Goal: Task Accomplishment & Management: Manage account settings

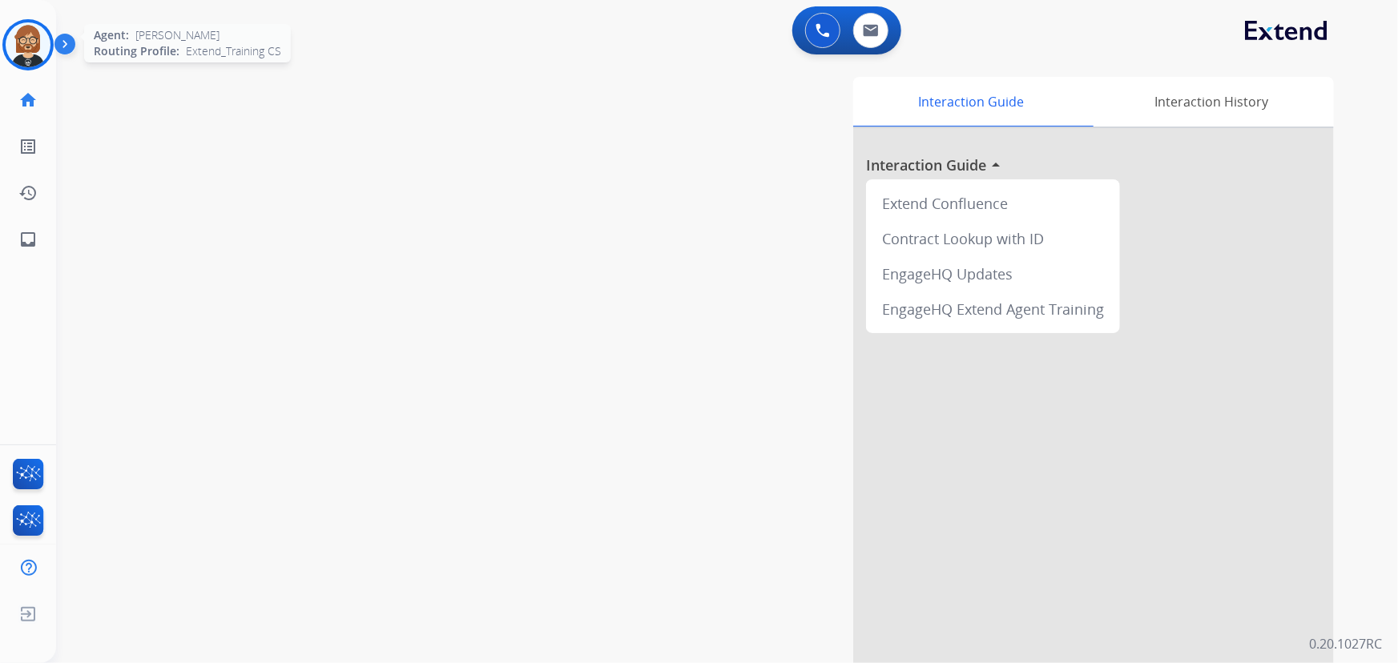
click at [27, 50] on img at bounding box center [28, 44] width 45 height 45
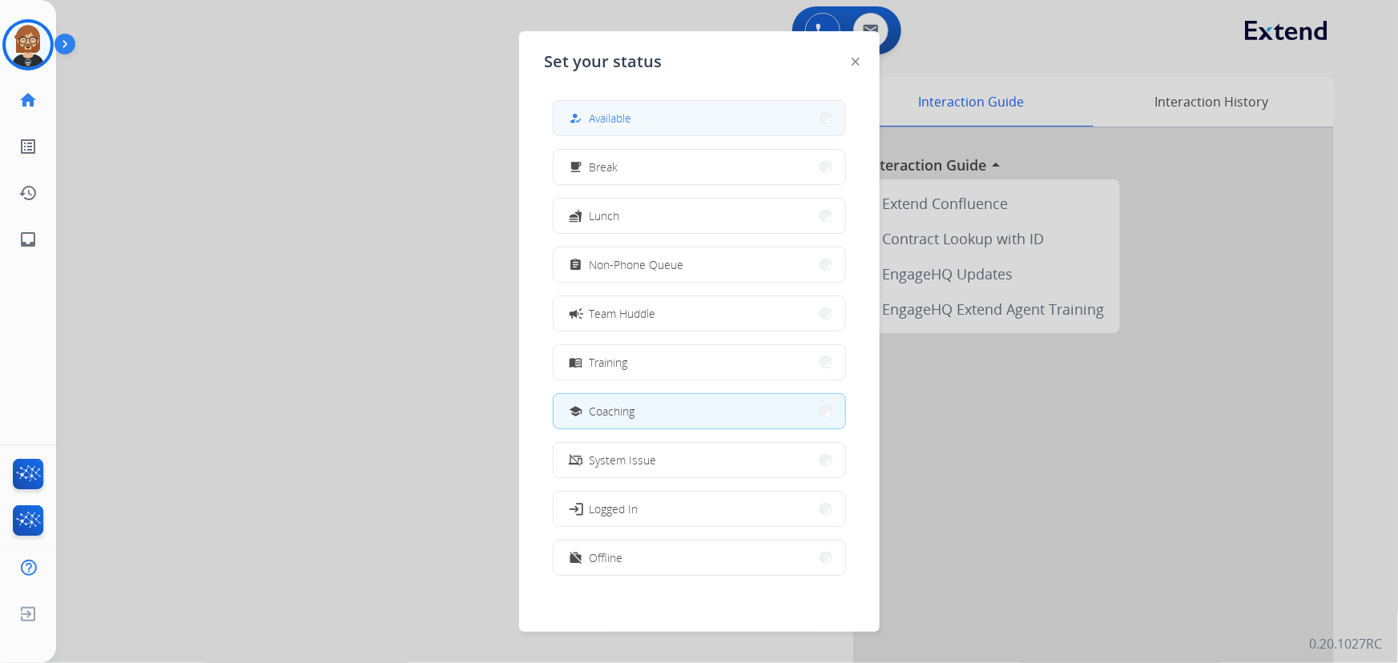
click at [695, 129] on button "how_to_reg Available" at bounding box center [700, 118] width 292 height 34
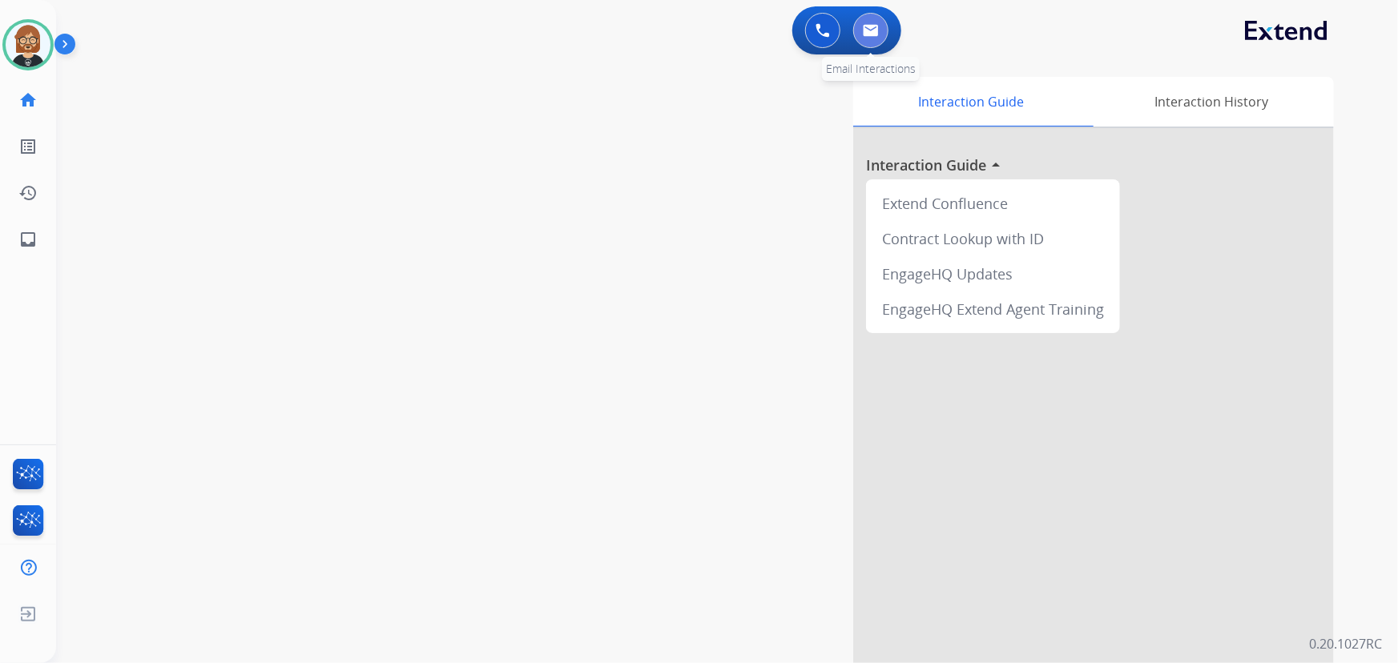
click at [867, 21] on button at bounding box center [870, 30] width 35 height 35
select select "**********"
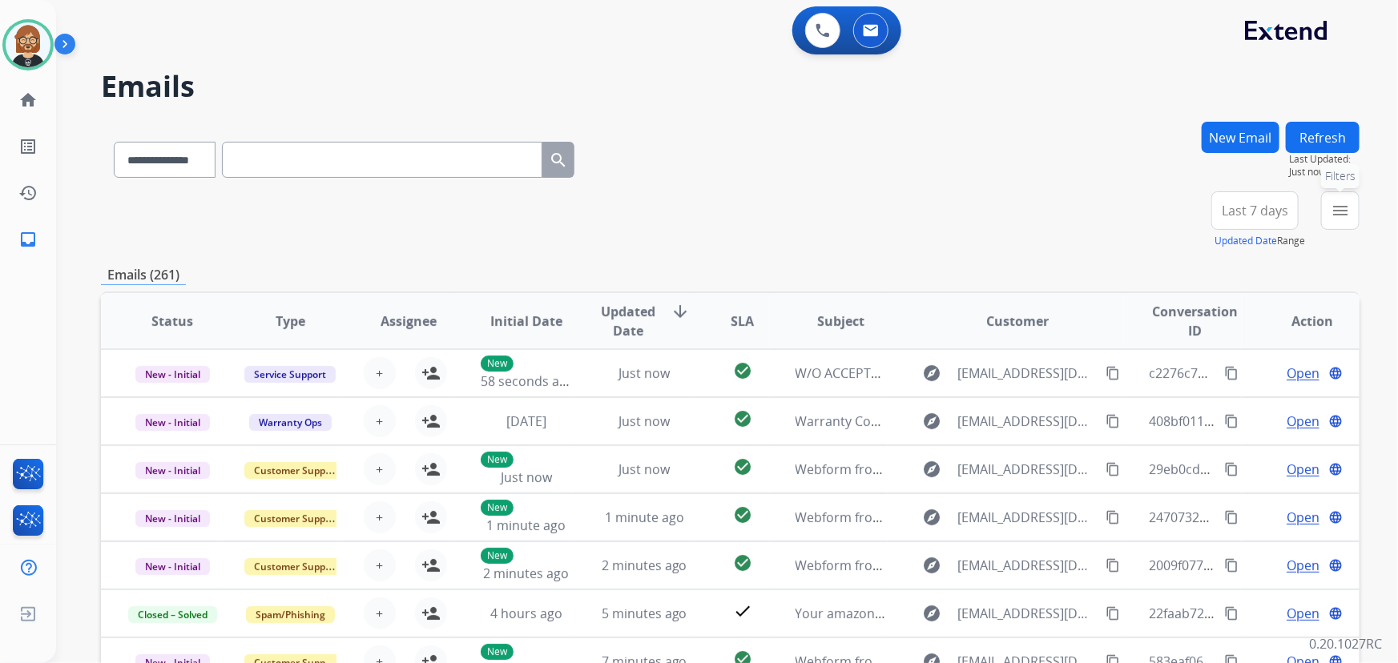
click at [1342, 219] on button "menu Filters" at bounding box center [1340, 210] width 38 height 38
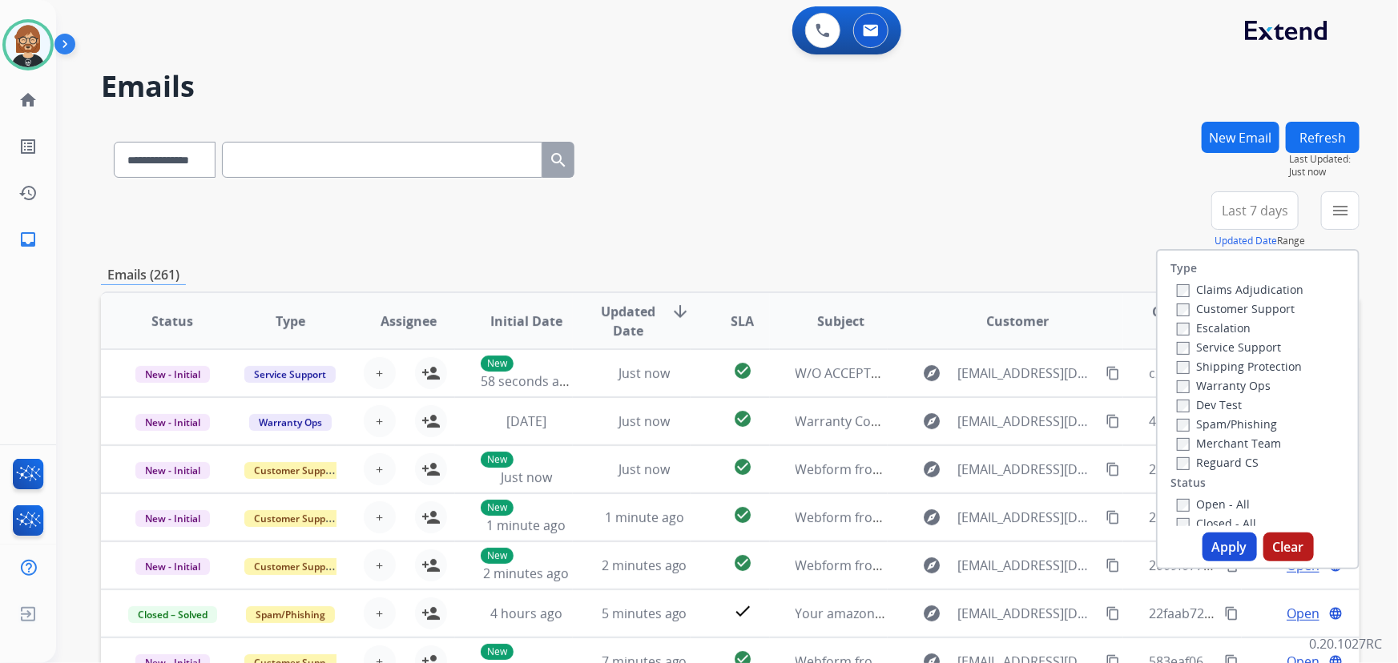
click at [1225, 465] on label "Reguard CS" at bounding box center [1218, 462] width 82 height 15
click at [1224, 304] on label "Customer Support" at bounding box center [1236, 308] width 118 height 15
click at [1234, 362] on label "Shipping Protection" at bounding box center [1239, 366] width 125 height 15
click at [1210, 501] on label "Open - All" at bounding box center [1213, 504] width 73 height 15
click at [1226, 535] on button "Apply" at bounding box center [1229, 547] width 54 height 29
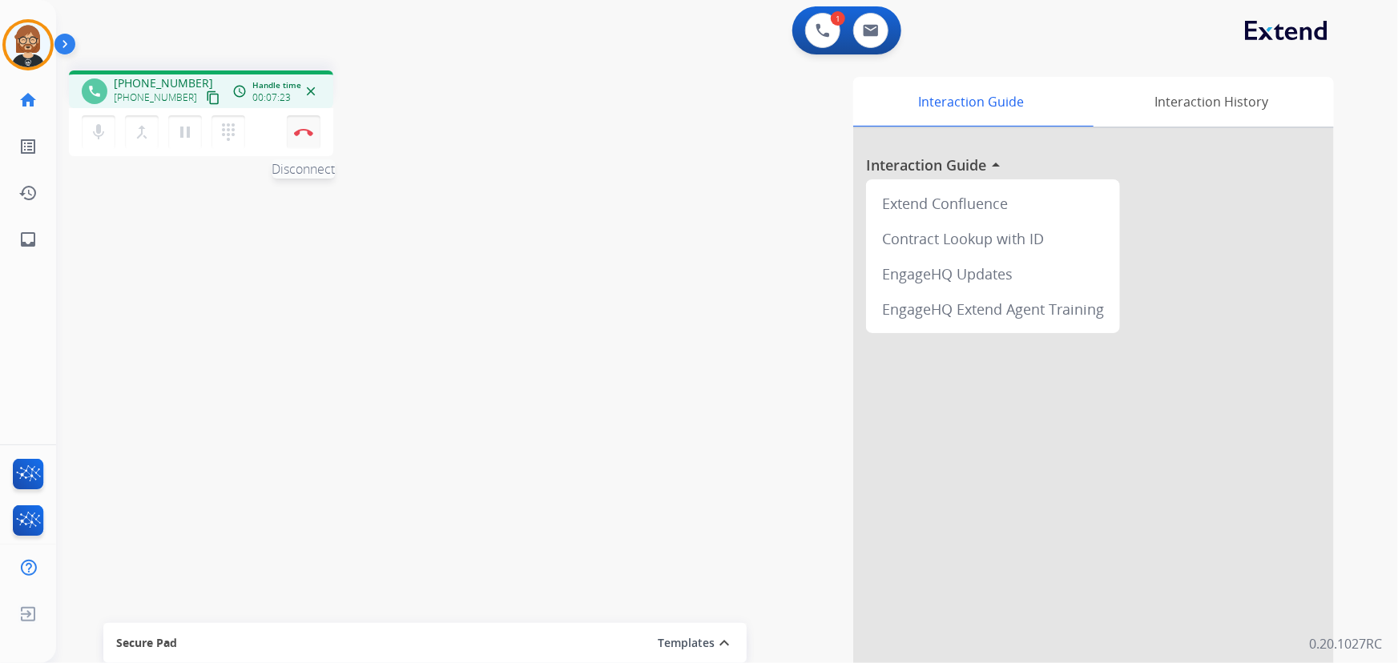
click at [304, 139] on button "Disconnect" at bounding box center [304, 132] width 34 height 34
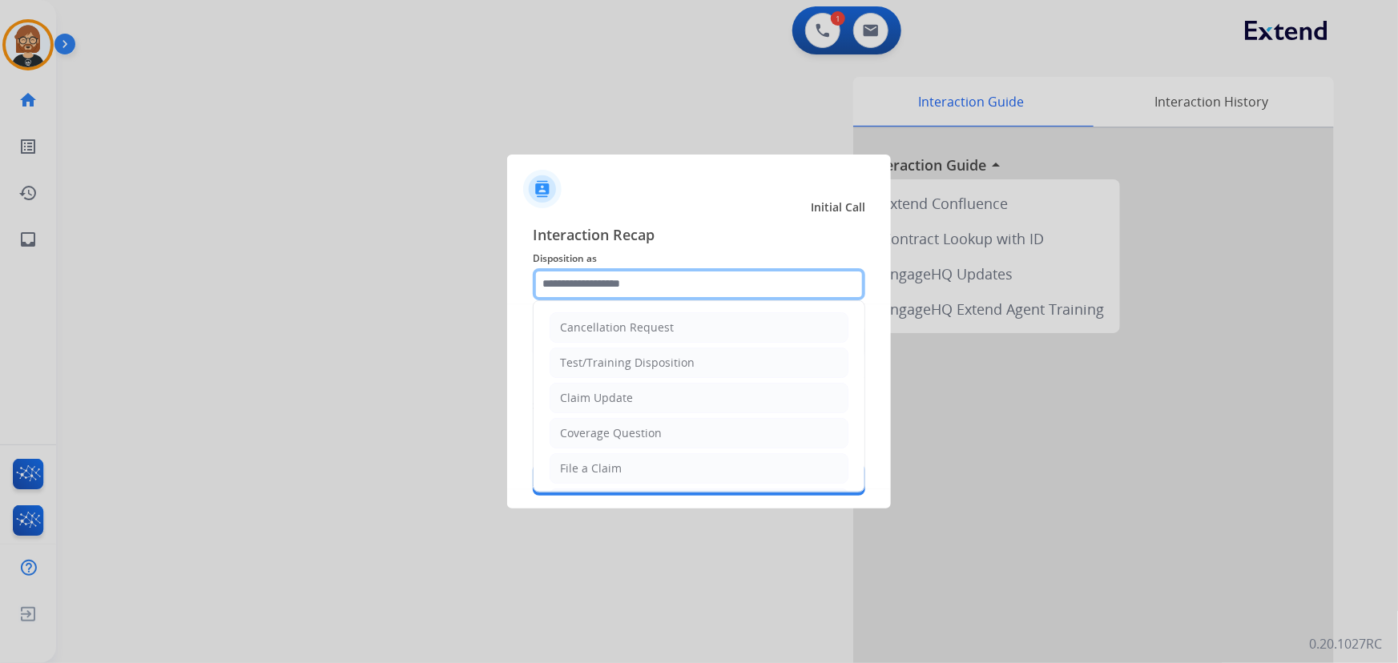
click at [640, 284] on input "text" at bounding box center [699, 284] width 332 height 32
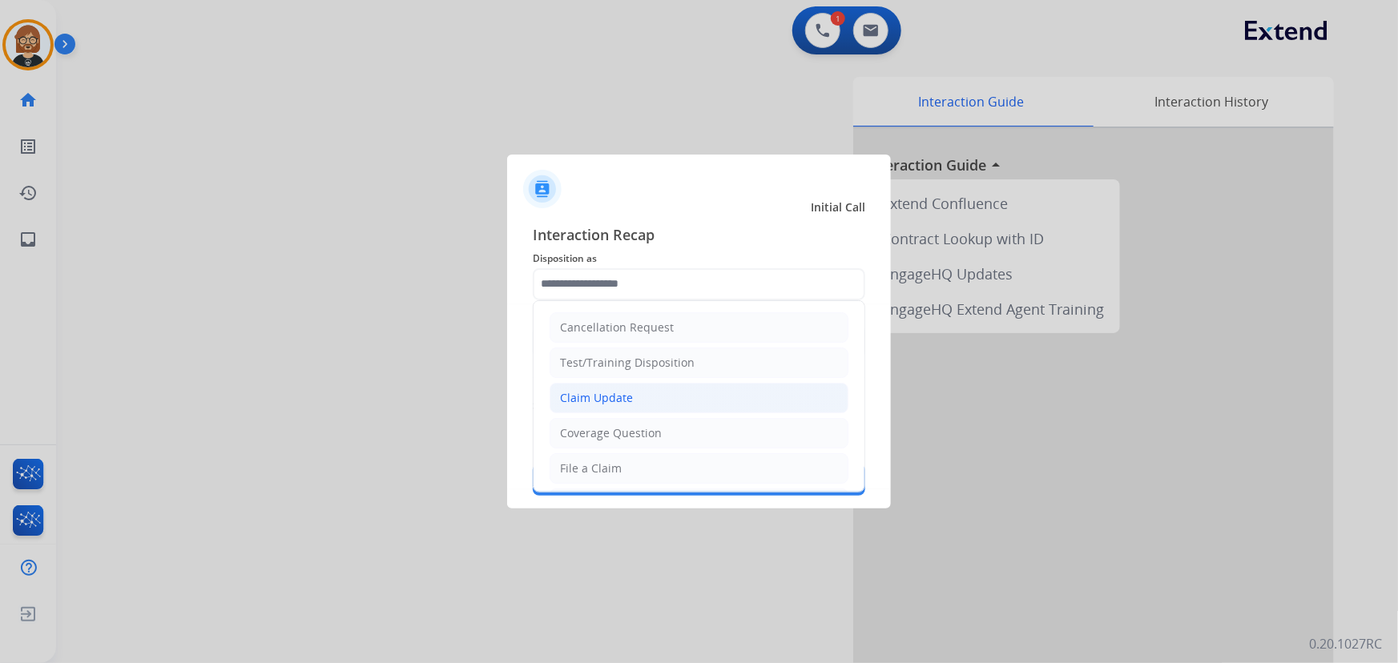
click at [672, 398] on li "Claim Update" at bounding box center [699, 398] width 299 height 30
type input "**********"
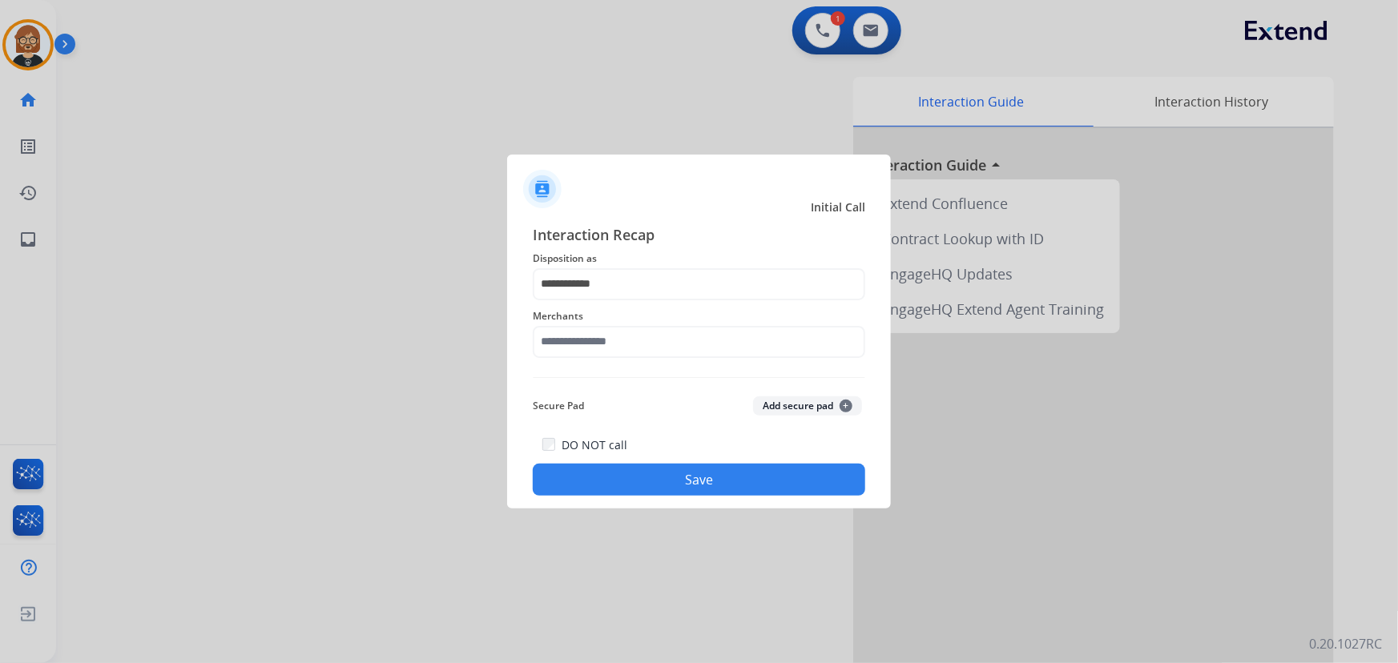
drag, startPoint x: 679, startPoint y: 322, endPoint x: 675, endPoint y: 336, distance: 15.0
click at [676, 332] on div "Merchants" at bounding box center [699, 332] width 332 height 64
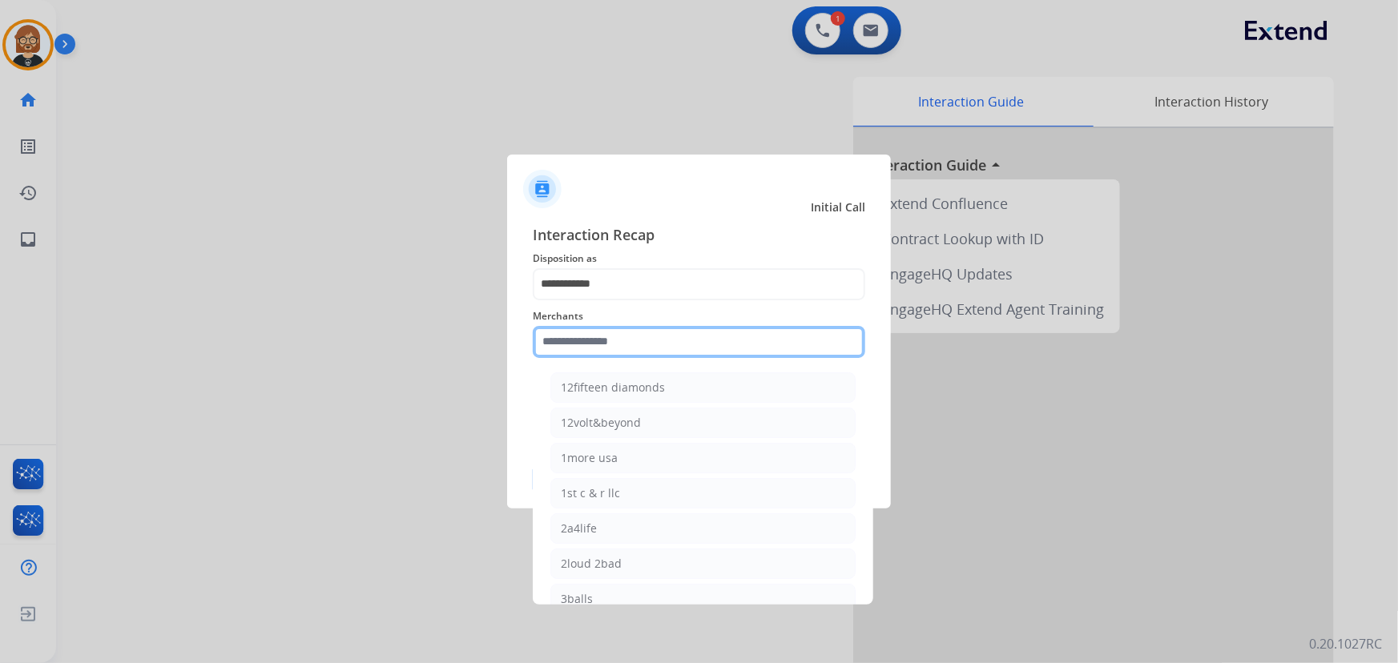
click at [672, 350] on input "text" at bounding box center [699, 342] width 332 height 32
type input "*"
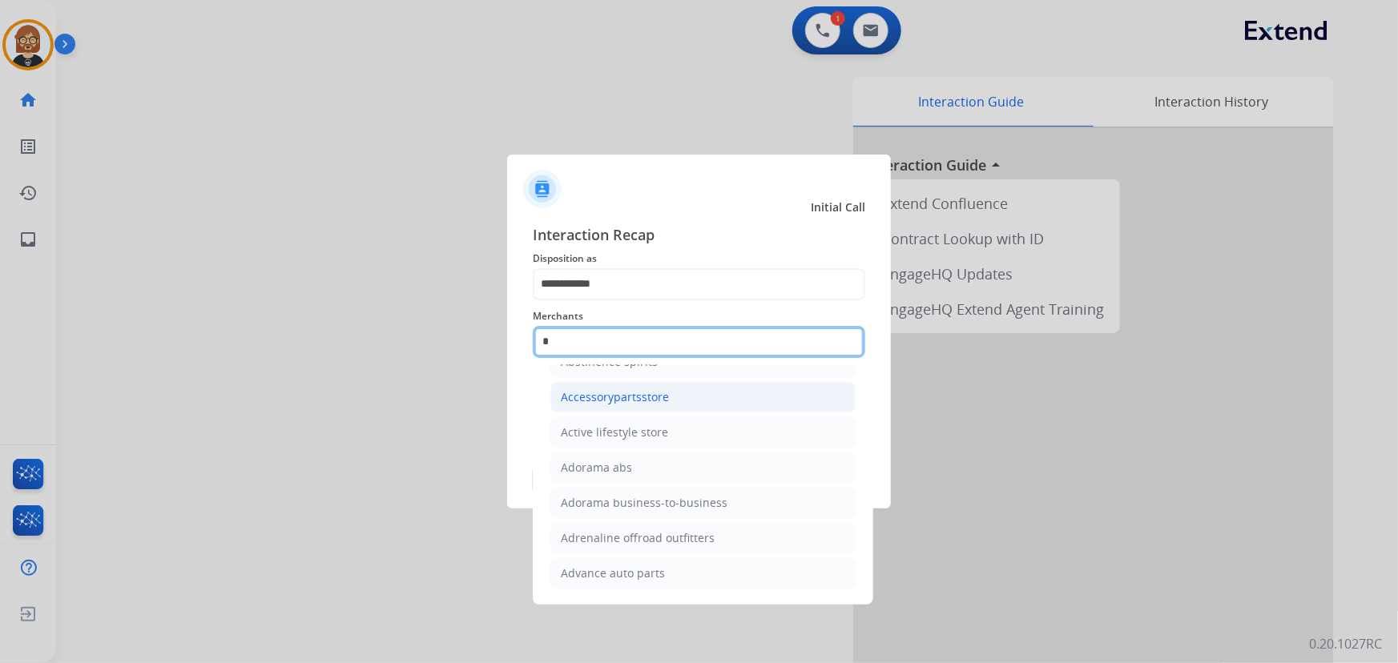
scroll to position [42, 0]
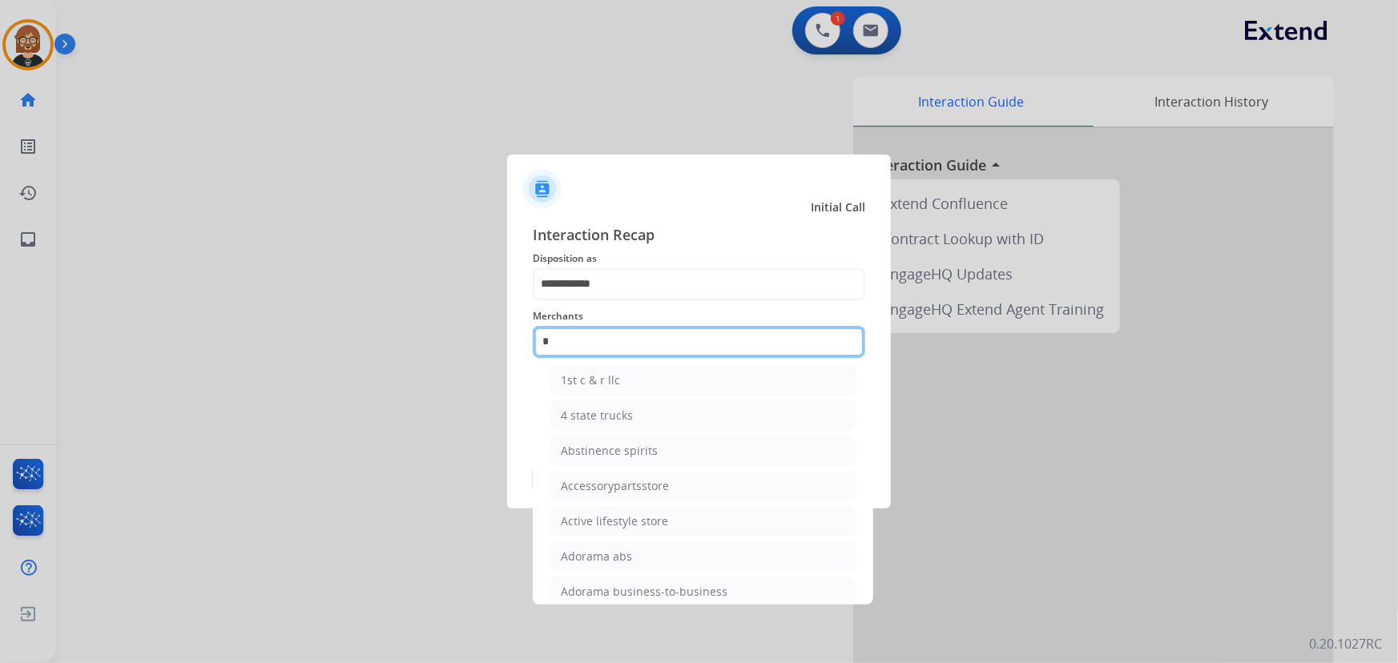
drag, startPoint x: 646, startPoint y: 346, endPoint x: 493, endPoint y: 346, distance: 152.2
click at [0, 346] on app-contact-recap-modal "**********" at bounding box center [0, 331] width 0 height 663
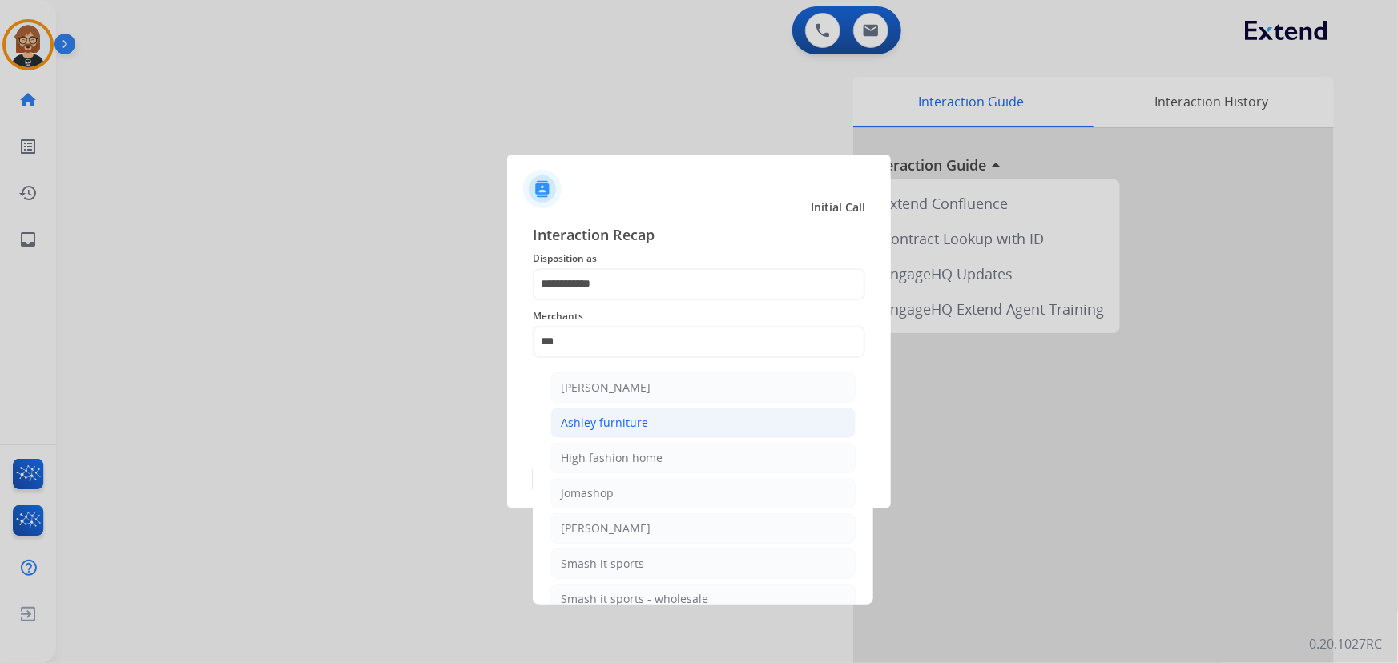
click at [719, 421] on li "Ashley furniture" at bounding box center [702, 423] width 305 height 30
type input "**********"
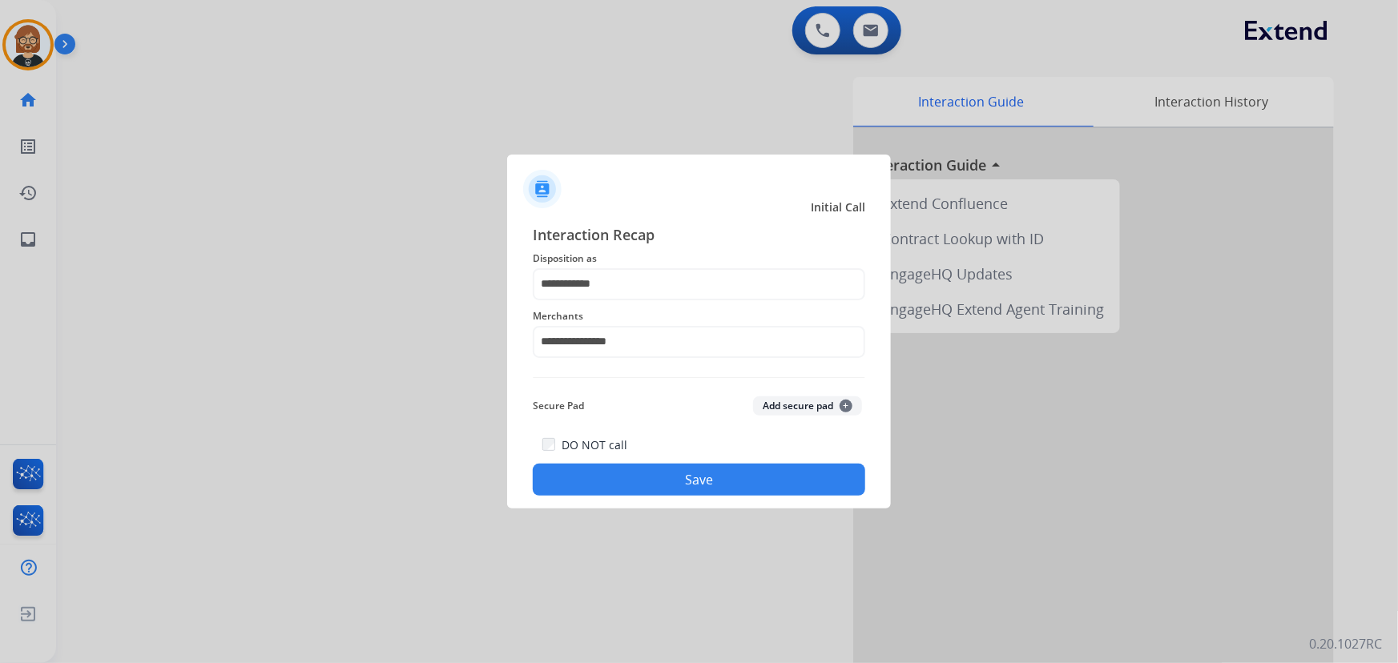
click at [719, 481] on button "Save" at bounding box center [699, 480] width 332 height 32
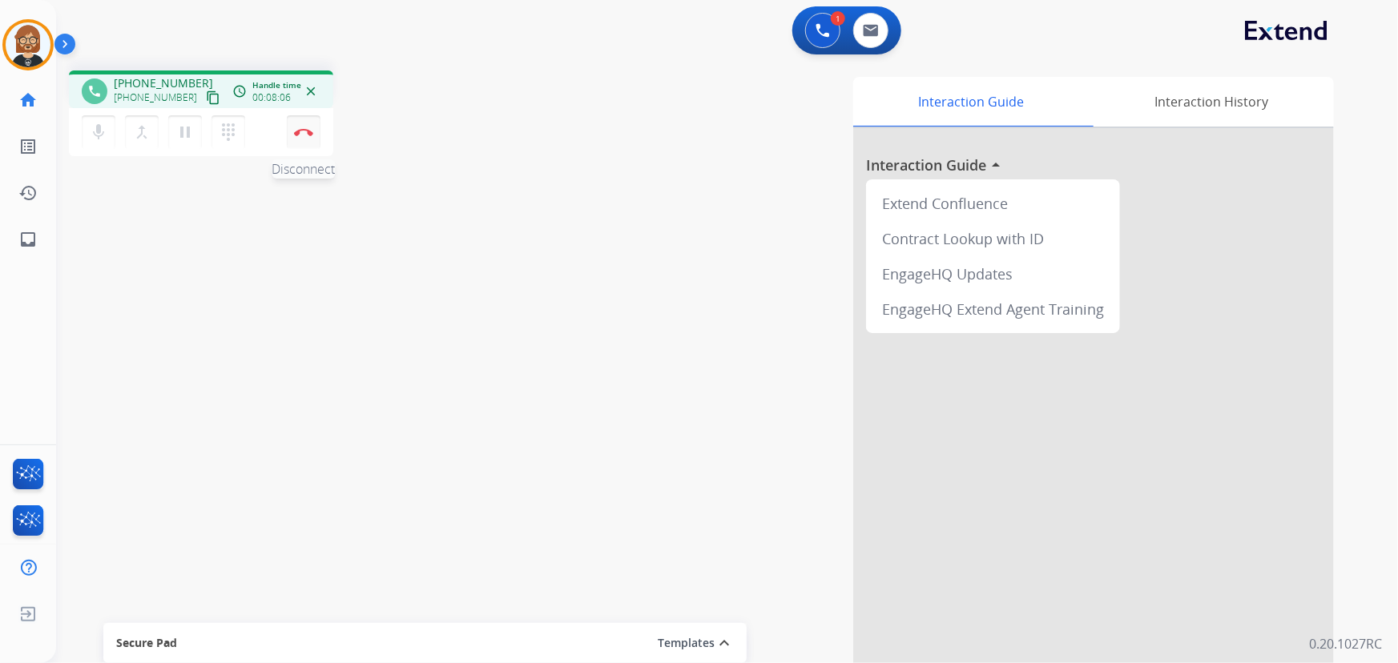
click at [304, 134] on img at bounding box center [303, 132] width 19 height 8
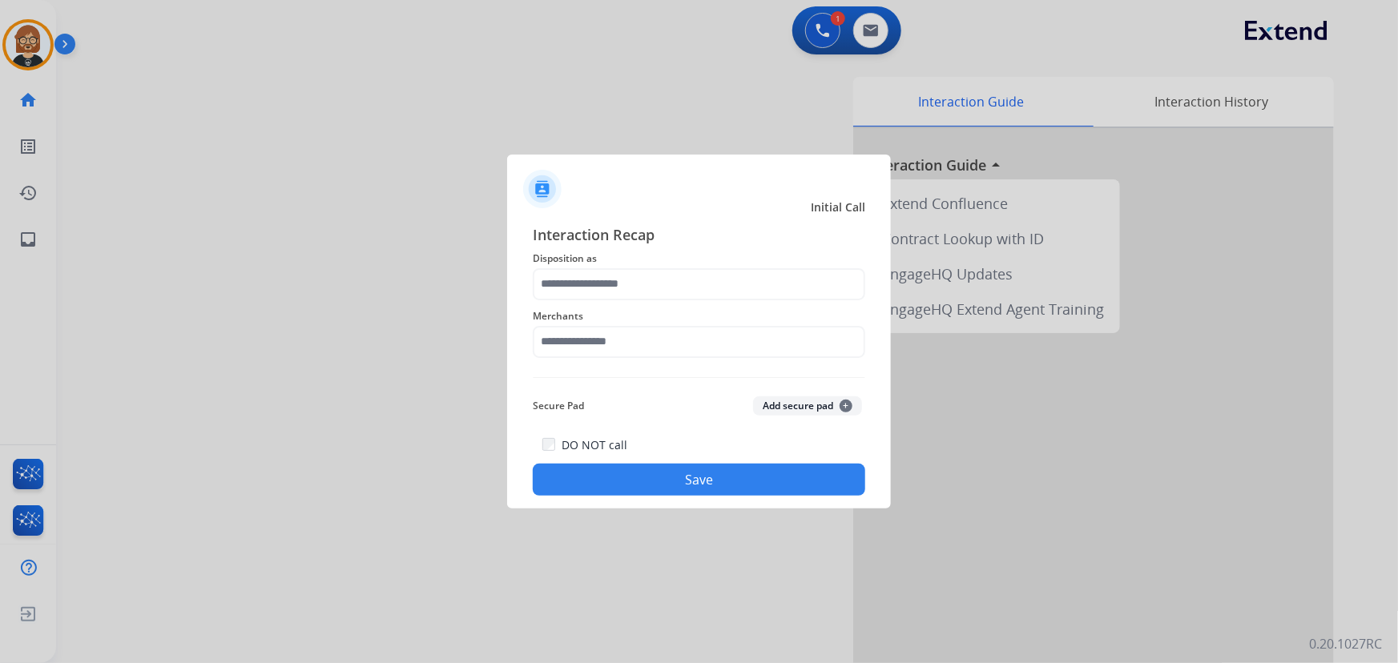
click at [709, 364] on div "Merchants" at bounding box center [699, 332] width 332 height 64
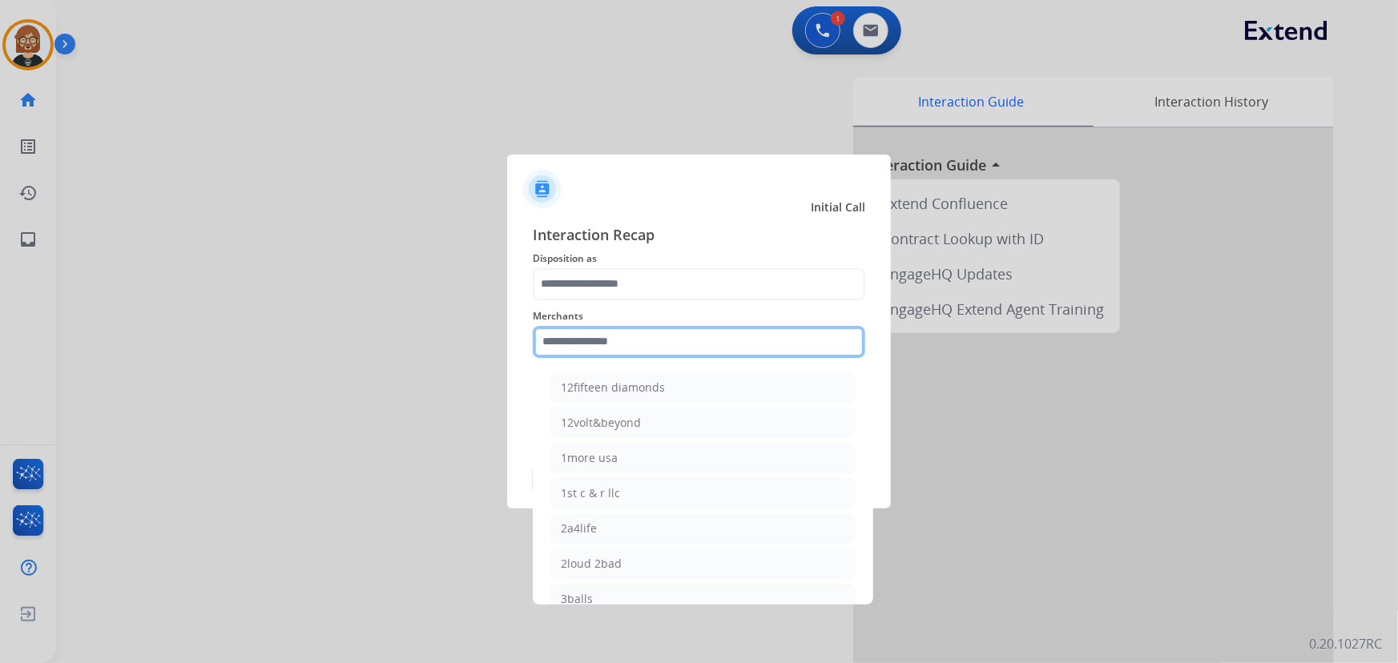
click at [696, 340] on input "text" at bounding box center [699, 342] width 332 height 32
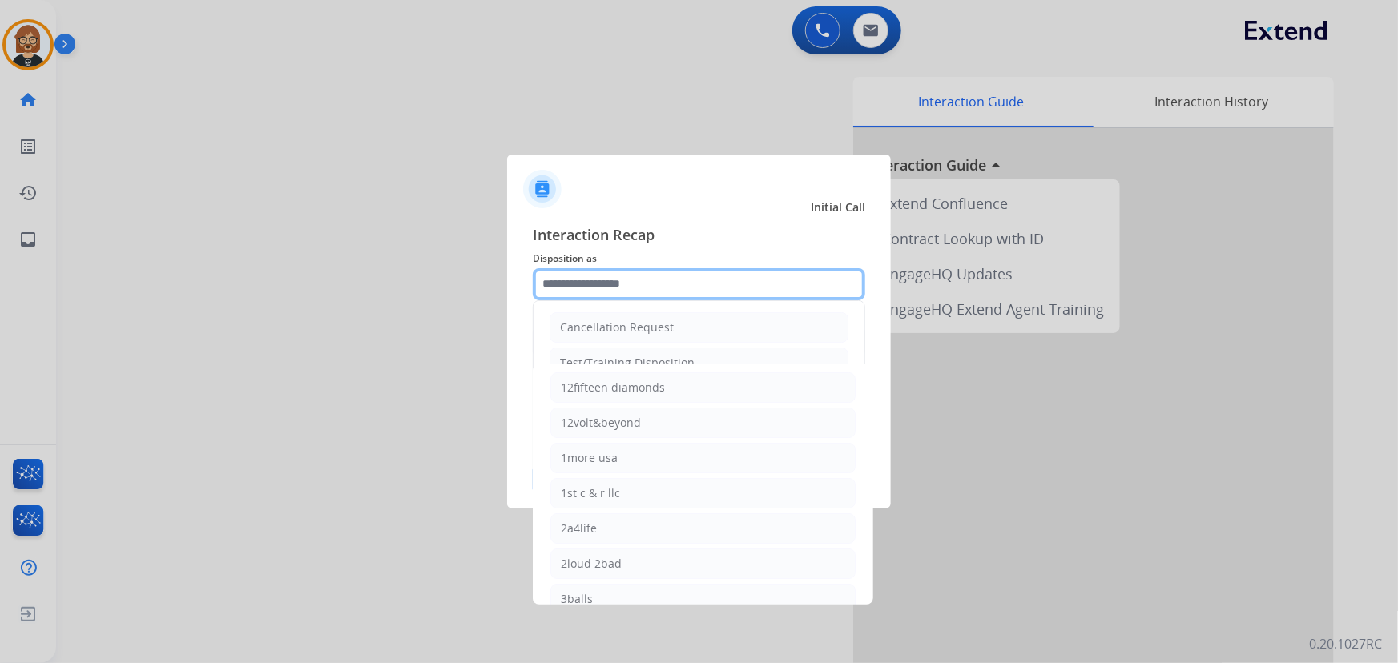
click at [671, 278] on input "text" at bounding box center [699, 284] width 332 height 32
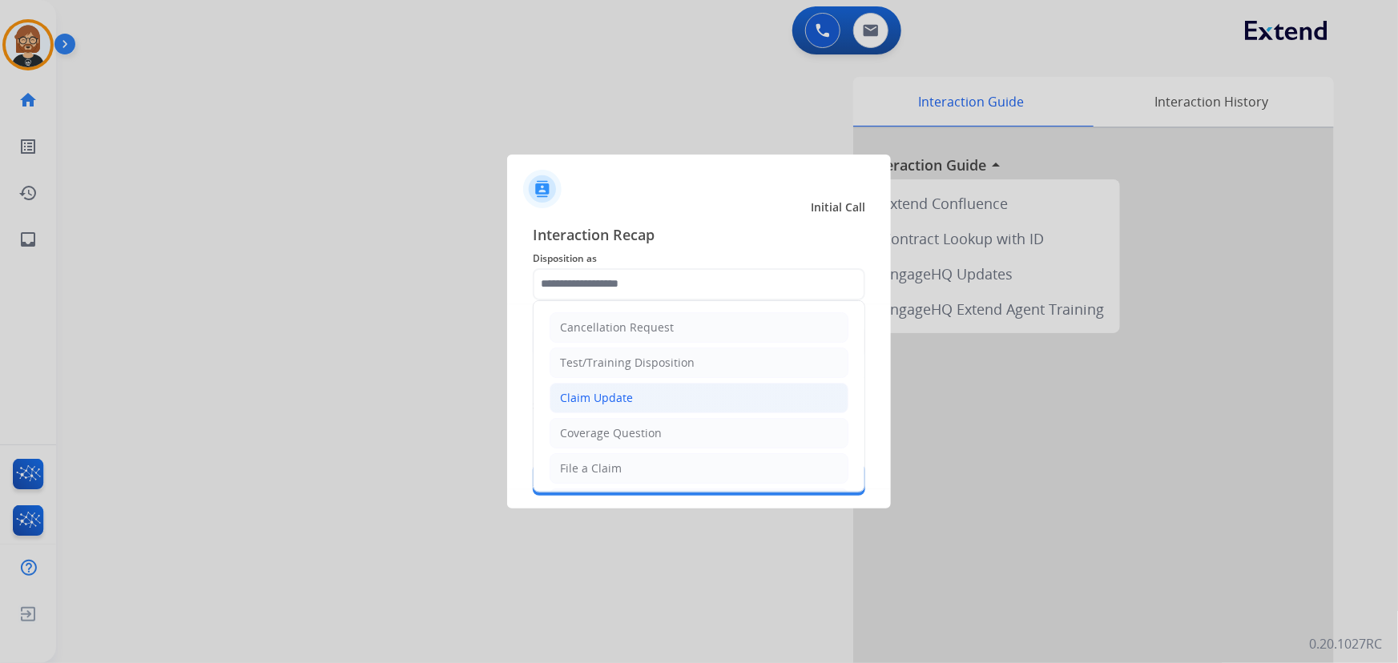
click at [687, 392] on li "Claim Update" at bounding box center [699, 398] width 299 height 30
type input "**********"
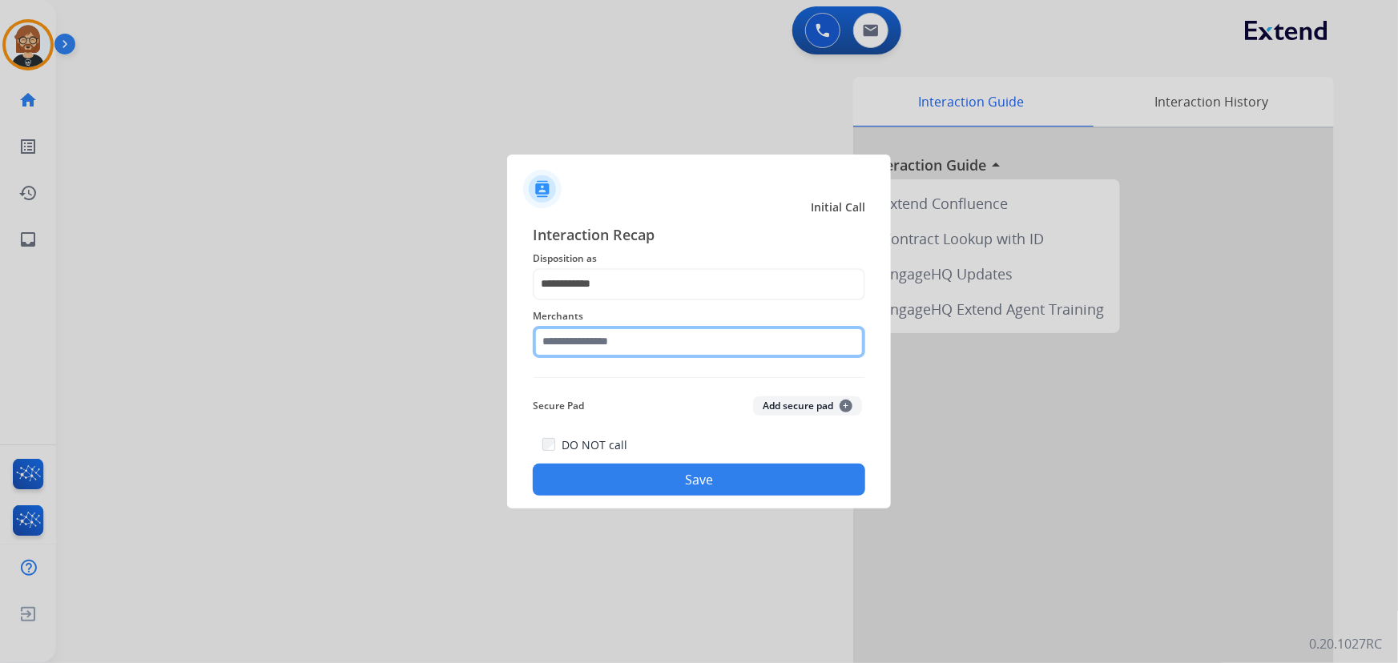
click at [687, 331] on input "text" at bounding box center [699, 342] width 332 height 32
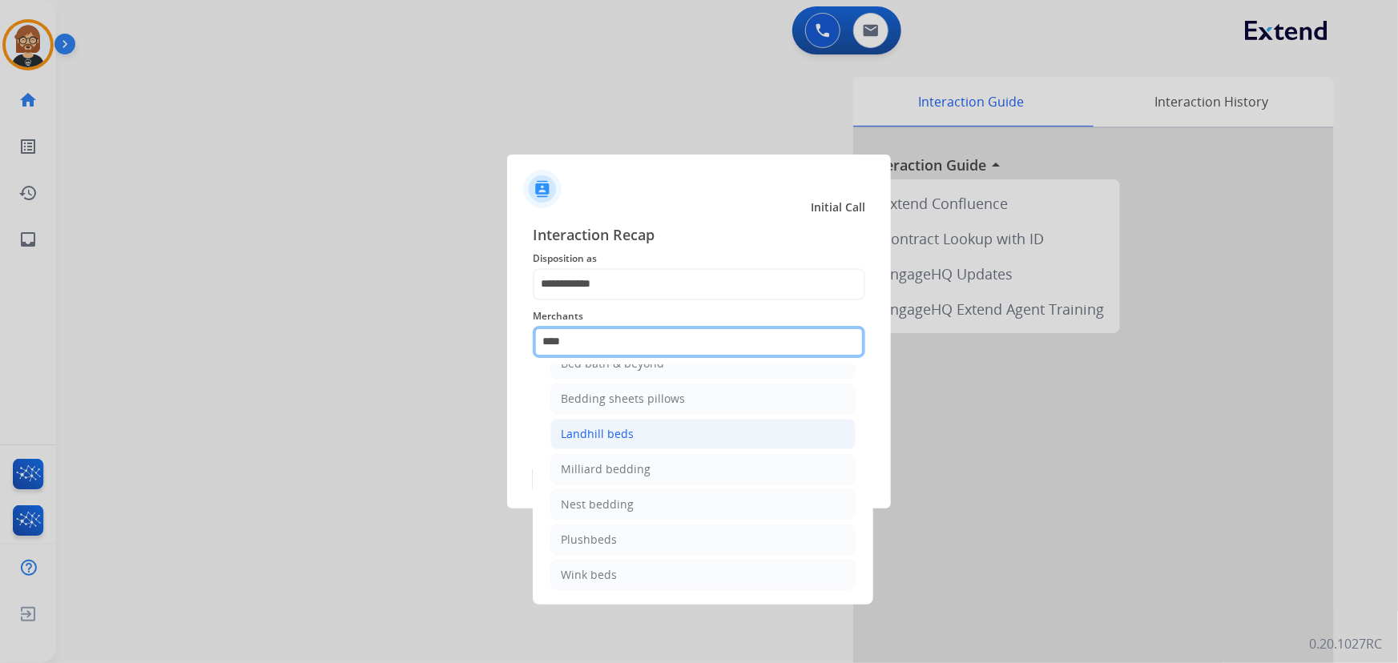
scroll to position [0, 0]
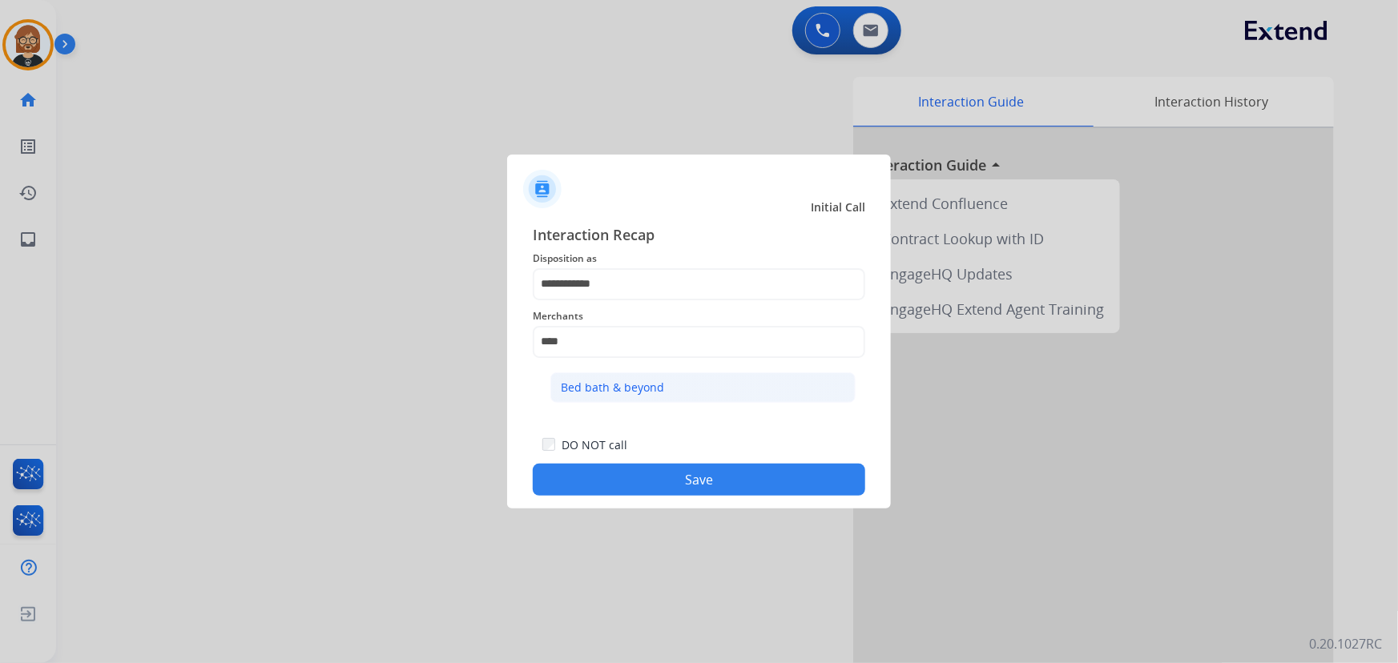
click at [670, 381] on li "Bed bath & beyond" at bounding box center [702, 388] width 305 height 30
type input "**********"
click at [745, 472] on button "Save" at bounding box center [699, 480] width 332 height 32
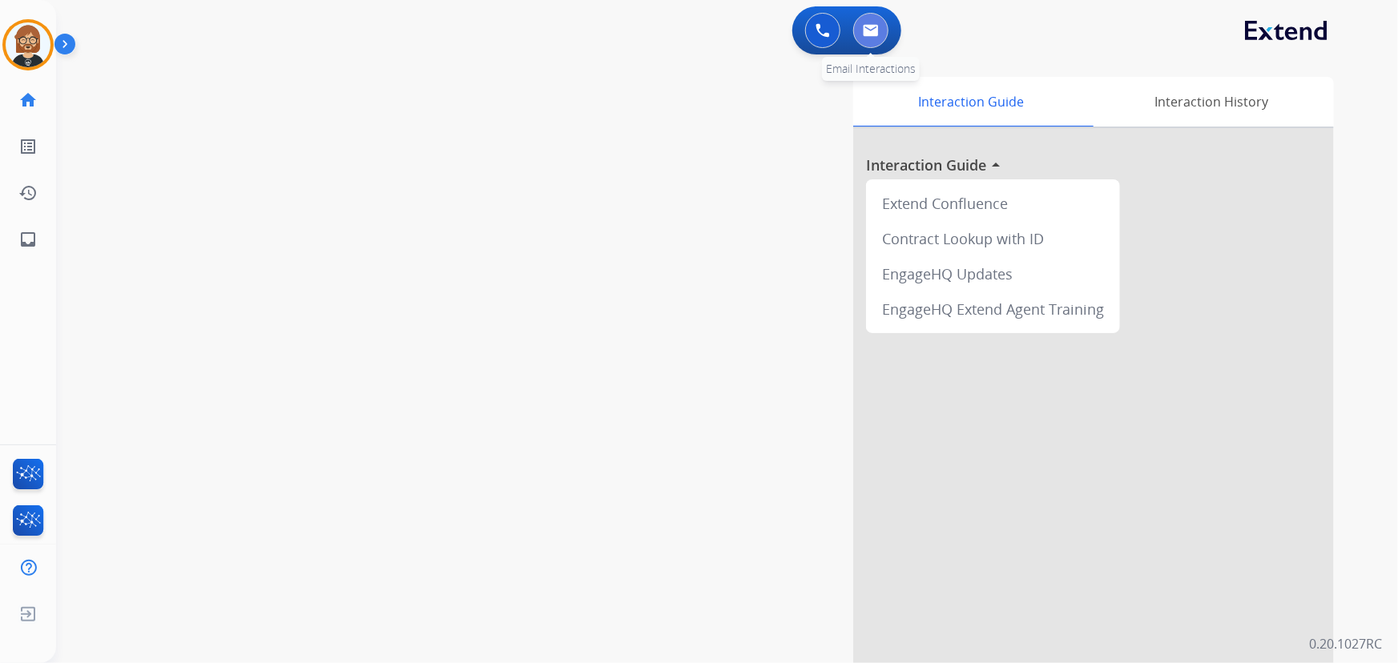
click at [872, 24] on img at bounding box center [871, 30] width 16 height 13
select select "**********"
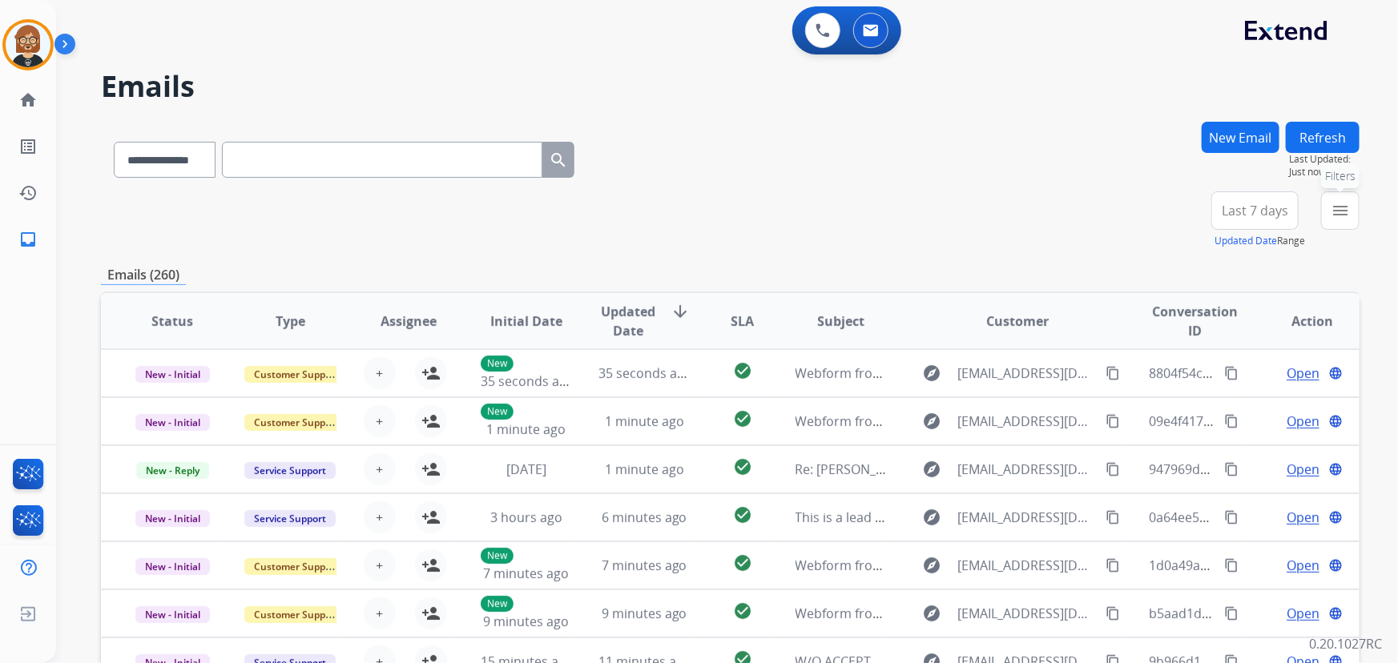
click at [1356, 224] on button "menu Filters" at bounding box center [1340, 210] width 38 height 38
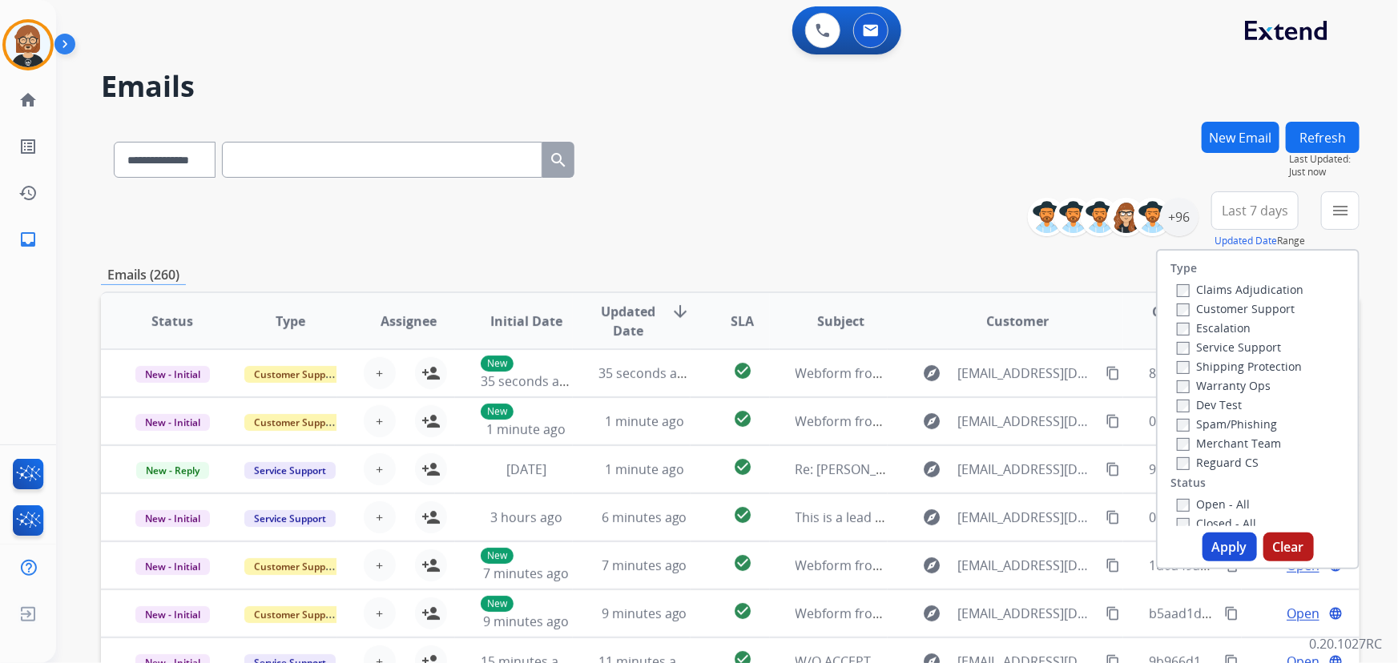
click at [1205, 468] on label "Reguard CS" at bounding box center [1218, 462] width 82 height 15
click at [1210, 366] on label "Shipping Protection" at bounding box center [1239, 366] width 125 height 15
click at [1195, 312] on label "Customer Support" at bounding box center [1236, 308] width 118 height 15
click at [1204, 496] on div "Open - All" at bounding box center [1261, 503] width 168 height 19
click at [1208, 505] on label "Open - All" at bounding box center [1213, 504] width 73 height 15
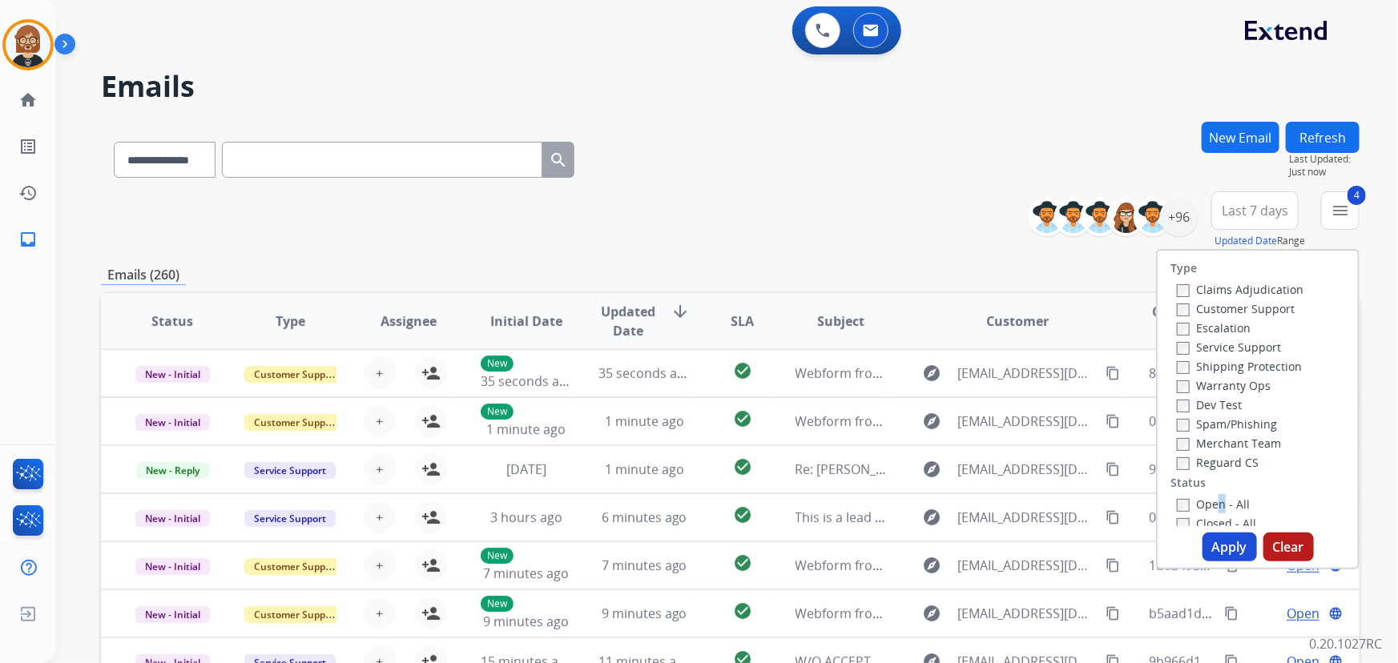
click at [1227, 549] on button "Apply" at bounding box center [1229, 547] width 54 height 29
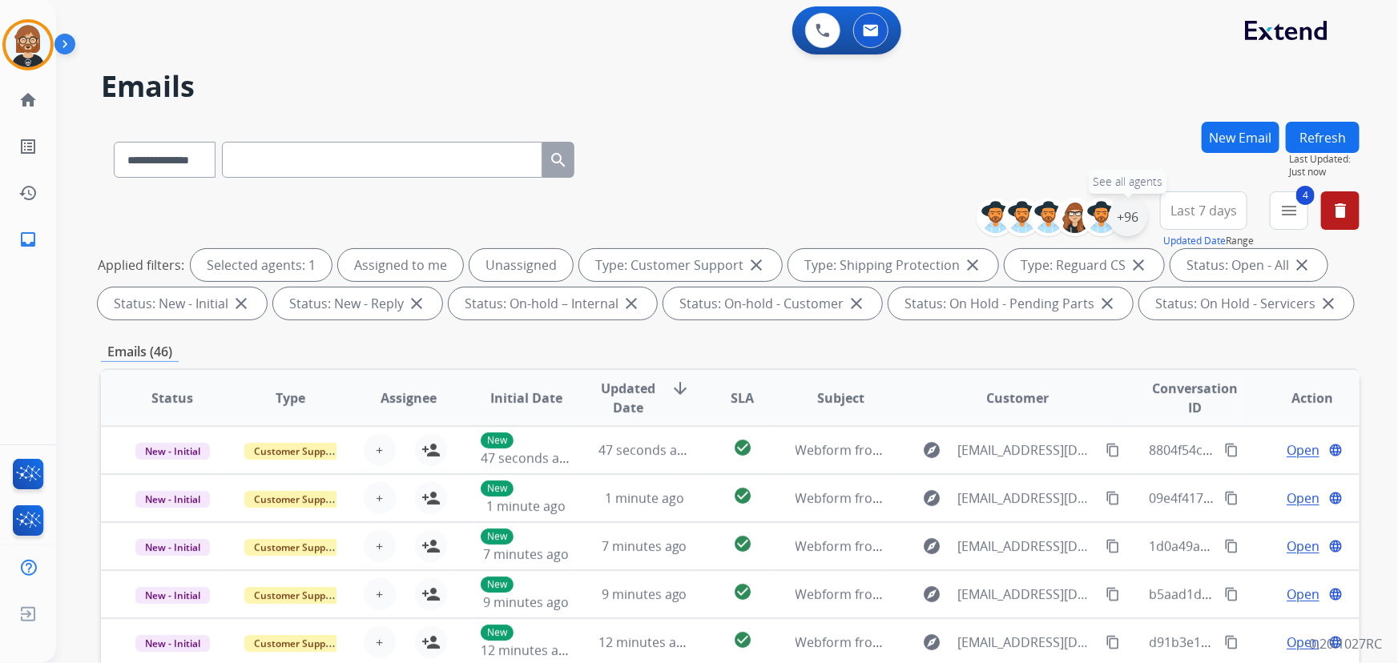
click at [1122, 224] on div "+96" at bounding box center [1128, 217] width 38 height 38
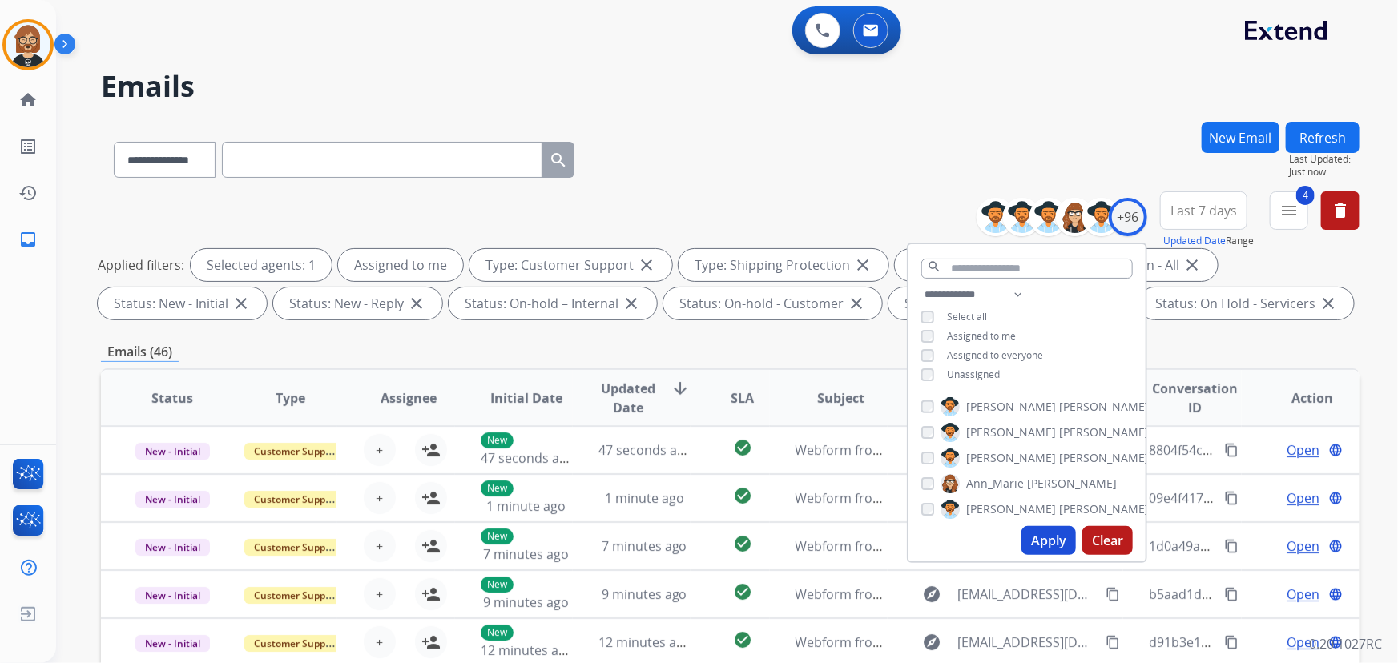
click at [1045, 537] on button "Apply" at bounding box center [1048, 540] width 54 height 29
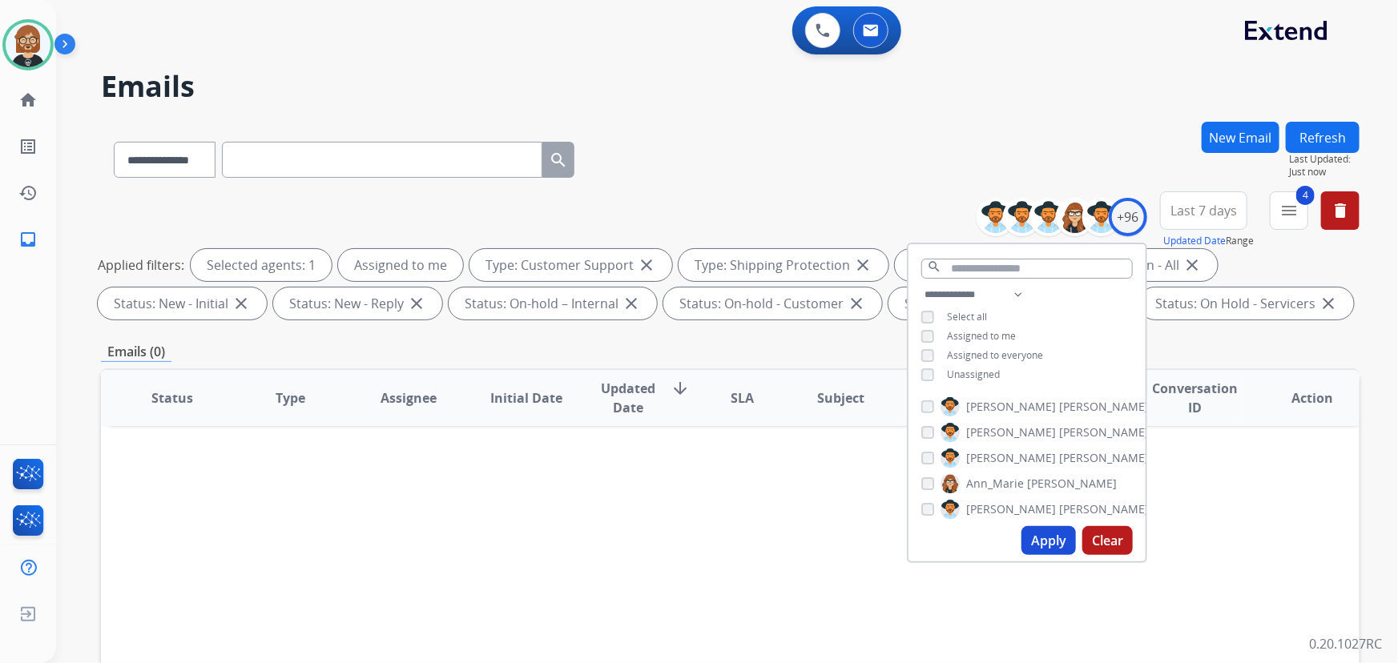
click at [1234, 493] on div "Status Type Assignee Initial Date Updated Date arrow_downward SLA Subject Custo…" at bounding box center [730, 637] width 1259 height 537
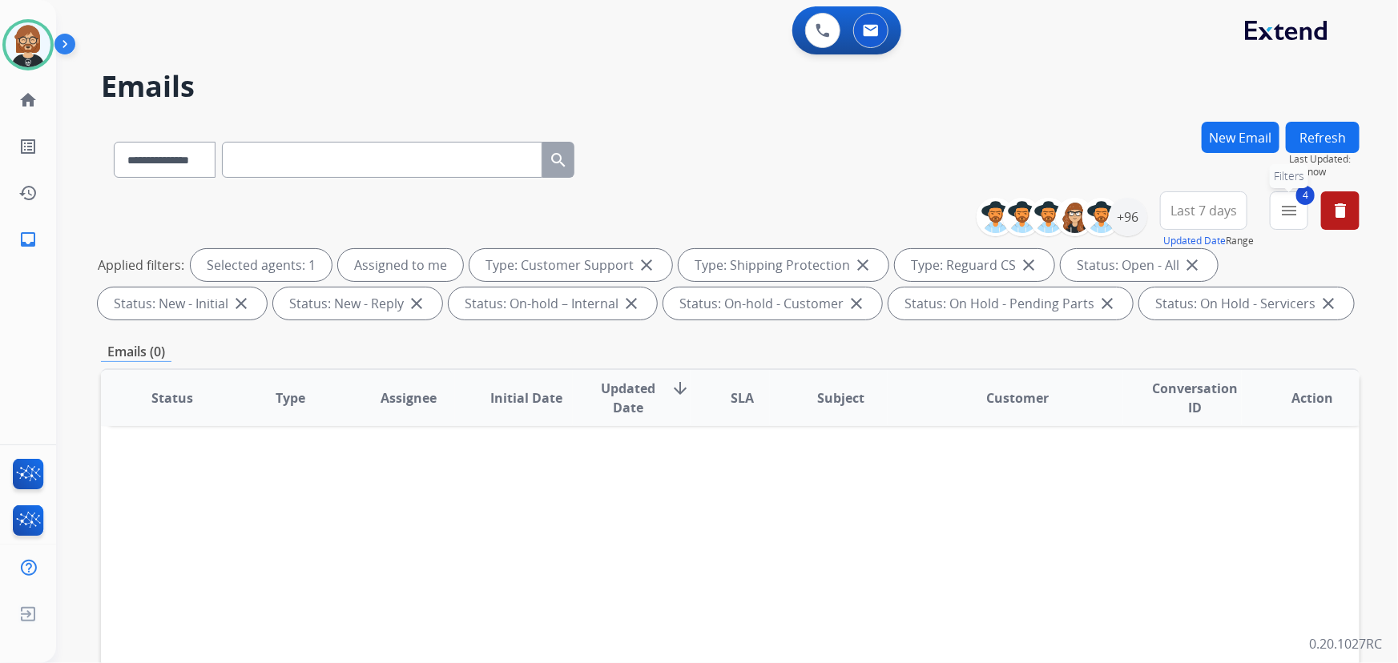
click at [1282, 212] on mat-icon "menu" at bounding box center [1288, 210] width 19 height 19
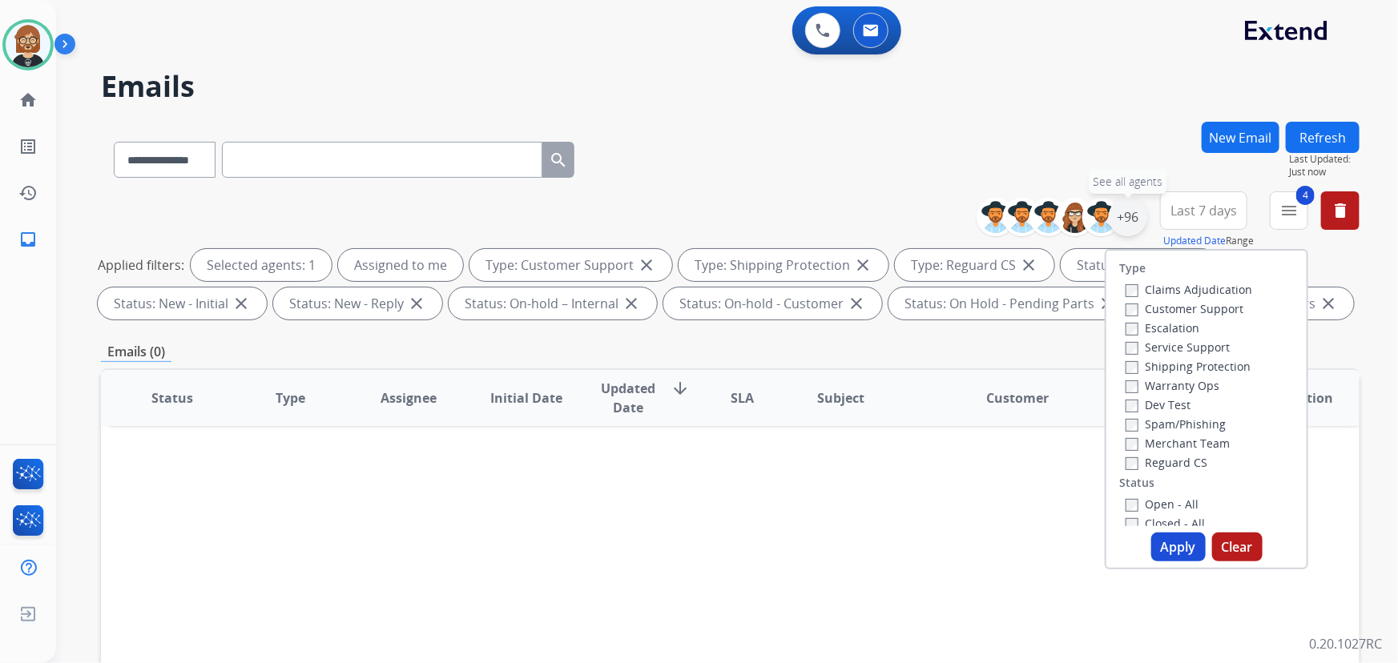
click at [1130, 216] on div "+96" at bounding box center [1128, 217] width 38 height 38
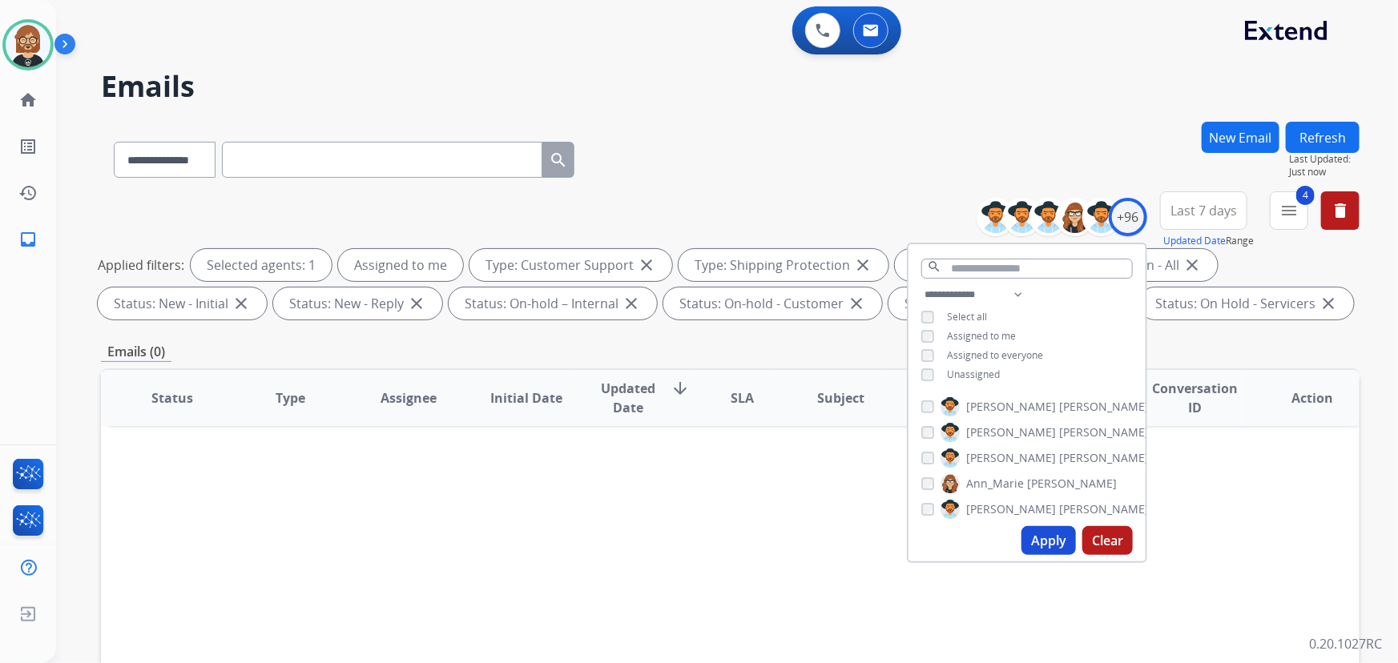
click at [924, 372] on div "**********" at bounding box center [1026, 336] width 237 height 103
click at [1048, 538] on button "Apply" at bounding box center [1048, 540] width 54 height 29
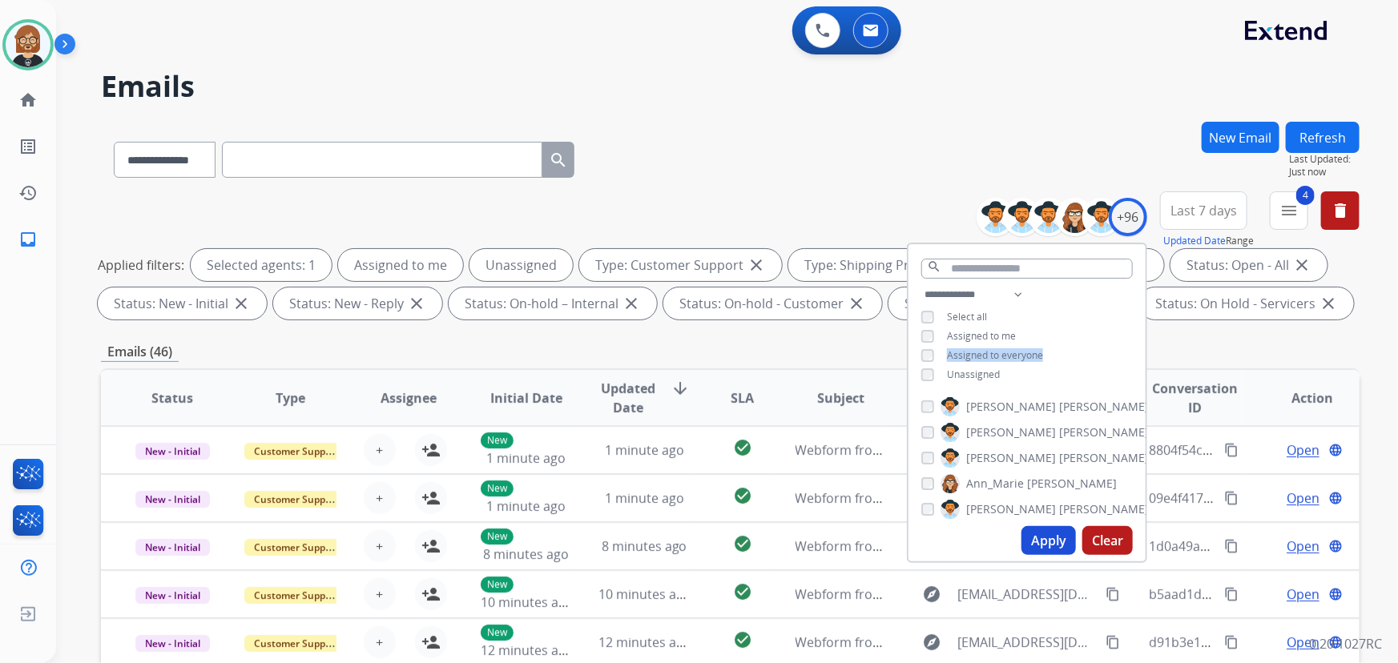
scroll to position [324, 0]
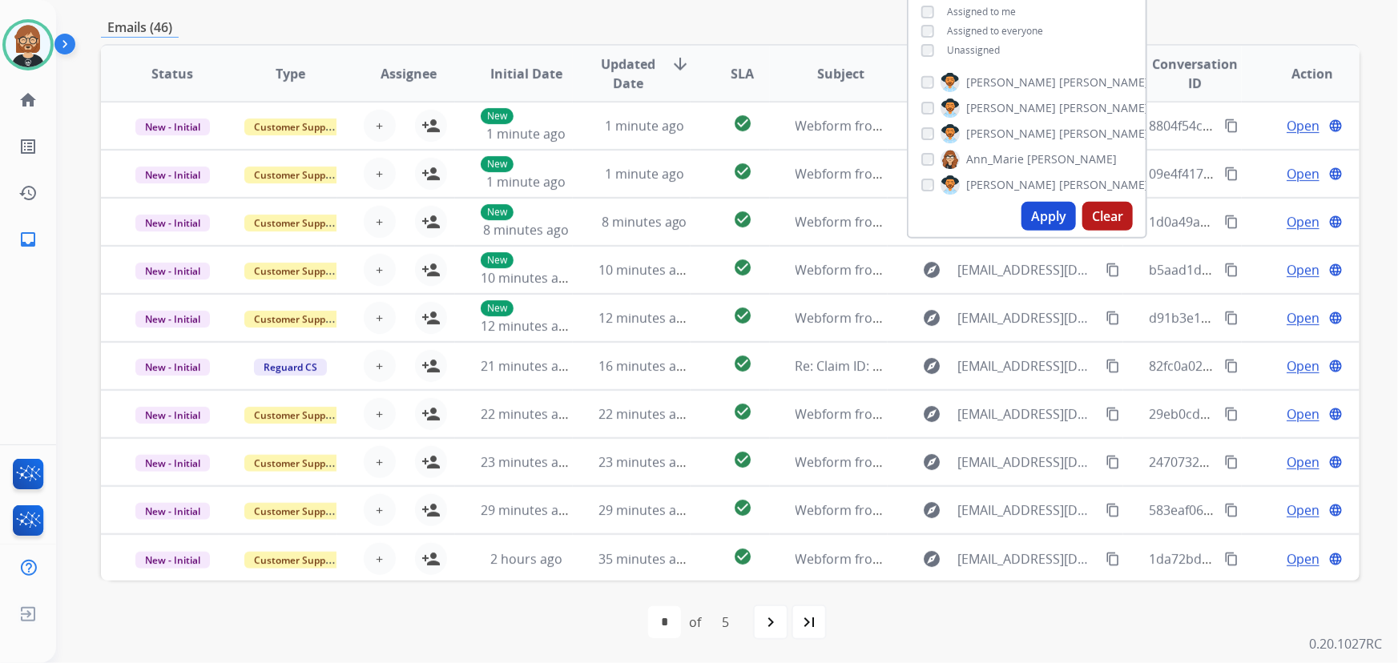
click at [780, 36] on div "Emails (46)" at bounding box center [730, 28] width 1259 height 20
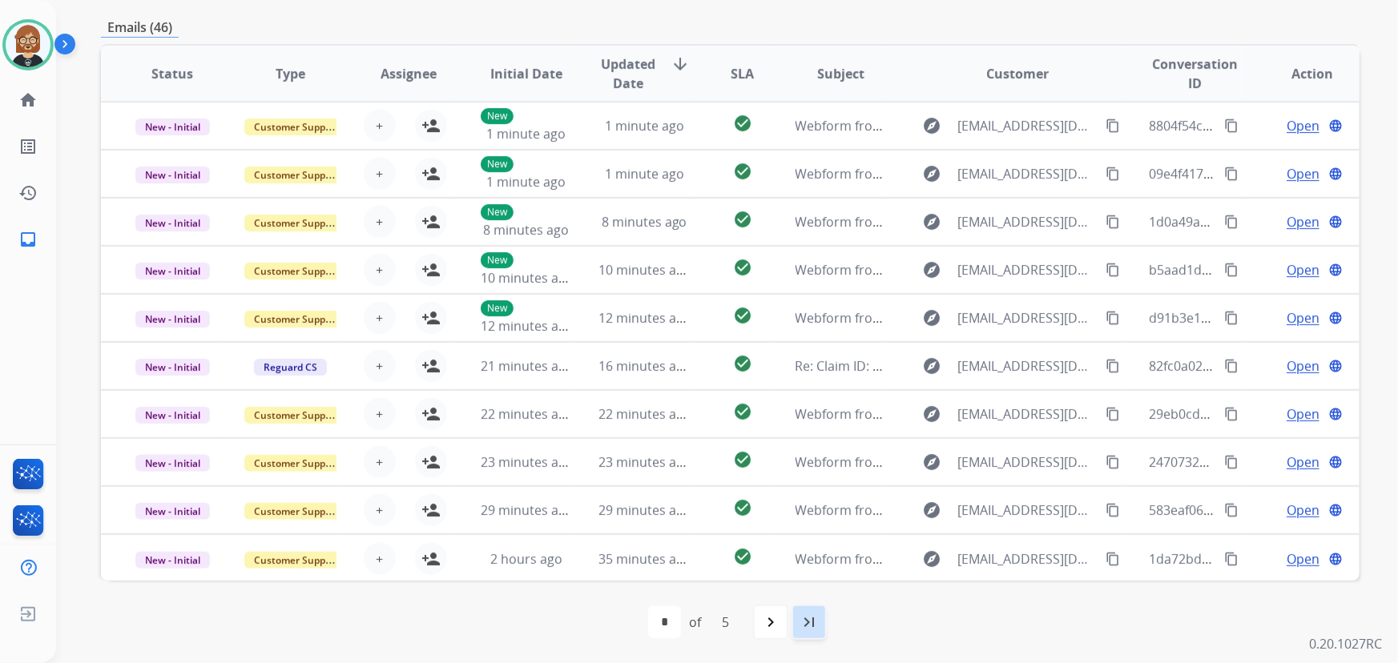
click at [818, 633] on div "last_page" at bounding box center [808, 622] width 35 height 35
select select "*"
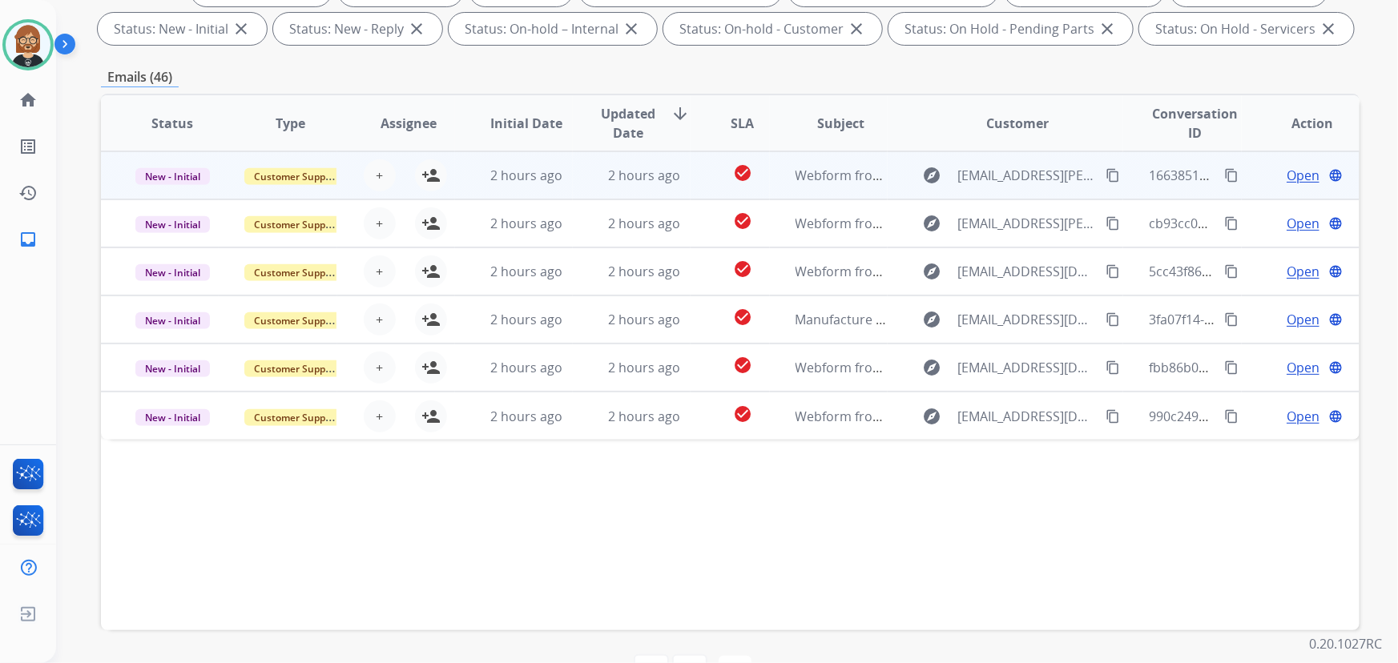
scroll to position [252, 0]
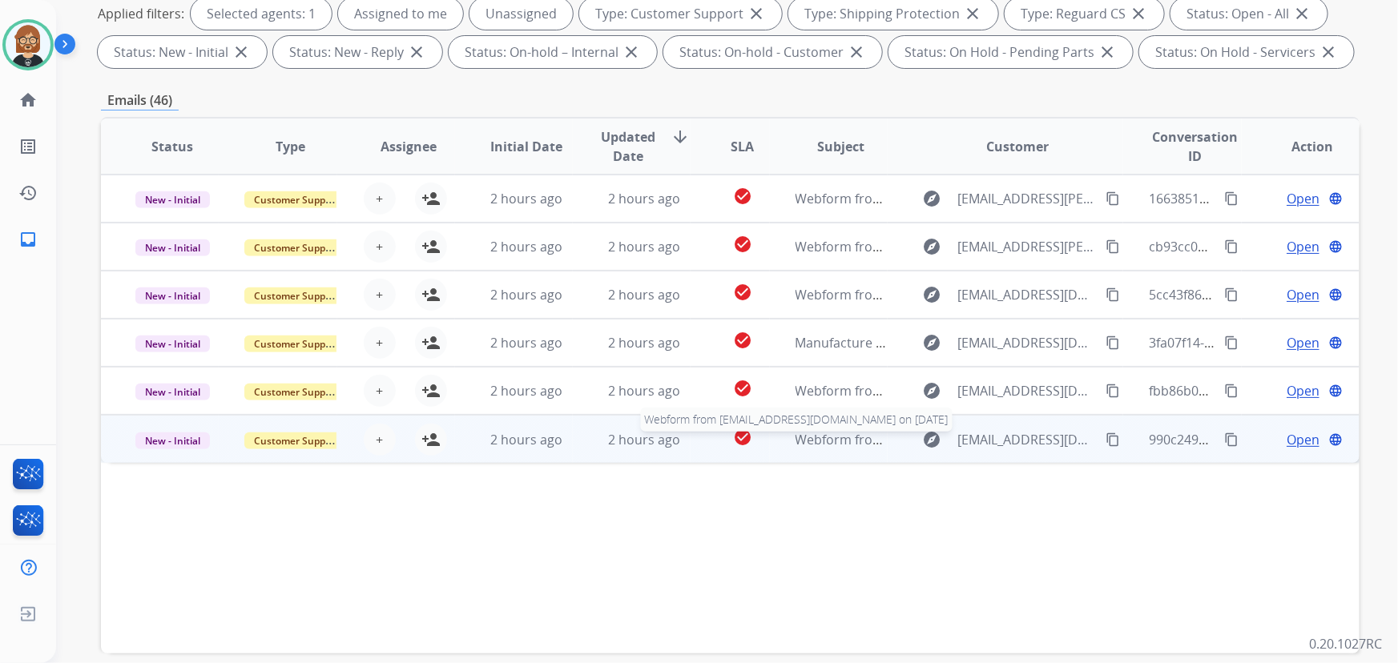
click at [798, 448] on div "Webform from [EMAIL_ADDRESS][DOMAIN_NAME] on [DATE]" at bounding box center [840, 439] width 91 height 19
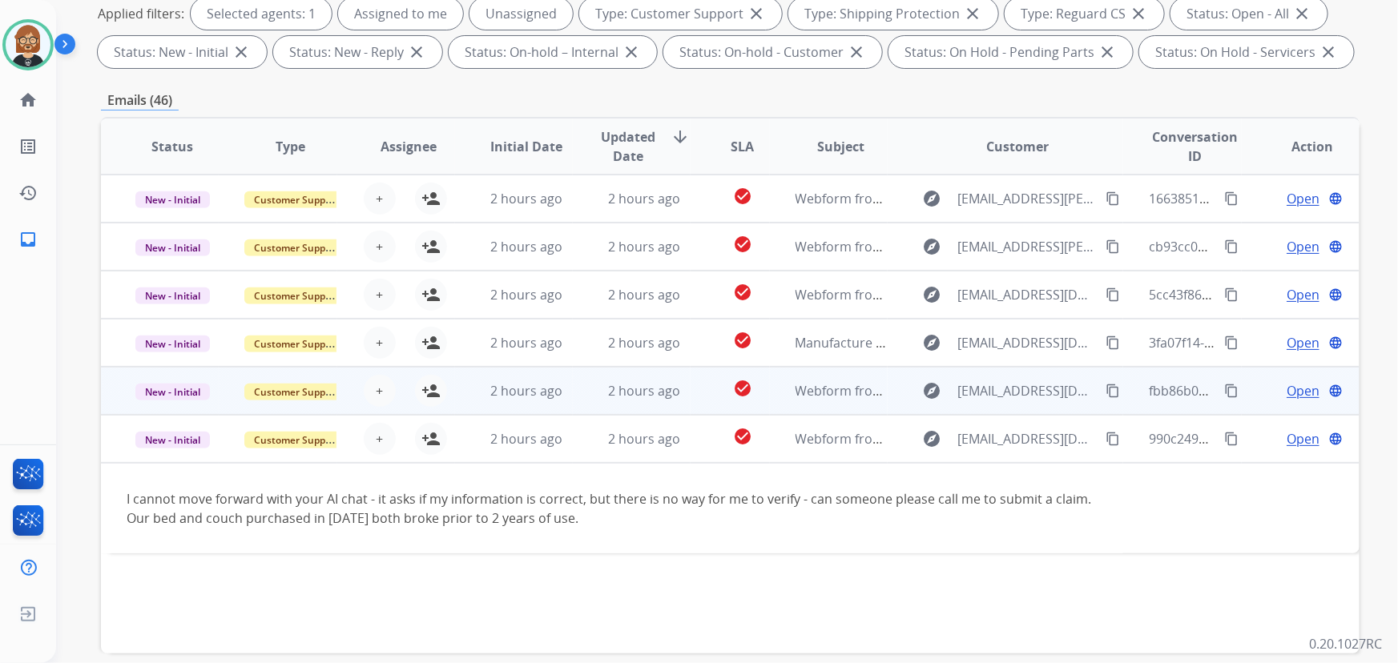
click at [774, 392] on td "Webform from [EMAIL_ADDRESS][DOMAIN_NAME] on [DATE]" at bounding box center [829, 391] width 118 height 48
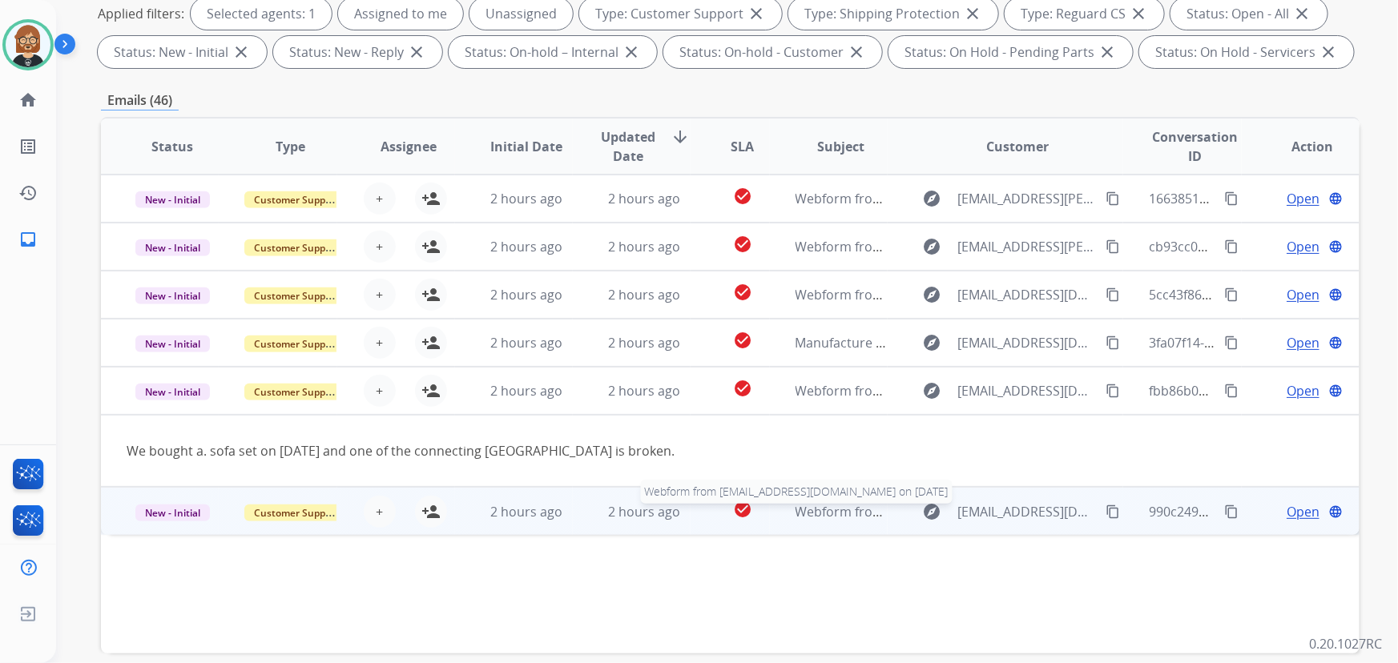
click at [803, 520] on div "Webform from [EMAIL_ADDRESS][DOMAIN_NAME] on [DATE]" at bounding box center [840, 511] width 91 height 19
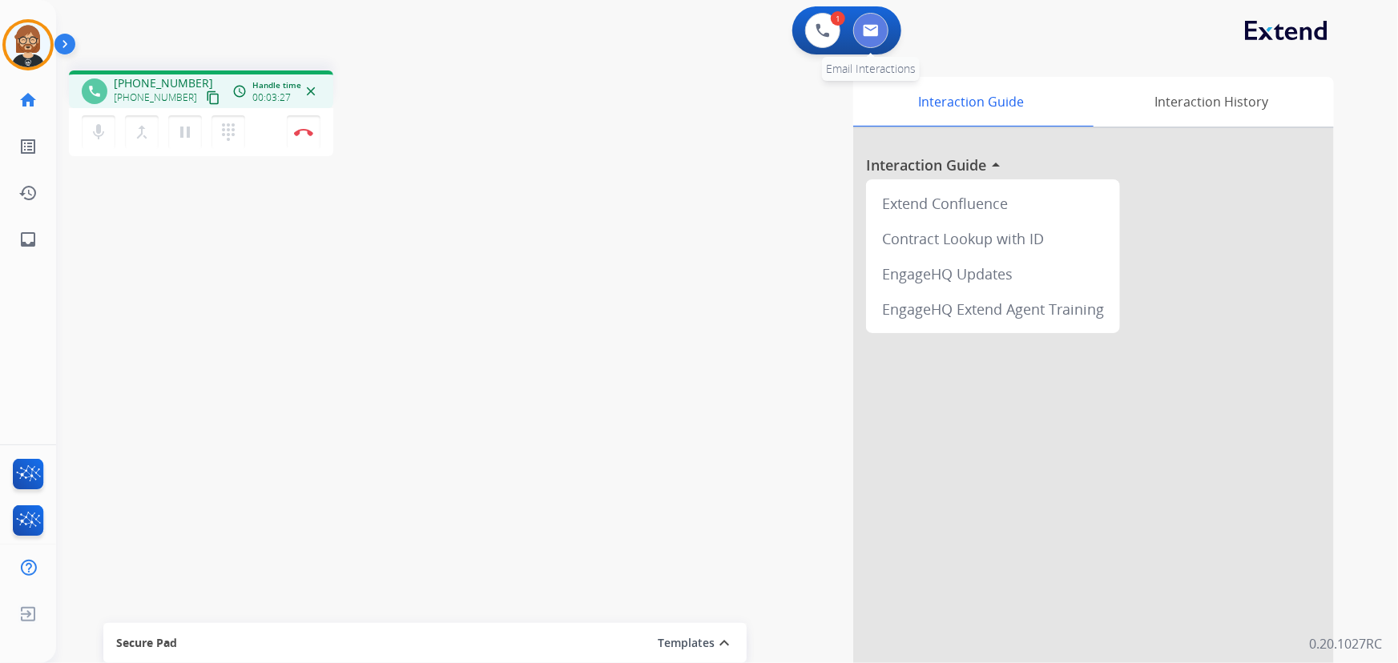
click at [869, 30] on img at bounding box center [871, 30] width 16 height 13
select select "**********"
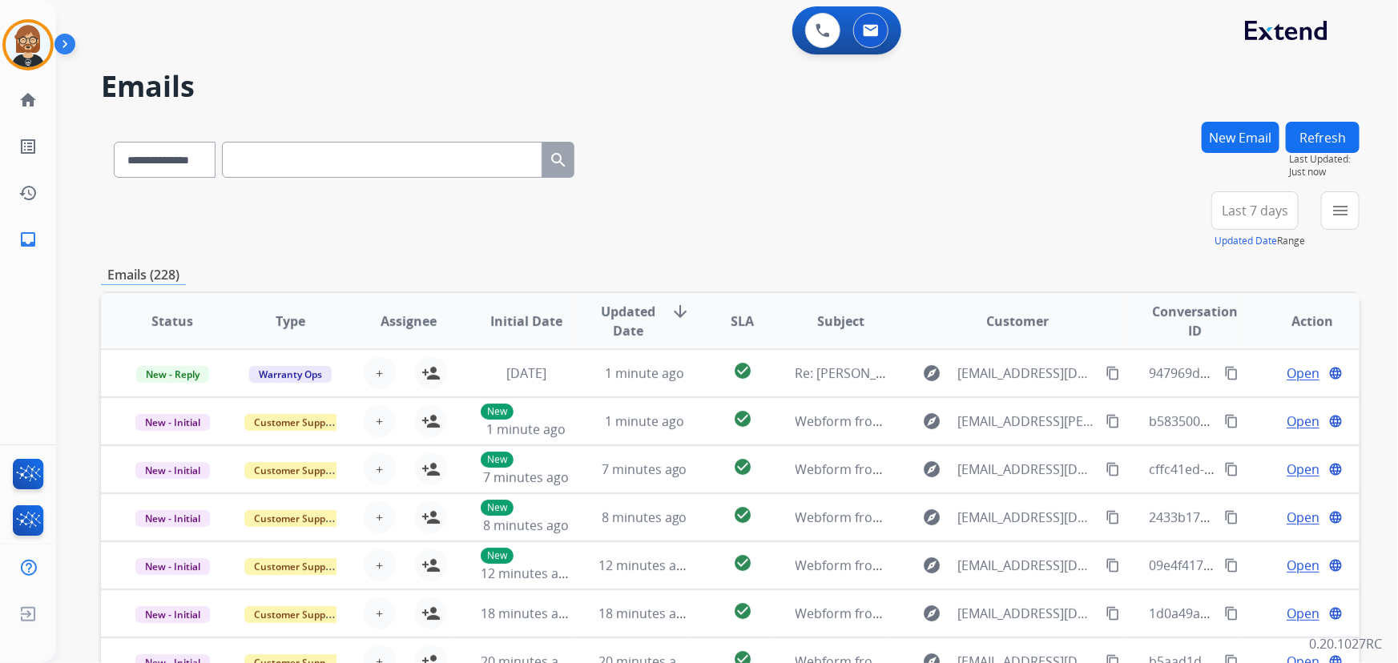
click at [1240, 142] on button "New Email" at bounding box center [1241, 137] width 78 height 31
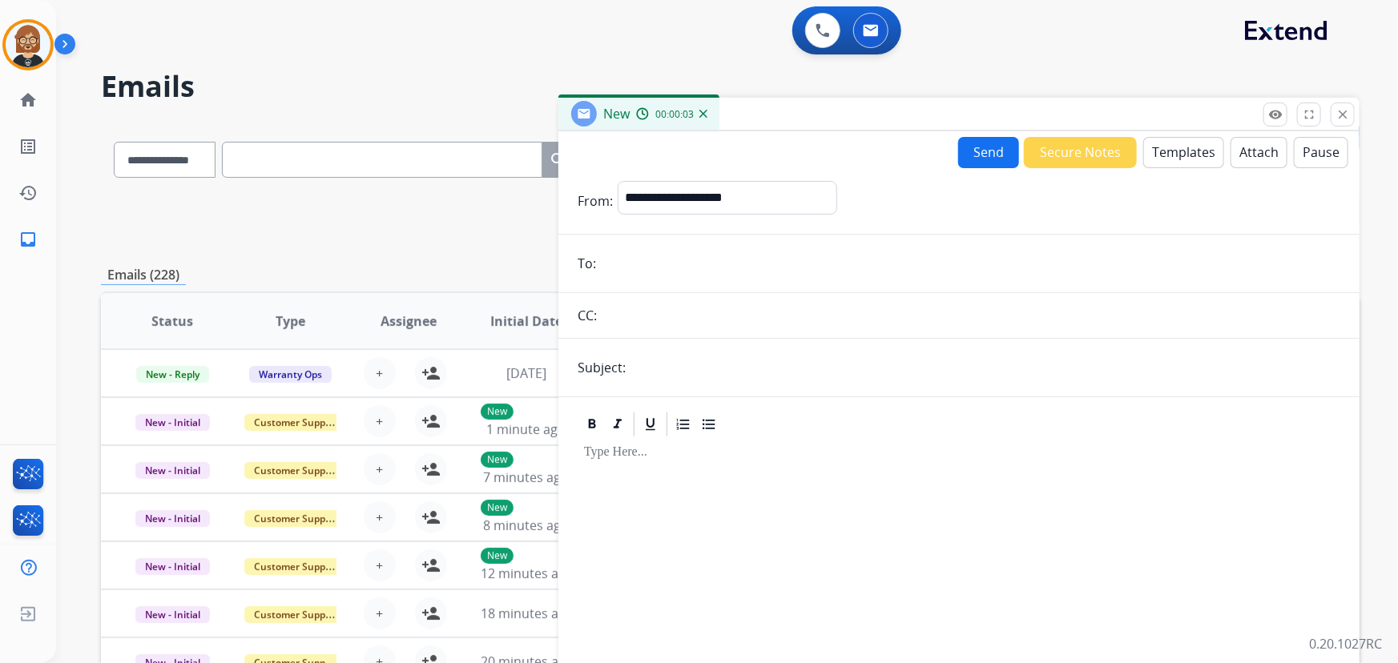
drag, startPoint x: 763, startPoint y: 276, endPoint x: 763, endPoint y: 284, distance: 8.8
click at [763, 284] on form "**********" at bounding box center [958, 445] width 801 height 555
type input "**********"
drag, startPoint x: 654, startPoint y: 376, endPoint x: 662, endPoint y: 360, distance: 17.6
click at [662, 360] on input "text" at bounding box center [985, 368] width 710 height 32
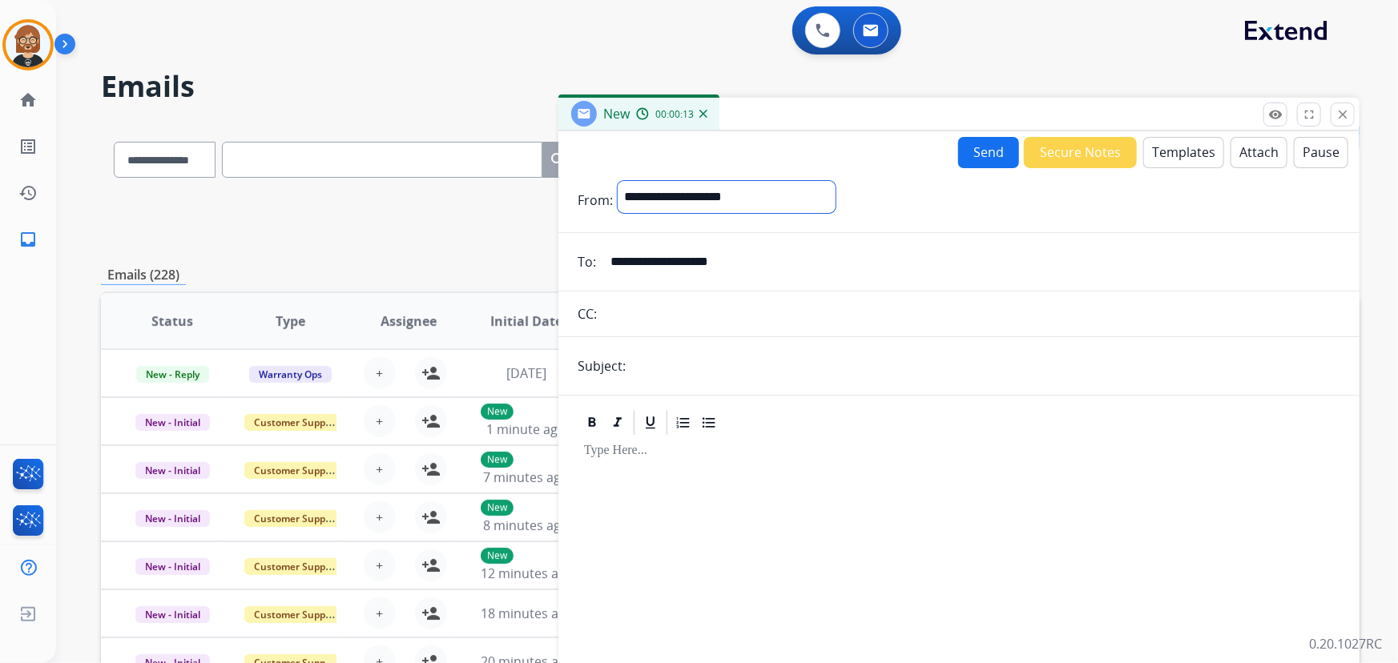
click at [765, 203] on select "**********" at bounding box center [727, 197] width 218 height 32
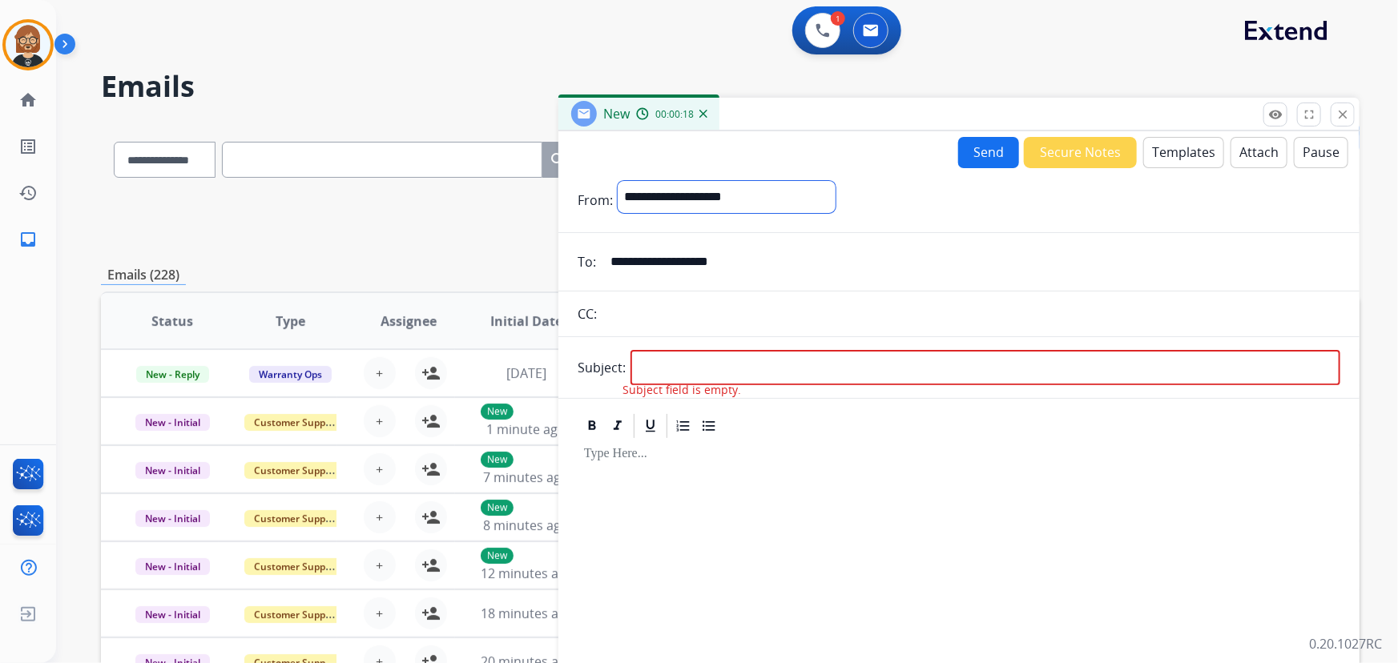
select select "**********"
click at [618, 181] on select "**********" at bounding box center [727, 197] width 218 height 32
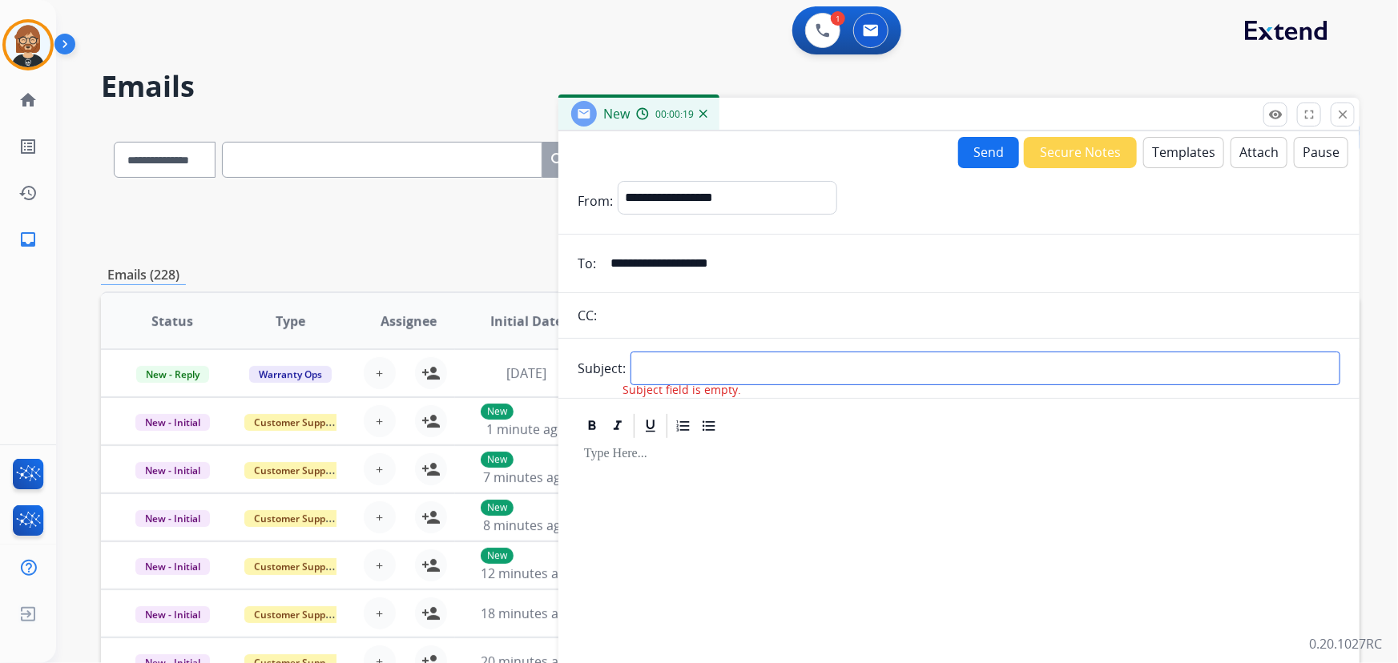
click at [768, 362] on input "text" at bounding box center [985, 369] width 710 height 34
type input "*******"
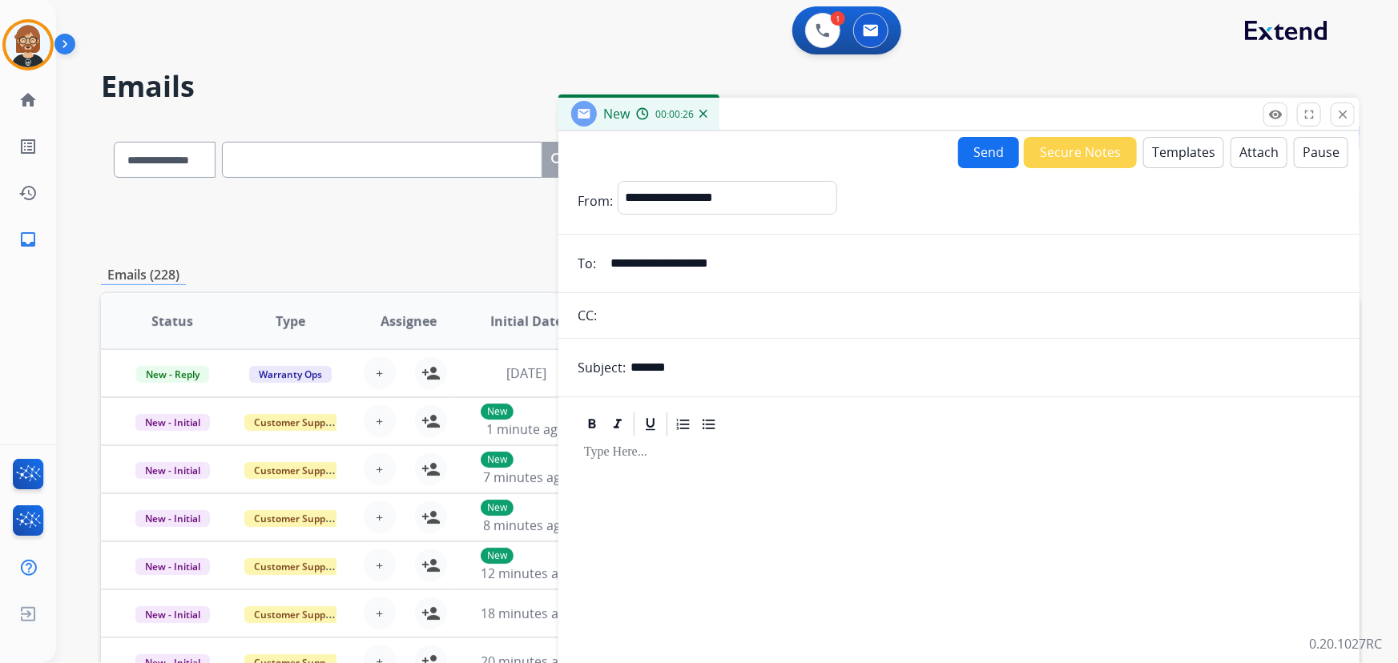
click at [1169, 152] on button "Templates" at bounding box center [1183, 152] width 81 height 31
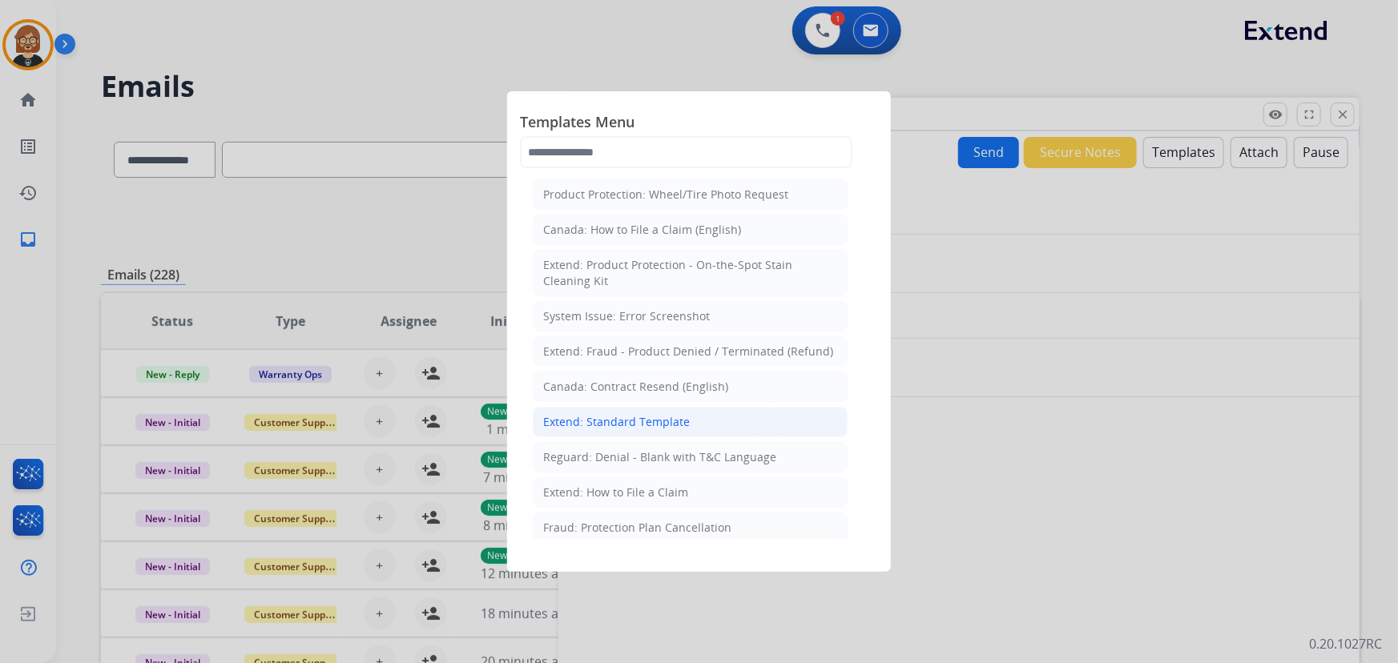
click at [649, 424] on div "Extend: Standard Template" at bounding box center [616, 422] width 147 height 16
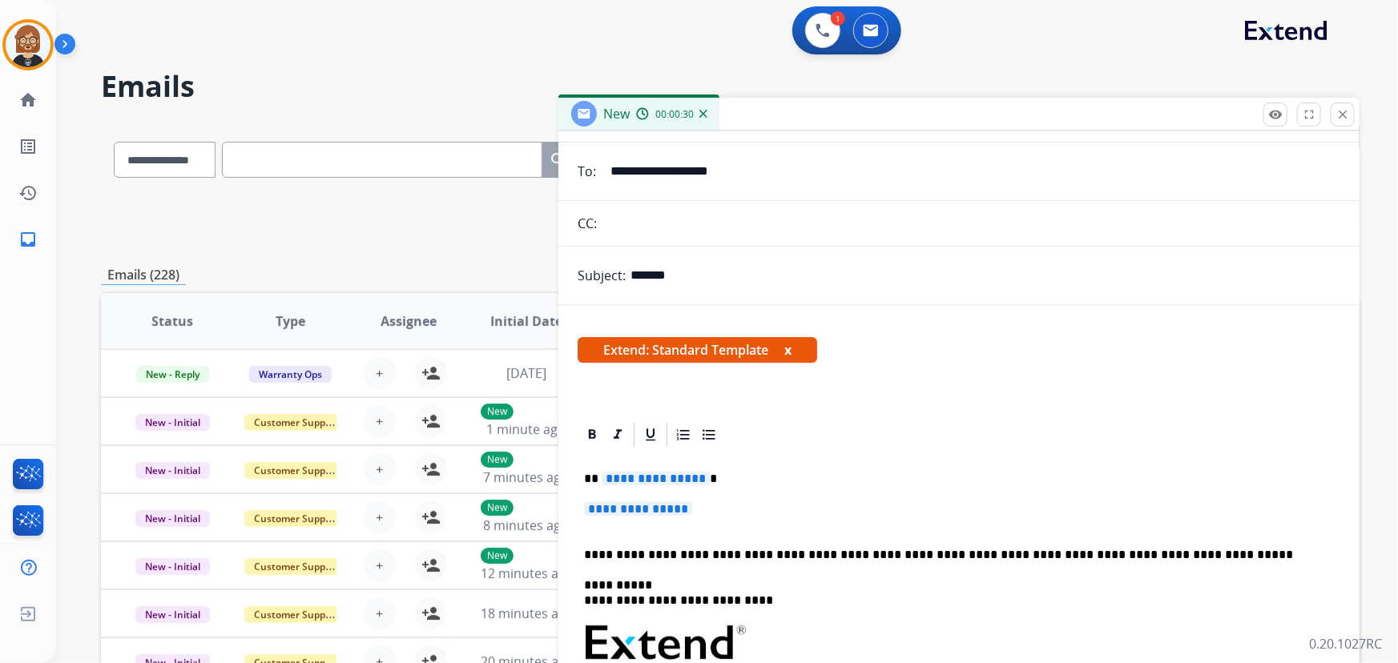
scroll to position [218, 0]
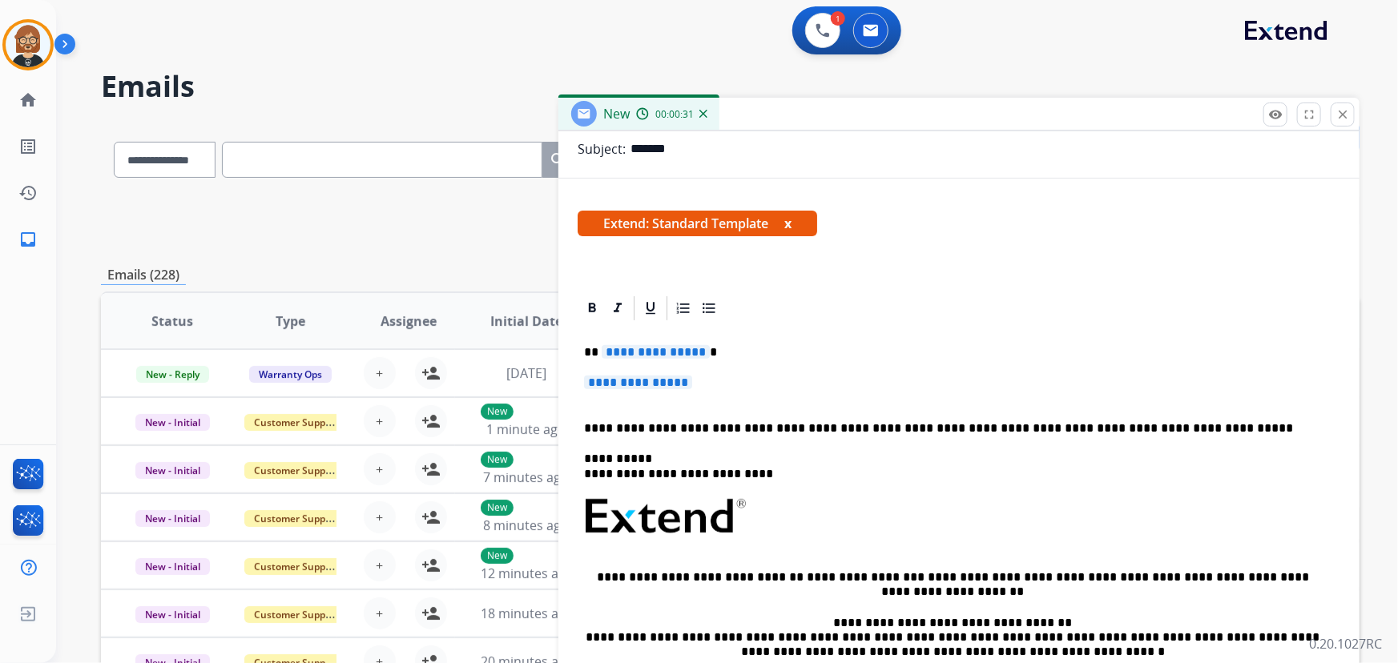
click at [647, 356] on span "**********" at bounding box center [656, 352] width 108 height 14
click at [675, 381] on span "**********" at bounding box center [638, 383] width 108 height 14
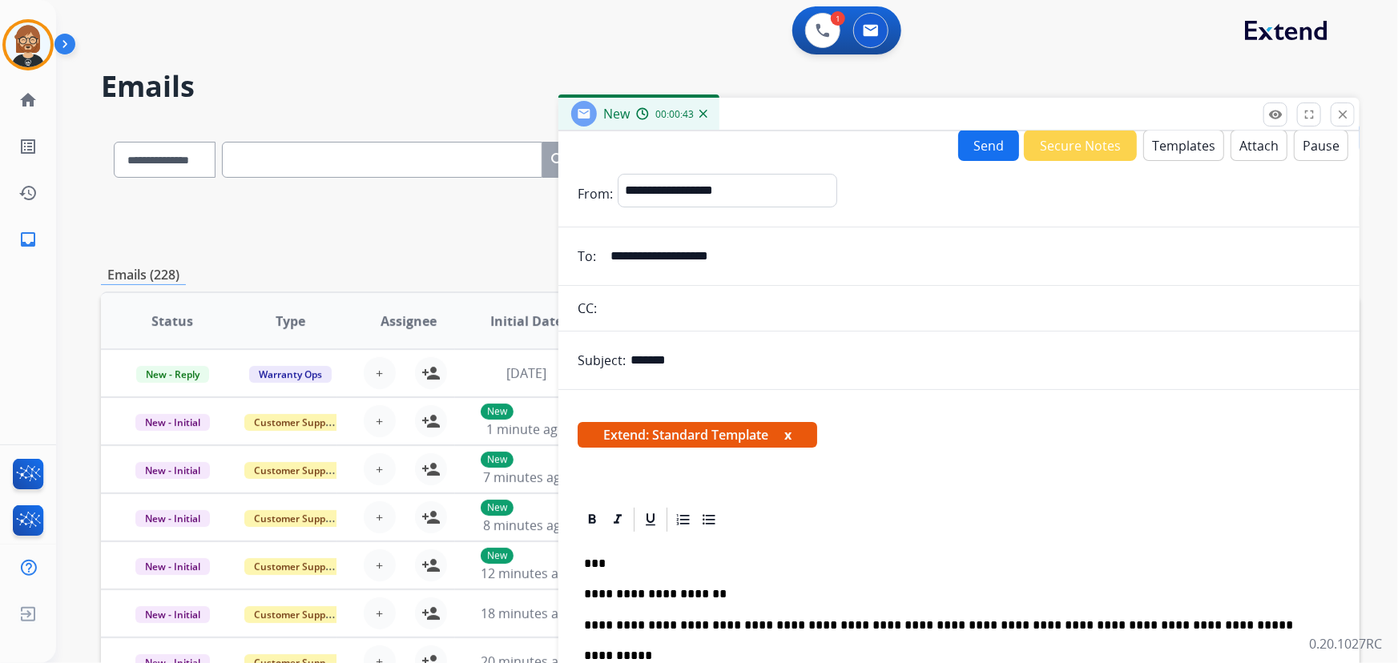
scroll to position [0, 0]
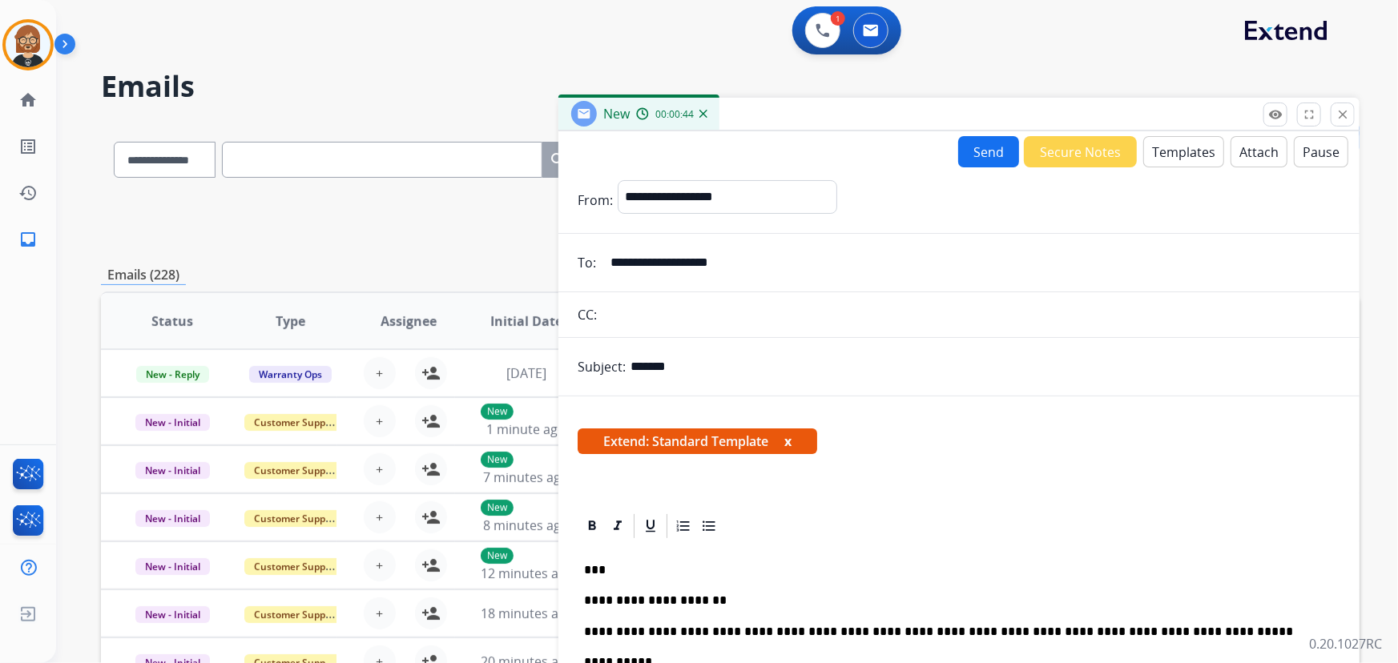
click at [977, 139] on button "Send" at bounding box center [988, 151] width 61 height 31
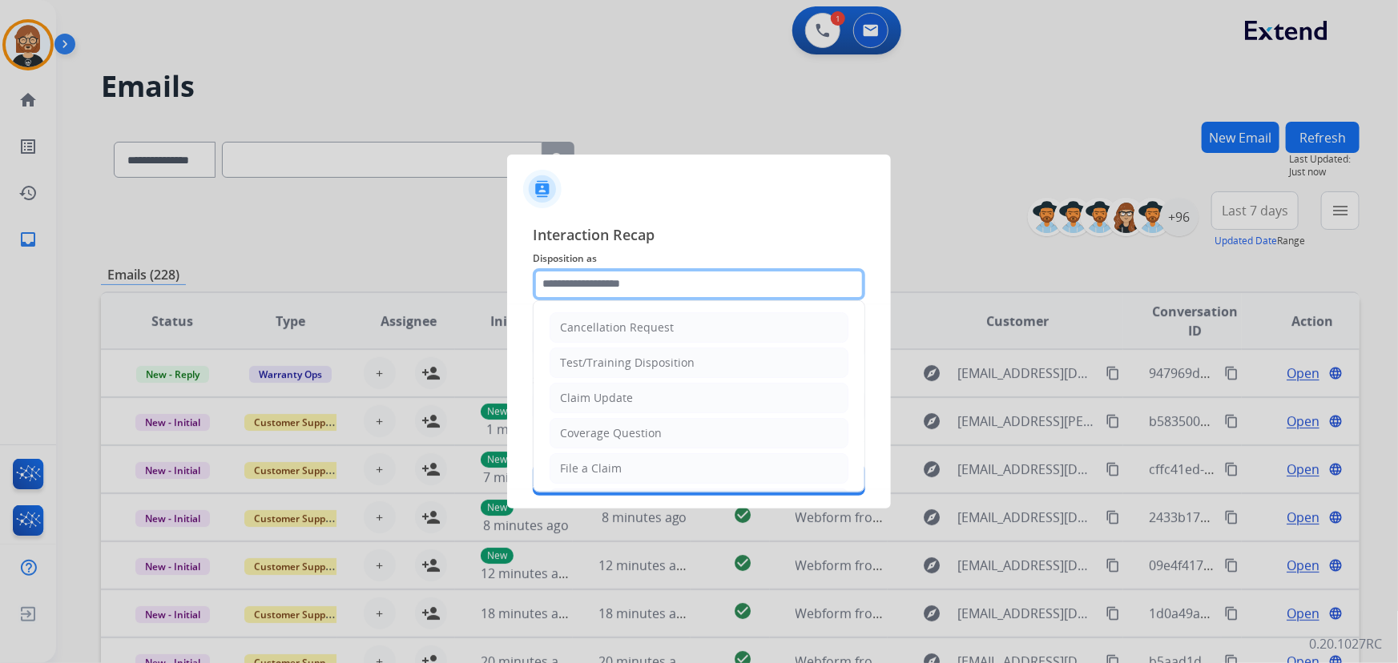
click at [751, 283] on input "text" at bounding box center [699, 284] width 332 height 32
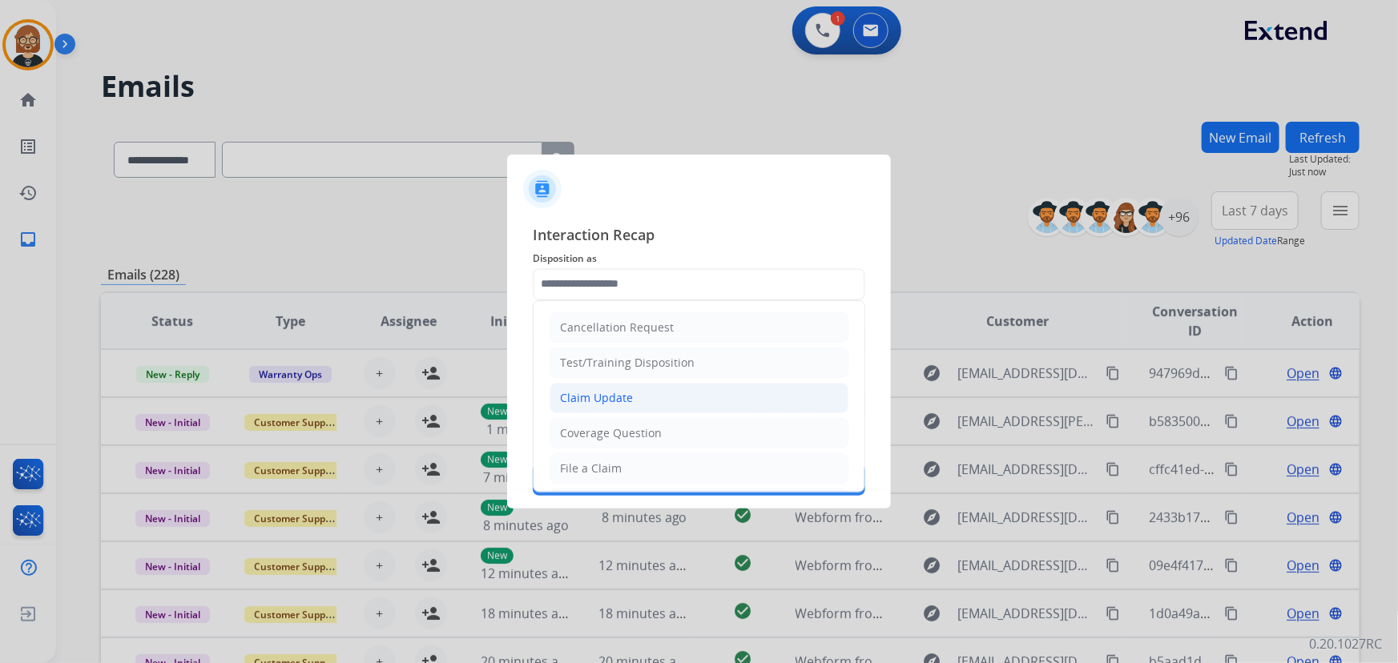
click at [704, 389] on li "Claim Update" at bounding box center [699, 398] width 299 height 30
type input "**********"
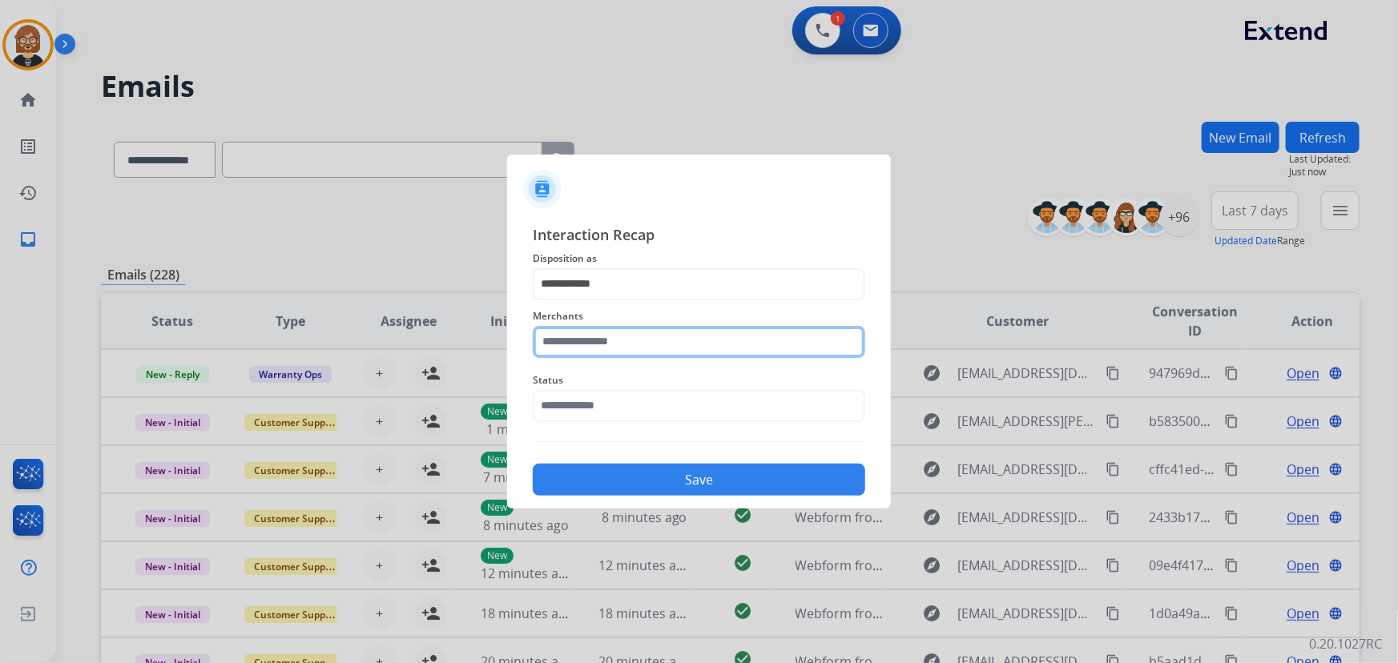
click at [721, 336] on input "text" at bounding box center [699, 342] width 332 height 32
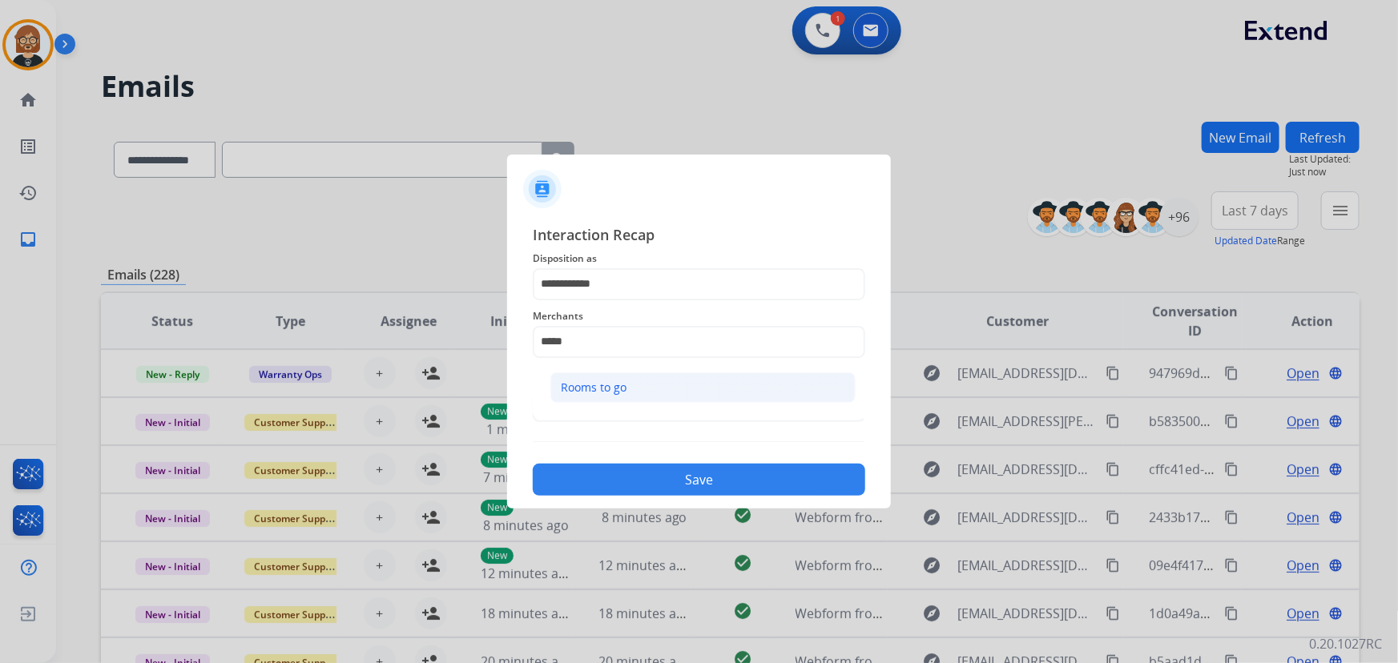
click at [729, 388] on li "Rooms to go" at bounding box center [702, 388] width 305 height 30
type input "**********"
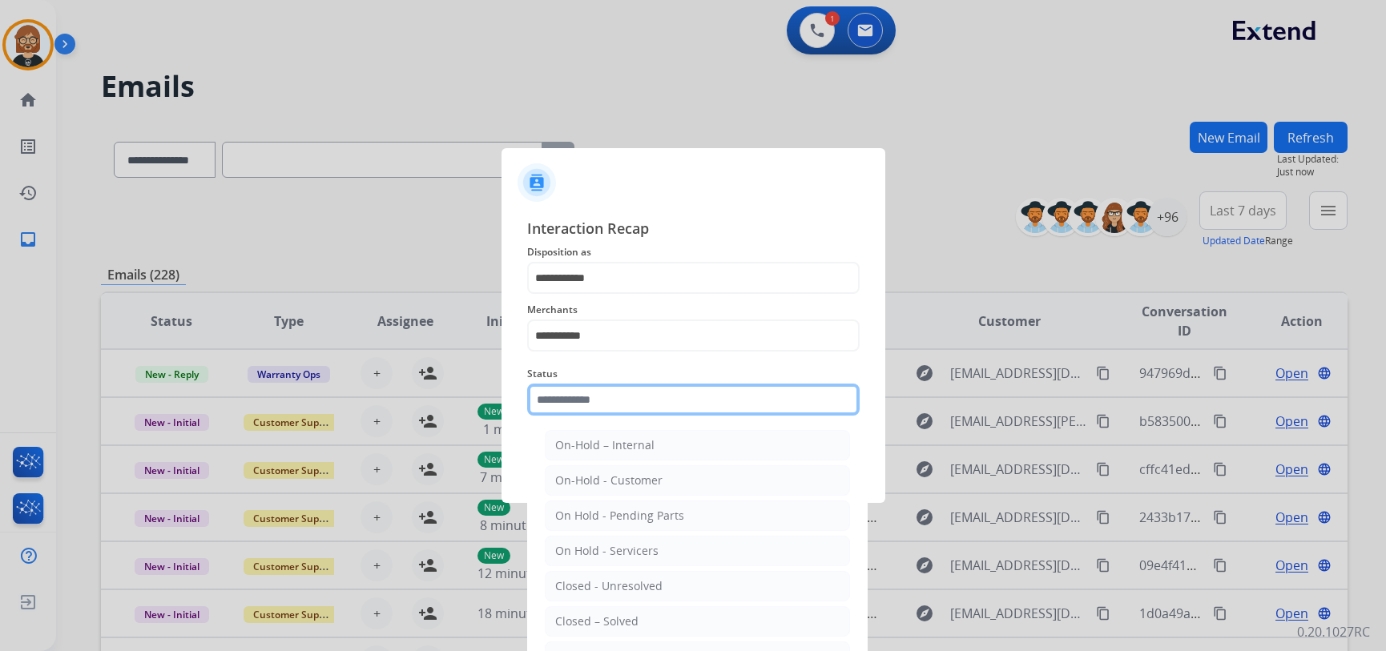
click at [708, 413] on input "text" at bounding box center [693, 400] width 332 height 32
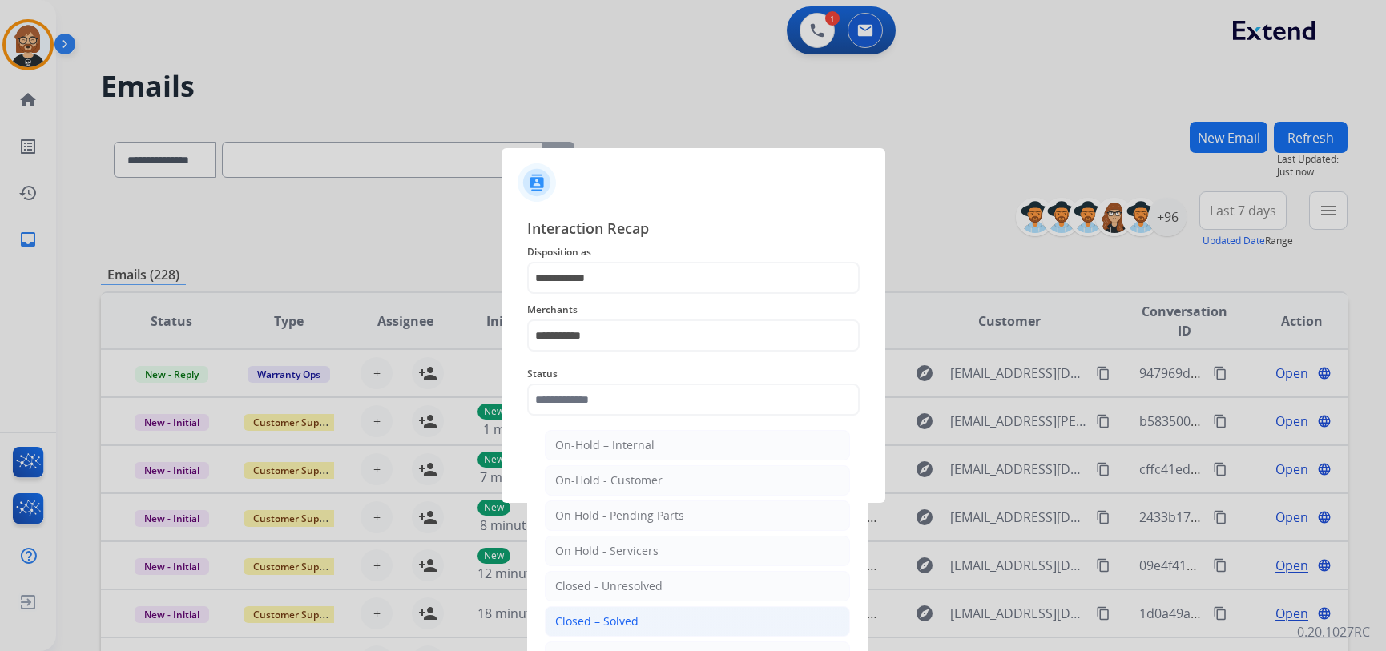
click at [633, 626] on div "Closed – Solved" at bounding box center [596, 622] width 83 height 16
type input "**********"
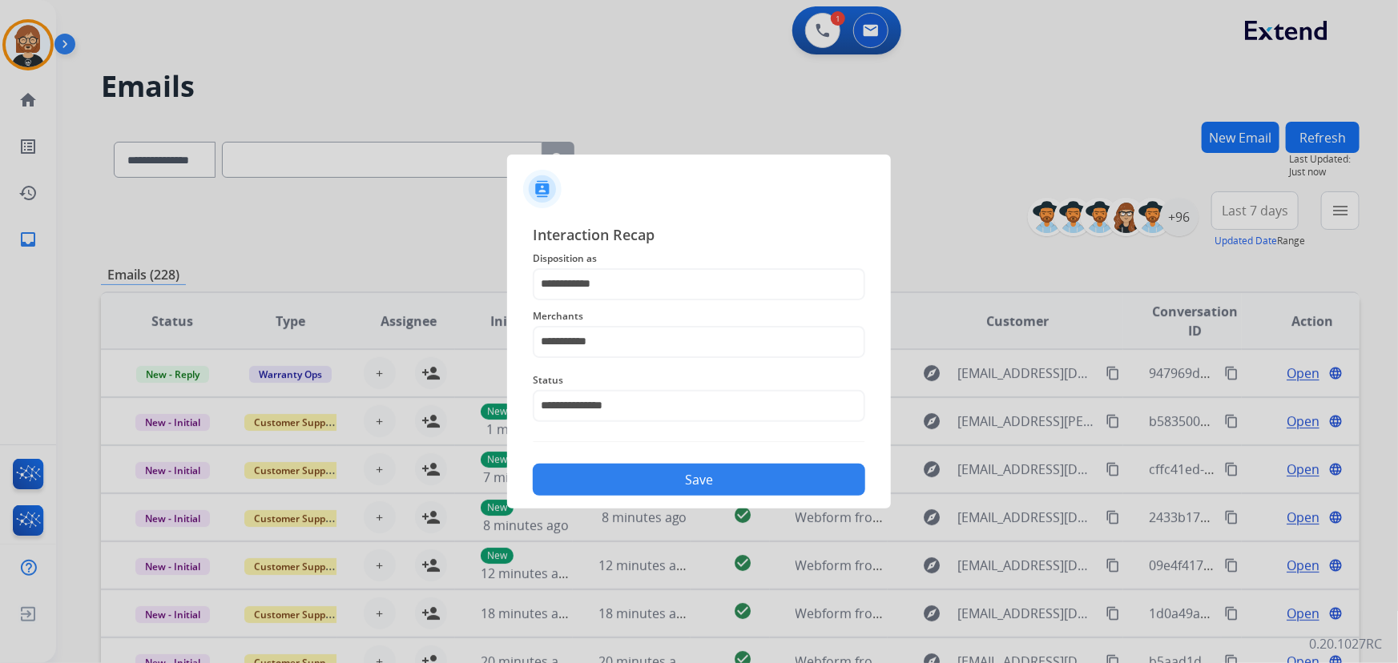
click at [768, 488] on button "Save" at bounding box center [699, 480] width 332 height 32
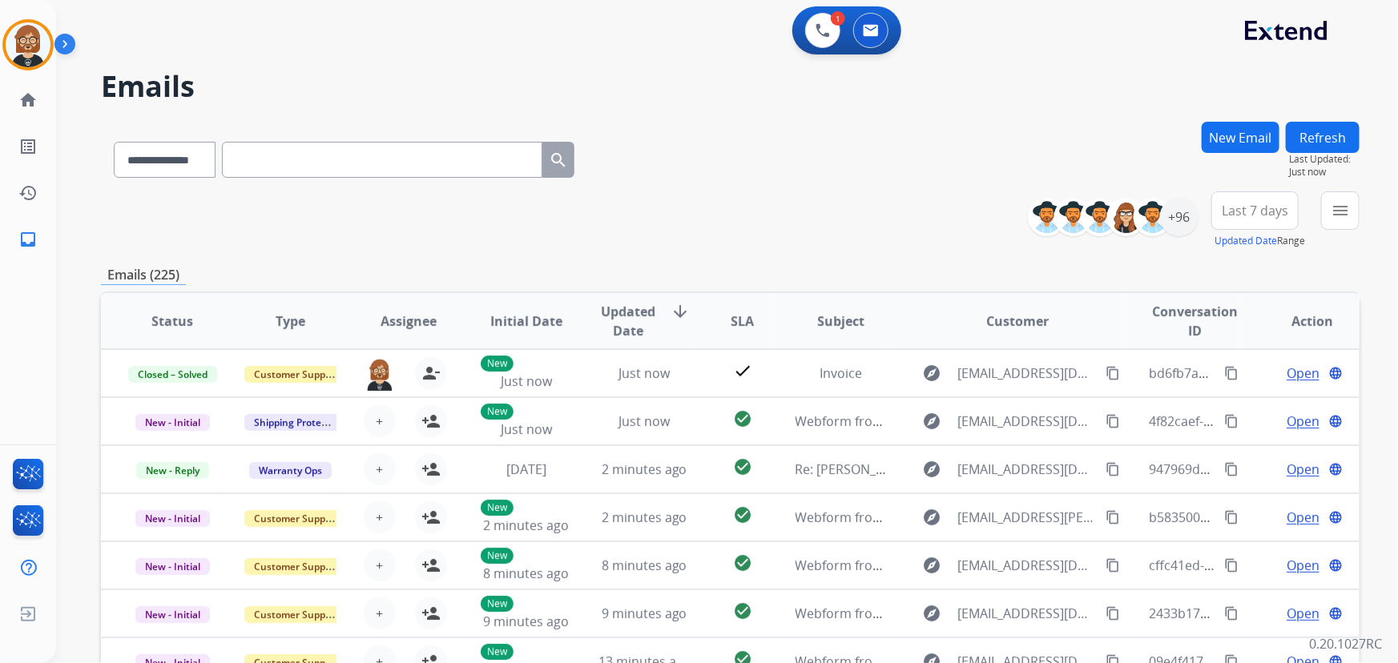
click at [1333, 131] on button "Refresh" at bounding box center [1323, 137] width 74 height 31
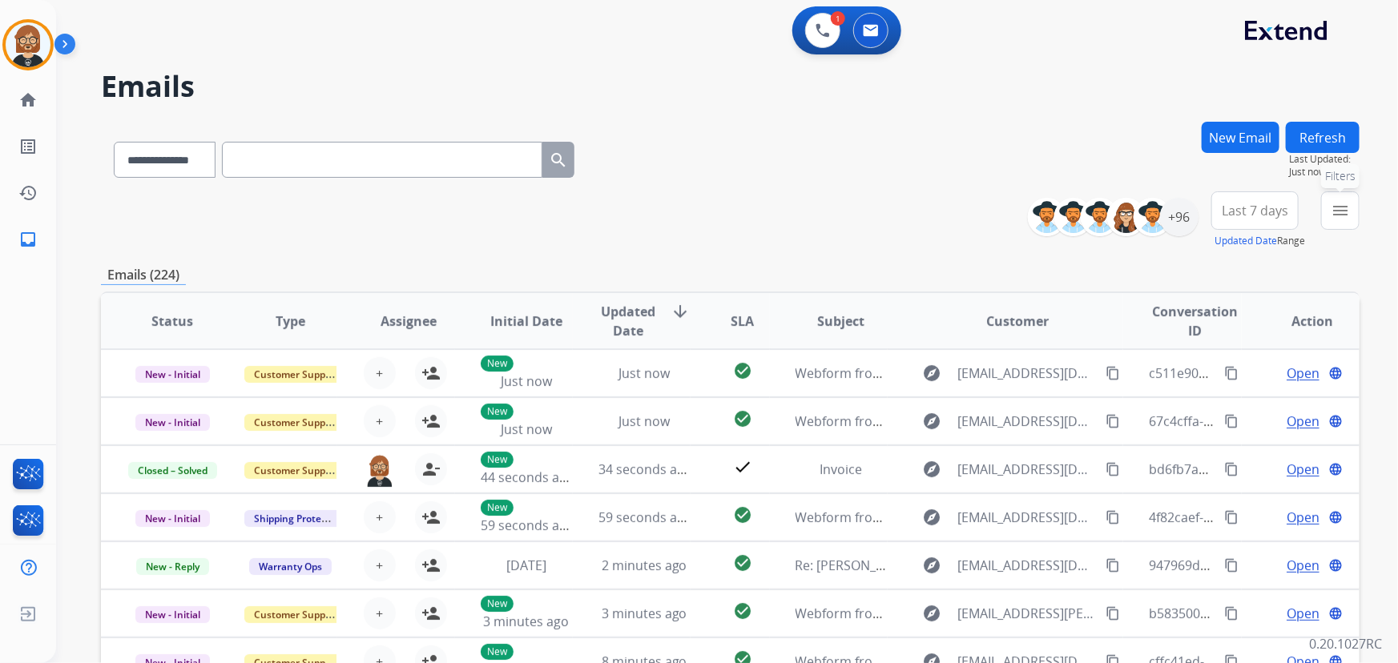
click at [1340, 211] on mat-icon "menu" at bounding box center [1340, 210] width 19 height 19
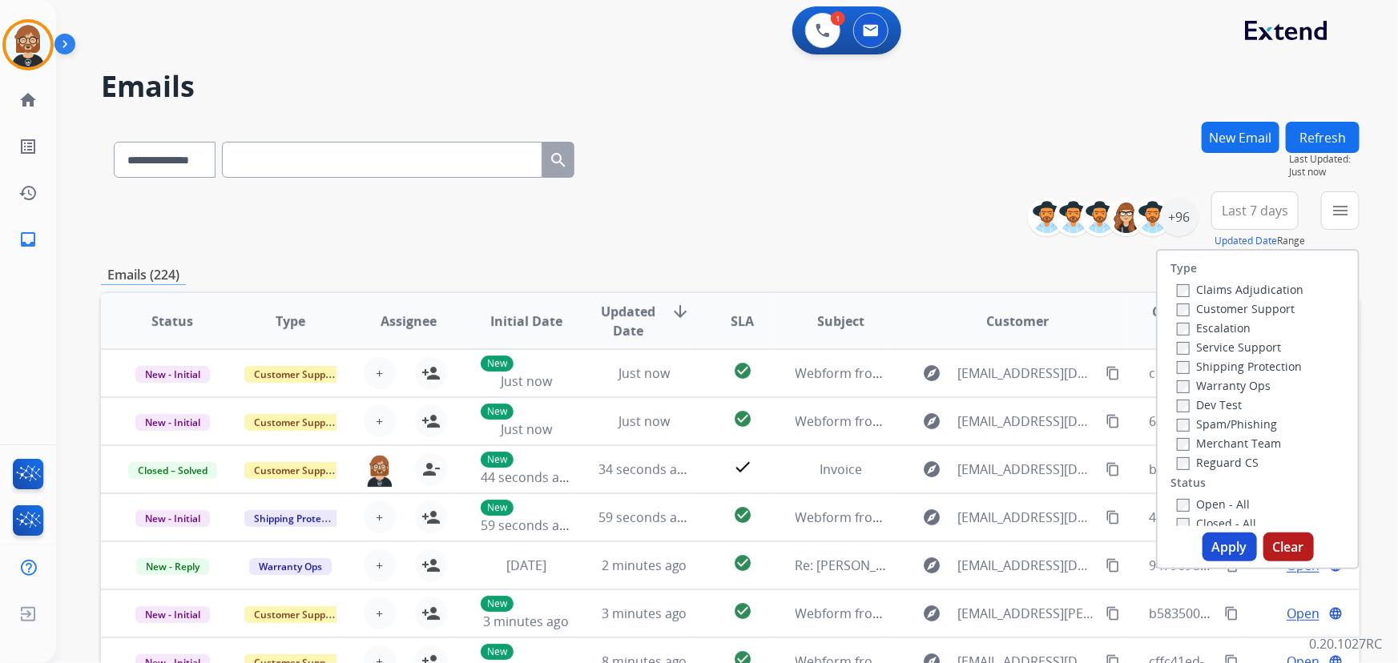
click at [1193, 461] on label "Reguard CS" at bounding box center [1218, 462] width 82 height 15
click at [1239, 308] on label "Customer Support" at bounding box center [1236, 308] width 118 height 15
click at [1234, 368] on label "Shipping Protection" at bounding box center [1239, 366] width 125 height 15
click at [1194, 505] on label "Open - All" at bounding box center [1213, 504] width 73 height 15
click at [1229, 546] on button "Apply" at bounding box center [1229, 547] width 54 height 29
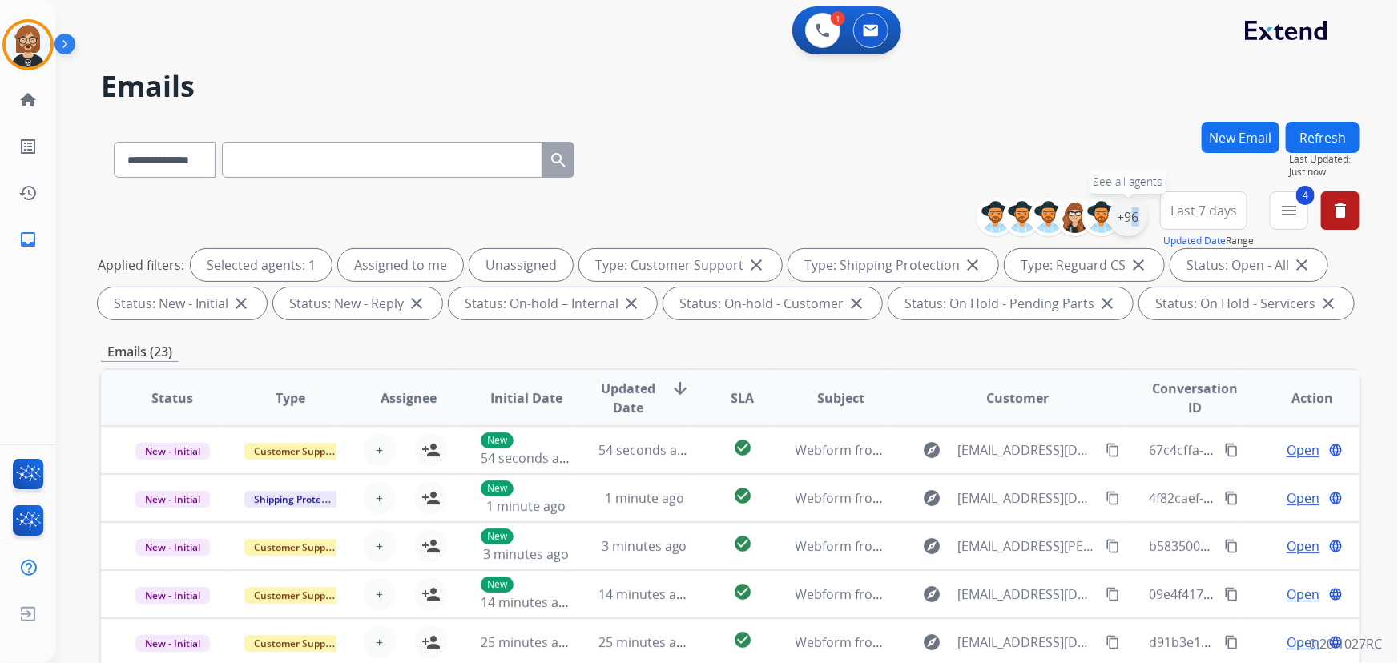
click at [1124, 218] on div "+96" at bounding box center [1128, 217] width 38 height 38
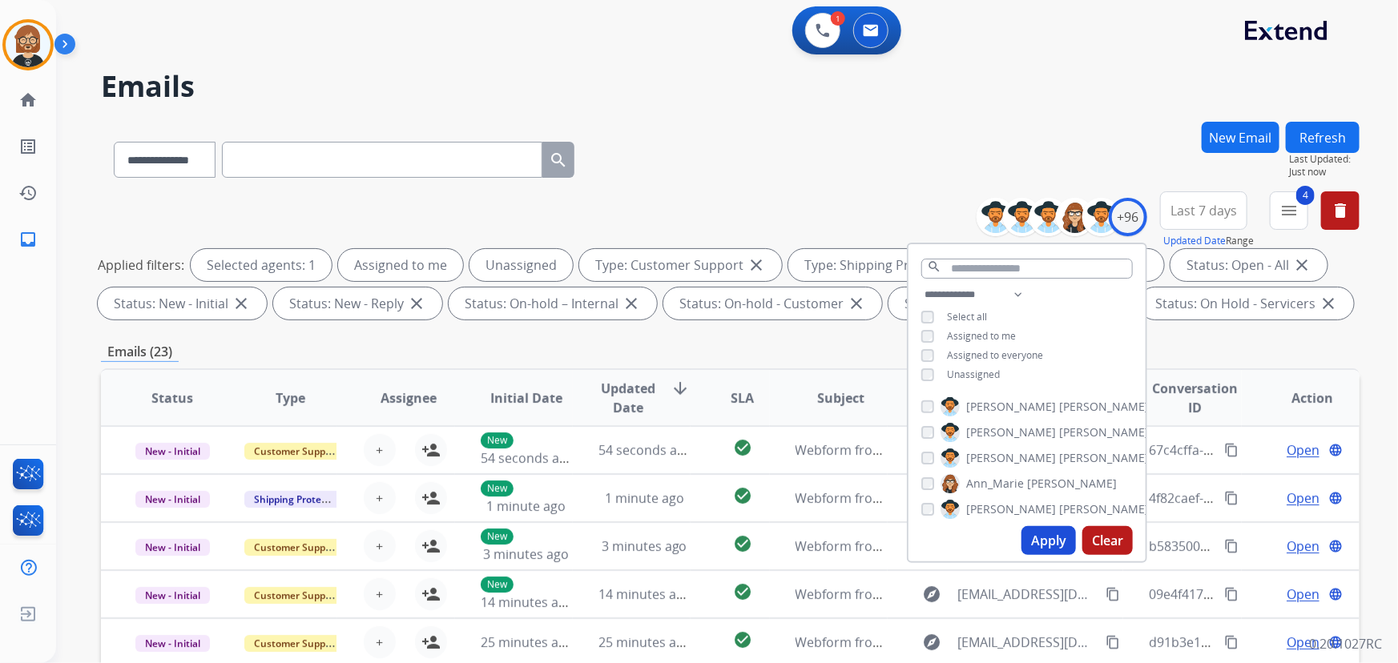
click at [989, 372] on span "Unassigned" at bounding box center [973, 375] width 53 height 14
click at [1057, 549] on button "Apply" at bounding box center [1048, 540] width 54 height 29
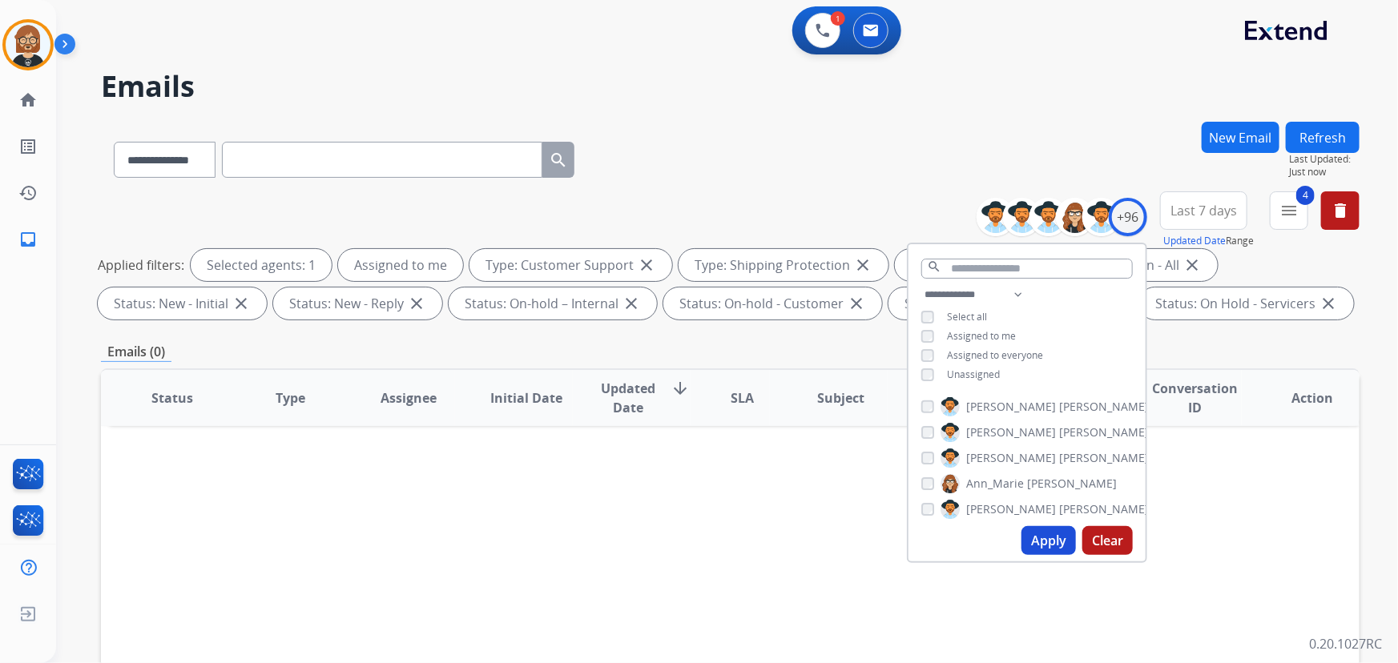
click at [762, 499] on div "Status Type Assignee Initial Date Updated Date arrow_downward SLA Subject Custo…" at bounding box center [730, 637] width 1259 height 537
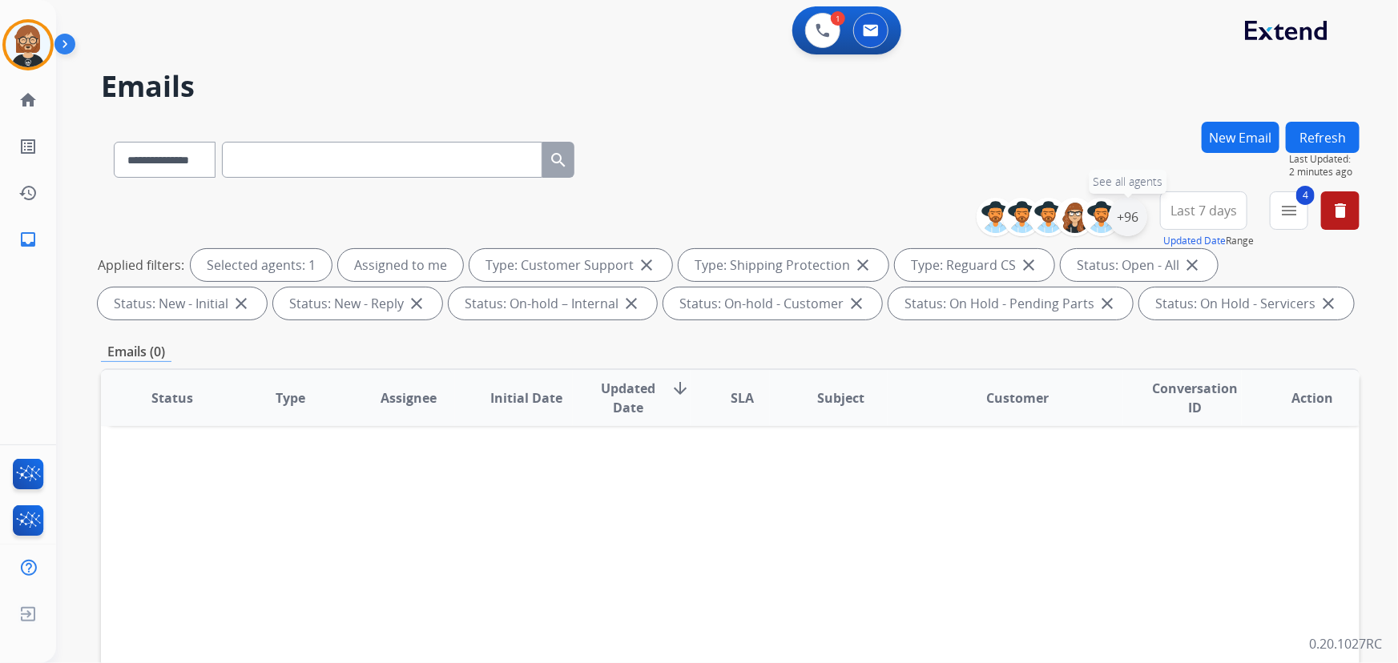
click at [1130, 216] on div "+96" at bounding box center [1128, 217] width 38 height 38
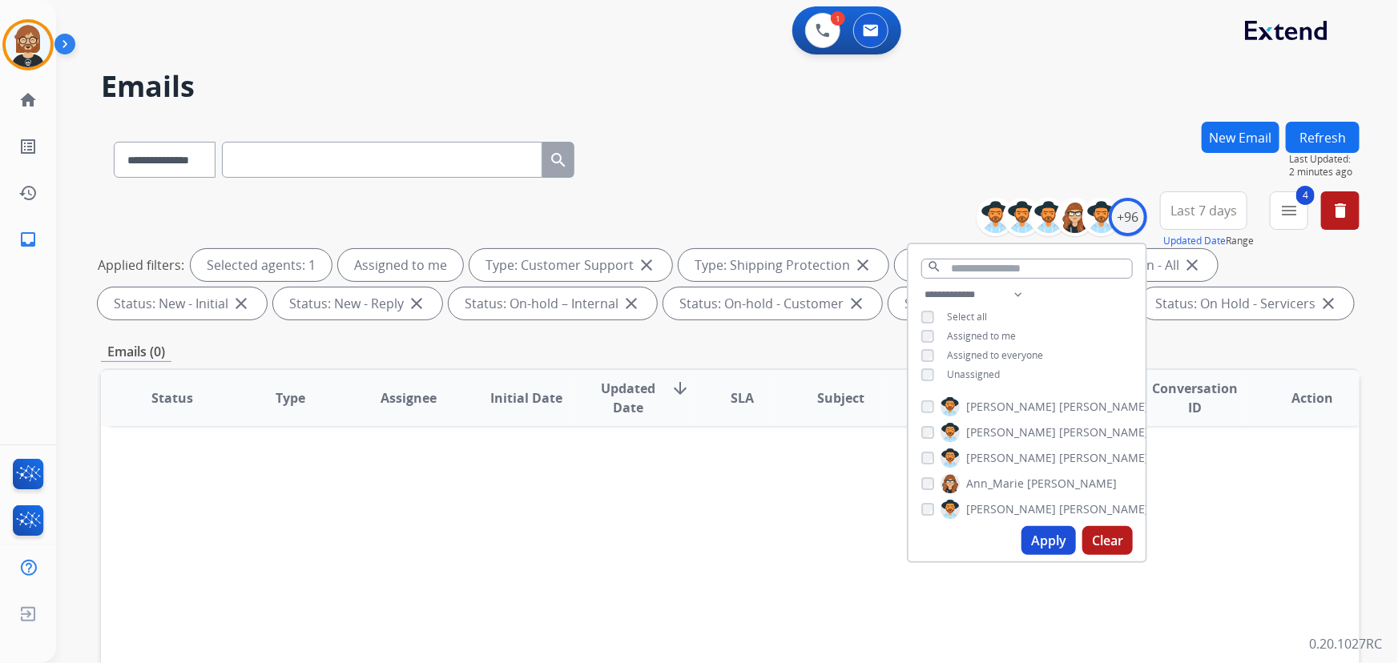
click at [983, 373] on span "Unassigned" at bounding box center [973, 375] width 53 height 14
click at [1045, 542] on button "Apply" at bounding box center [1048, 540] width 54 height 29
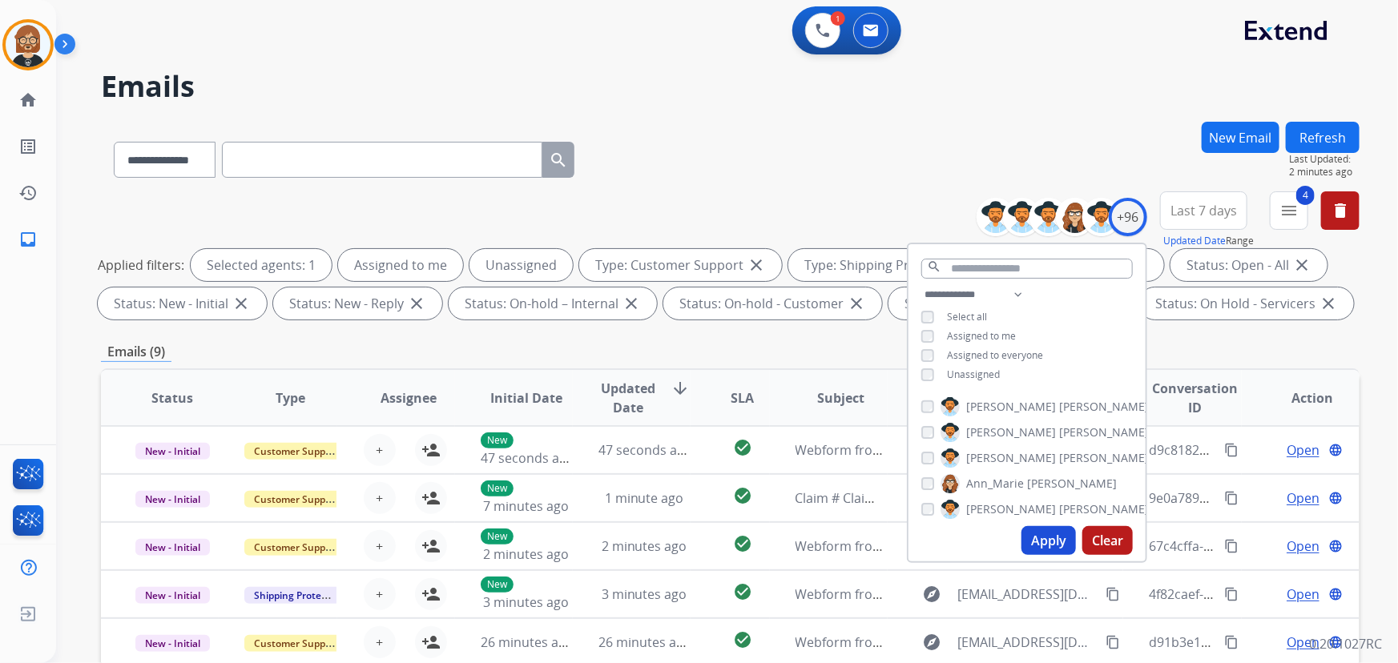
click at [847, 344] on div "Emails (9)" at bounding box center [730, 352] width 1259 height 20
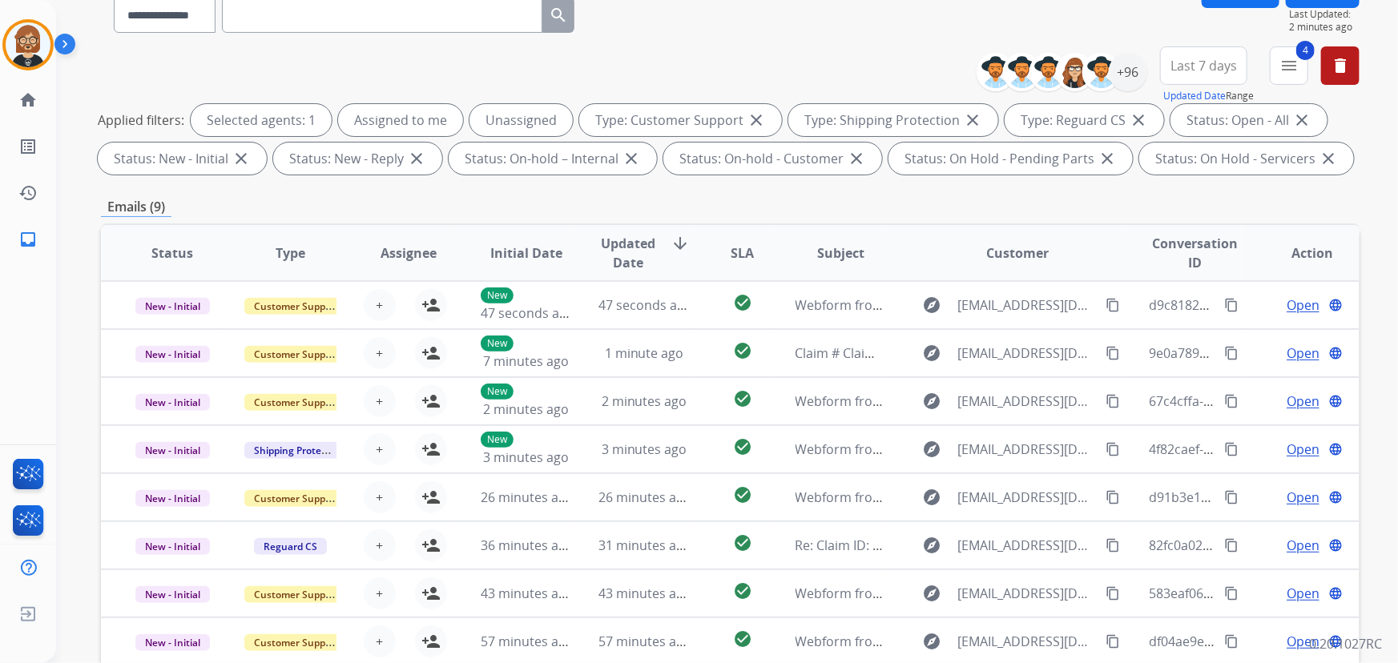
scroll to position [72, 0]
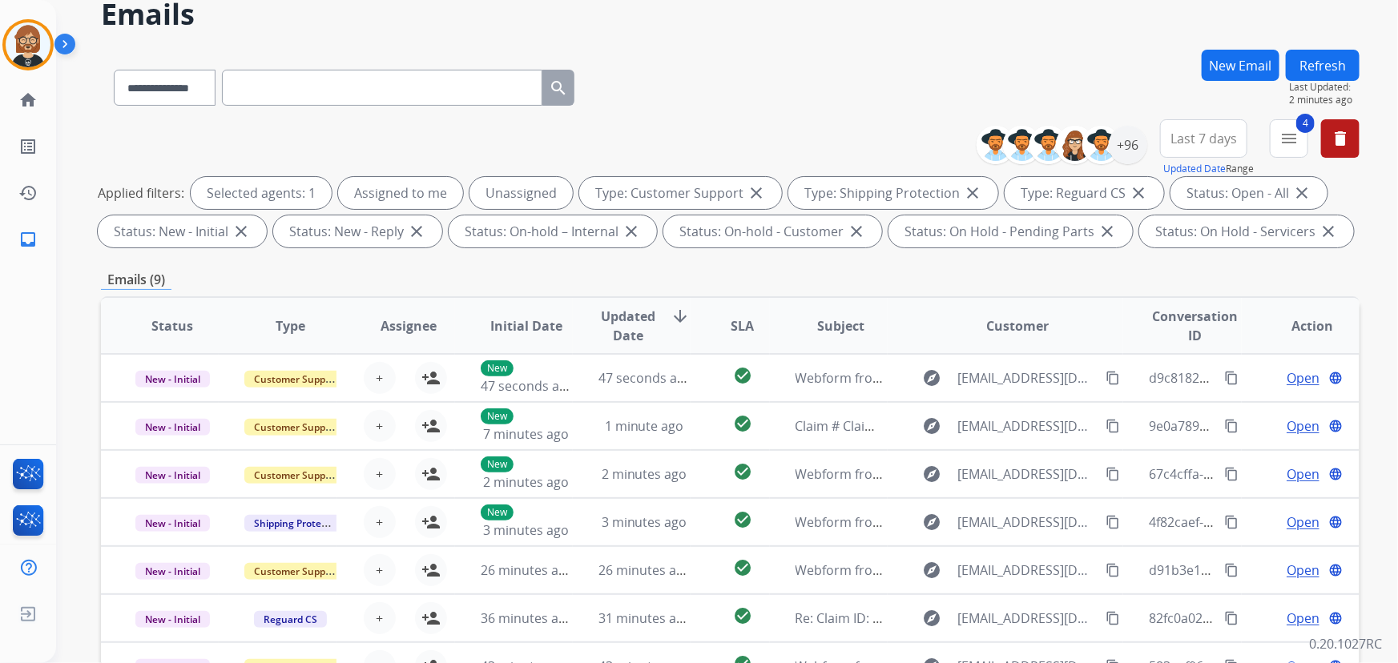
click at [1323, 58] on button "Refresh" at bounding box center [1323, 65] width 74 height 31
click at [1345, 70] on button "Refresh" at bounding box center [1323, 65] width 74 height 31
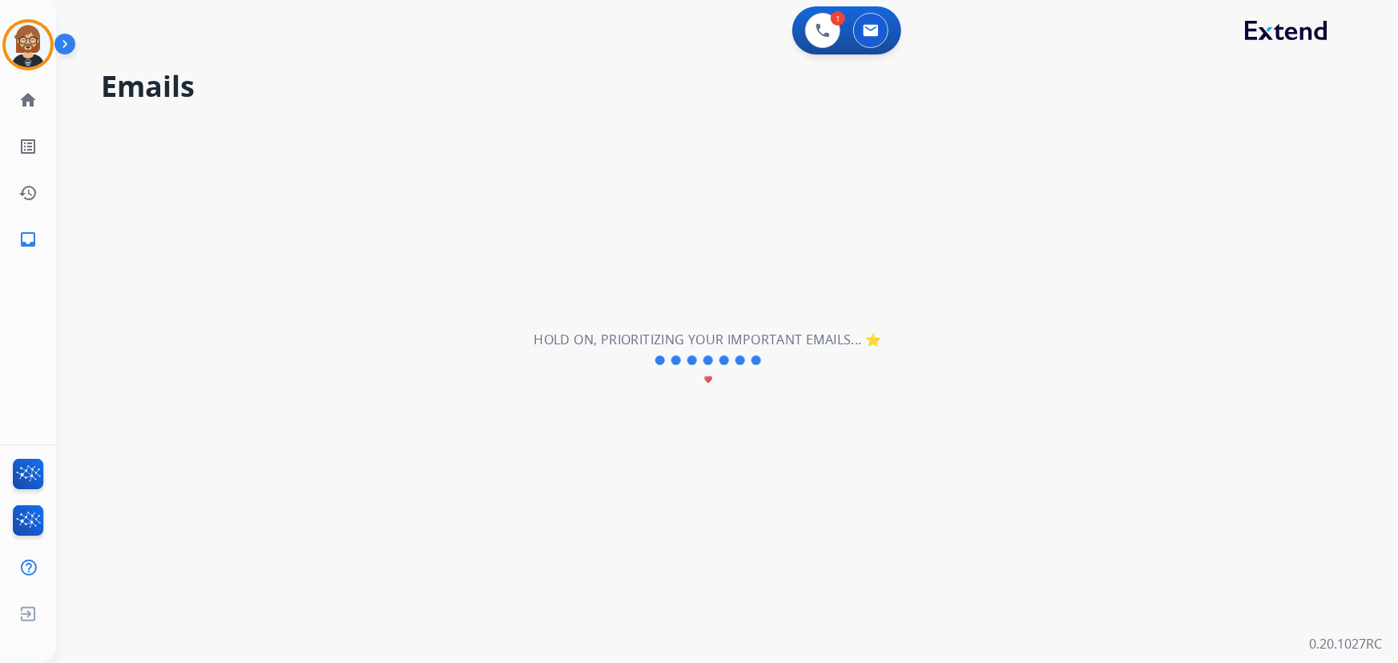
scroll to position [0, 0]
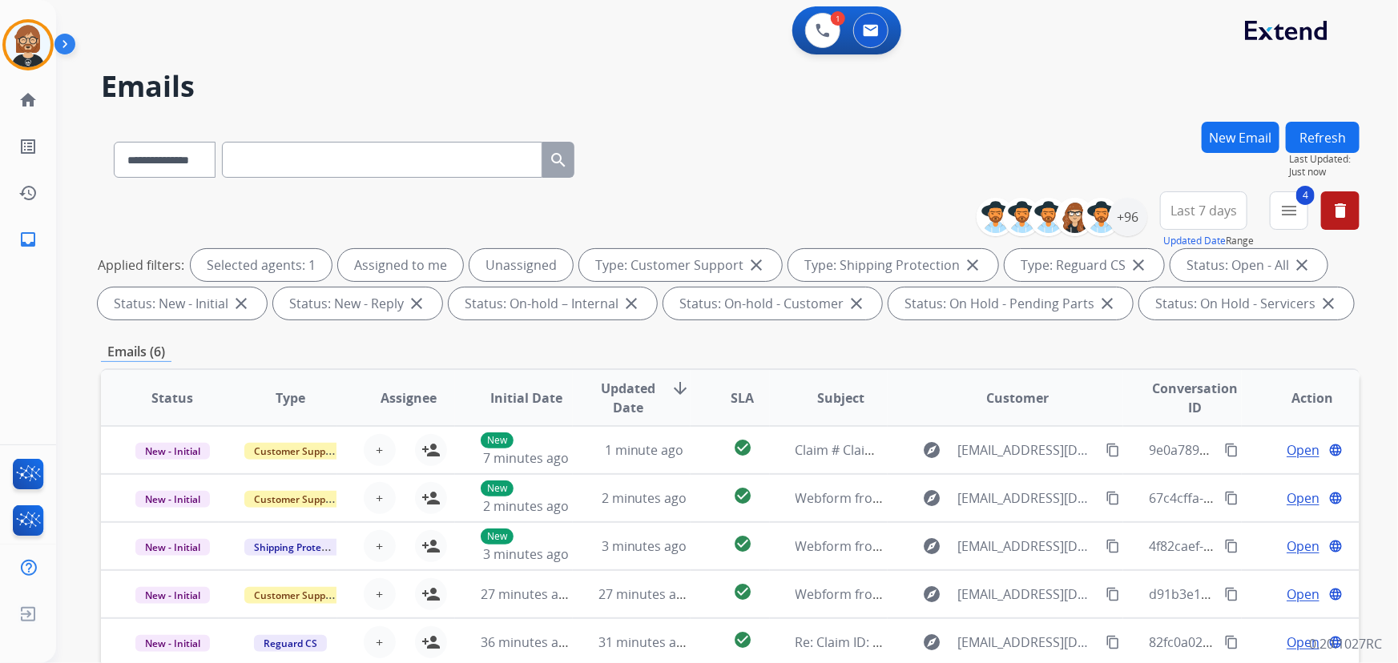
click at [1311, 126] on button "Refresh" at bounding box center [1323, 137] width 74 height 31
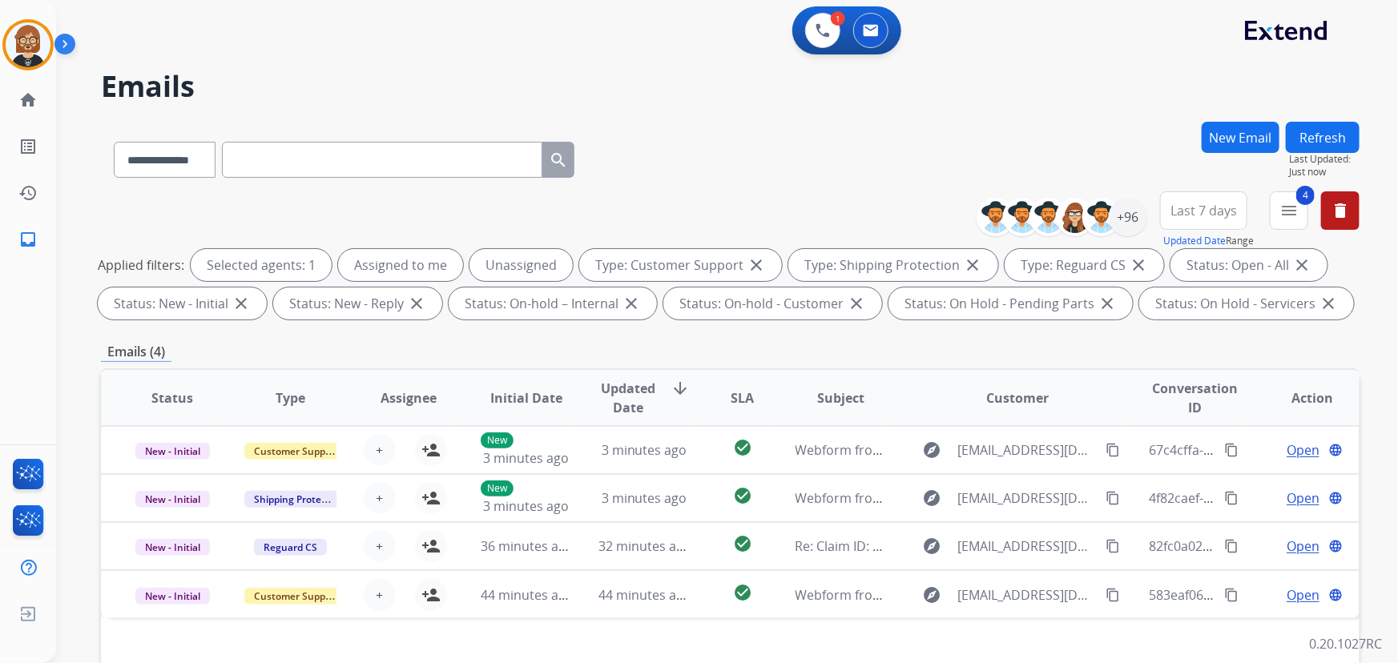
click at [1311, 126] on button "Refresh" at bounding box center [1323, 137] width 74 height 31
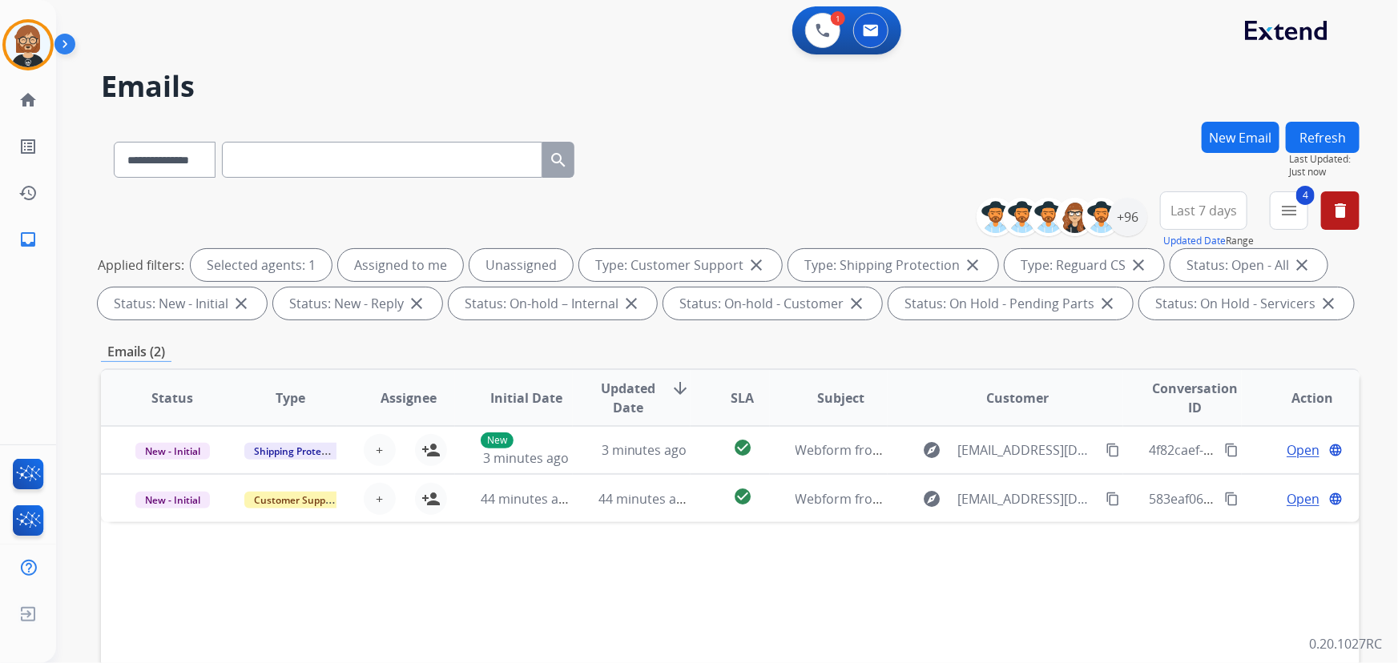
click at [1311, 126] on button "Refresh" at bounding box center [1323, 137] width 74 height 31
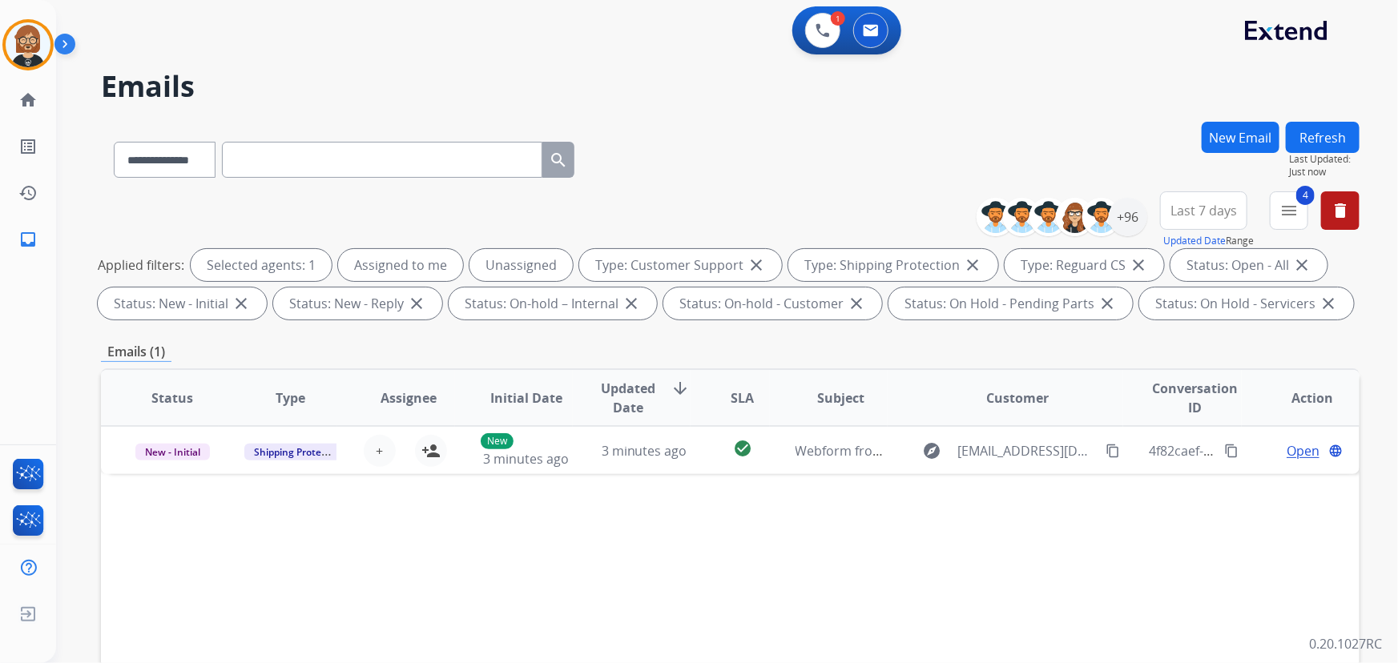
click at [1311, 126] on button "Refresh" at bounding box center [1323, 137] width 74 height 31
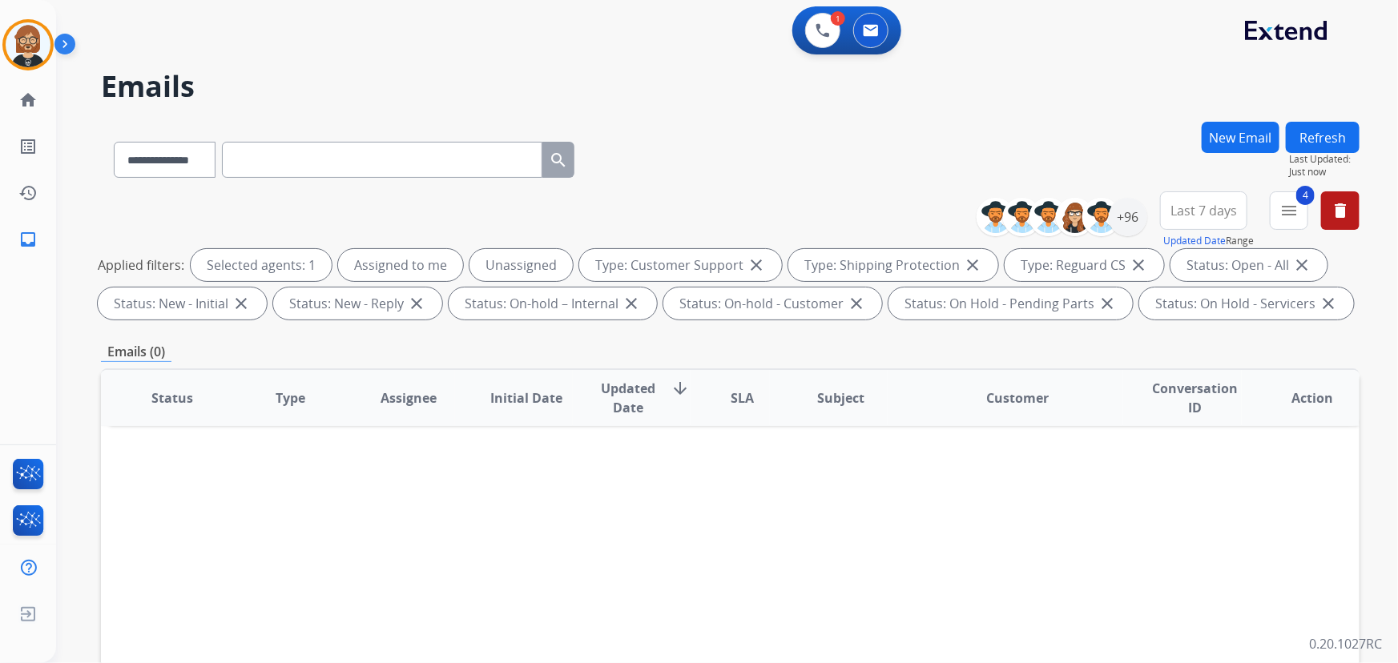
click at [1306, 140] on button "Refresh" at bounding box center [1323, 137] width 74 height 31
click at [1125, 212] on div "+96" at bounding box center [1128, 217] width 38 height 38
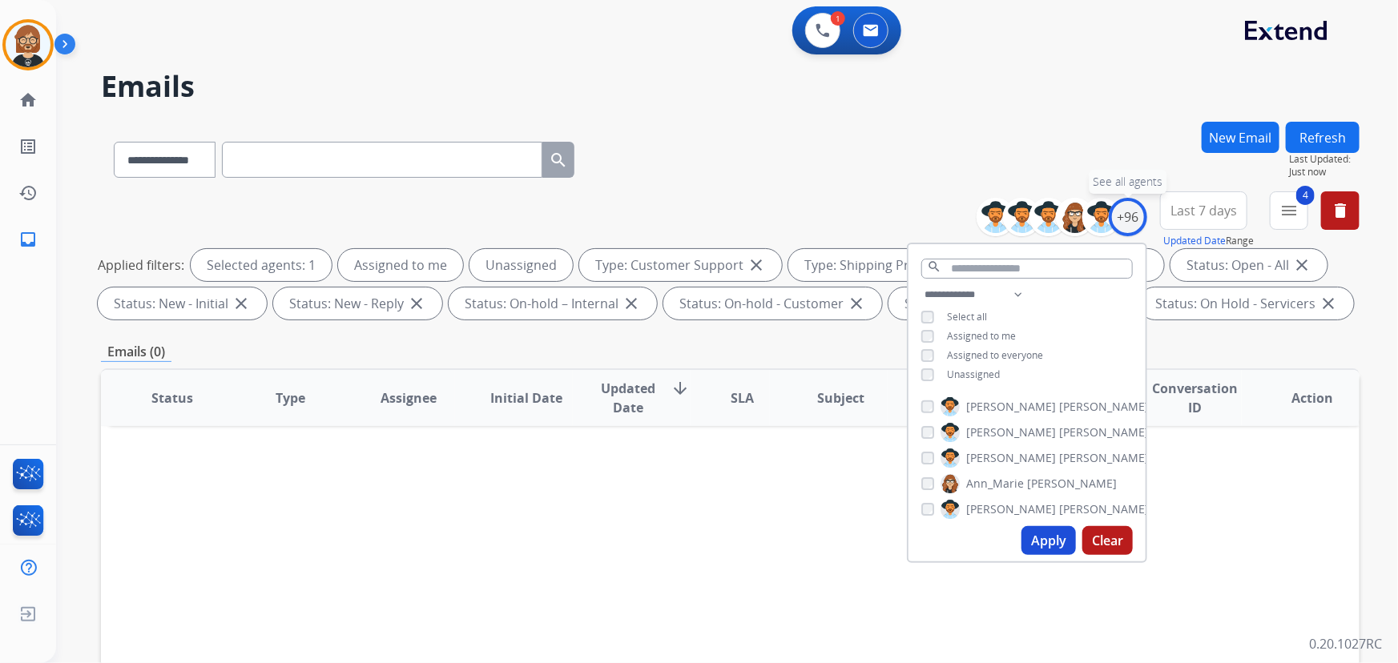
drag, startPoint x: 1125, startPoint y: 212, endPoint x: 1166, endPoint y: 200, distance: 43.4
click at [1127, 211] on div "+96" at bounding box center [1128, 217] width 38 height 38
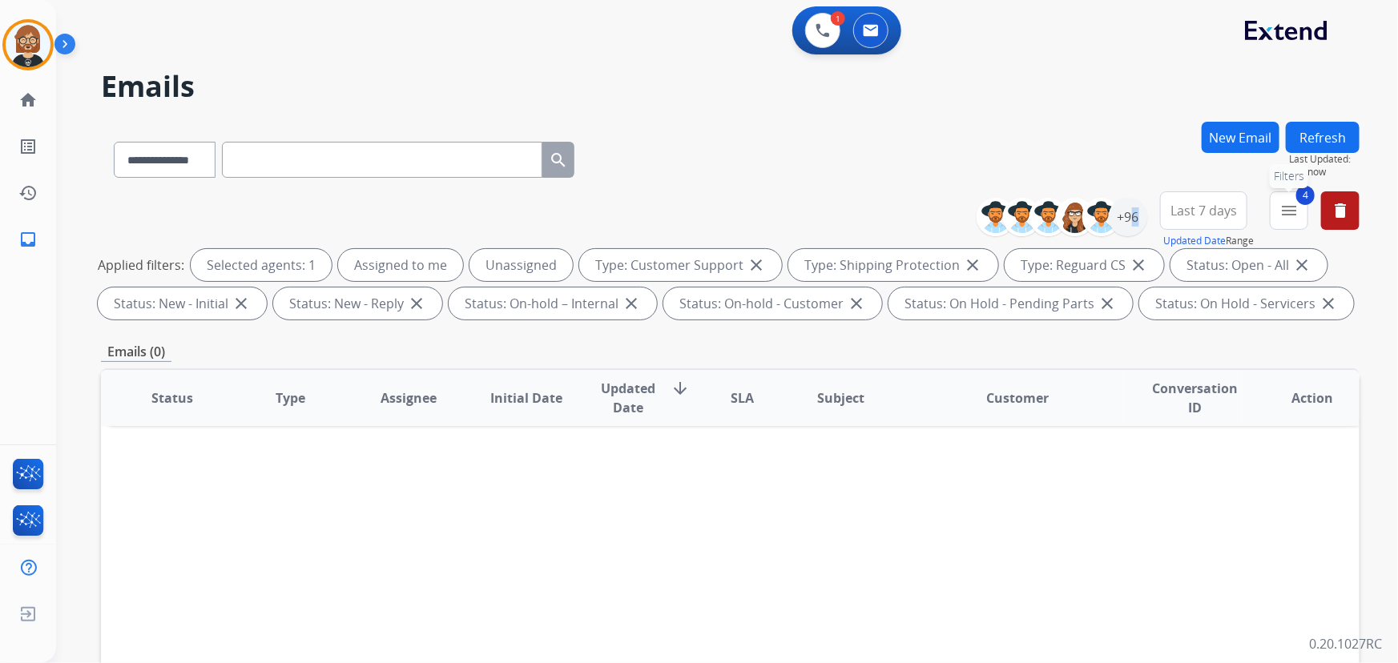
click at [1293, 214] on mat-icon "menu" at bounding box center [1288, 210] width 19 height 19
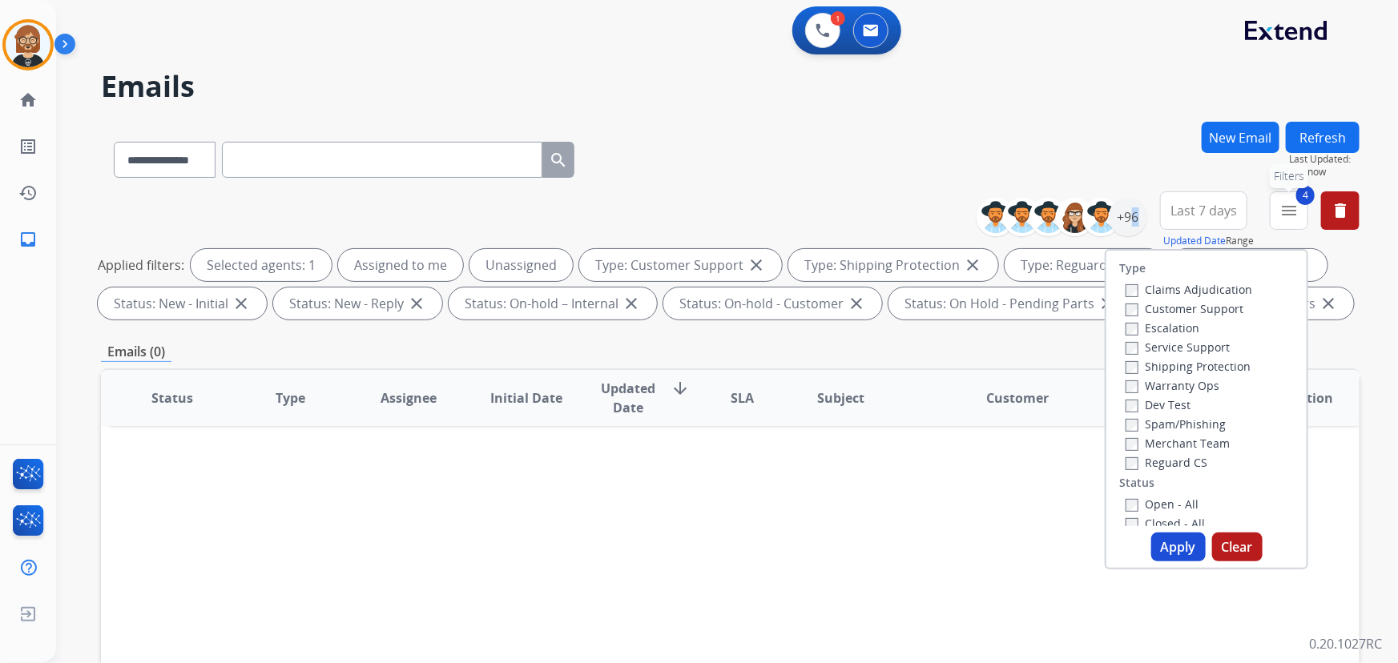
click at [1293, 214] on mat-icon "menu" at bounding box center [1288, 210] width 19 height 19
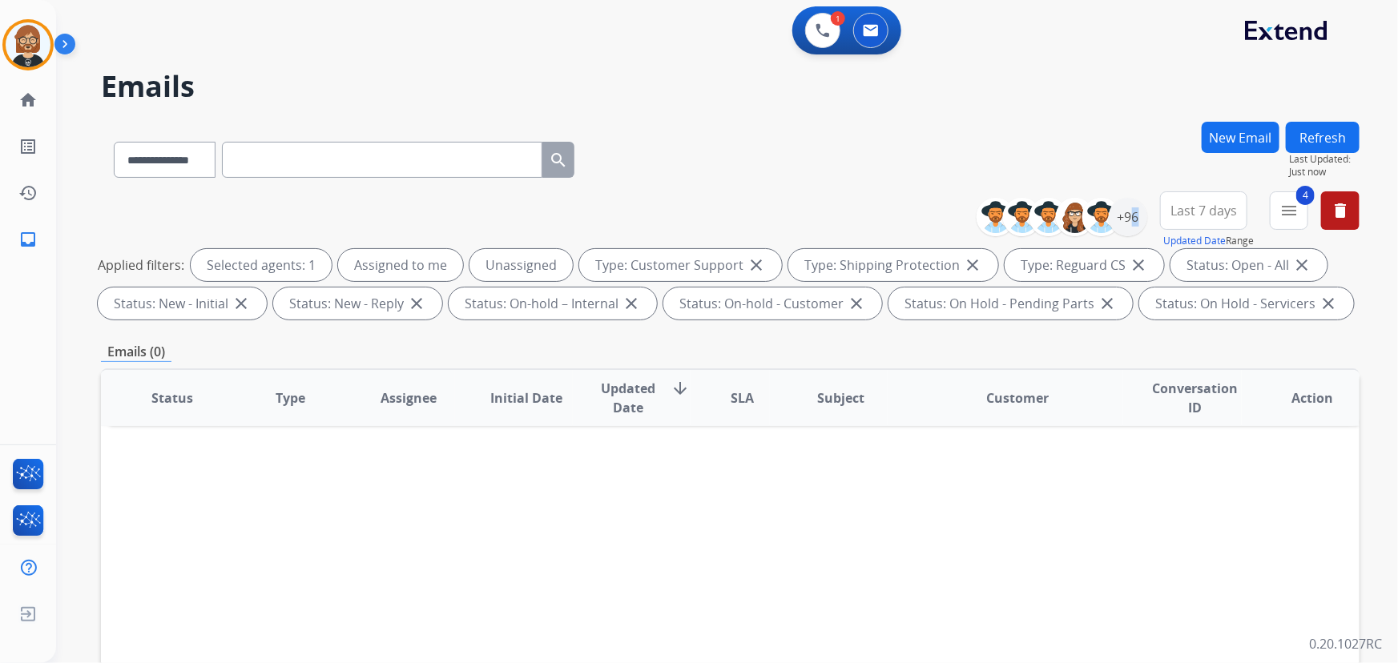
click at [1325, 139] on button "Refresh" at bounding box center [1323, 137] width 74 height 31
click at [1323, 136] on button "Refresh" at bounding box center [1323, 137] width 74 height 31
drag, startPoint x: 1332, startPoint y: 133, endPoint x: 1341, endPoint y: 128, distance: 10.0
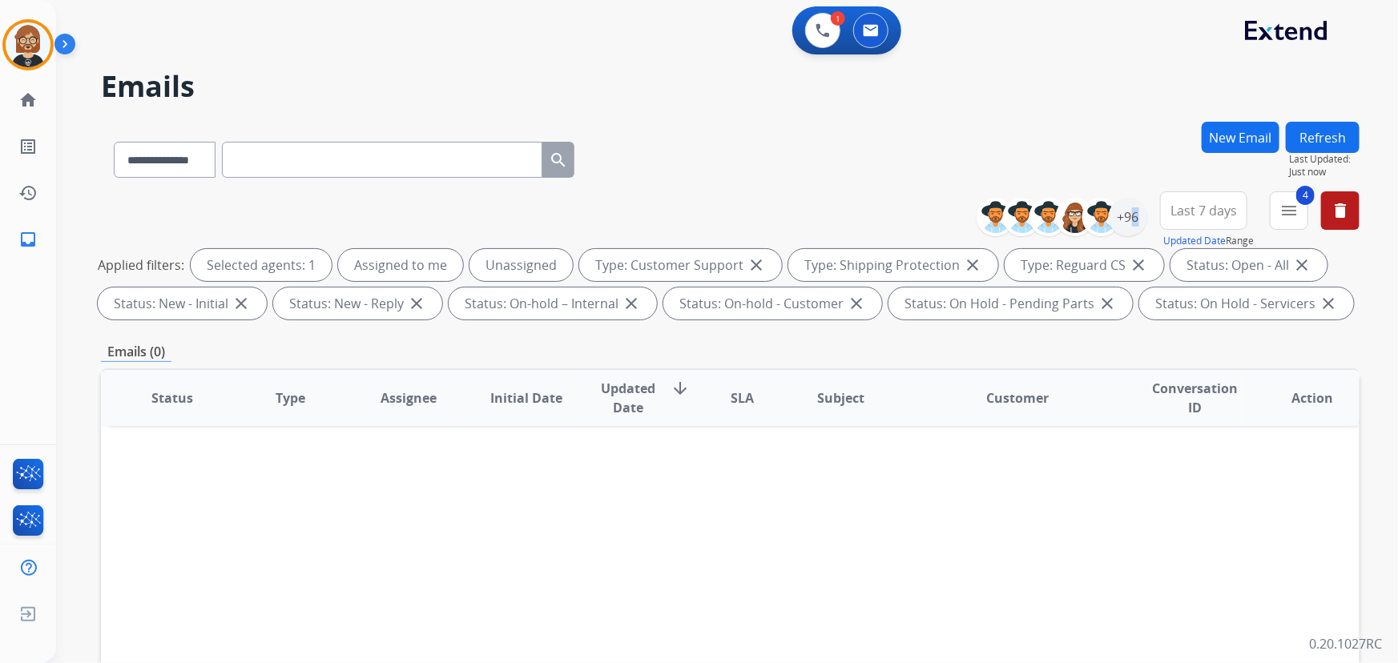
click at [1341, 128] on button "Refresh" at bounding box center [1323, 137] width 74 height 31
click at [1329, 136] on button "Refresh" at bounding box center [1323, 137] width 74 height 31
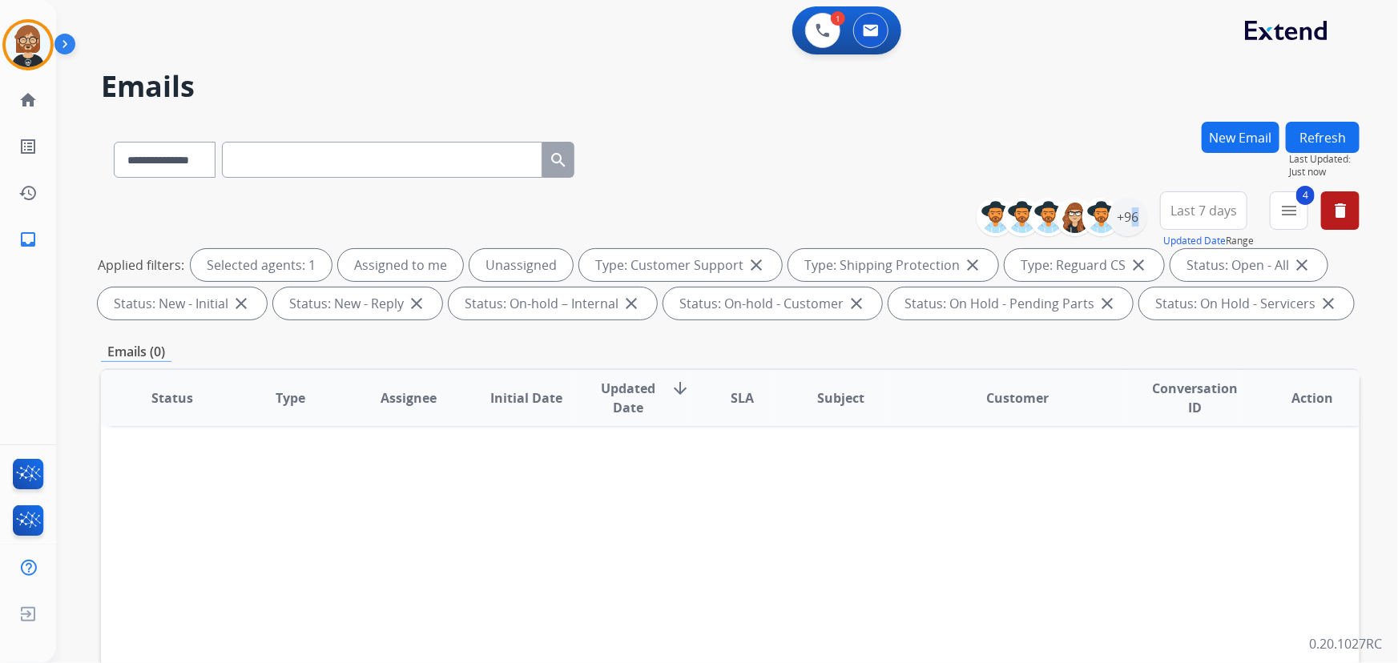
click at [1329, 136] on button "Refresh" at bounding box center [1323, 137] width 74 height 31
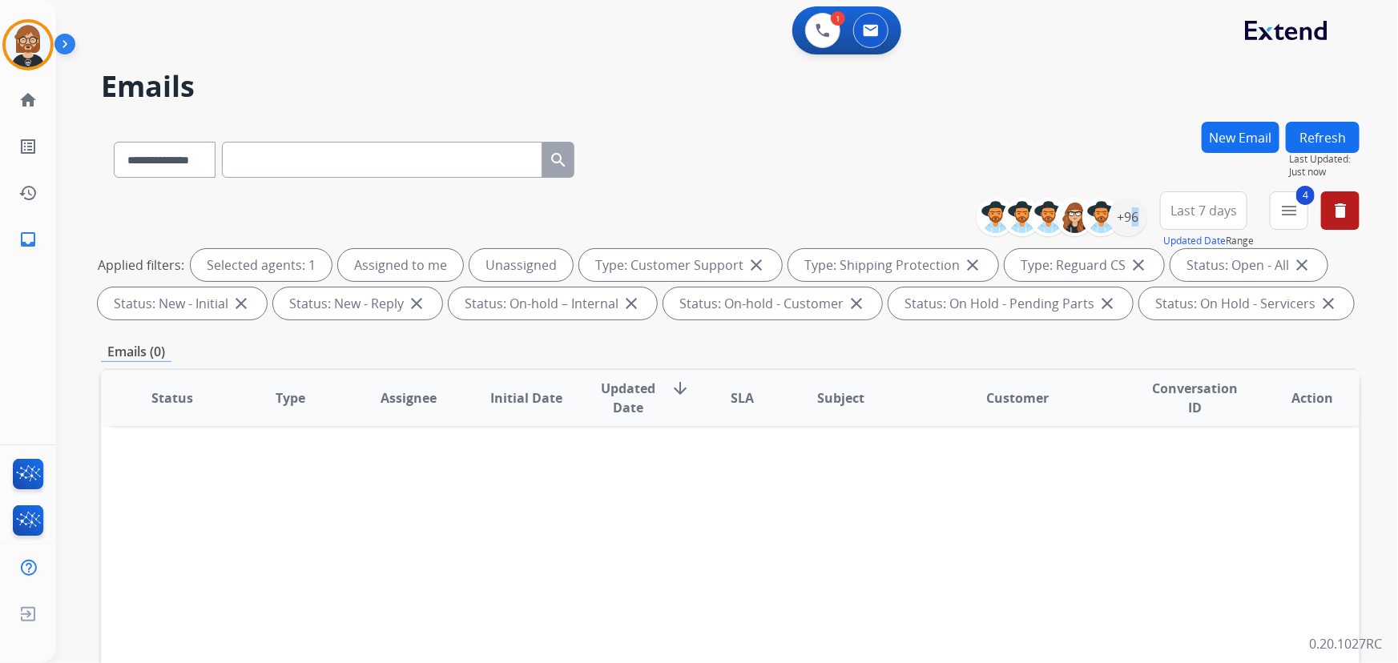
click at [1329, 136] on button "Refresh" at bounding box center [1323, 137] width 74 height 31
click at [1335, 131] on button "Refresh" at bounding box center [1323, 137] width 74 height 31
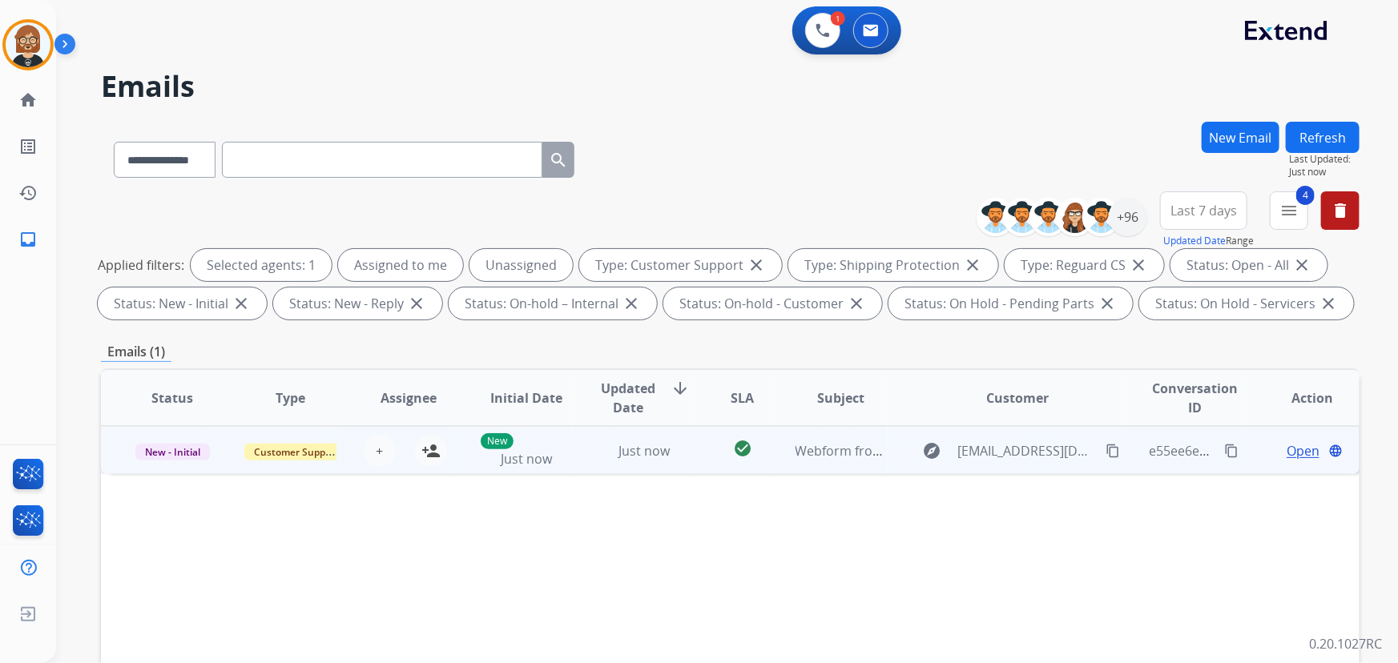
click at [803, 472] on td "Webform from [EMAIL_ADDRESS][DOMAIN_NAME] on [DATE]" at bounding box center [829, 450] width 118 height 48
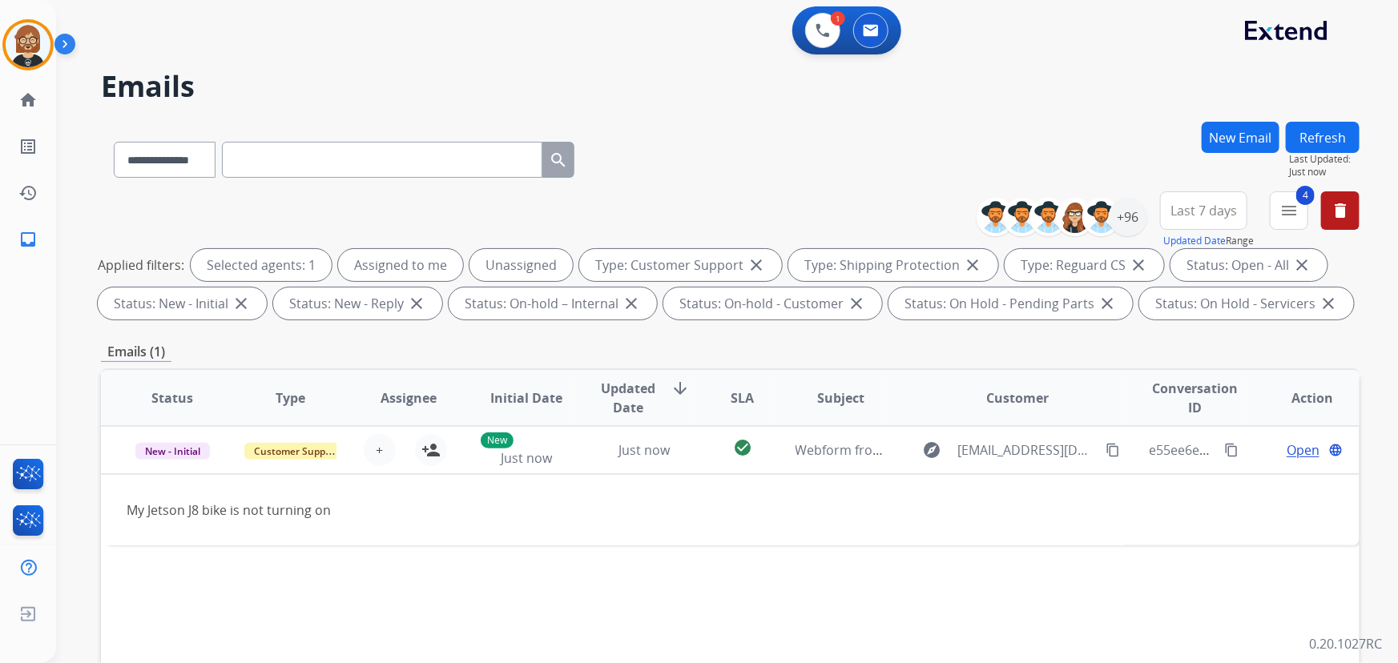
click at [1339, 131] on button "Refresh" at bounding box center [1323, 137] width 74 height 31
click at [1331, 131] on button "Refresh" at bounding box center [1323, 137] width 74 height 31
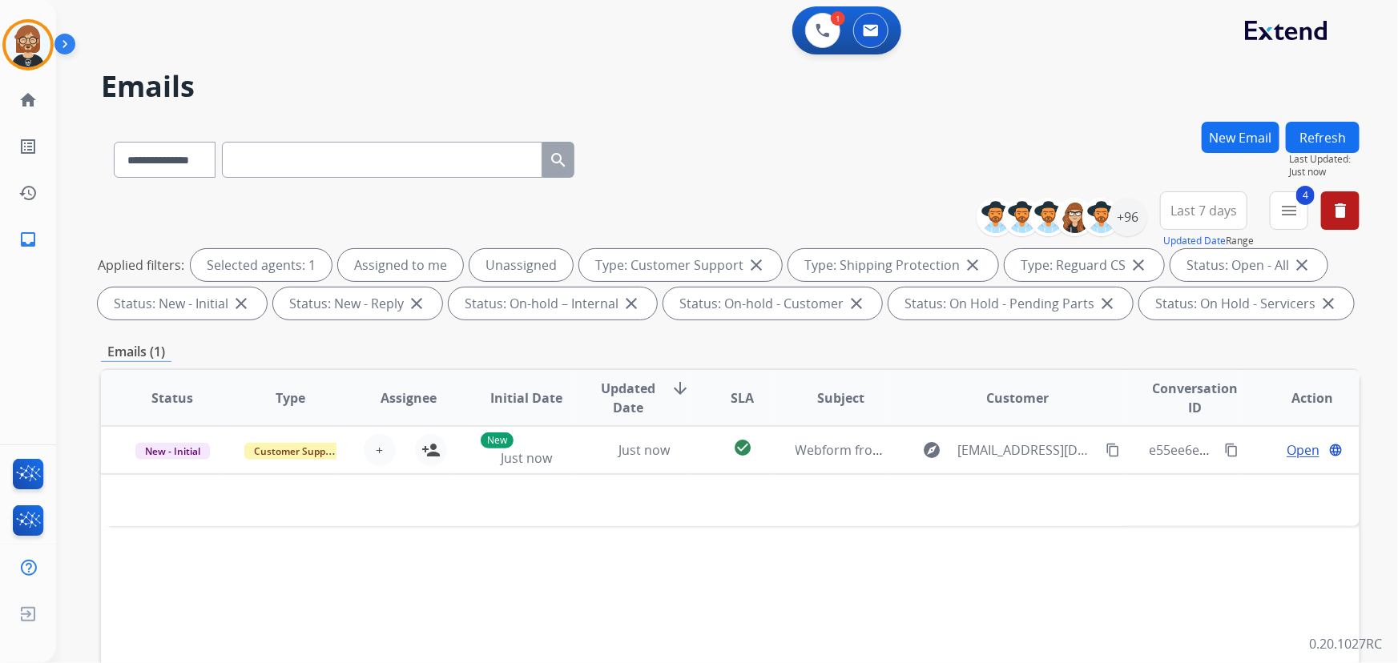
click at [1331, 131] on button "Refresh" at bounding box center [1323, 137] width 74 height 31
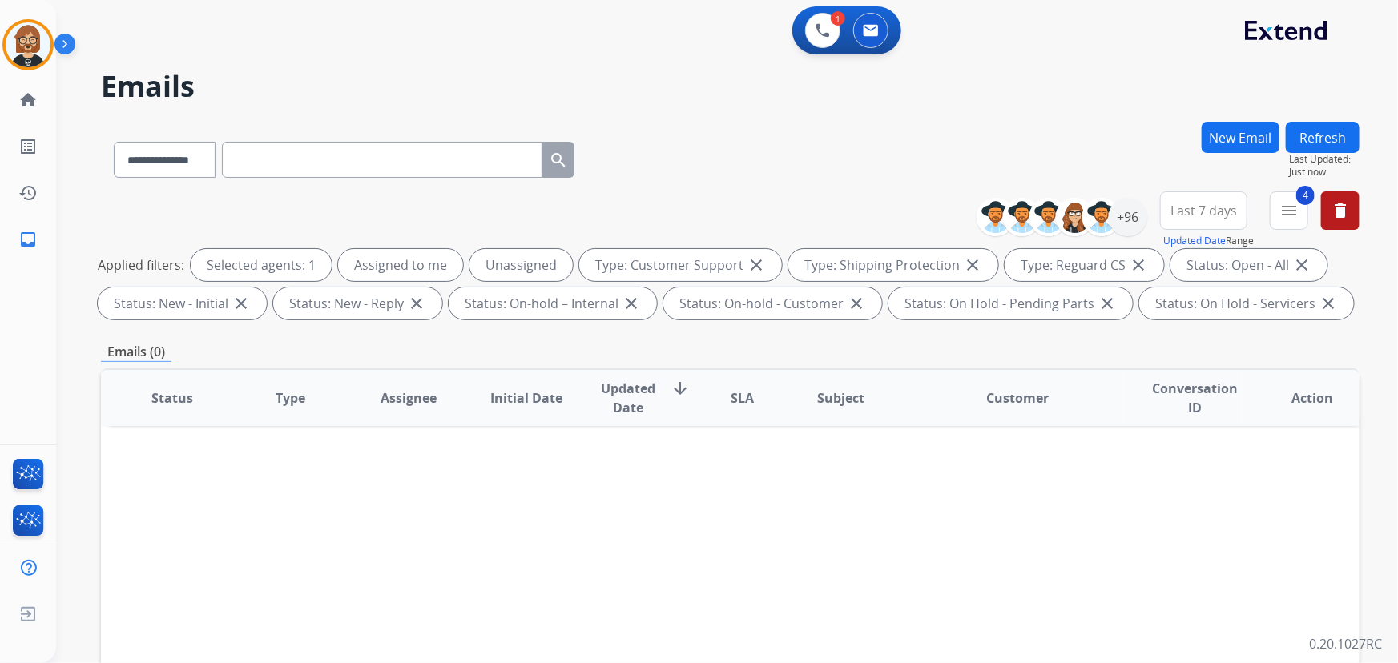
click at [1331, 131] on button "Refresh" at bounding box center [1323, 137] width 74 height 31
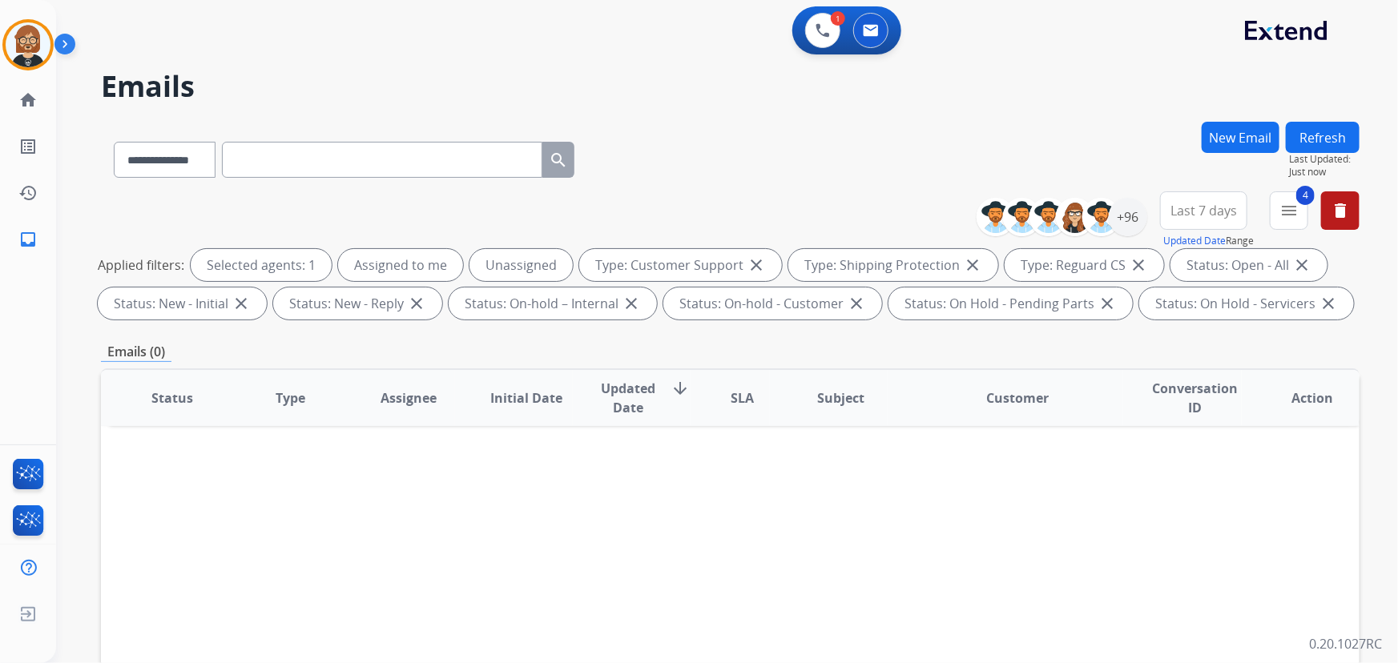
click at [1318, 132] on button "Refresh" at bounding box center [1323, 137] width 74 height 31
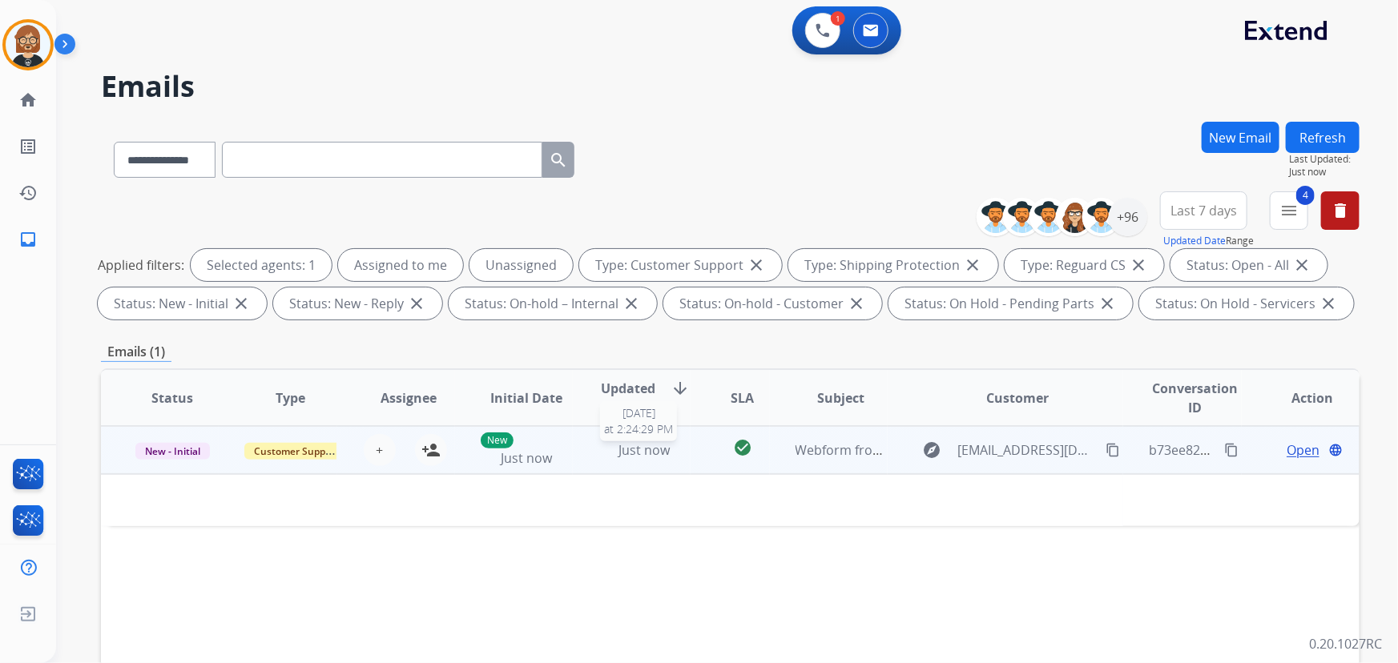
click at [675, 457] on div "Just now" at bounding box center [643, 450] width 91 height 19
click at [1292, 441] on span "Open" at bounding box center [1303, 450] width 33 height 19
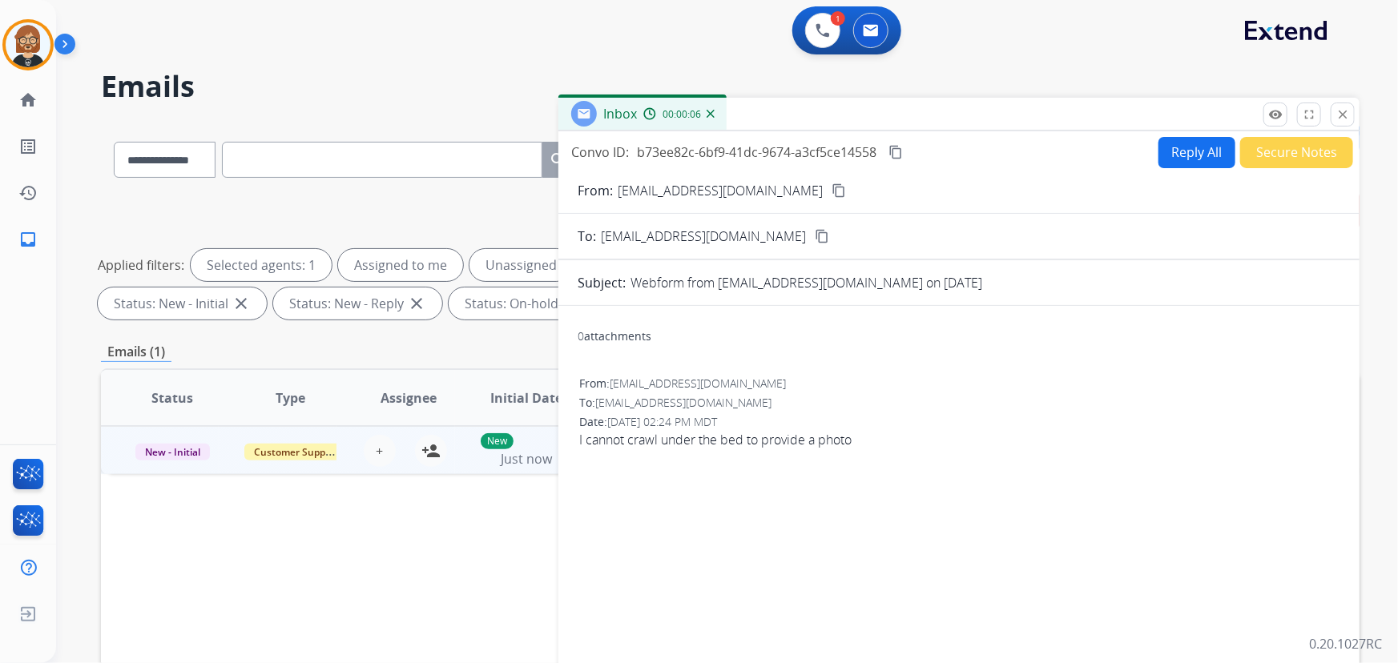
click at [1347, 115] on mat-icon "close" at bounding box center [1342, 114] width 14 height 14
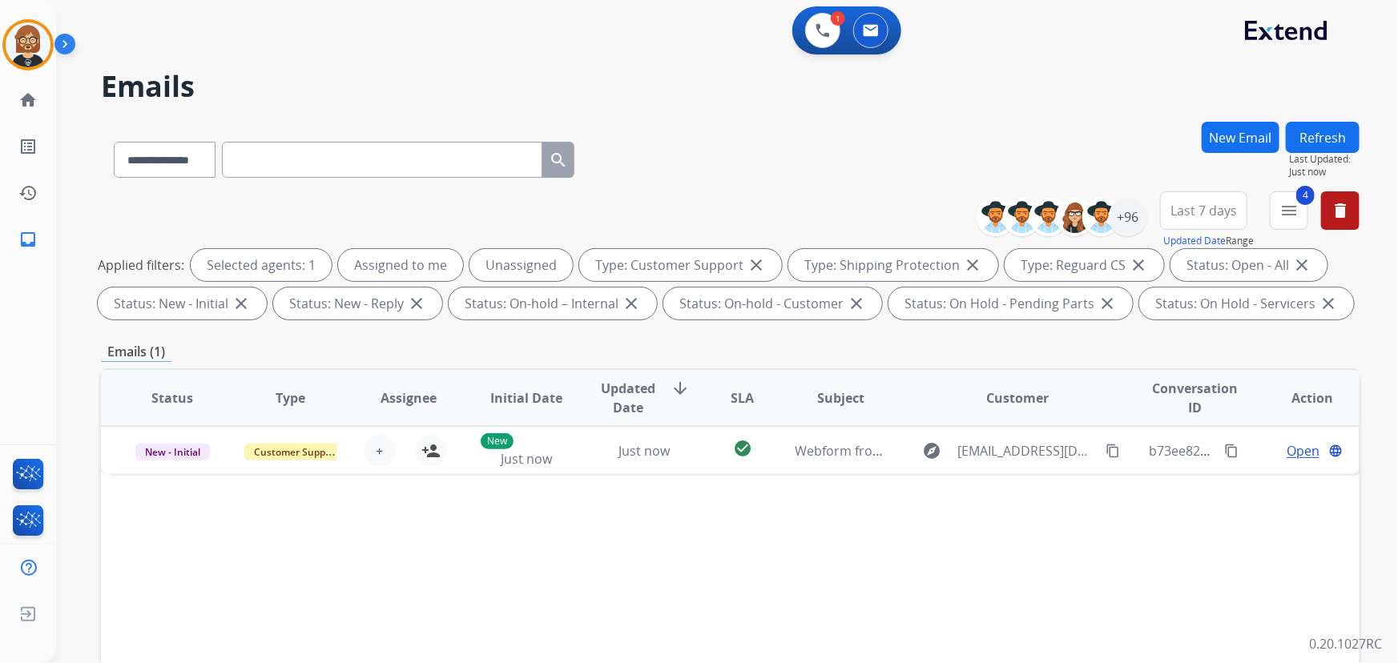
click at [1315, 137] on button "Refresh" at bounding box center [1323, 137] width 74 height 31
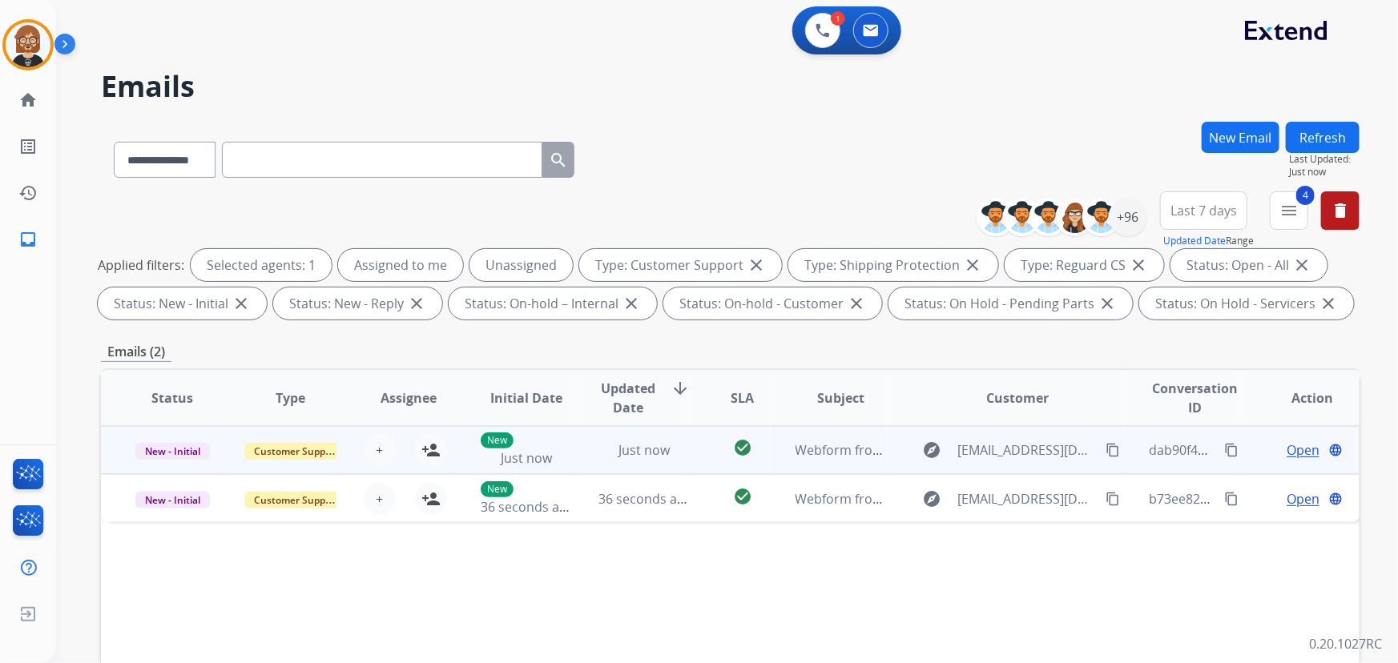
click at [1295, 449] on span "Open" at bounding box center [1303, 450] width 33 height 19
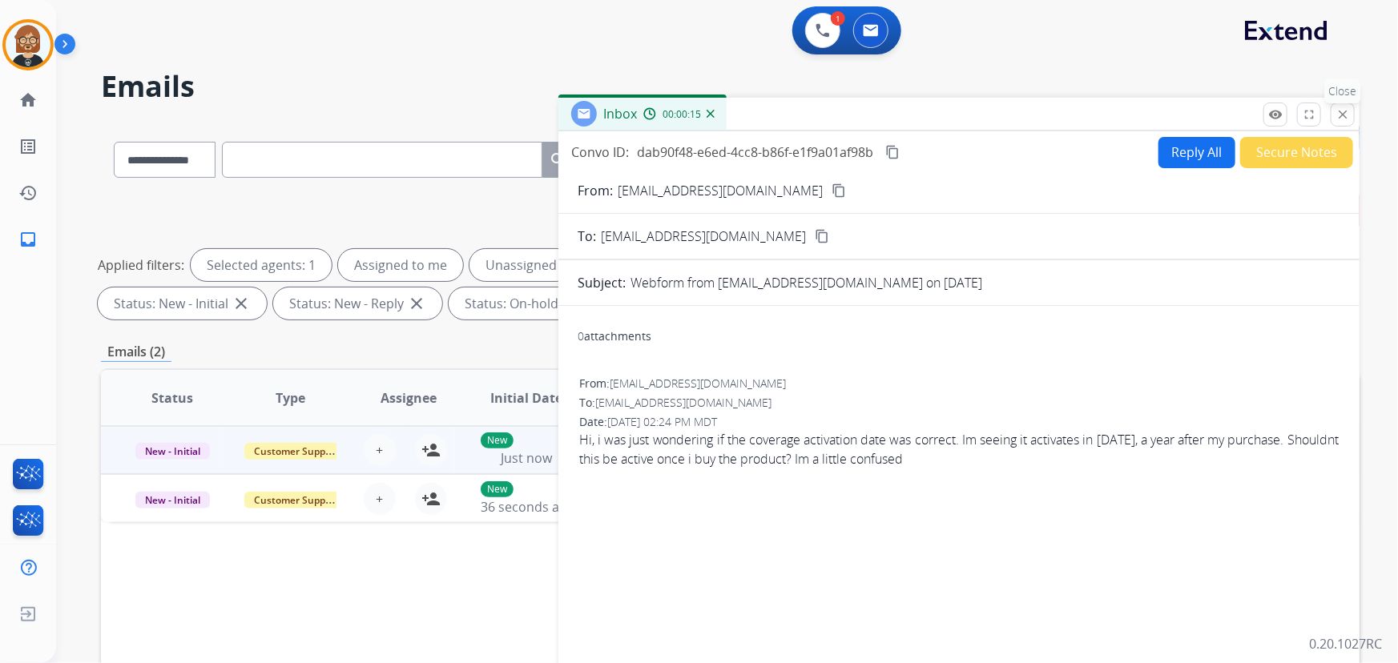
click at [1346, 117] on mat-icon "close" at bounding box center [1342, 114] width 14 height 14
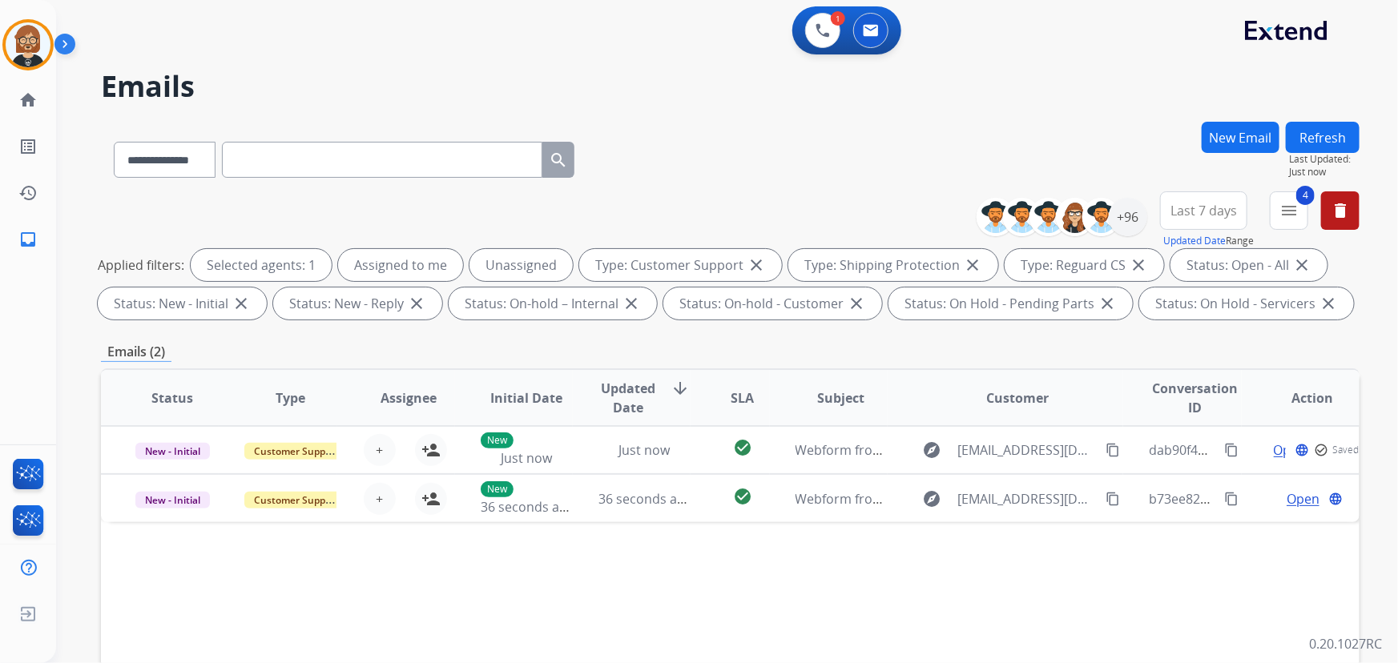
click at [1335, 138] on button "Refresh" at bounding box center [1323, 137] width 74 height 31
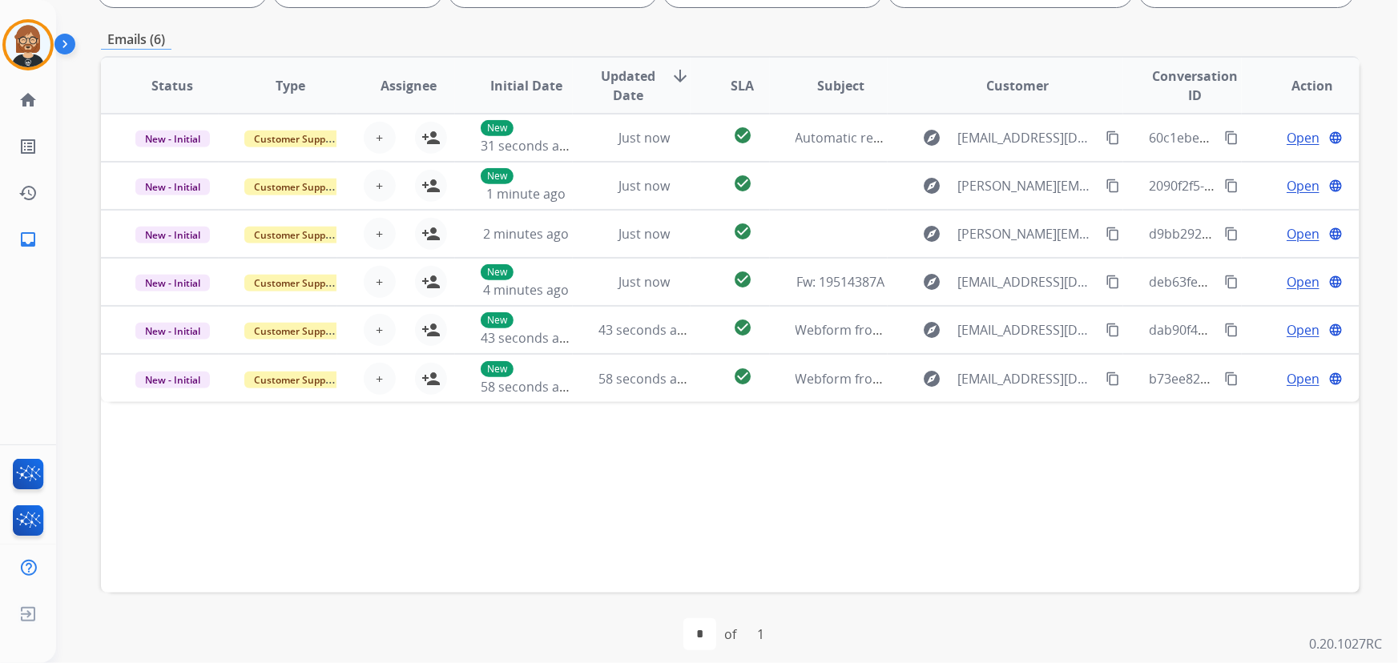
scroll to position [324, 0]
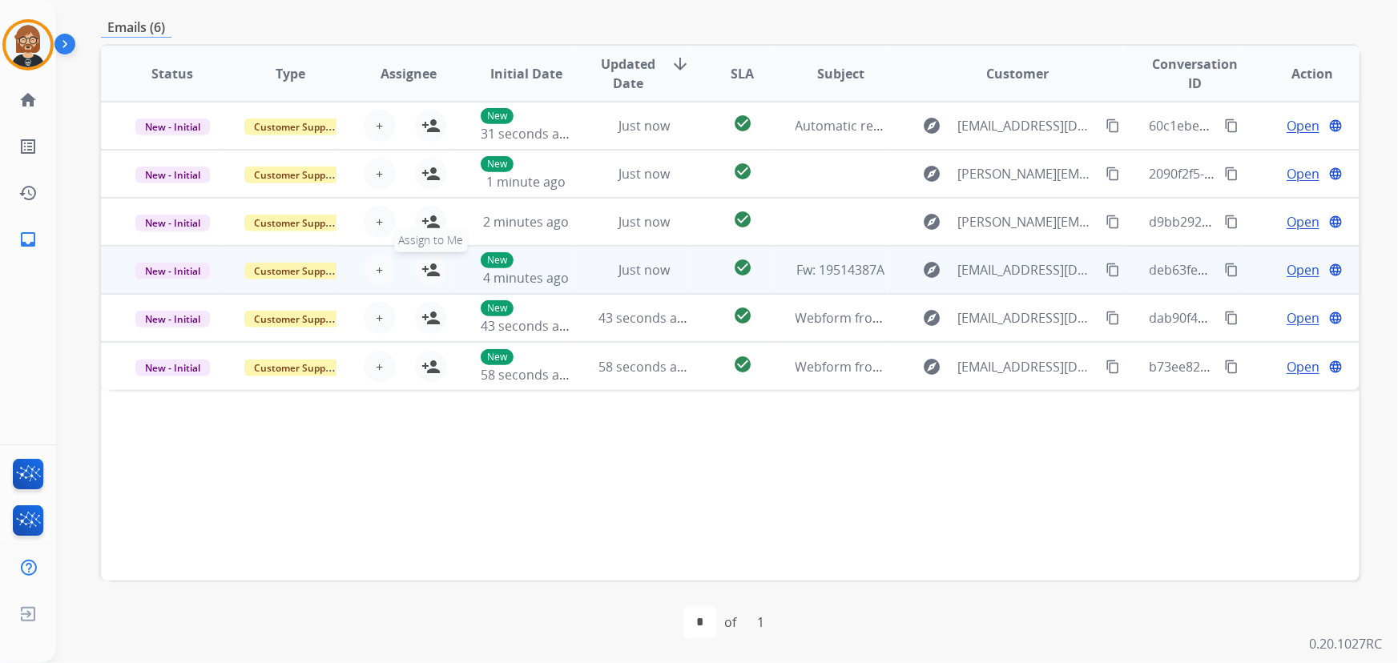
click at [433, 273] on mat-icon "person_add" at bounding box center [430, 269] width 19 height 19
click at [1298, 265] on span "Open" at bounding box center [1303, 269] width 33 height 19
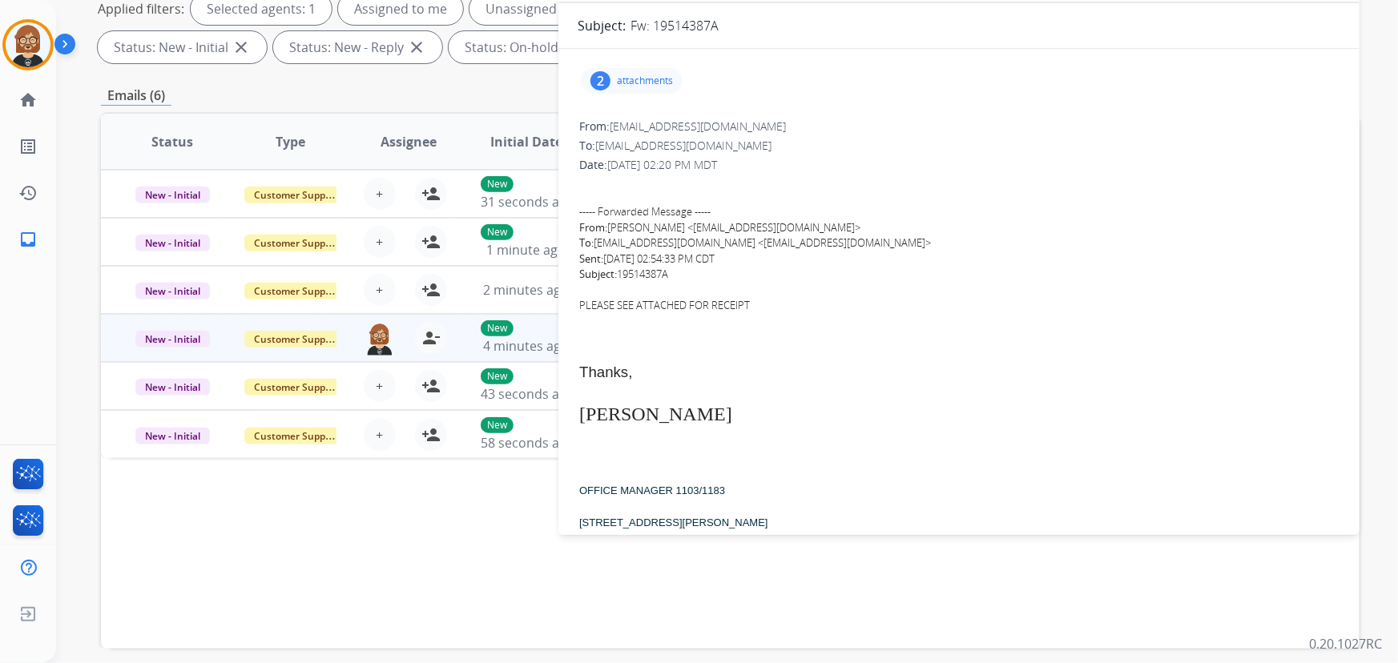
scroll to position [179, 0]
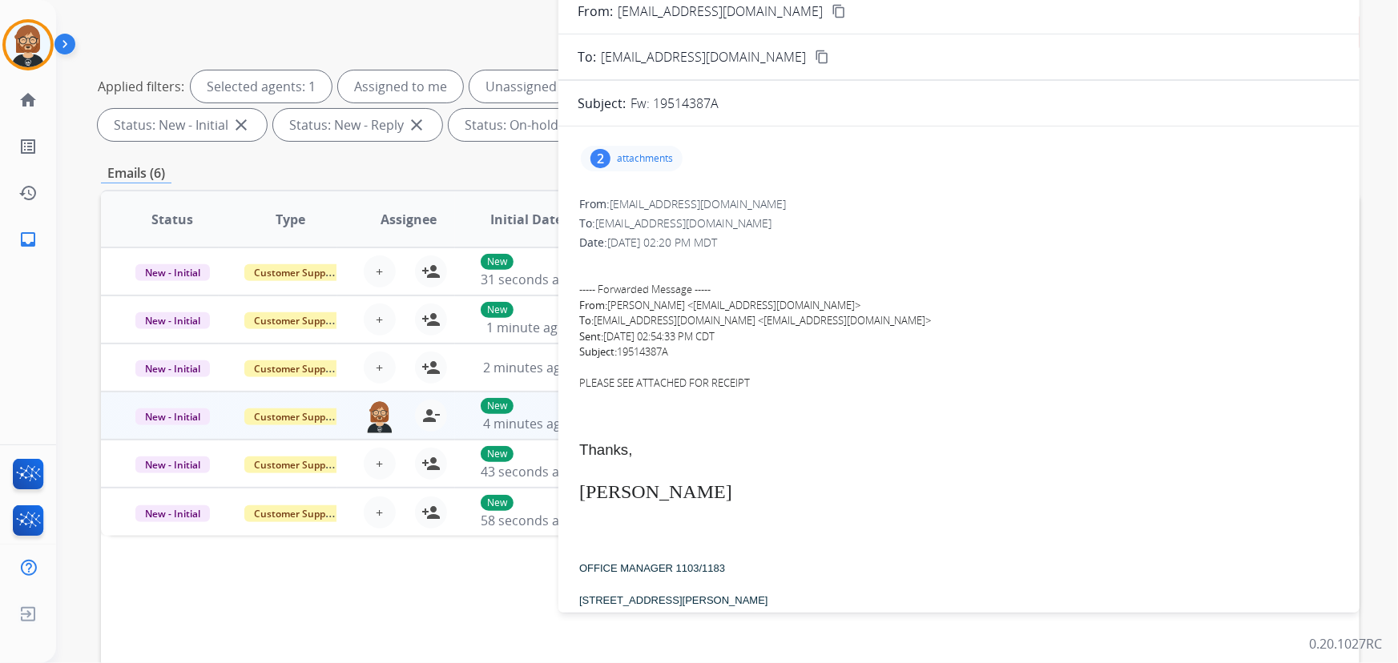
click at [647, 156] on p "attachments" at bounding box center [645, 158] width 56 height 13
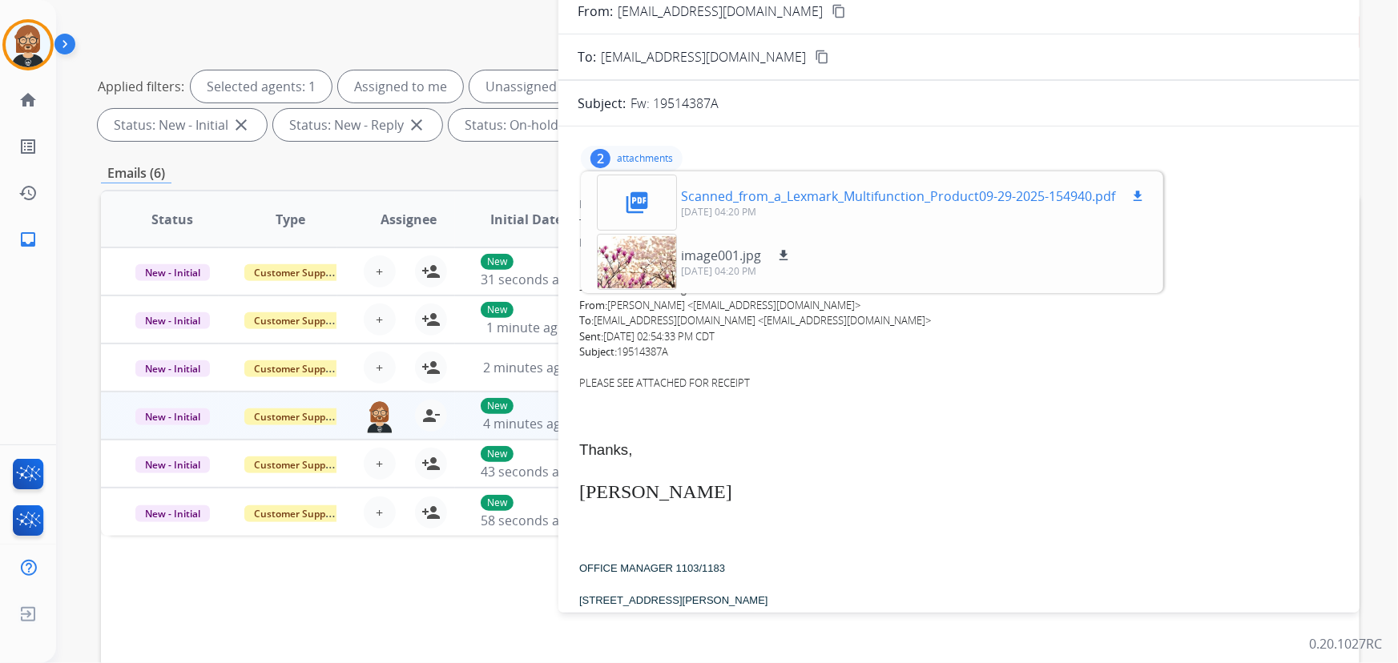
click at [748, 191] on p "Scanned_from_a_Lexmark_Multifunction_Product09-29-2025-154940.pdf" at bounding box center [898, 196] width 434 height 19
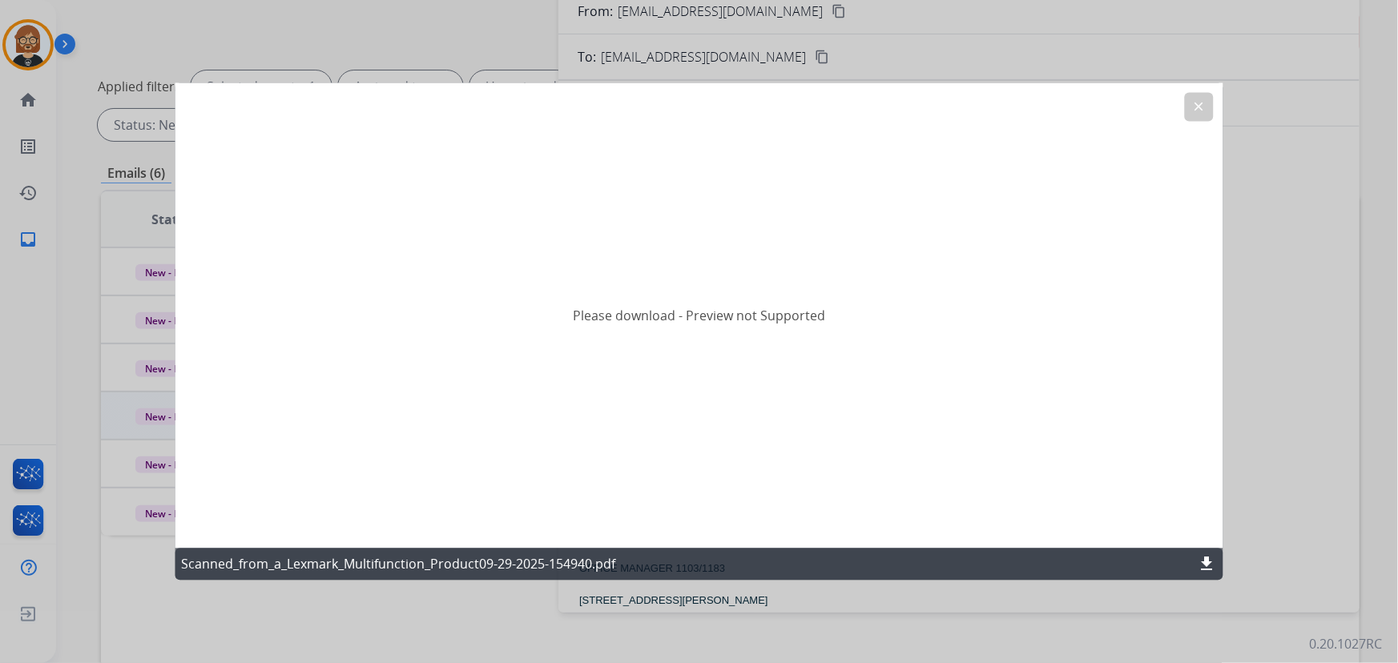
click at [1203, 564] on mat-icon "download" at bounding box center [1207, 564] width 19 height 19
click at [1202, 102] on mat-icon "clear" at bounding box center [1199, 107] width 14 height 14
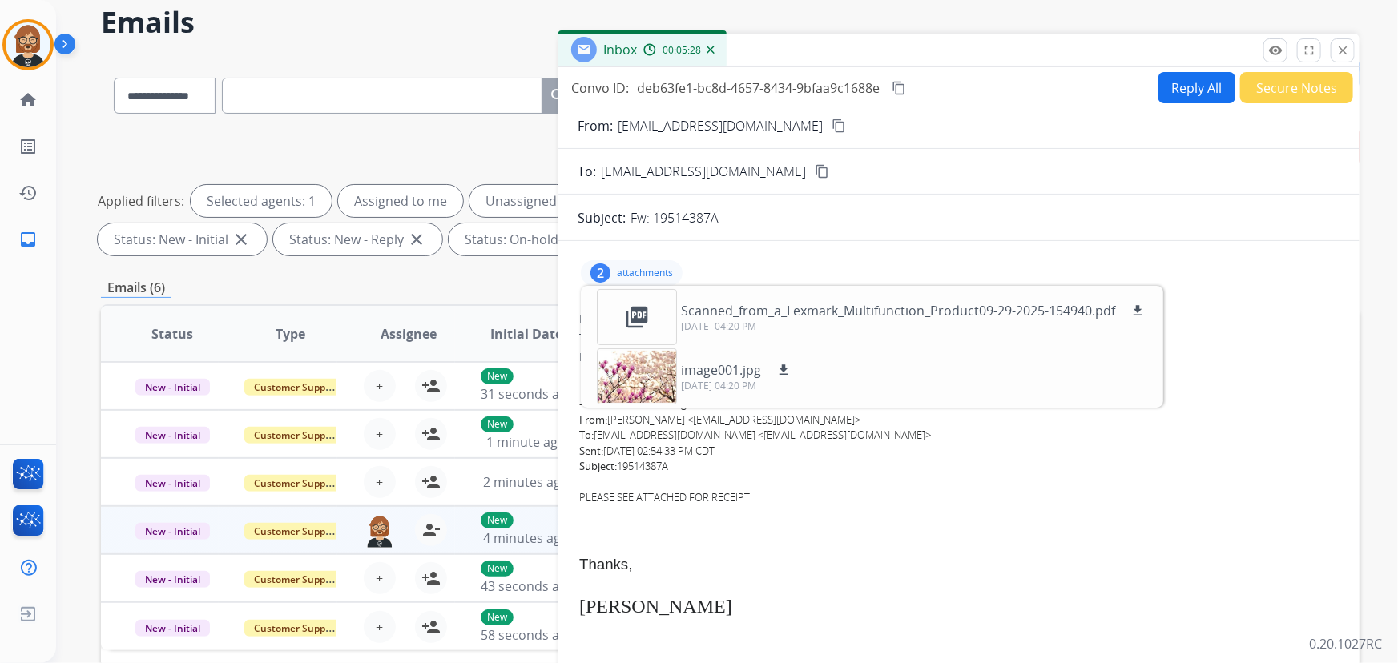
scroll to position [0, 0]
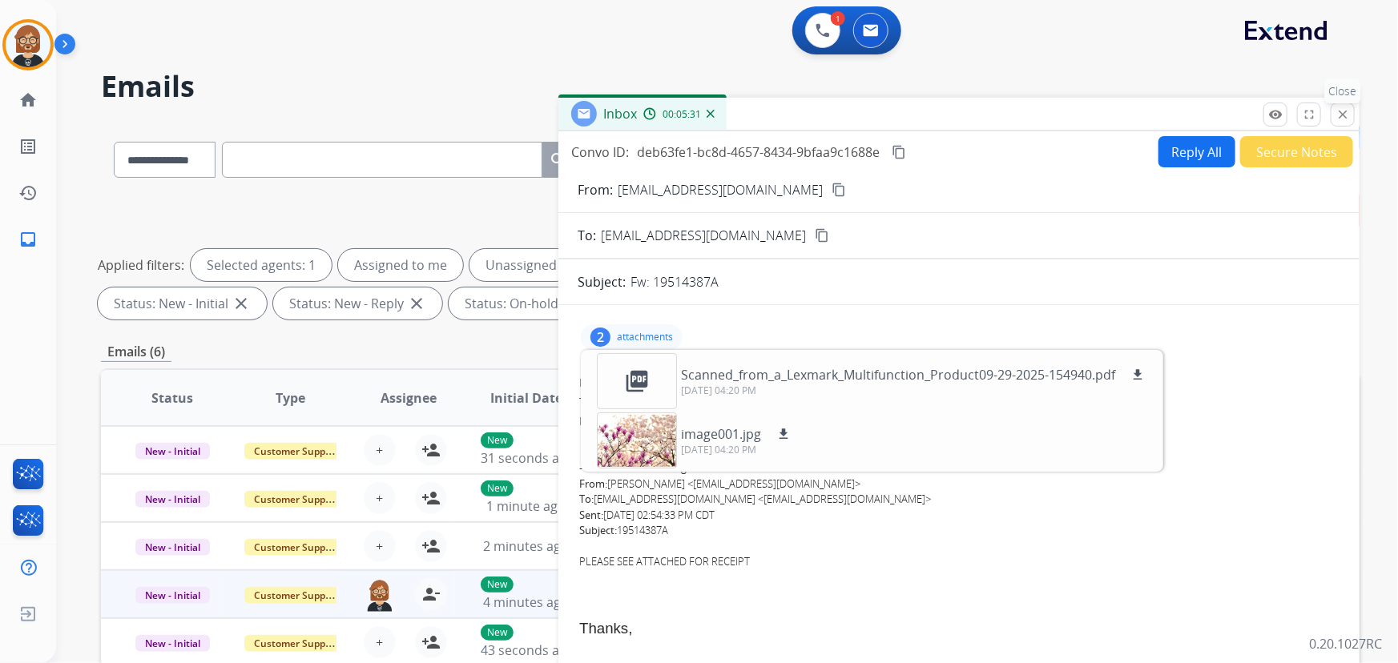
click at [1347, 121] on button "close Close" at bounding box center [1343, 115] width 24 height 24
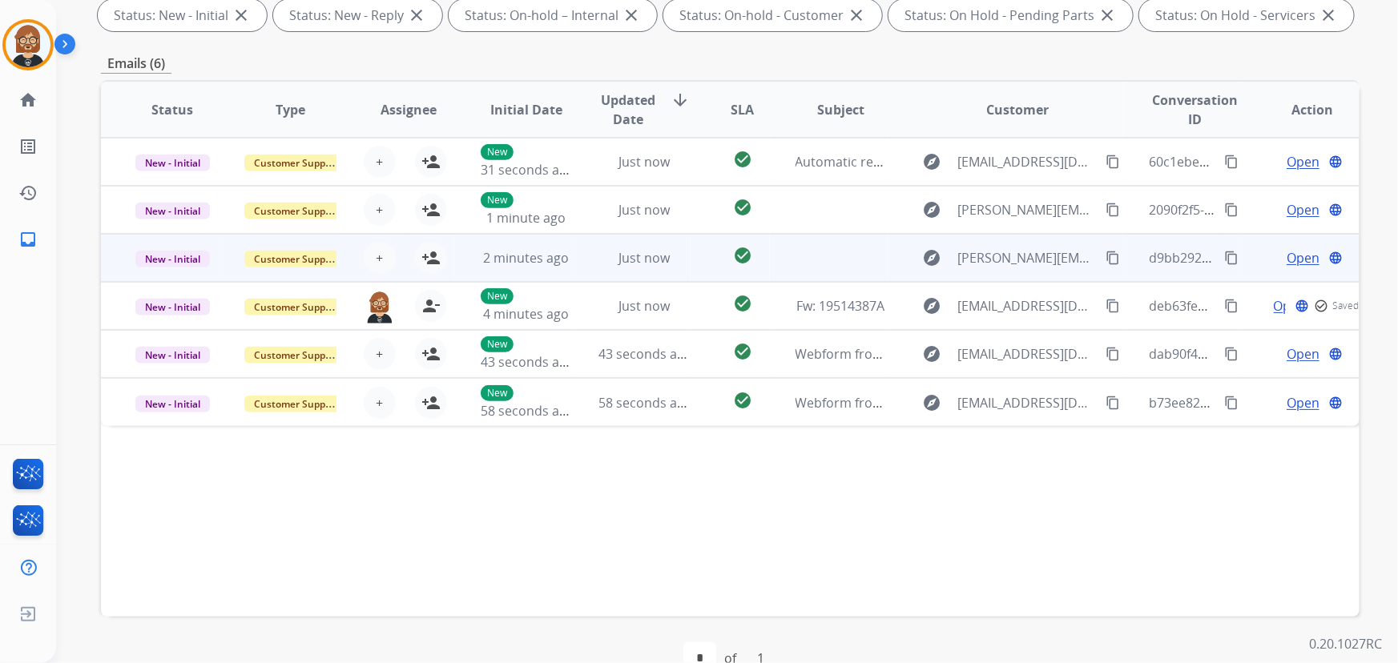
scroll to position [291, 0]
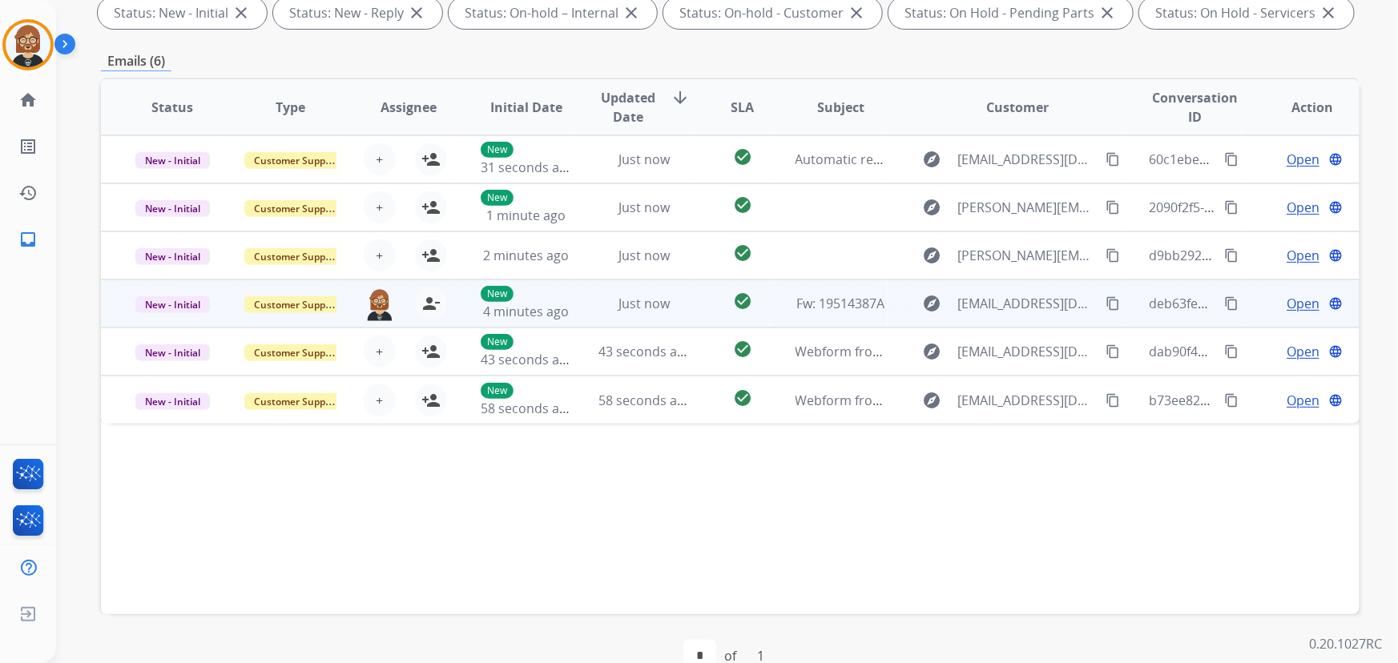
click at [672, 318] on td "Just now" at bounding box center [632, 304] width 118 height 48
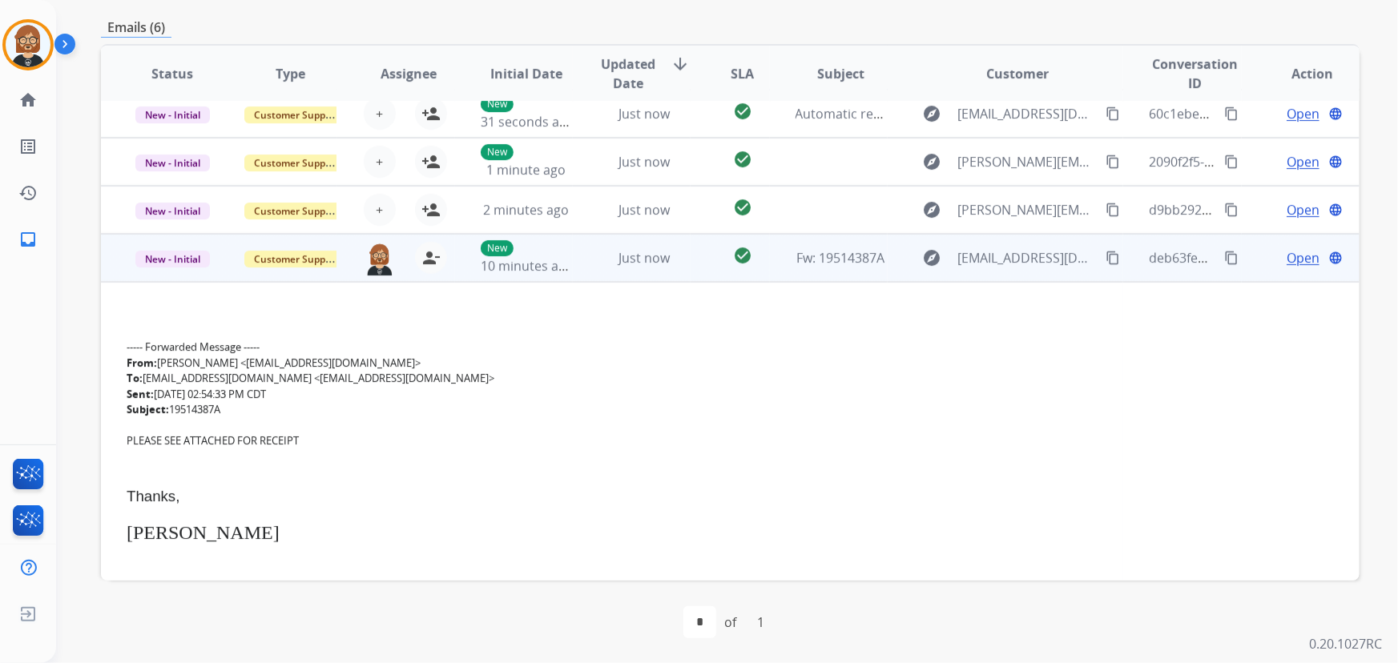
scroll to position [85, 0]
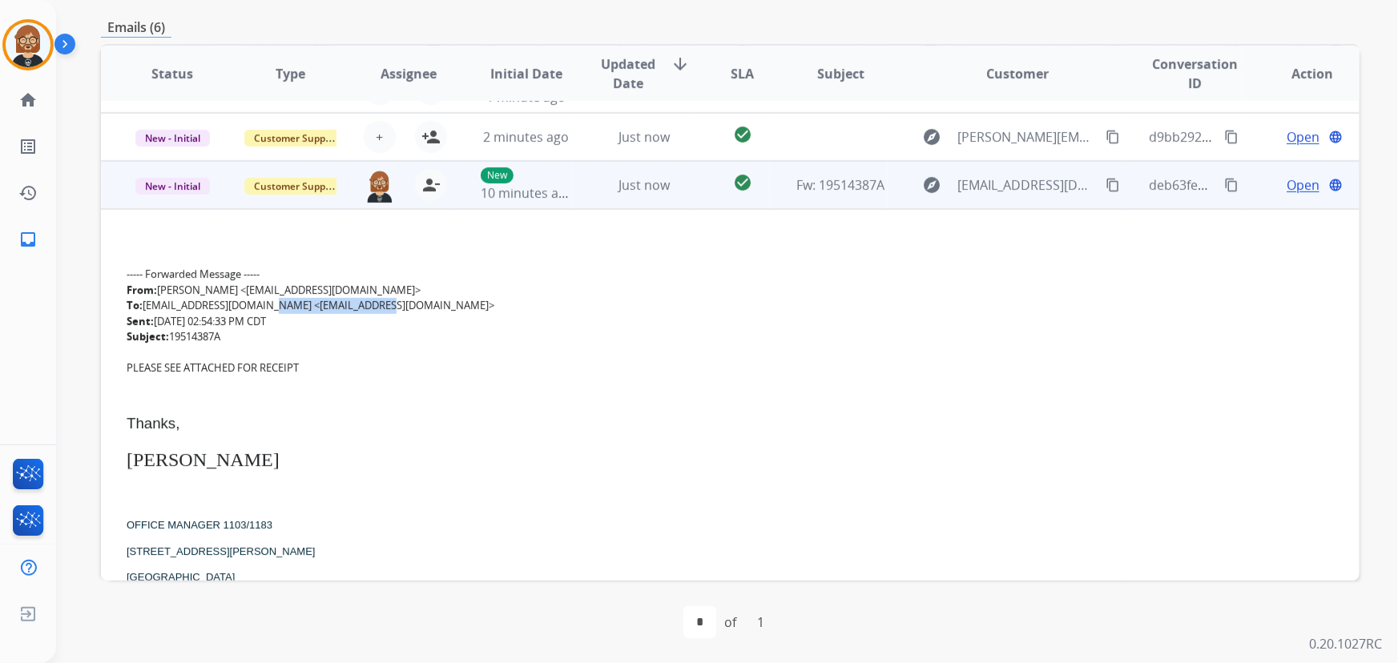
drag, startPoint x: 369, startPoint y: 304, endPoint x: 261, endPoint y: 299, distance: 107.5
click at [261, 299] on div "To: [EMAIL_ADDRESS][DOMAIN_NAME] <[EMAIL_ADDRESS][DOMAIN_NAME]>" at bounding box center [612, 306] width 971 height 16
copy div "[EMAIL_ADDRESS][DOMAIN_NAME]"
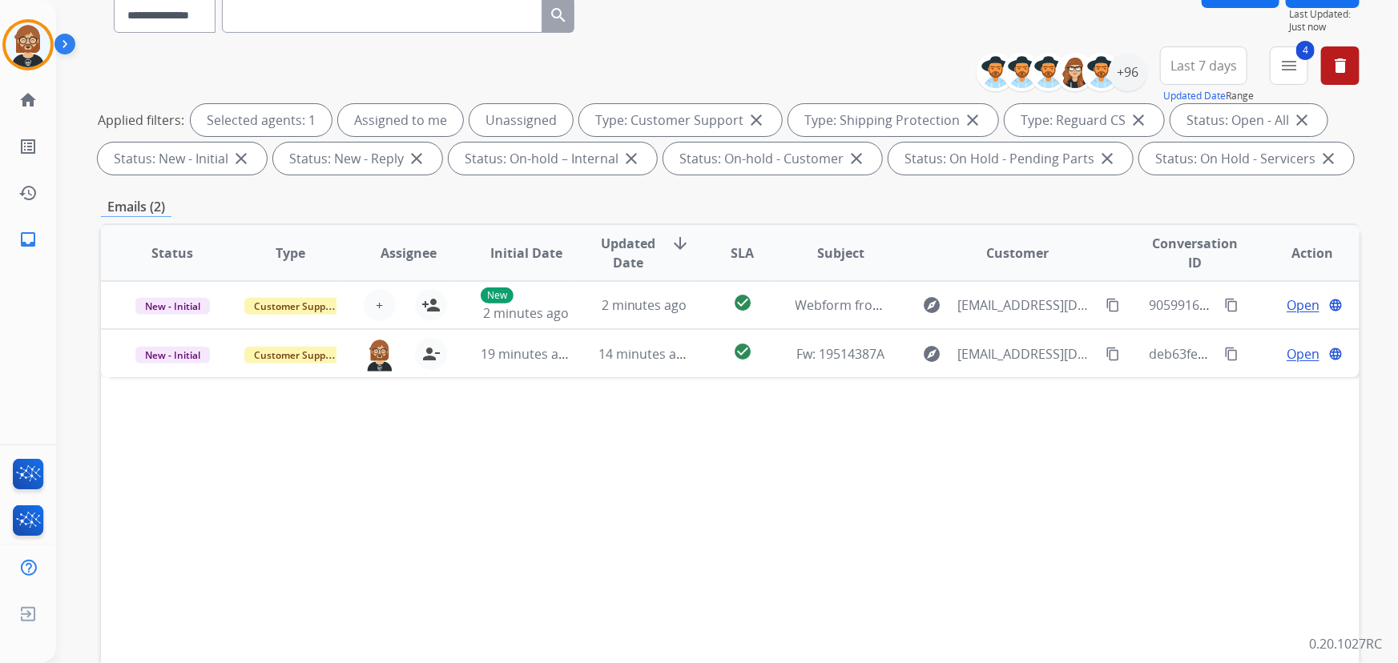
scroll to position [0, 0]
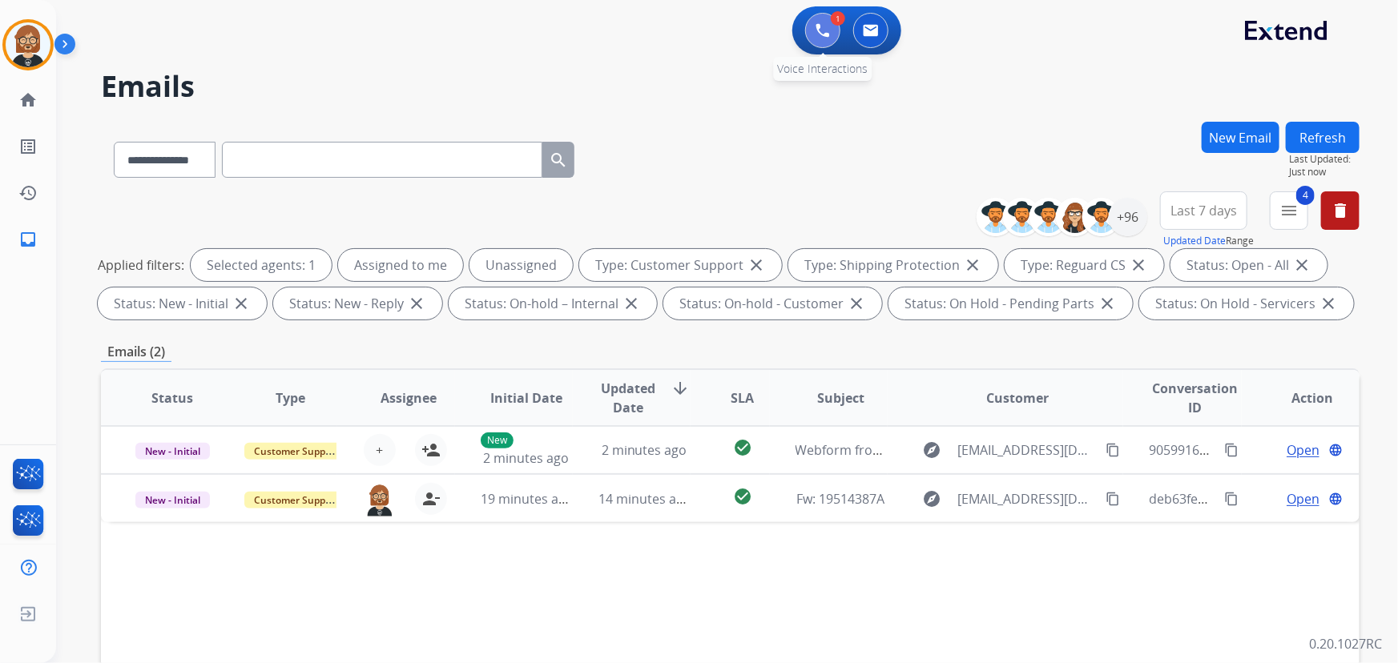
click at [815, 26] on button at bounding box center [822, 30] width 35 height 35
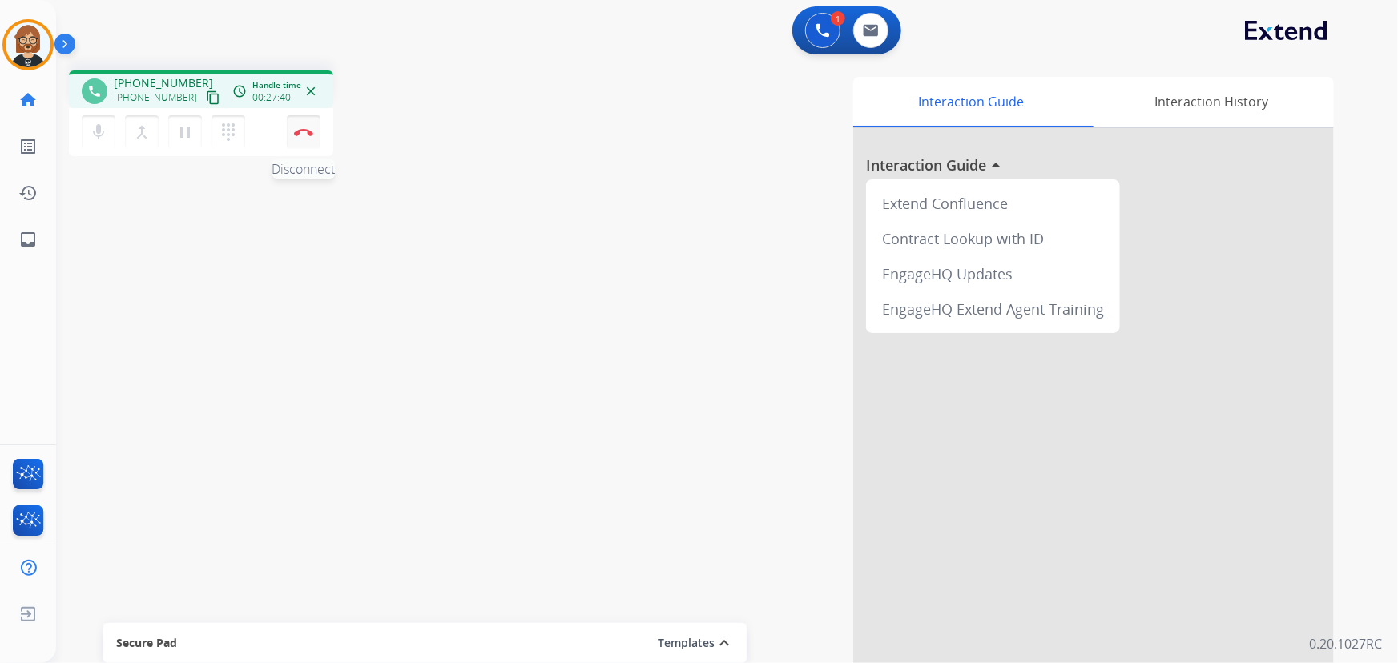
click at [301, 128] on img at bounding box center [303, 132] width 19 height 8
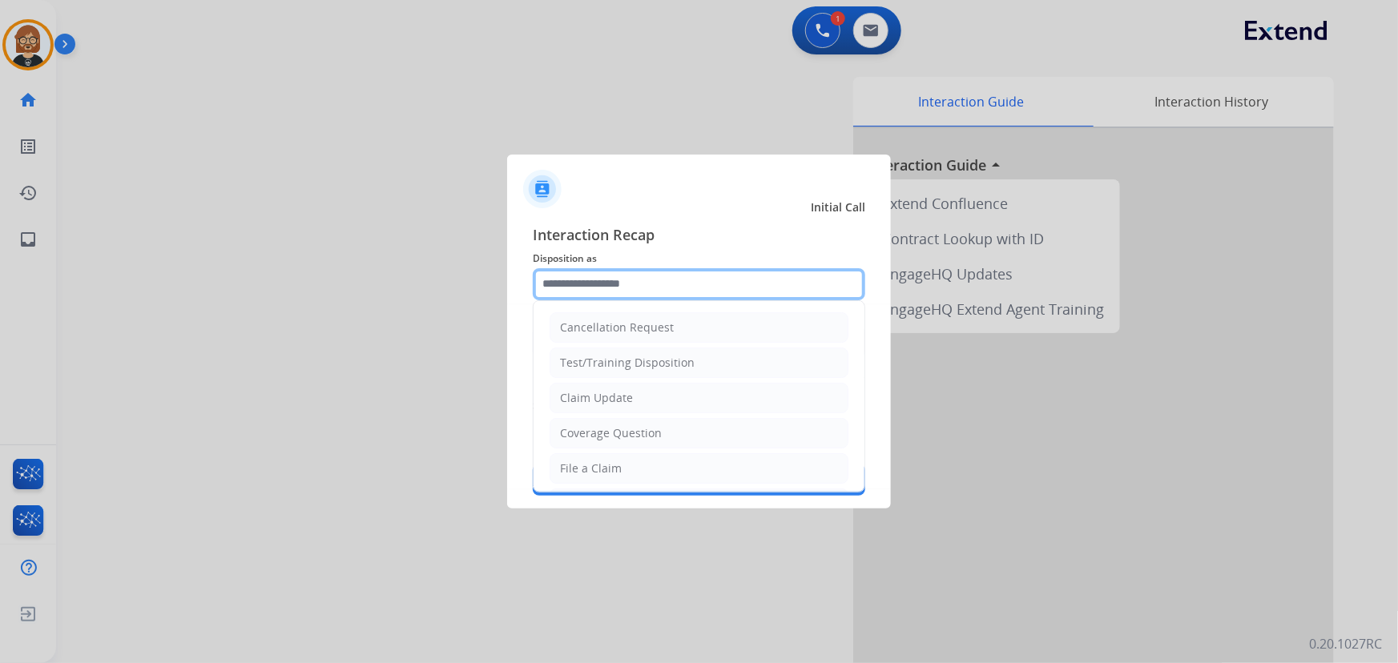
click at [681, 288] on input "text" at bounding box center [699, 284] width 332 height 32
click at [656, 396] on li "Claim Update" at bounding box center [699, 398] width 299 height 30
type input "**********"
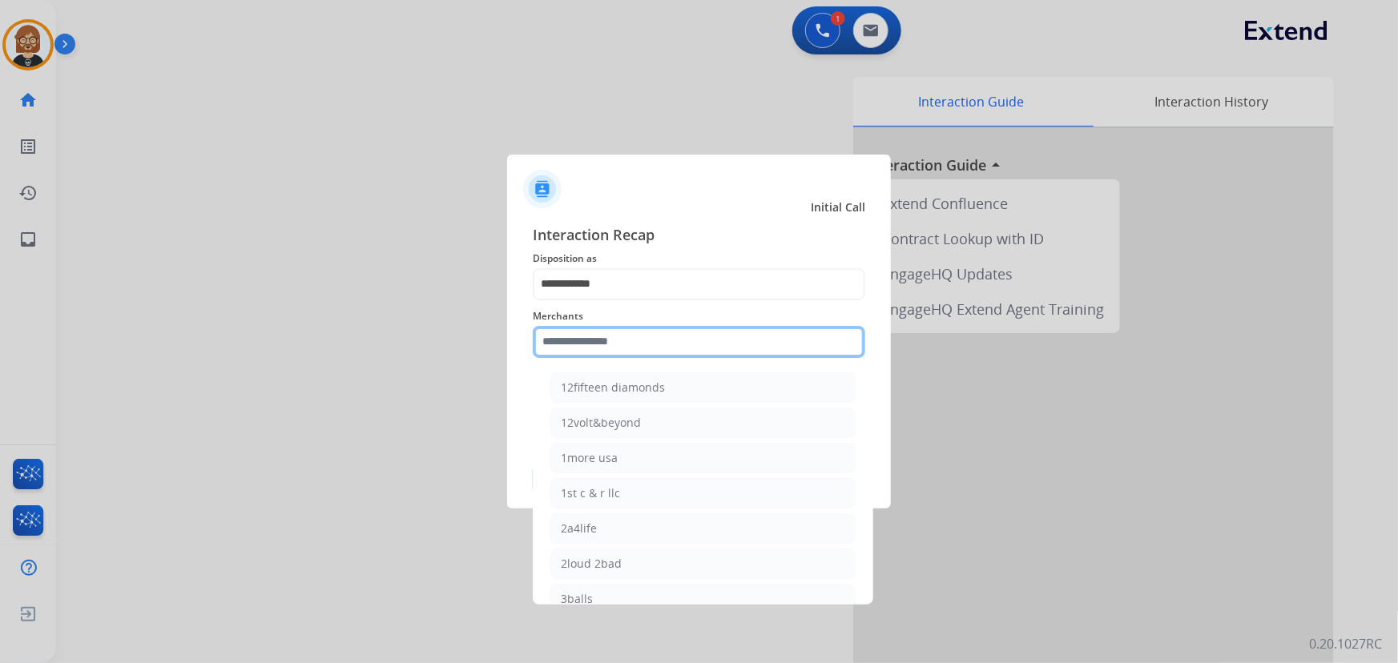
click at [675, 329] on input "text" at bounding box center [699, 342] width 332 height 32
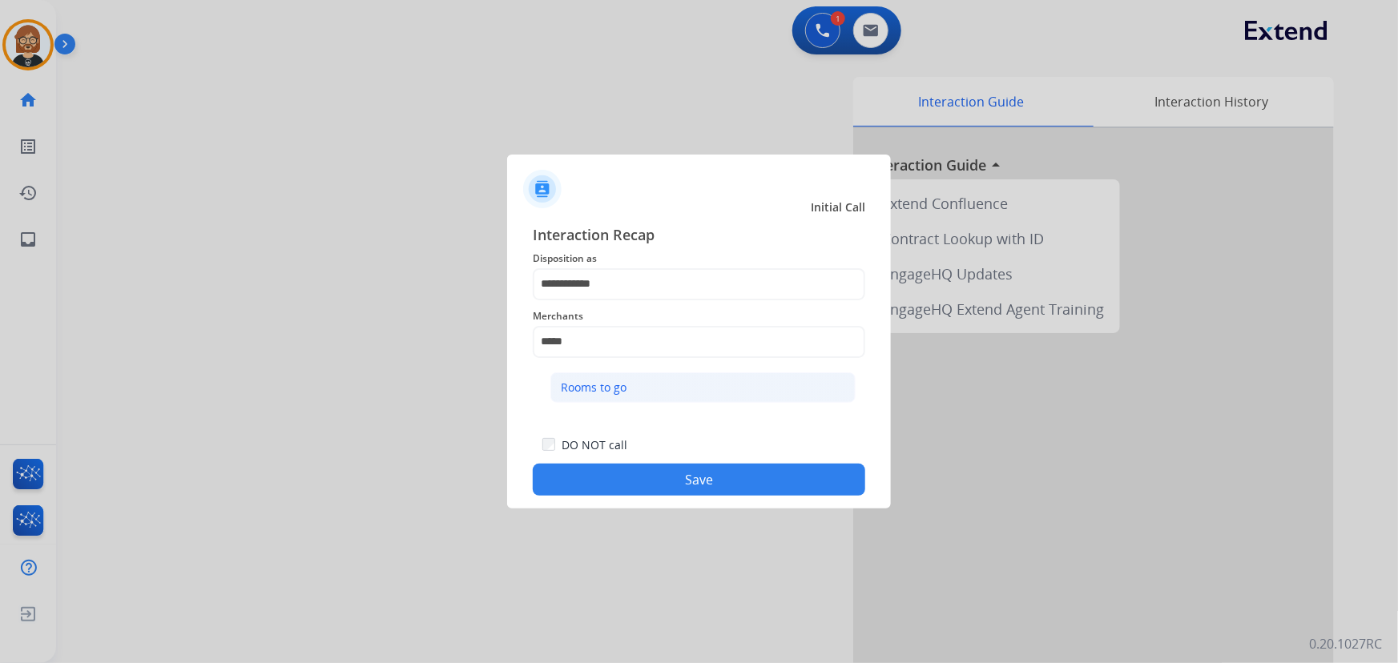
click at [602, 381] on div "Rooms to go" at bounding box center [594, 388] width 66 height 16
type input "**********"
click at [739, 485] on button "Save" at bounding box center [699, 480] width 332 height 32
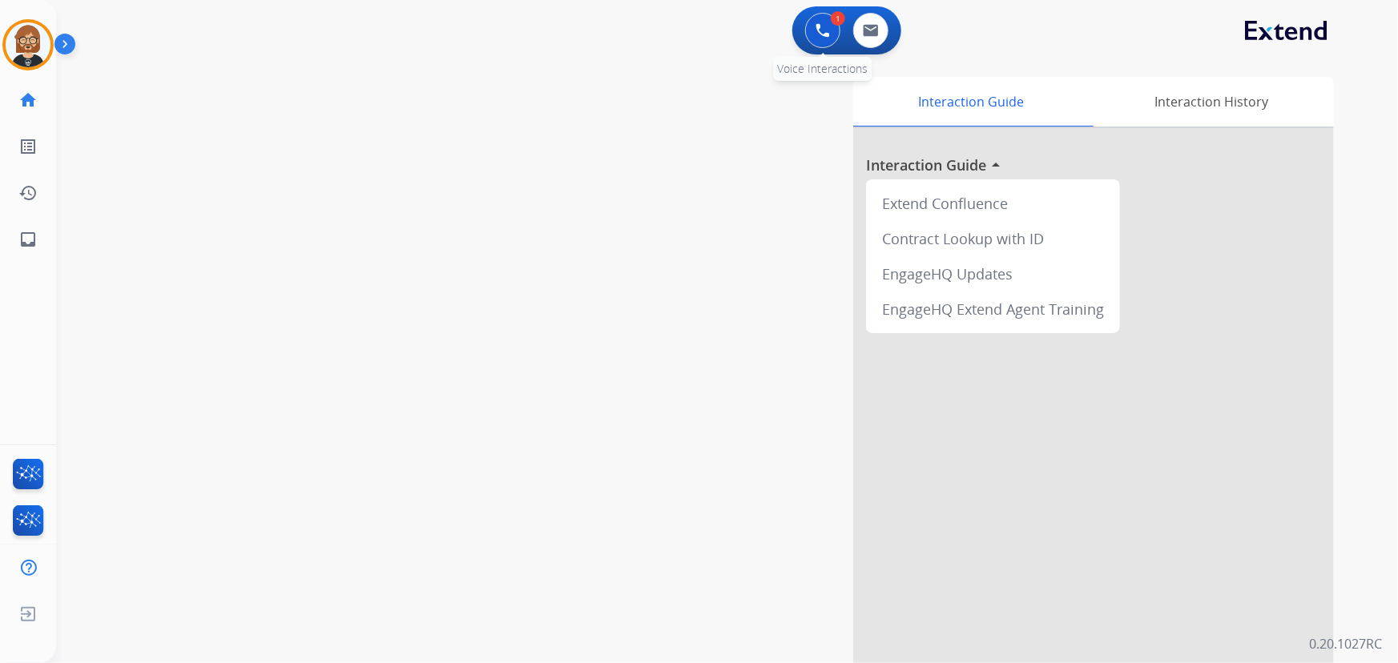
click at [816, 25] on img at bounding box center [823, 30] width 14 height 14
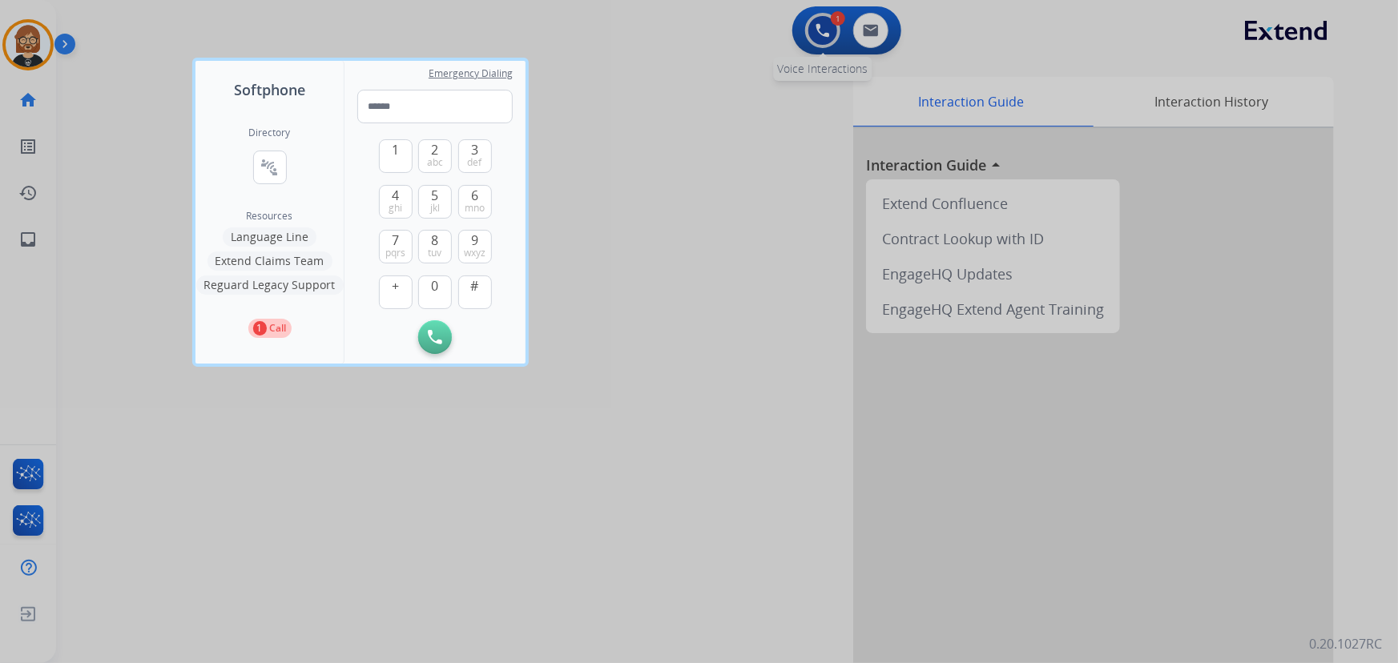
click at [816, 25] on div at bounding box center [699, 331] width 1398 height 663
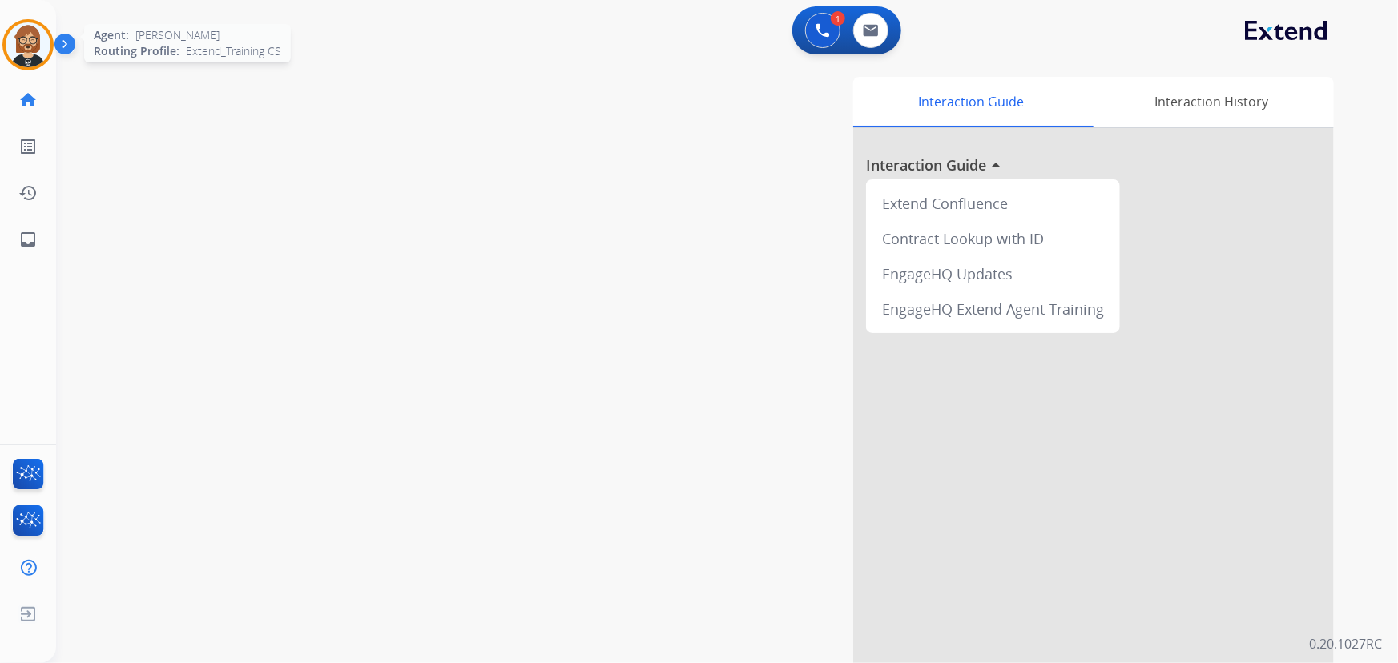
click at [40, 42] on img at bounding box center [28, 44] width 45 height 45
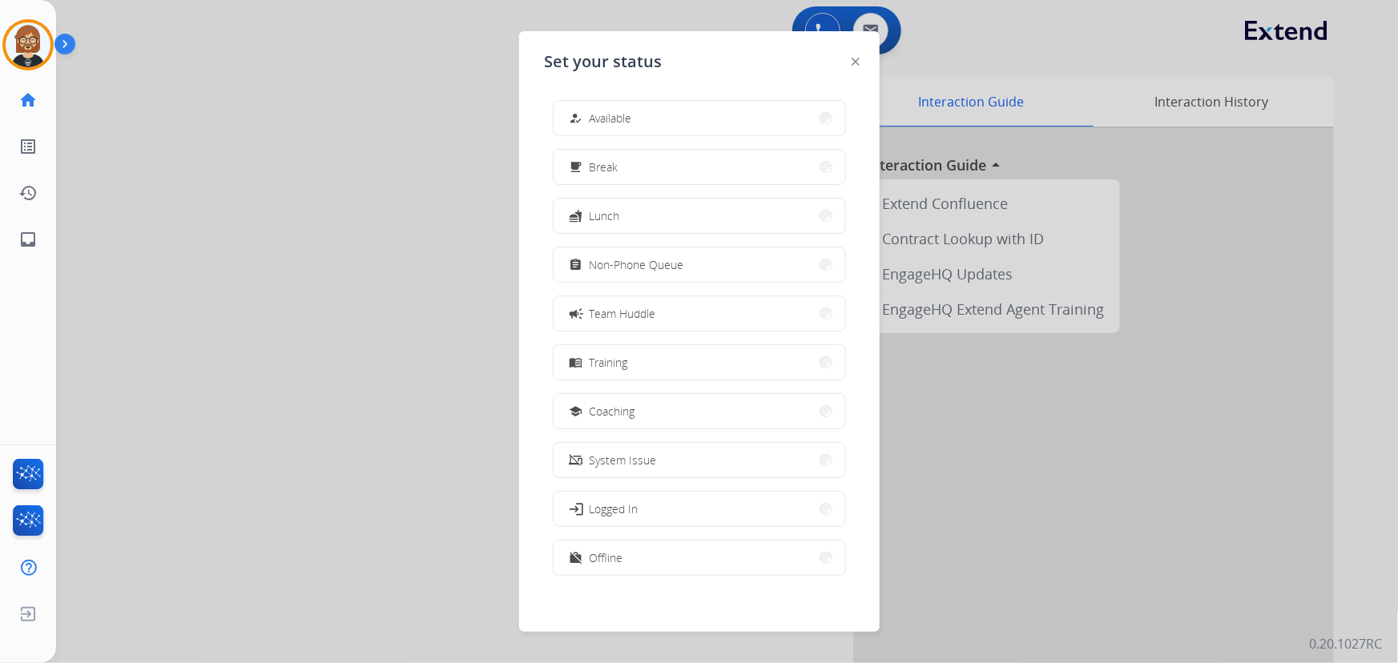
click at [703, 266] on button "assignment Non-Phone Queue" at bounding box center [700, 265] width 292 height 34
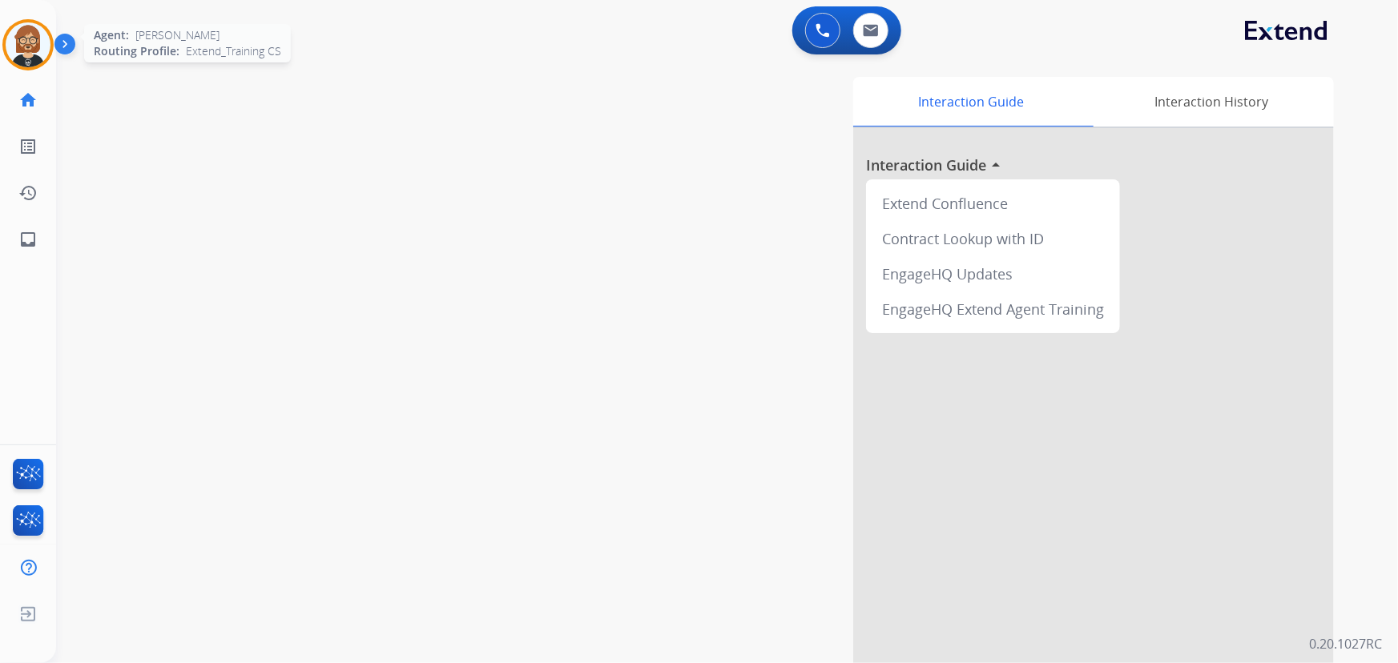
click at [37, 58] on img at bounding box center [28, 44] width 45 height 45
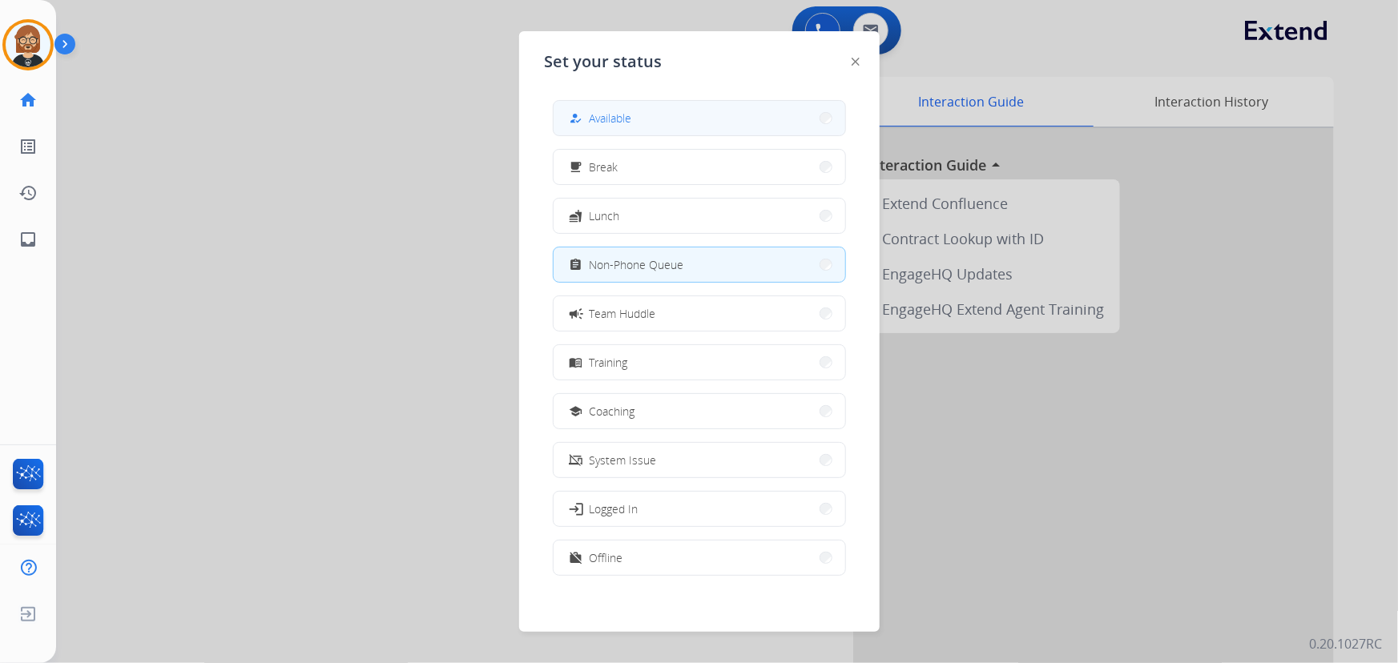
click at [642, 119] on button "how_to_reg Available" at bounding box center [700, 118] width 292 height 34
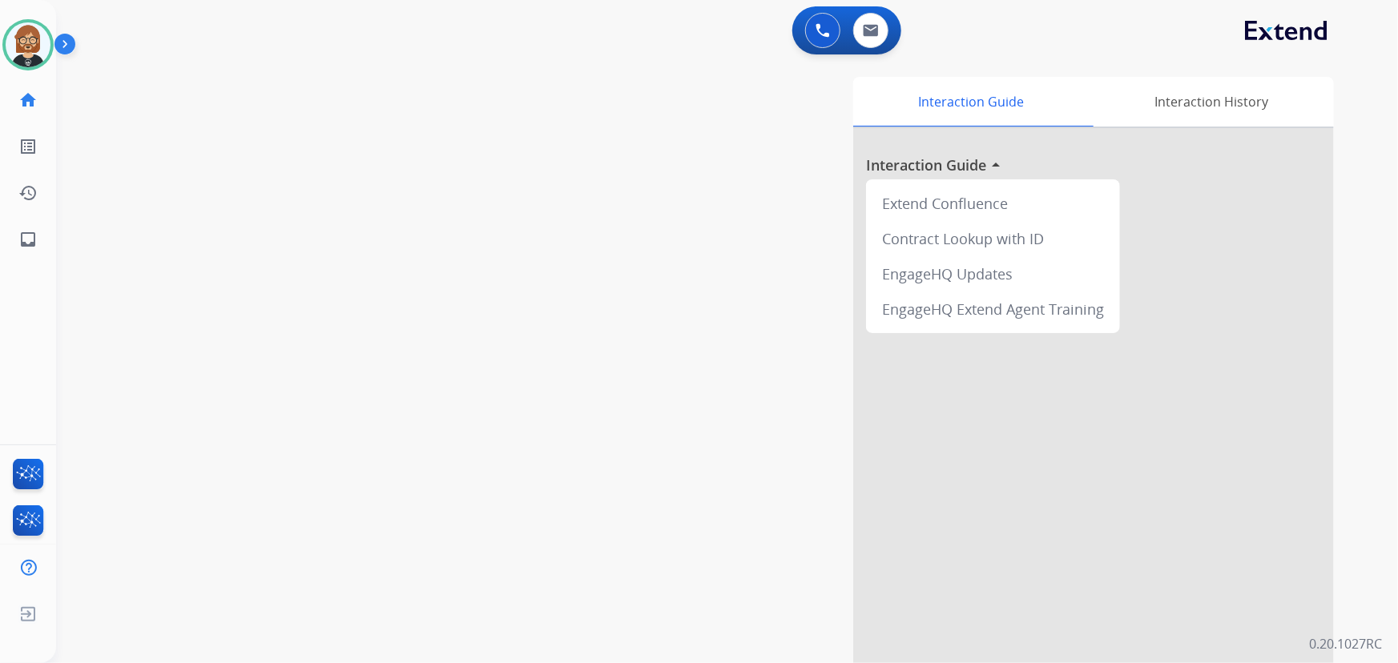
click at [143, 322] on div "swap_horiz Break voice bridge close_fullscreen Connect 3-Way Call merge_type Se…" at bounding box center [707, 392] width 1303 height 668
click at [868, 35] on img at bounding box center [871, 30] width 16 height 13
select select "**********"
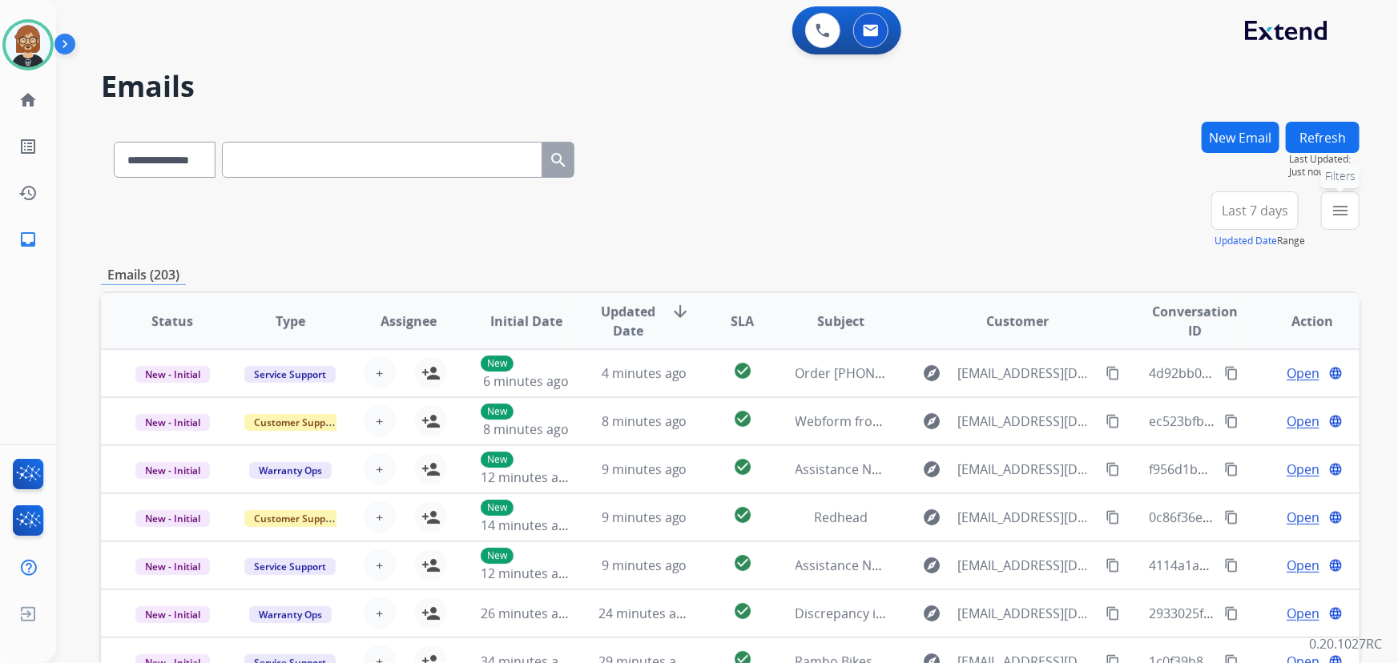
click at [1339, 220] on button "menu Filters" at bounding box center [1340, 210] width 38 height 38
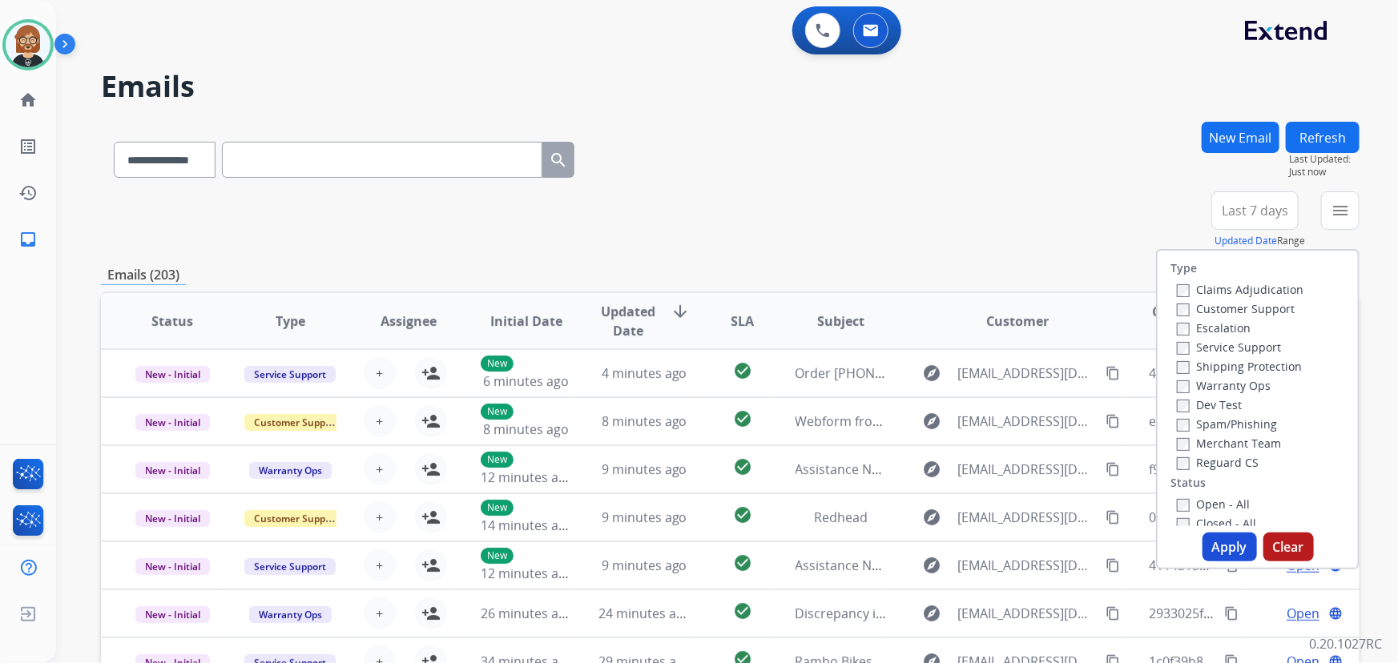
click at [1222, 504] on label "Open - All" at bounding box center [1213, 504] width 73 height 15
click at [1210, 463] on label "Reguard CS" at bounding box center [1218, 462] width 82 height 15
click at [1211, 368] on label "Shipping Protection" at bounding box center [1239, 366] width 125 height 15
click at [1212, 308] on label "Customer Support" at bounding box center [1236, 308] width 118 height 15
click at [1236, 544] on button "Apply" at bounding box center [1229, 547] width 54 height 29
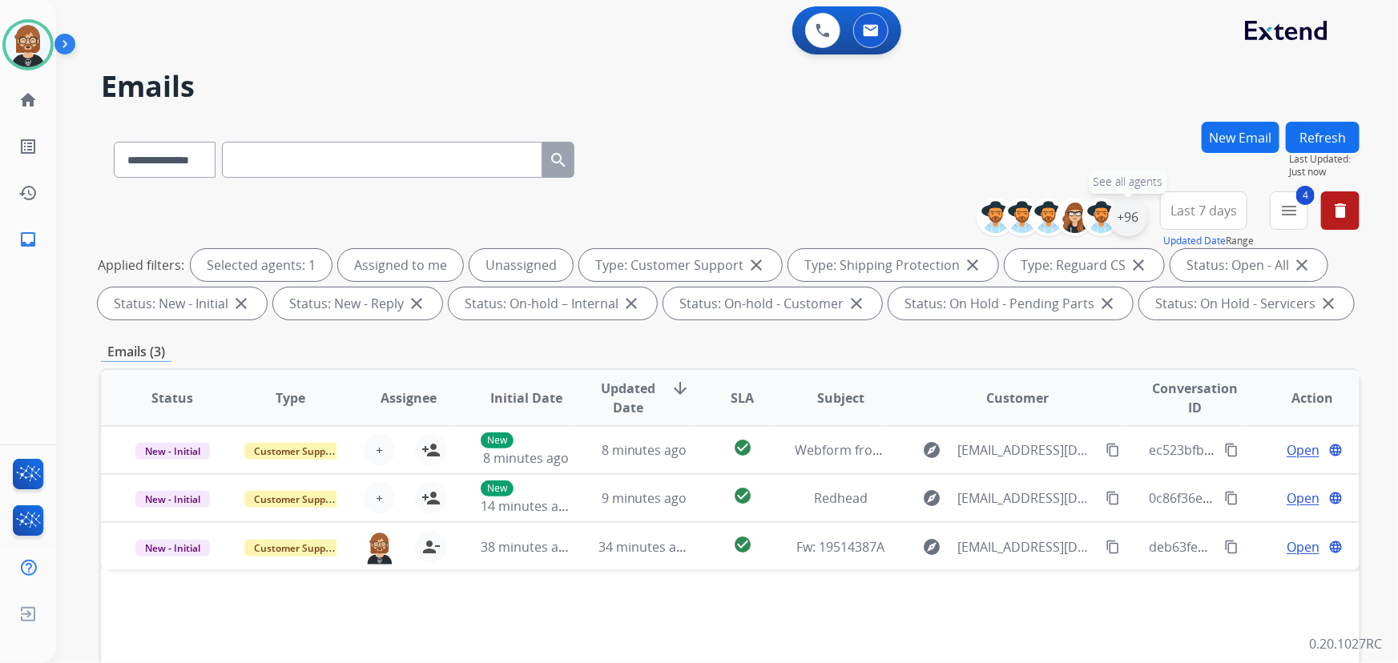
click at [1133, 214] on div "+96" at bounding box center [1128, 217] width 38 height 38
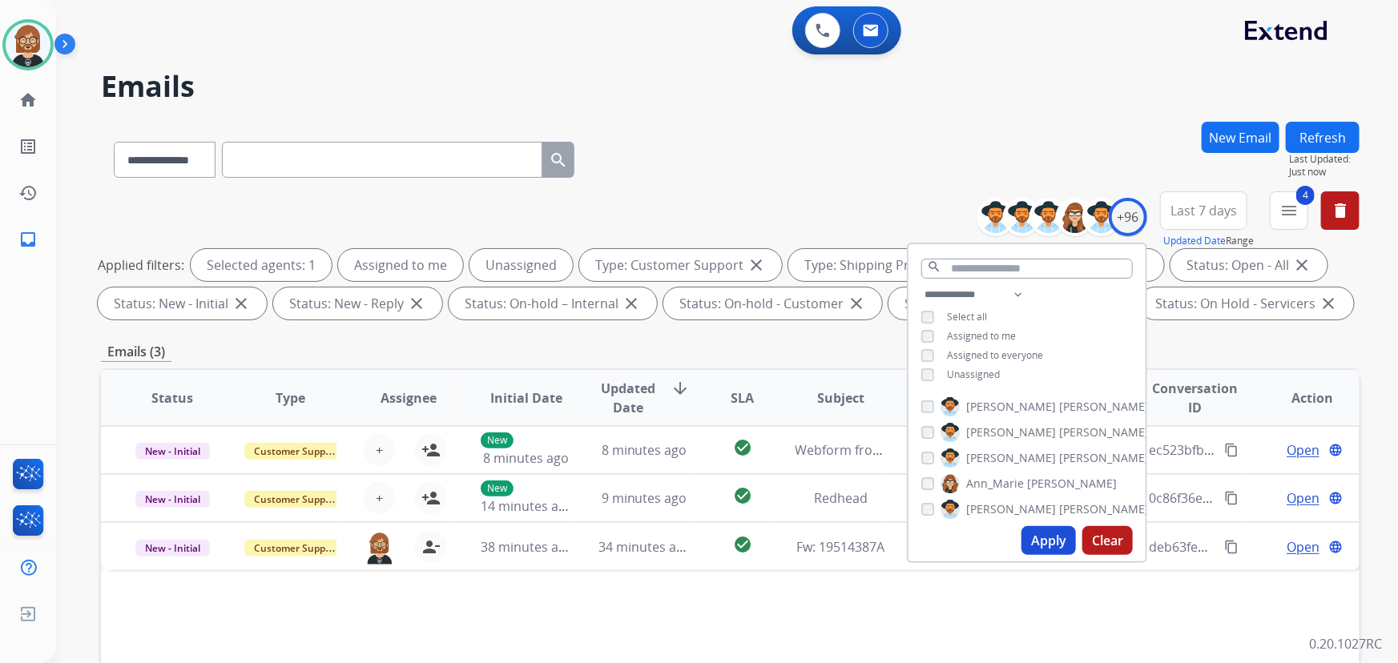
click at [985, 373] on span "Unassigned" at bounding box center [973, 375] width 53 height 14
click at [1059, 542] on button "Apply" at bounding box center [1048, 540] width 54 height 29
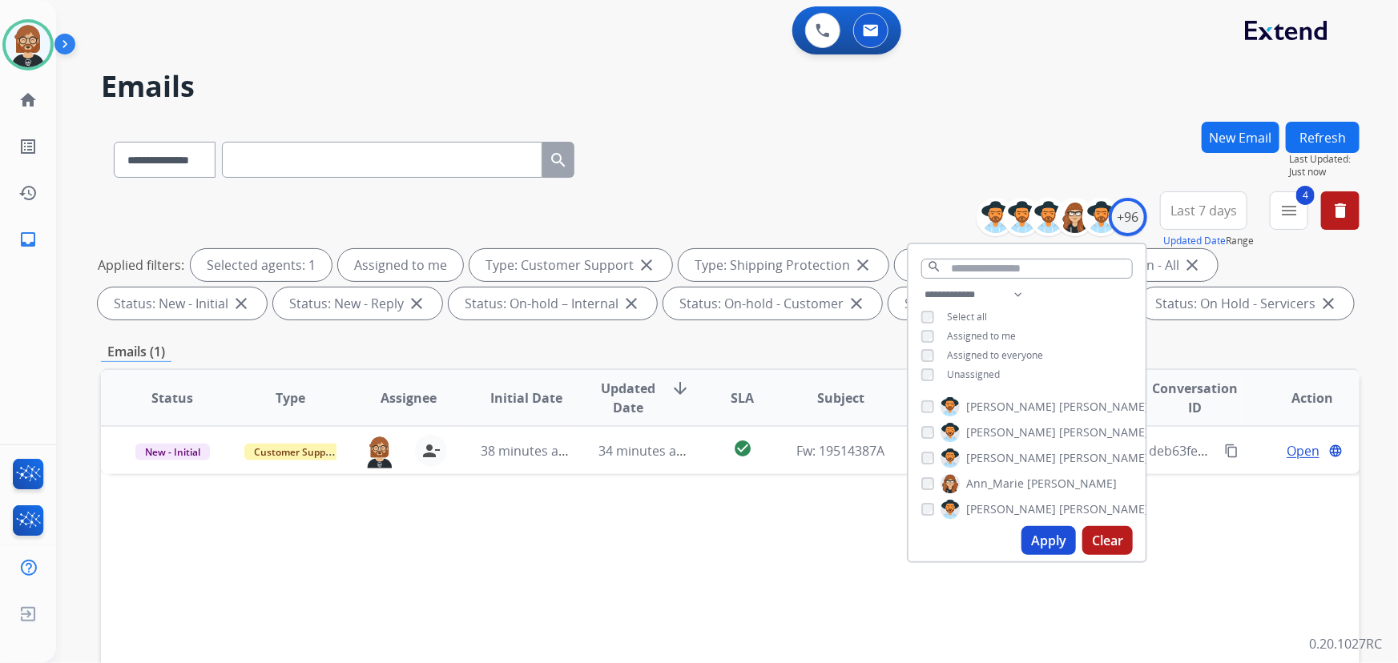
drag, startPoint x: 727, startPoint y: 542, endPoint x: 739, endPoint y: 542, distance: 11.2
click at [733, 542] on div "Status Type Assignee Initial Date Updated Date arrow_downward SLA Subject Custo…" at bounding box center [730, 637] width 1259 height 537
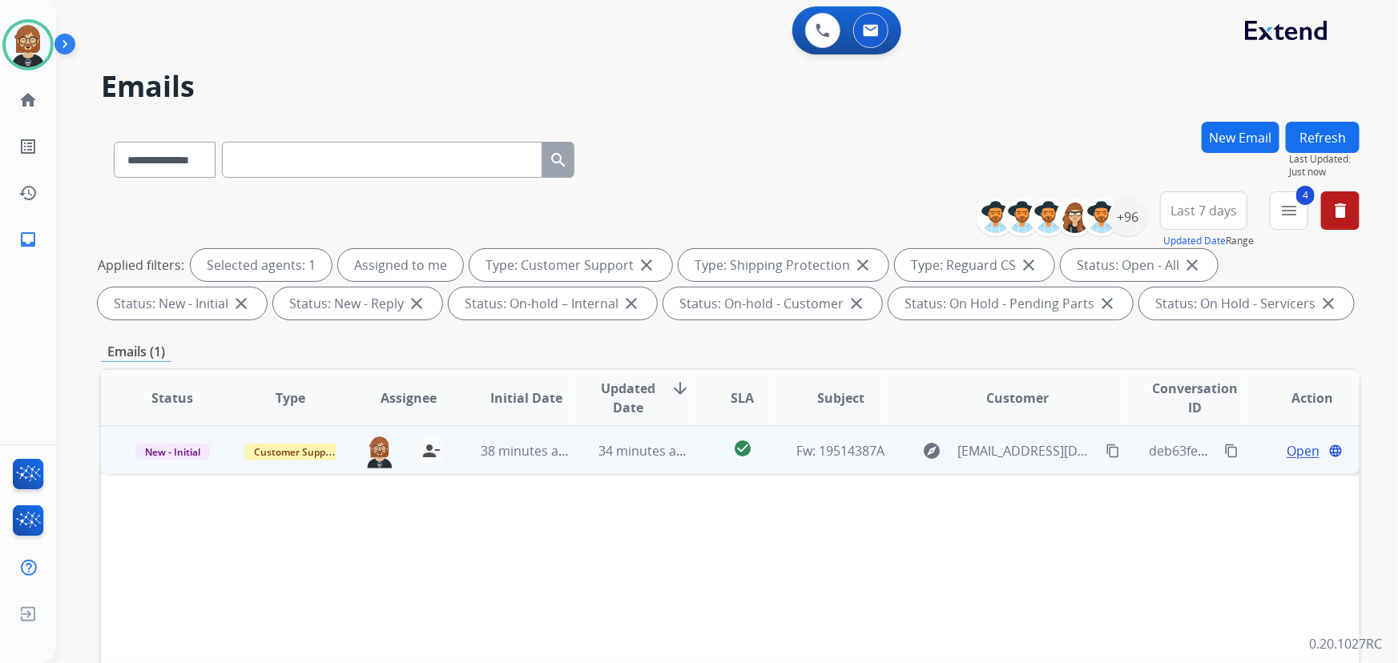
click at [642, 461] on td "34 minutes ago" at bounding box center [632, 450] width 118 height 48
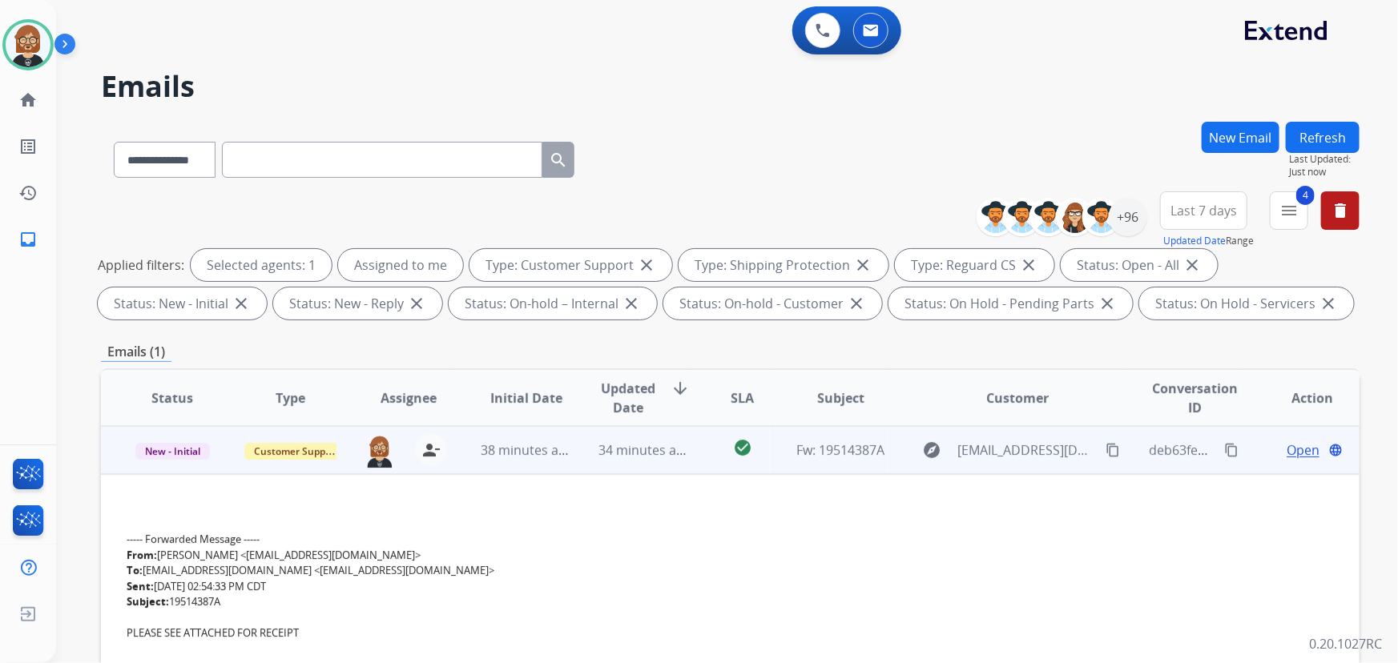
click at [1287, 451] on span "Open" at bounding box center [1303, 450] width 33 height 19
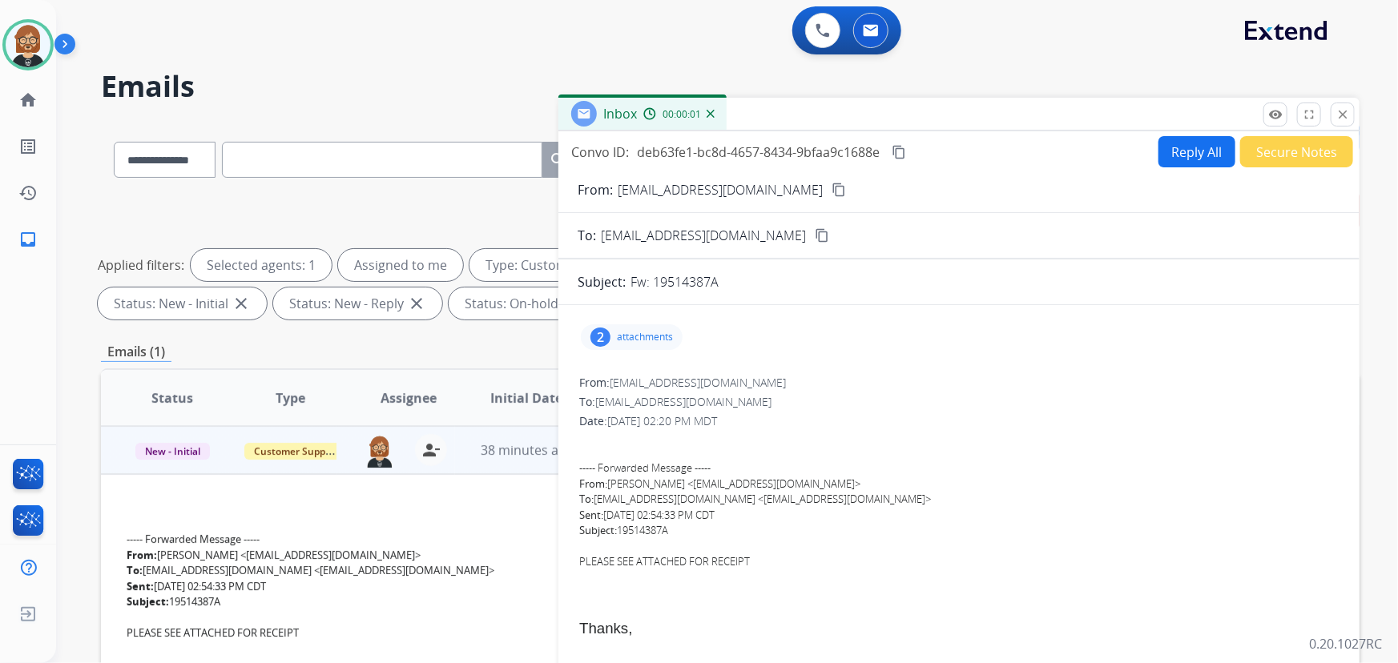
click at [651, 340] on p "attachments" at bounding box center [645, 337] width 56 height 13
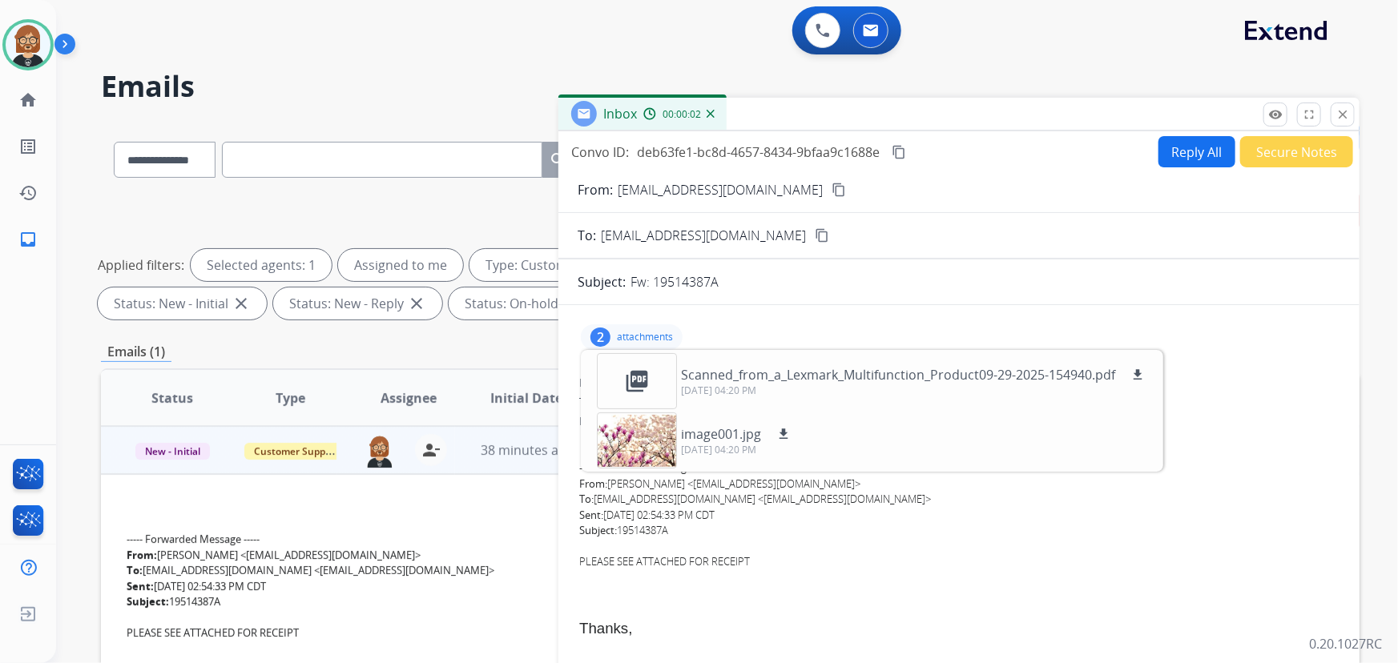
click at [650, 340] on p "attachments" at bounding box center [645, 337] width 56 height 13
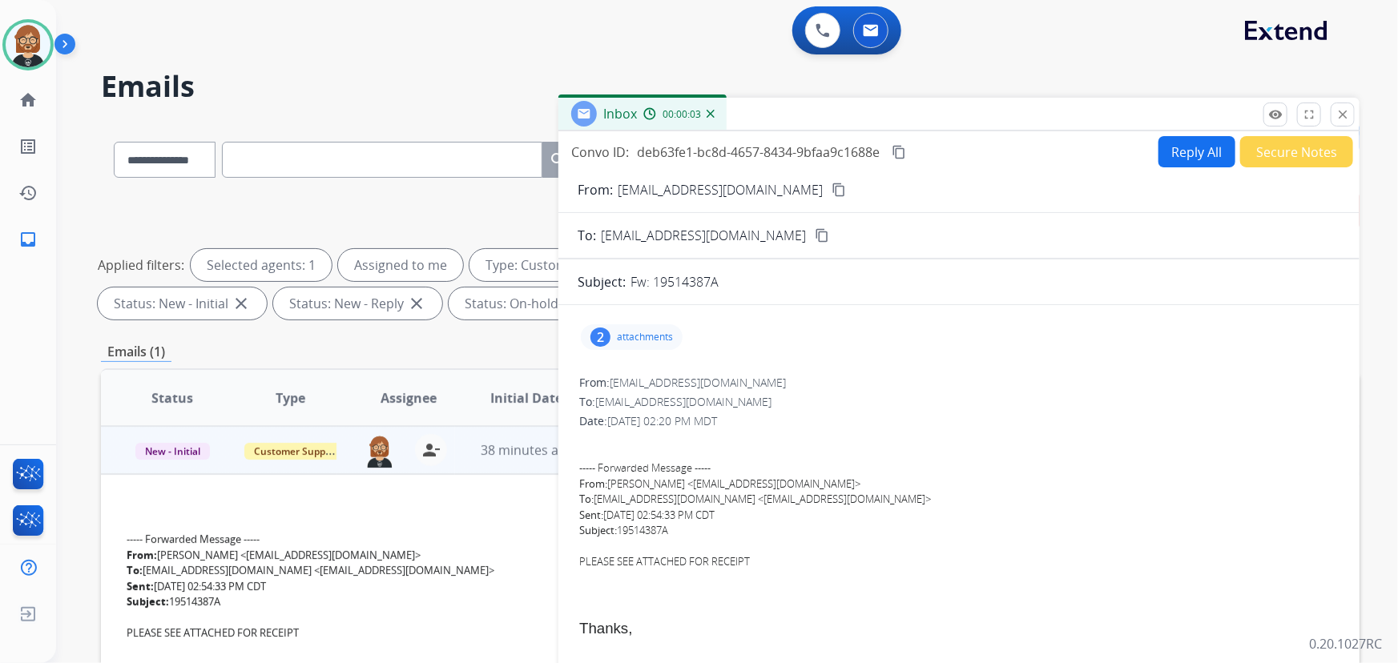
click at [1298, 147] on button "Secure Notes" at bounding box center [1296, 151] width 113 height 31
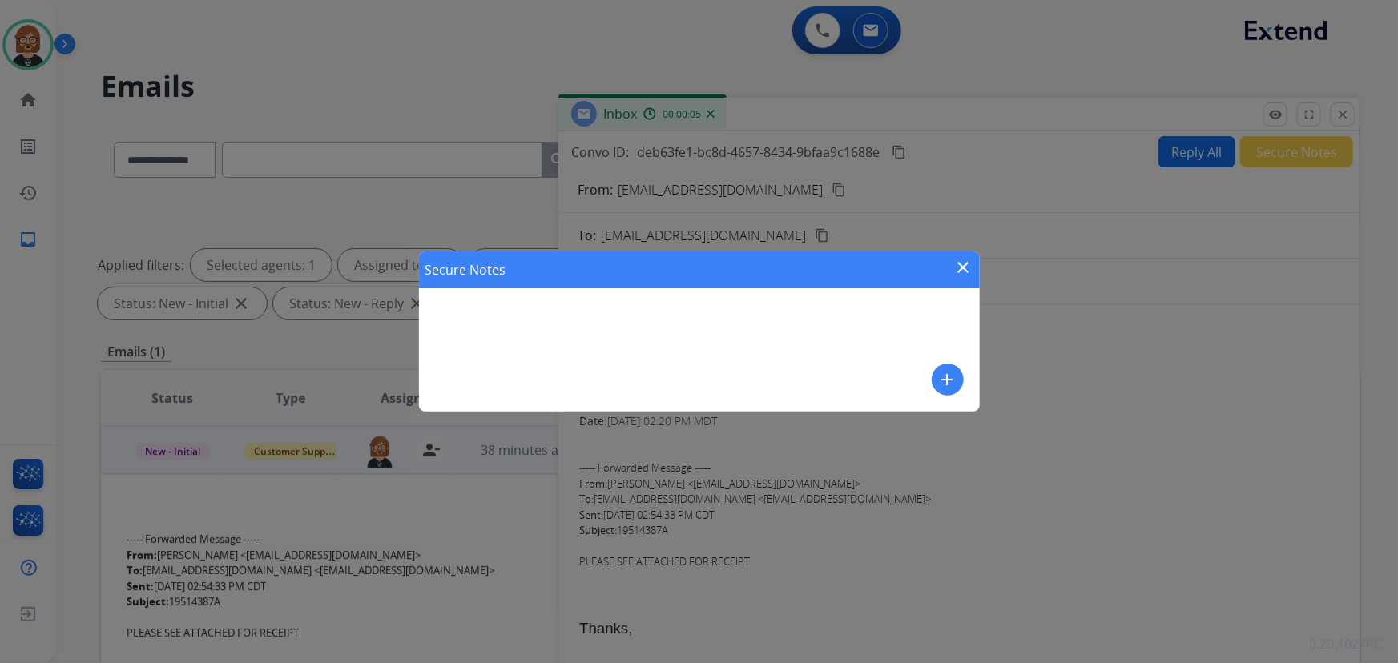
click at [946, 376] on mat-icon "add" at bounding box center [947, 379] width 19 height 19
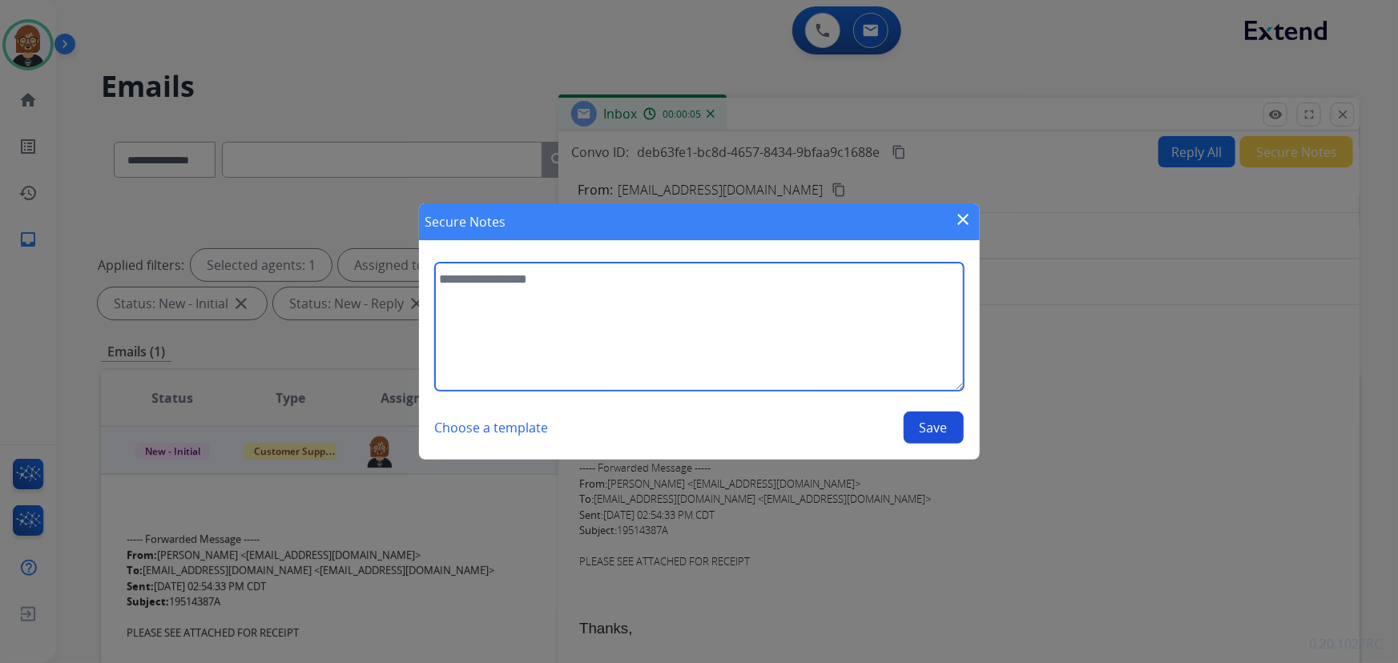
click at [701, 328] on textarea at bounding box center [699, 327] width 529 height 128
type textarea "**********"
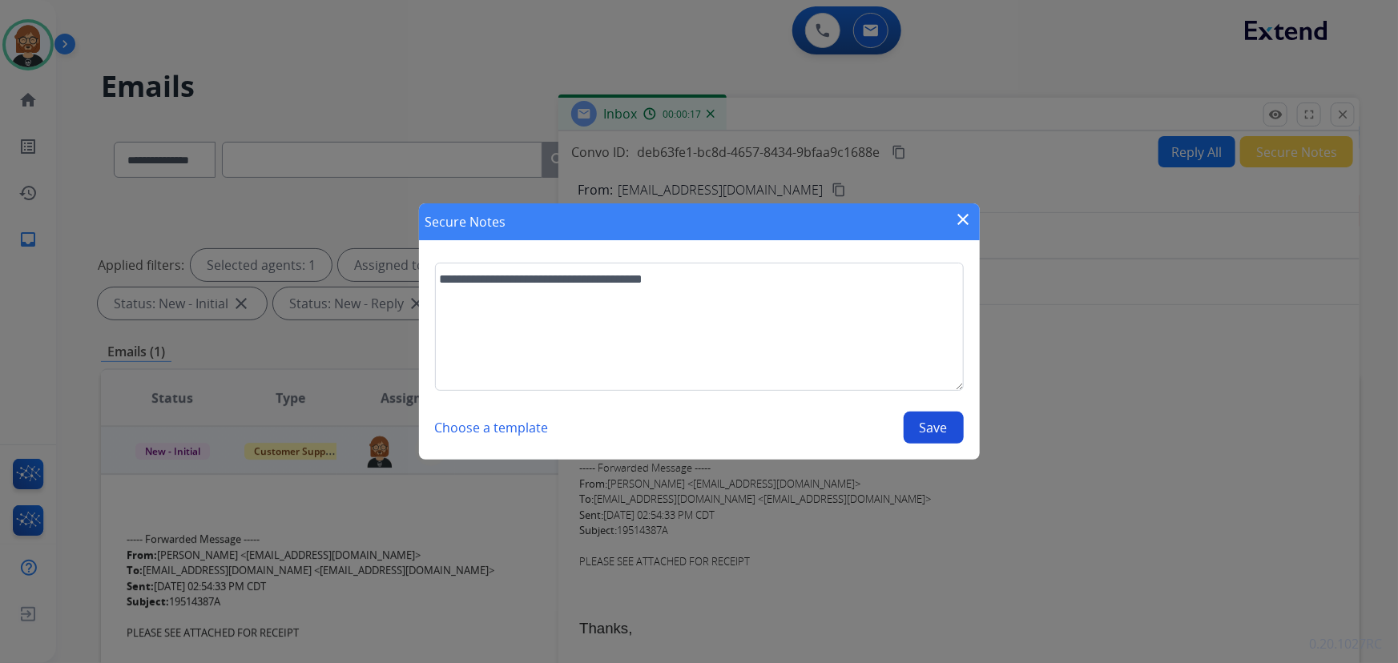
click at [934, 424] on button "Save" at bounding box center [934, 428] width 60 height 32
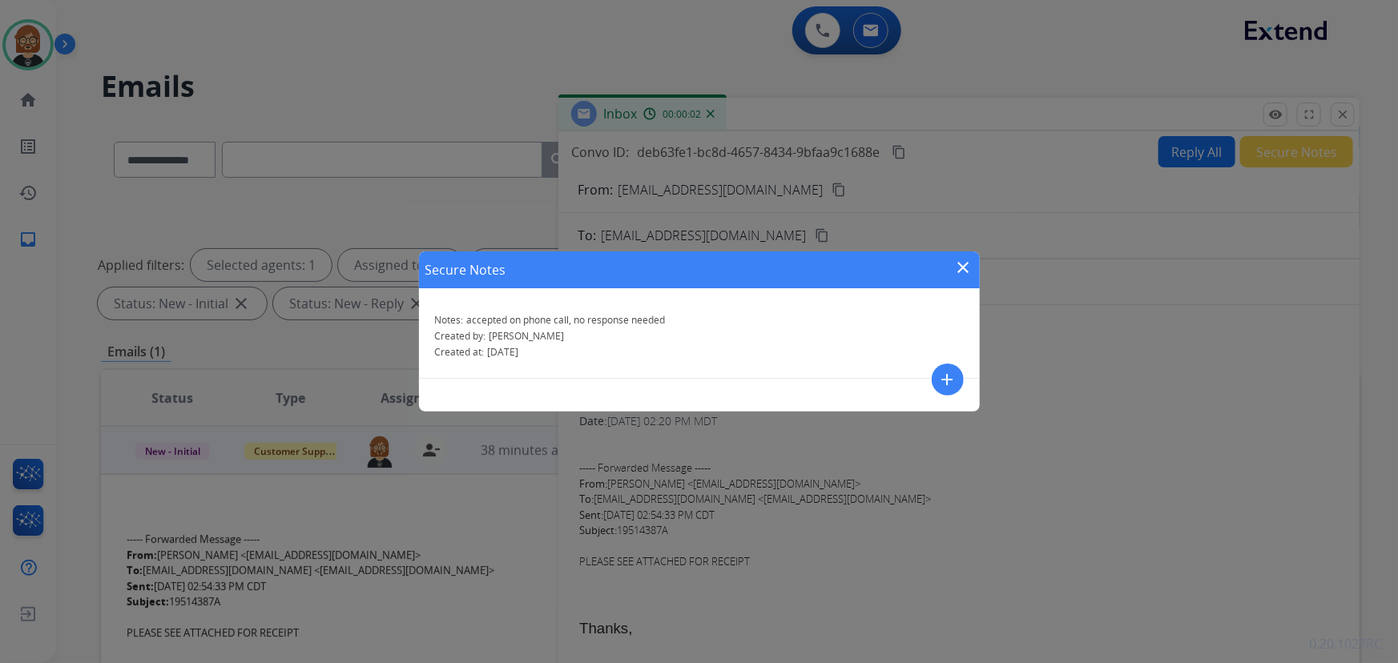
click at [155, 508] on div "Secure Notes close Notes: accepted on phone call, no response needed Created by…" at bounding box center [699, 331] width 1398 height 663
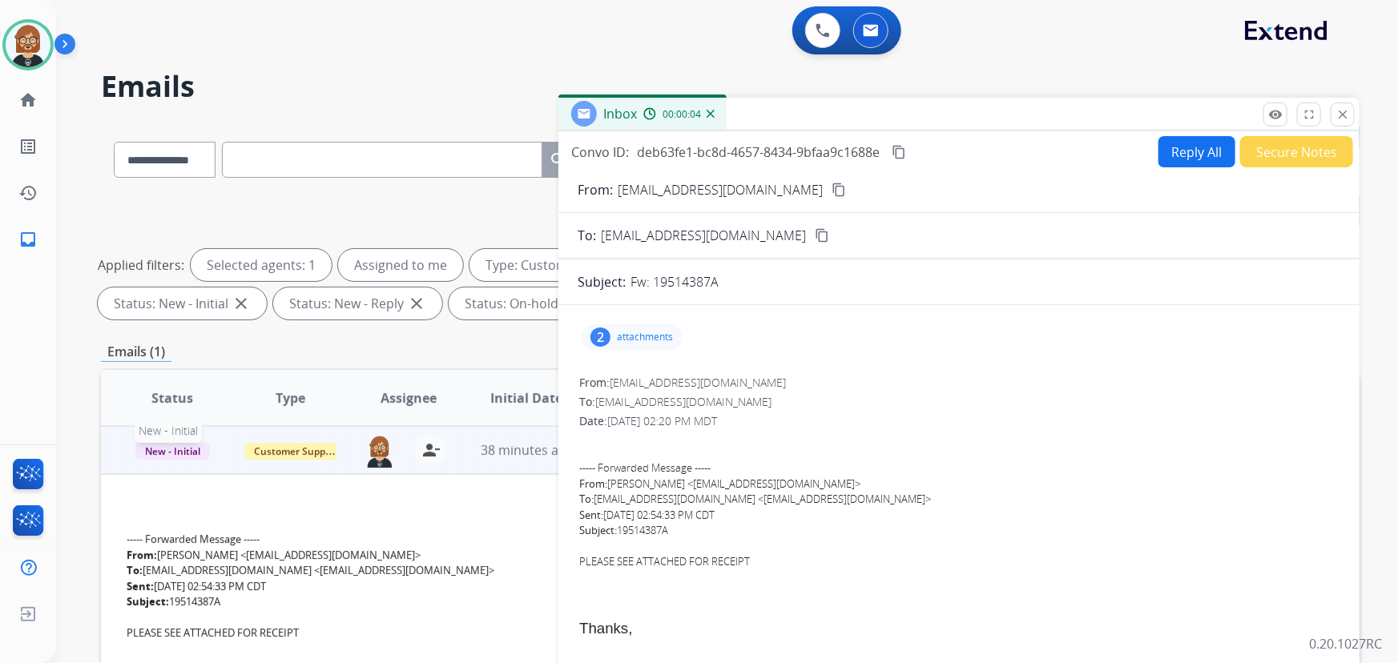
click at [198, 456] on span "New - Initial" at bounding box center [172, 451] width 75 height 17
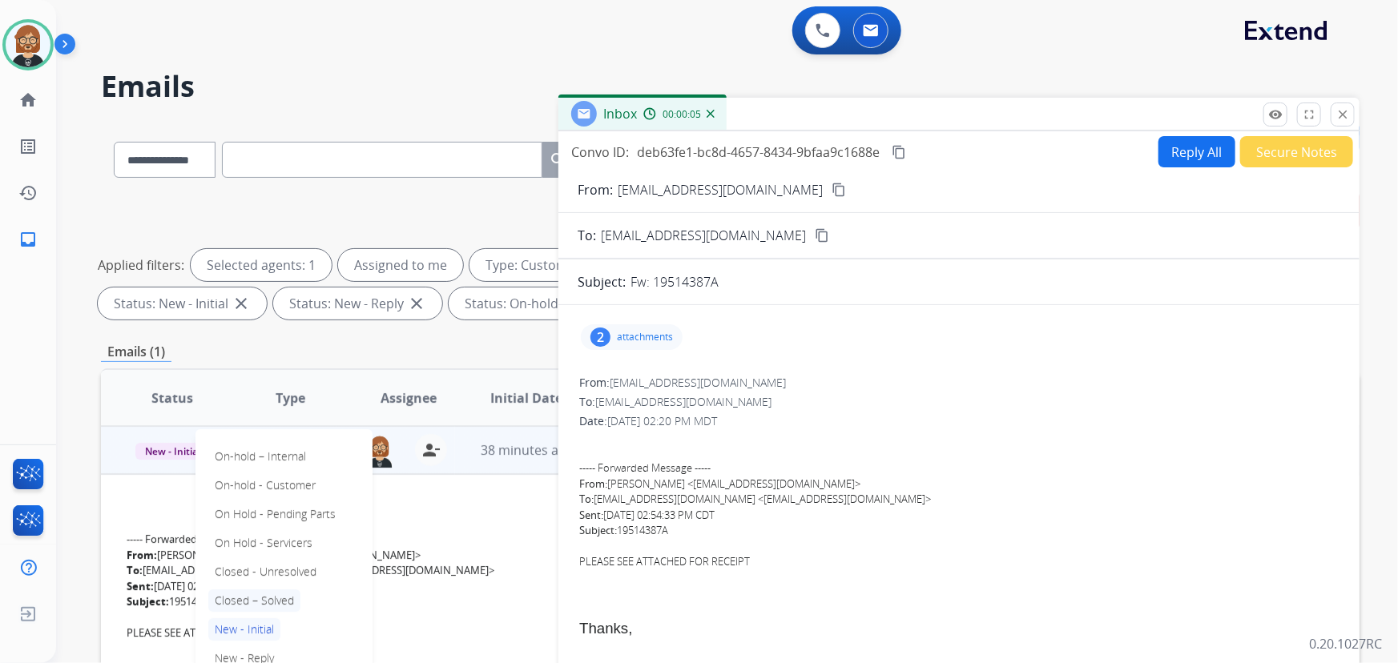
click at [283, 602] on p "Closed – Solved" at bounding box center [254, 601] width 92 height 22
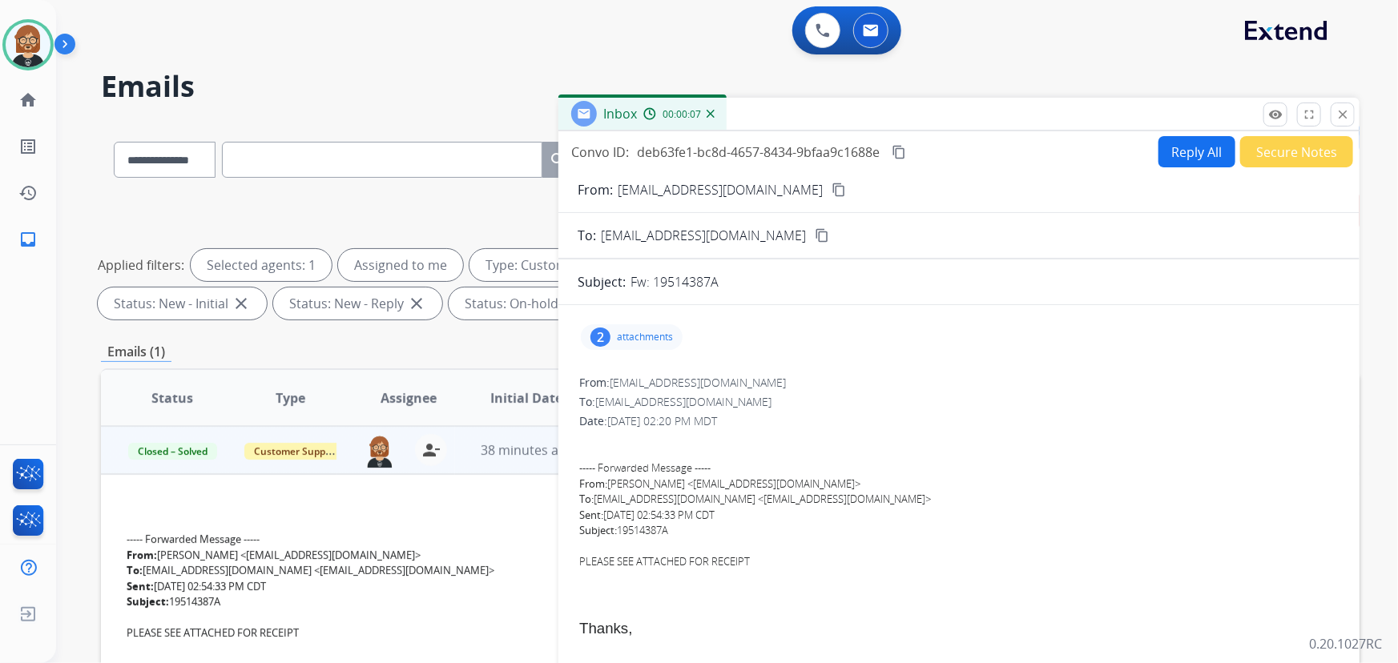
click at [396, 532] on div "----- Forwarded Message -----" at bounding box center [612, 540] width 971 height 16
click at [1348, 114] on mat-icon "close" at bounding box center [1342, 114] width 14 height 14
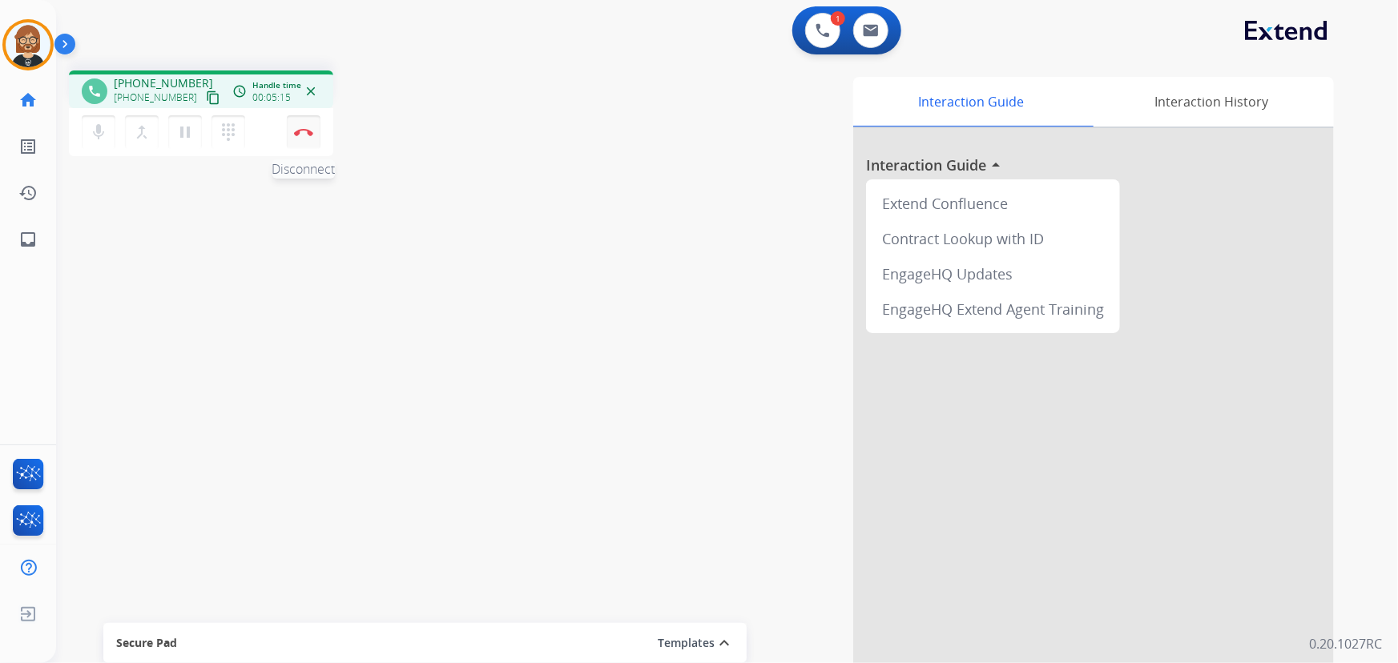
click at [308, 128] on img at bounding box center [303, 132] width 19 height 8
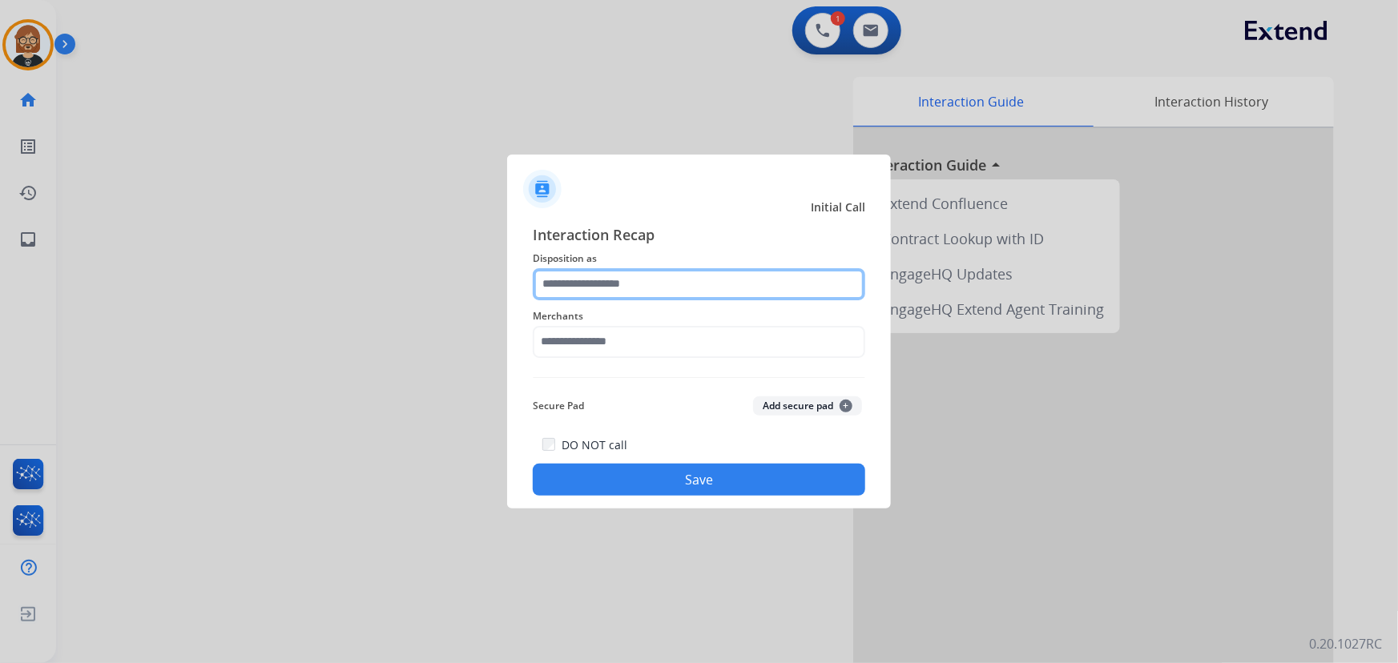
click at [671, 287] on input "text" at bounding box center [699, 284] width 332 height 32
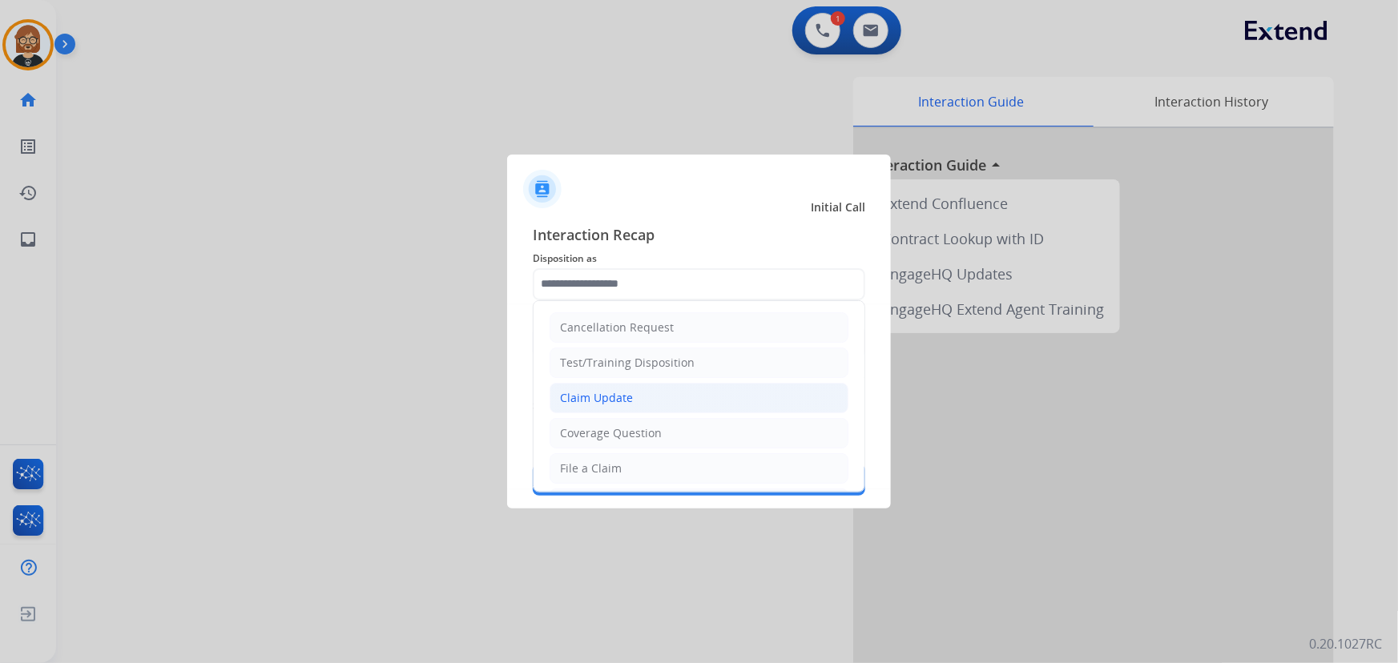
click at [674, 390] on li "Claim Update" at bounding box center [699, 398] width 299 height 30
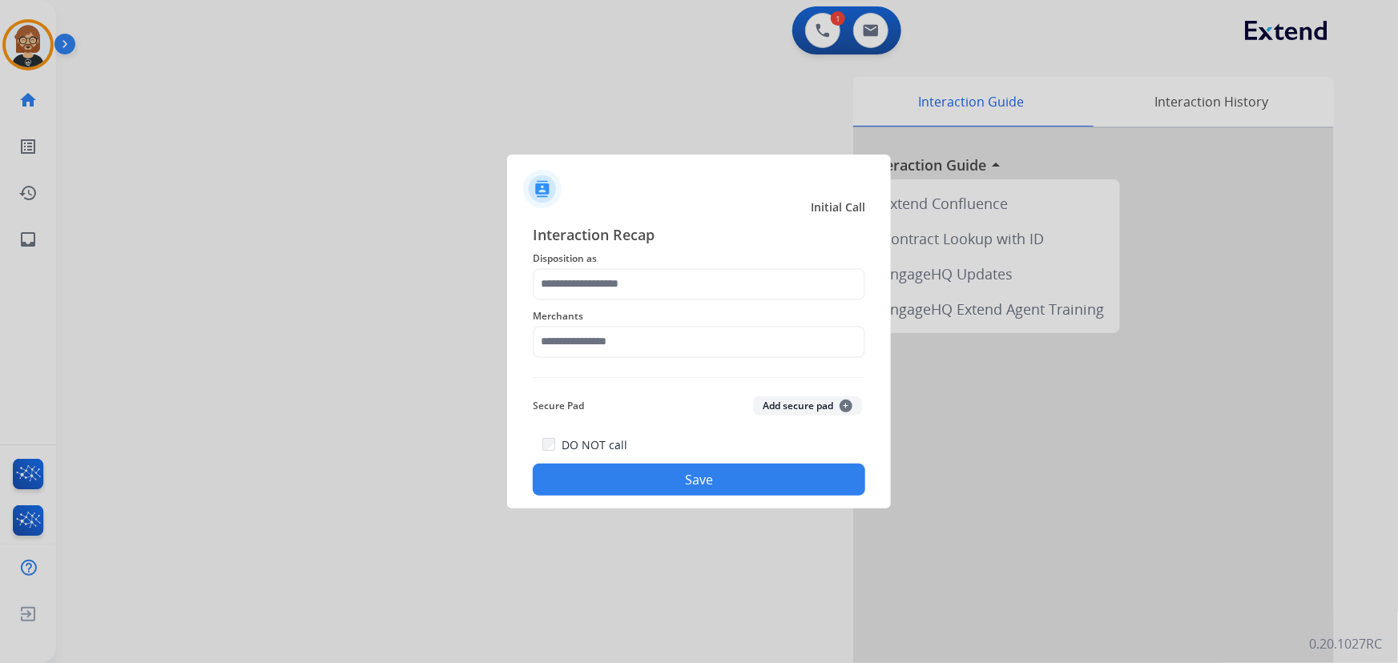
type input "**********"
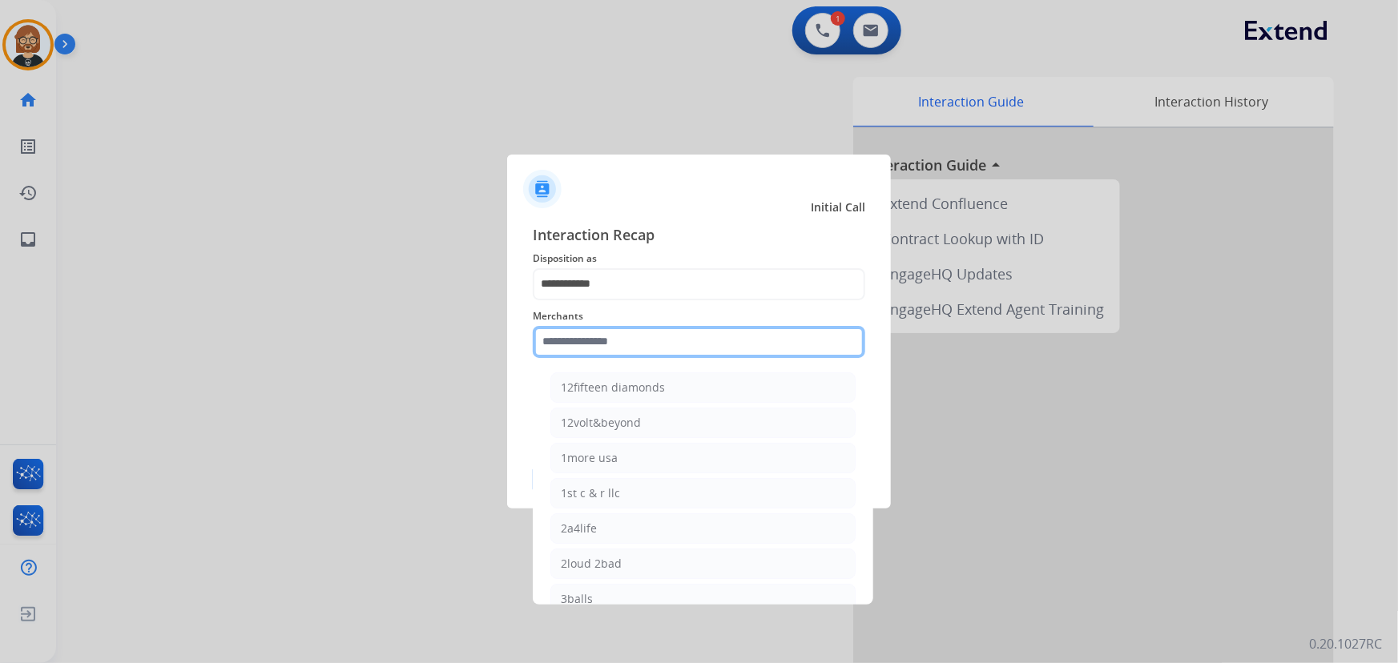
click at [691, 336] on input "text" at bounding box center [699, 342] width 332 height 32
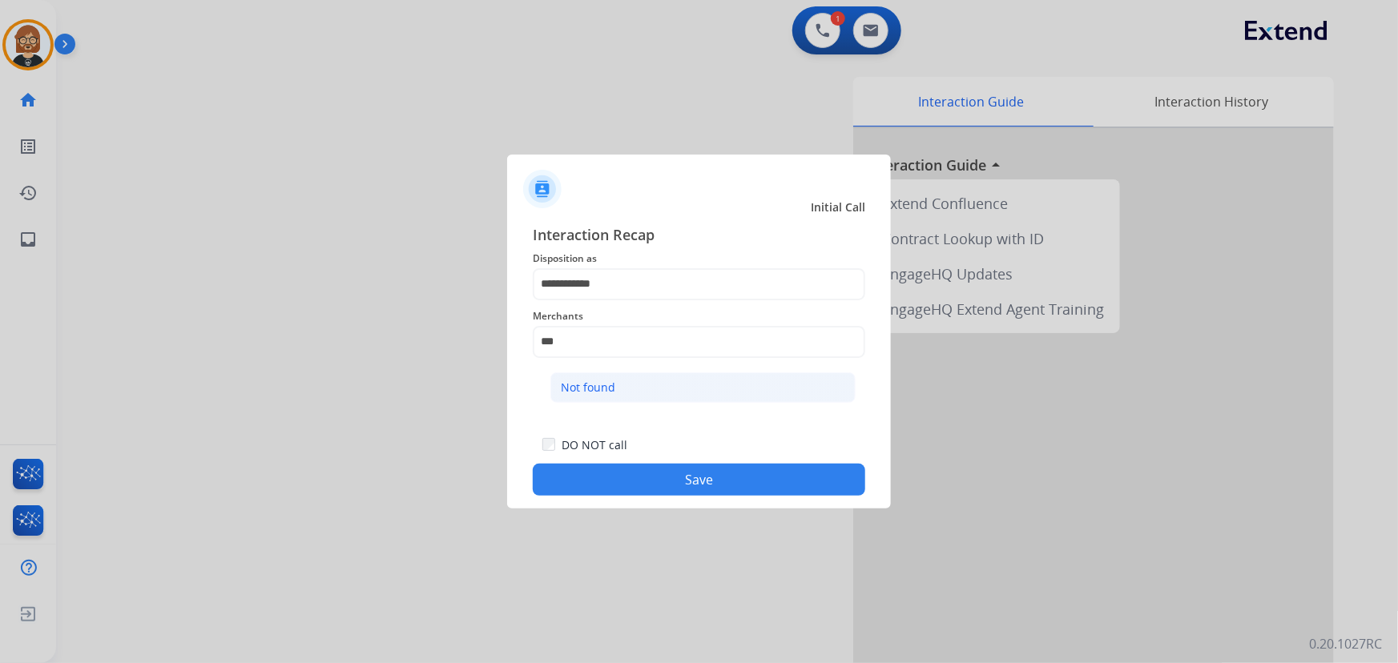
click at [615, 389] on li "Not found" at bounding box center [702, 388] width 305 height 30
type input "*********"
click at [767, 485] on button "Save" at bounding box center [699, 480] width 332 height 32
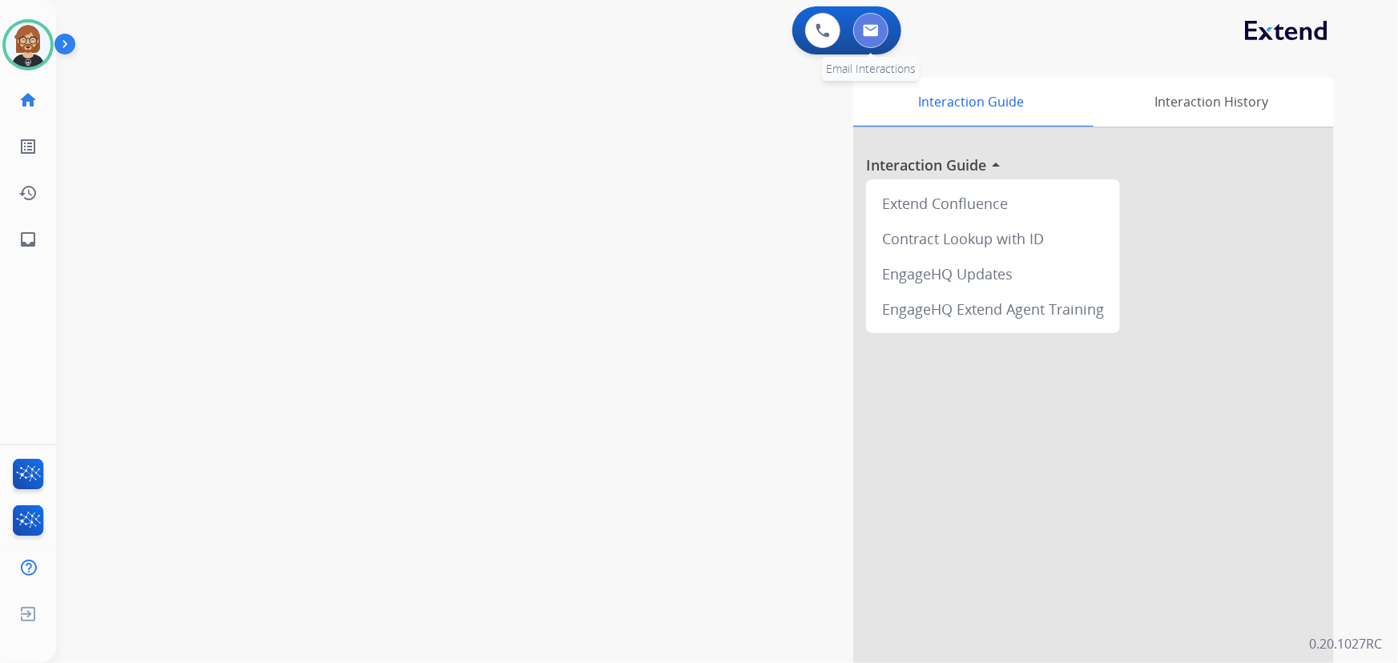
click at [865, 38] on button at bounding box center [870, 30] width 35 height 35
select select "**********"
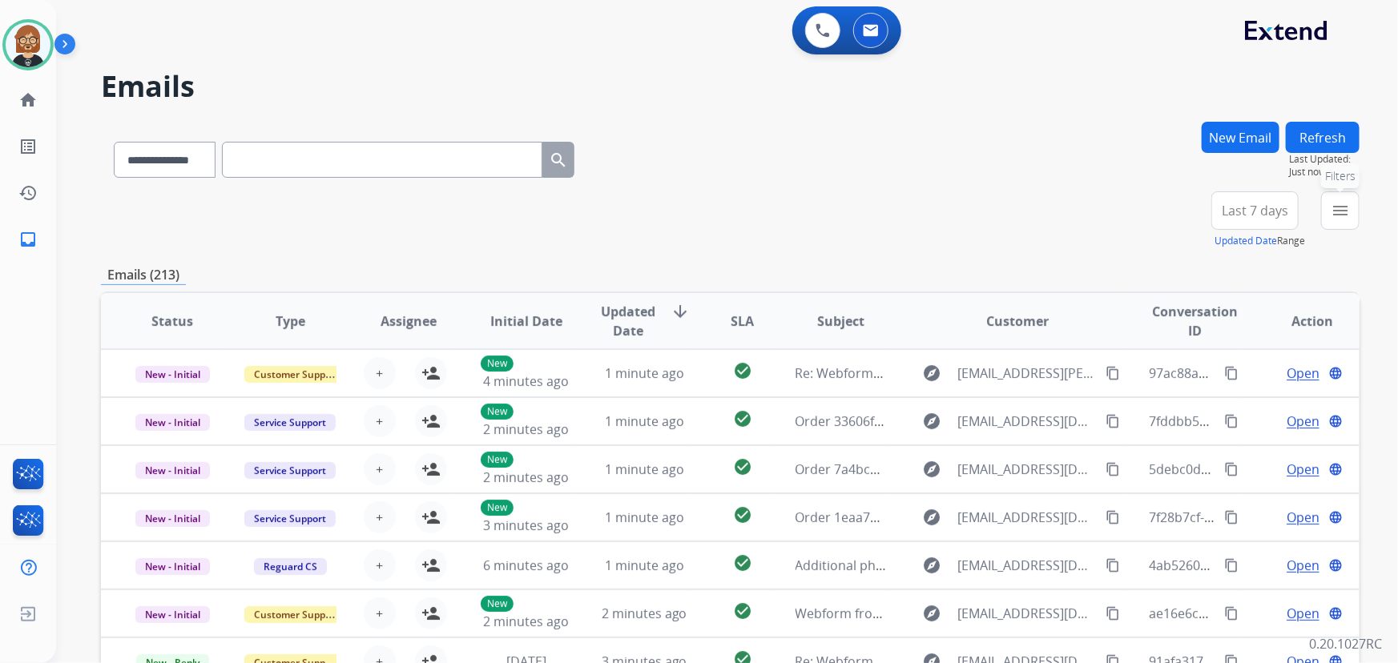
click at [1344, 224] on button "menu Filters" at bounding box center [1340, 210] width 38 height 38
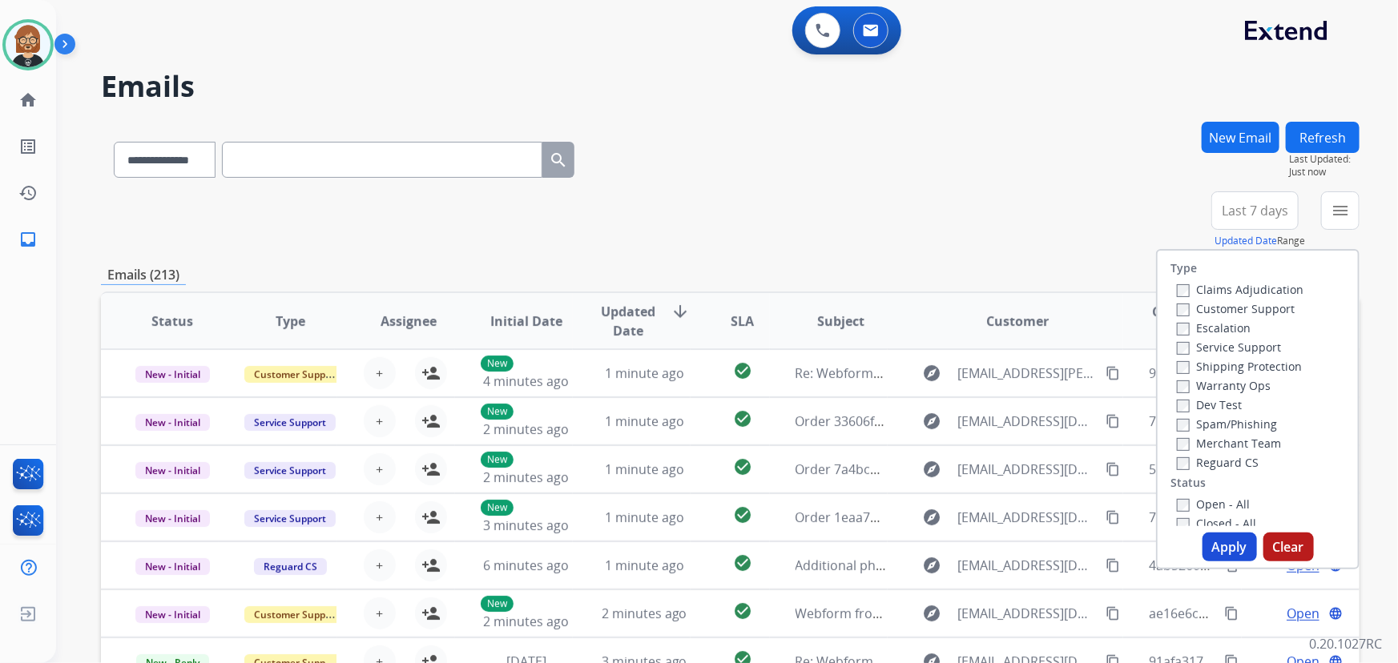
click at [1230, 465] on label "Reguard CS" at bounding box center [1218, 462] width 82 height 15
click at [1220, 312] on label "Customer Support" at bounding box center [1236, 308] width 118 height 15
click at [1227, 368] on label "Shipping Protection" at bounding box center [1239, 366] width 125 height 15
click at [1216, 504] on label "Open - All" at bounding box center [1213, 504] width 73 height 15
click at [1225, 554] on button "Apply" at bounding box center [1229, 547] width 54 height 29
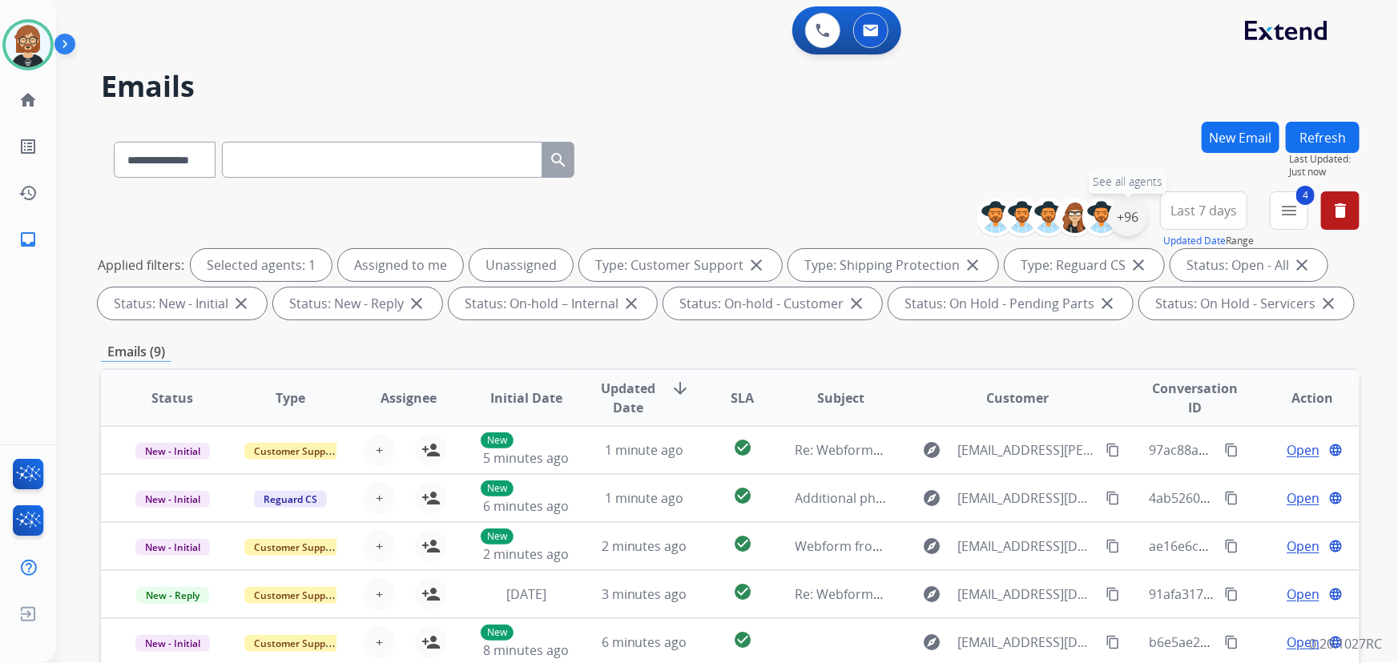
click at [1126, 211] on div "+96" at bounding box center [1128, 217] width 38 height 38
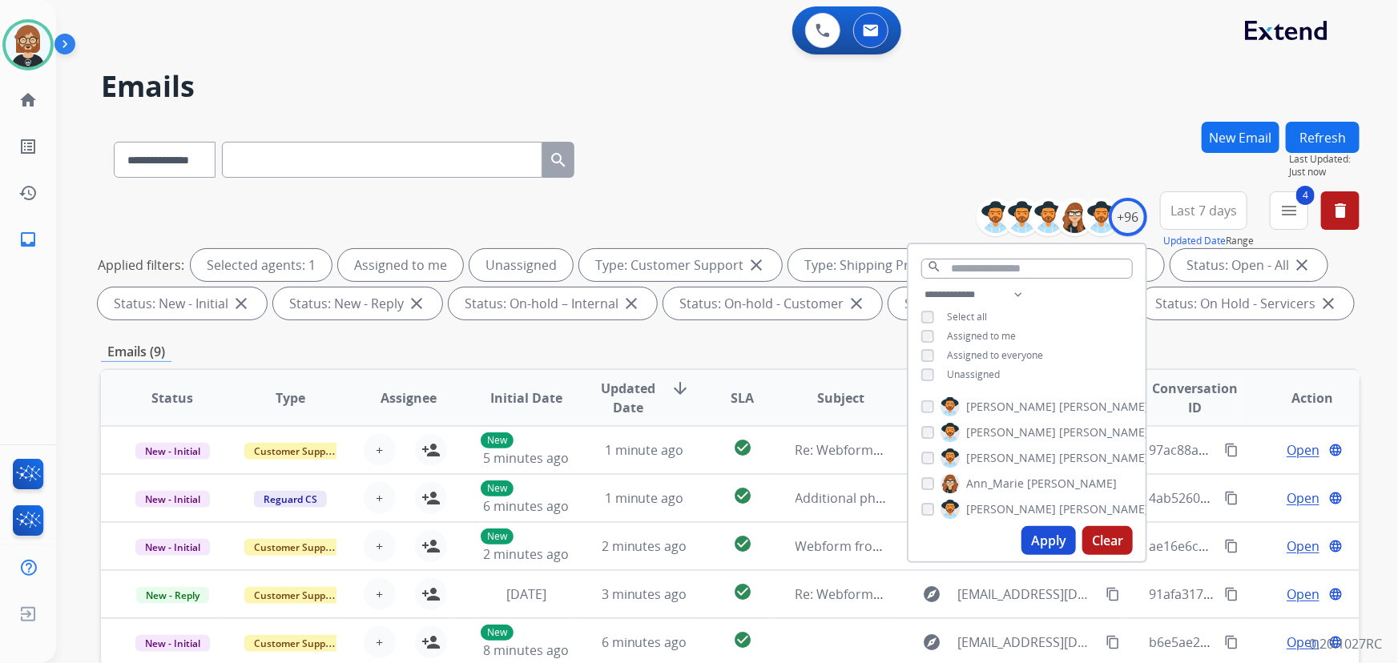
click at [975, 369] on span "Unassigned" at bounding box center [973, 375] width 53 height 14
click at [1033, 538] on button "Apply" at bounding box center [1048, 540] width 54 height 29
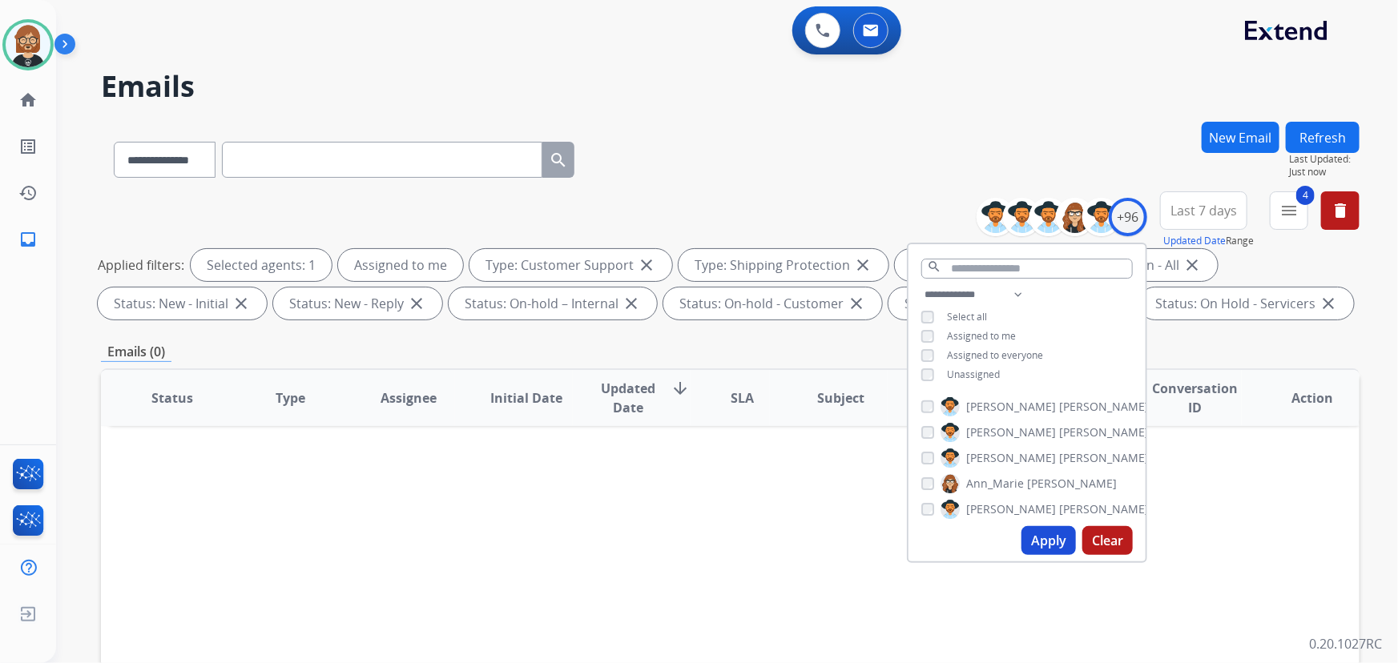
click at [985, 376] on span "Unassigned" at bounding box center [973, 375] width 53 height 14
click at [1037, 535] on button "Apply" at bounding box center [1048, 540] width 54 height 29
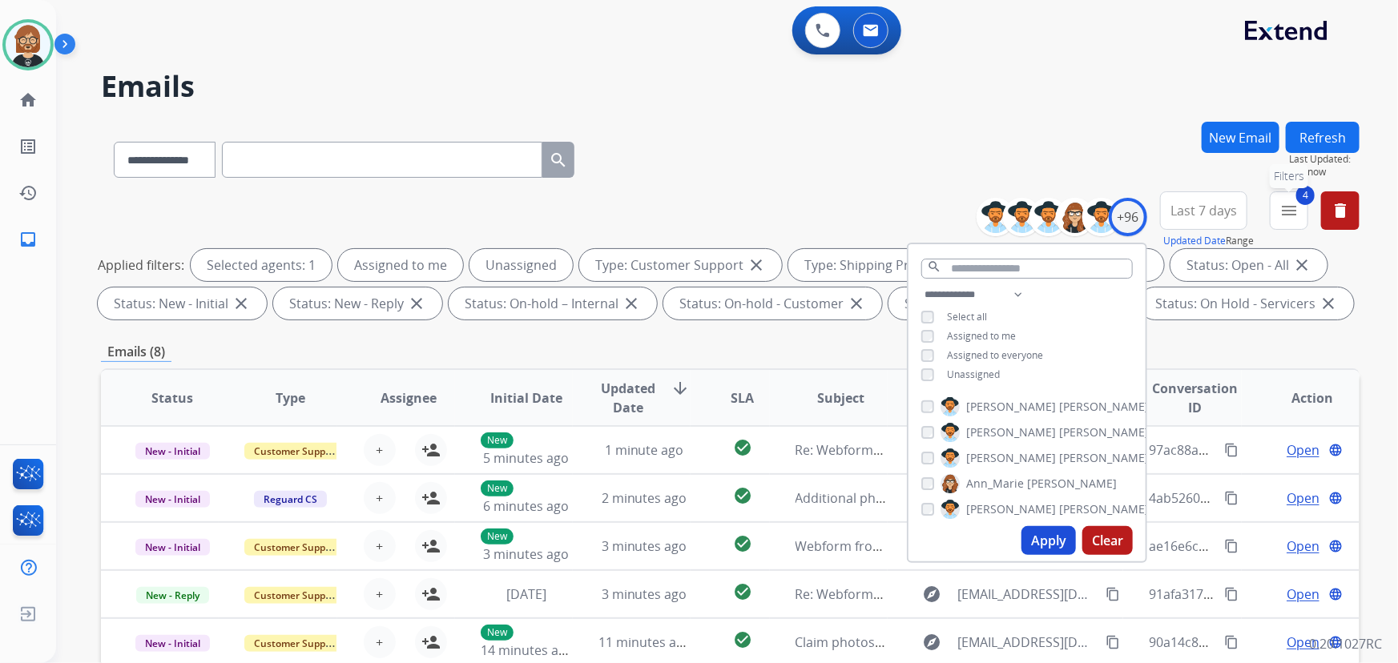
click at [1279, 215] on mat-icon "menu" at bounding box center [1288, 210] width 19 height 19
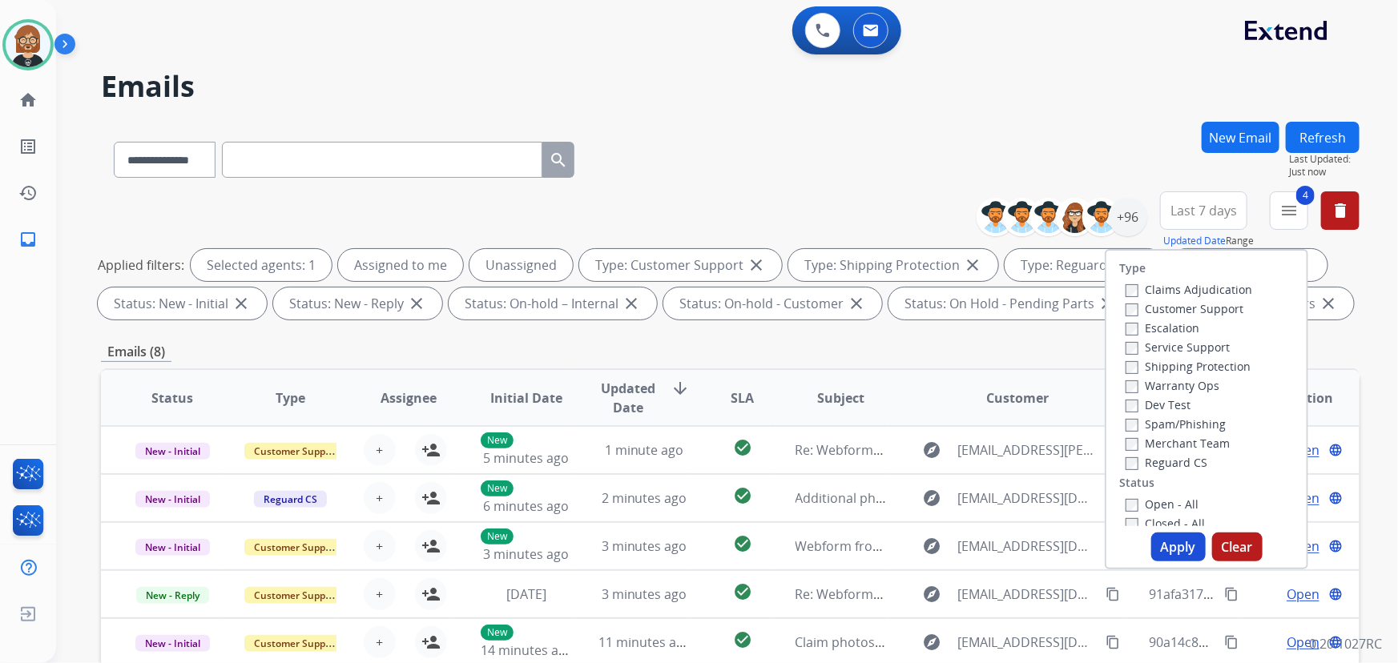
click at [1174, 551] on button "Apply" at bounding box center [1178, 547] width 54 height 29
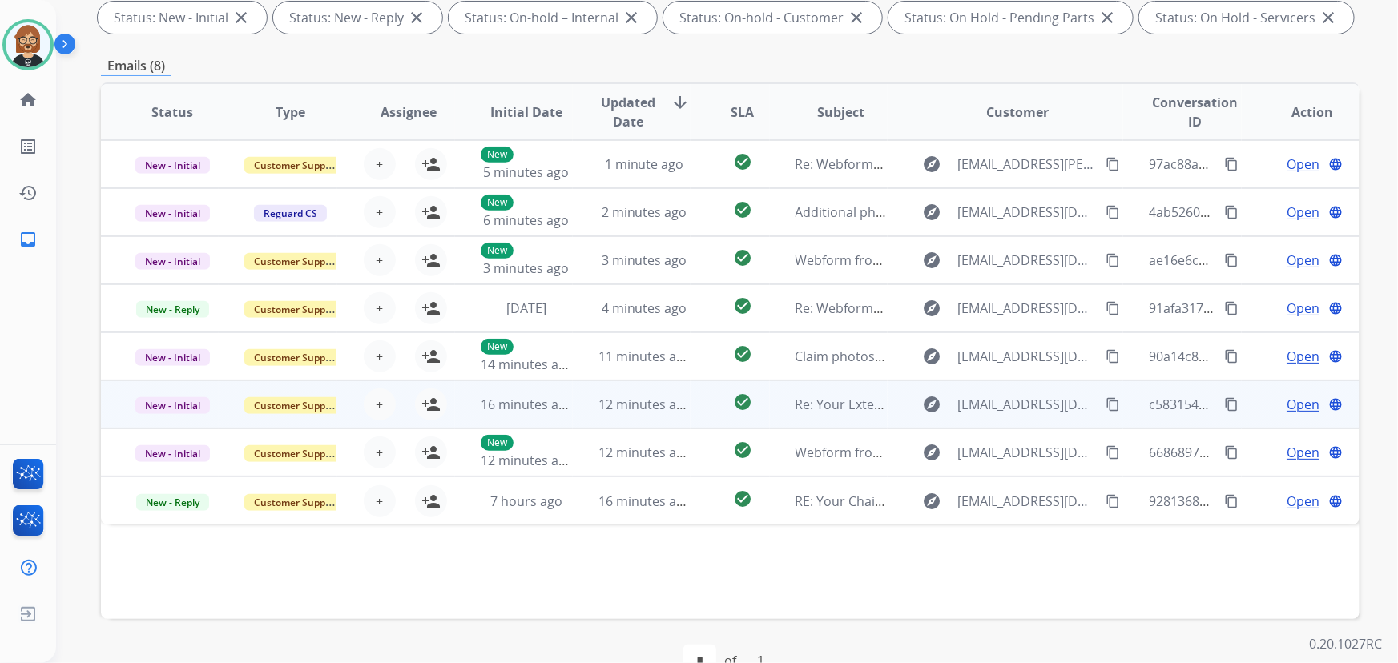
scroll to position [324, 0]
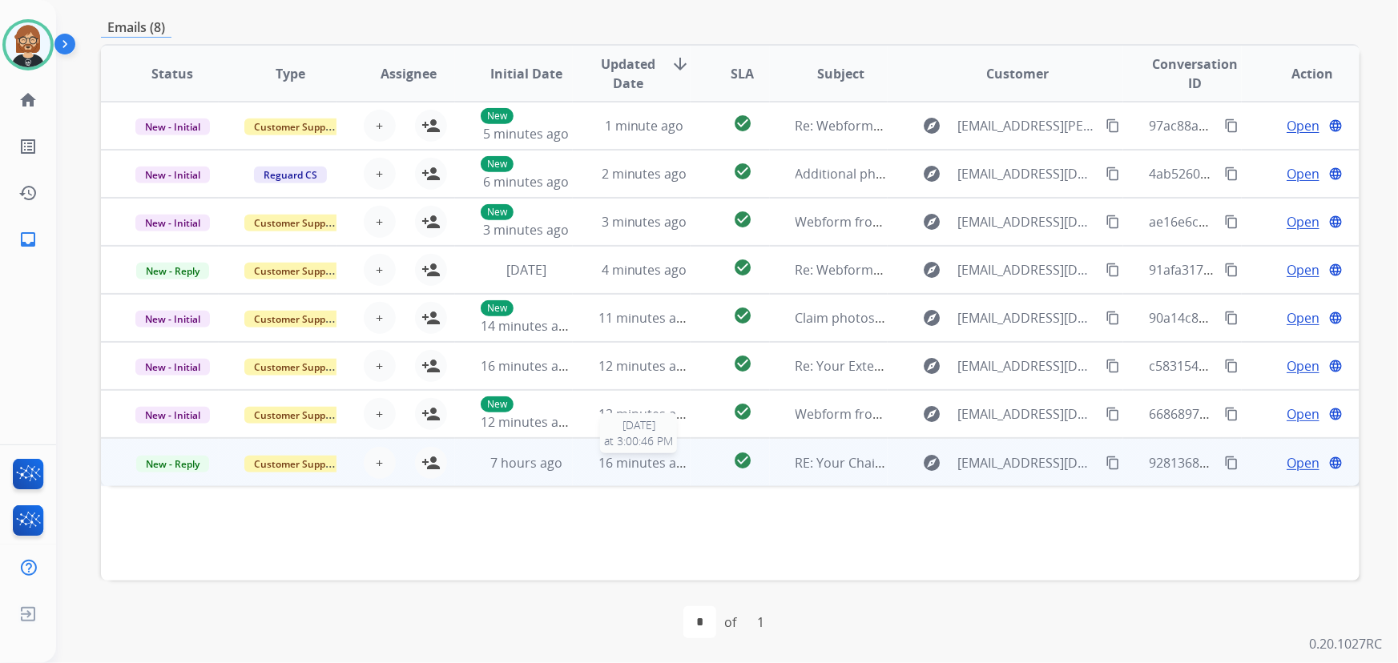
click at [676, 463] on span "16 minutes ago" at bounding box center [644, 463] width 93 height 18
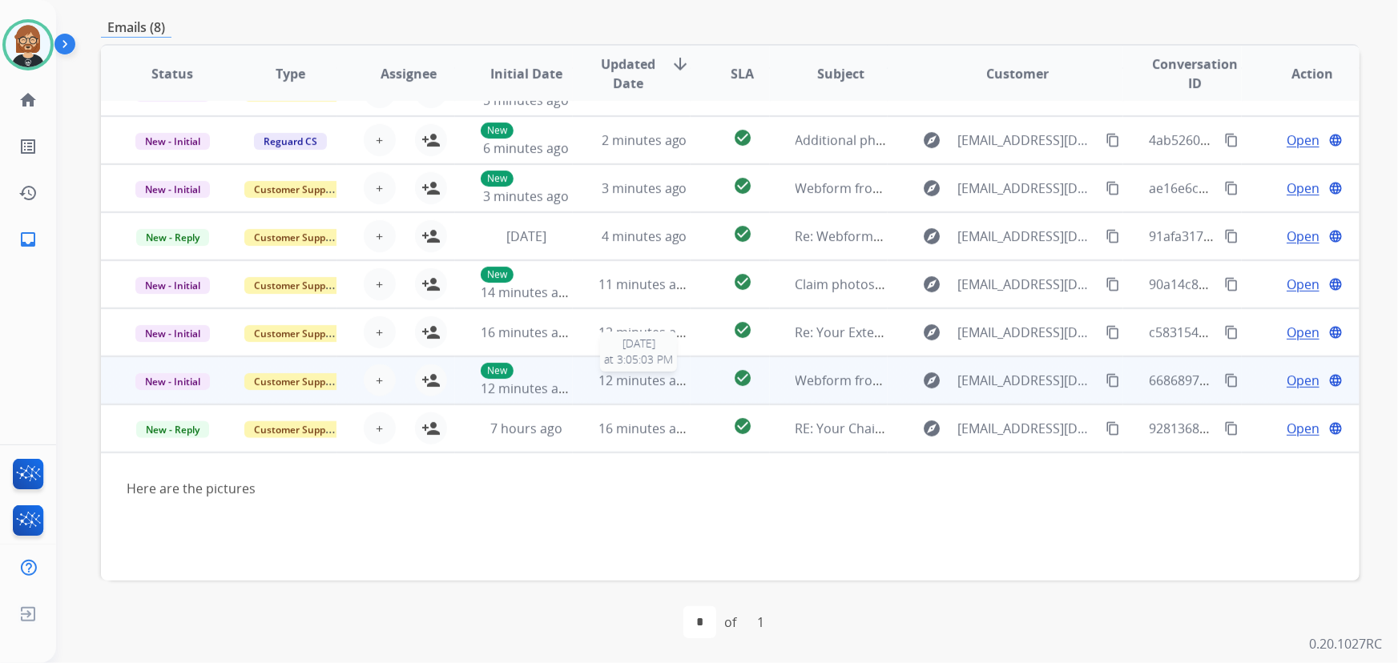
click at [681, 373] on span "12 minutes ago" at bounding box center [644, 381] width 93 height 18
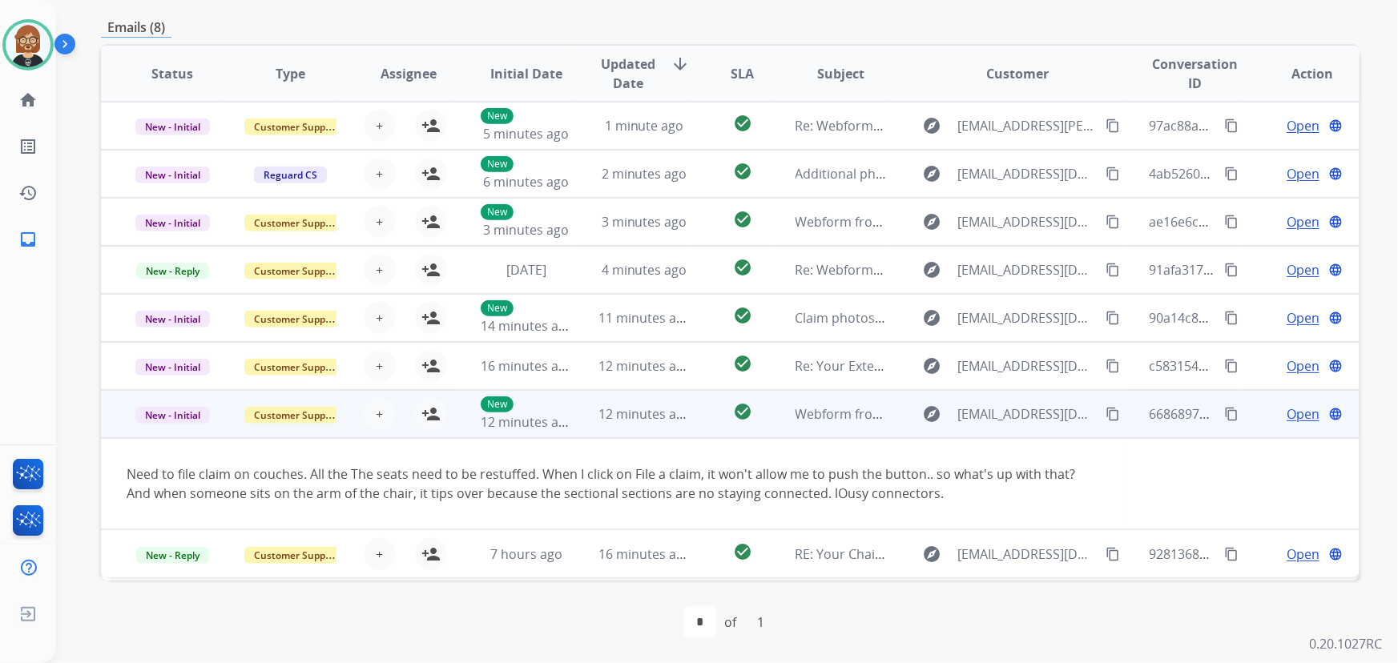
click at [1106, 414] on mat-icon "content_copy" at bounding box center [1113, 414] width 14 height 14
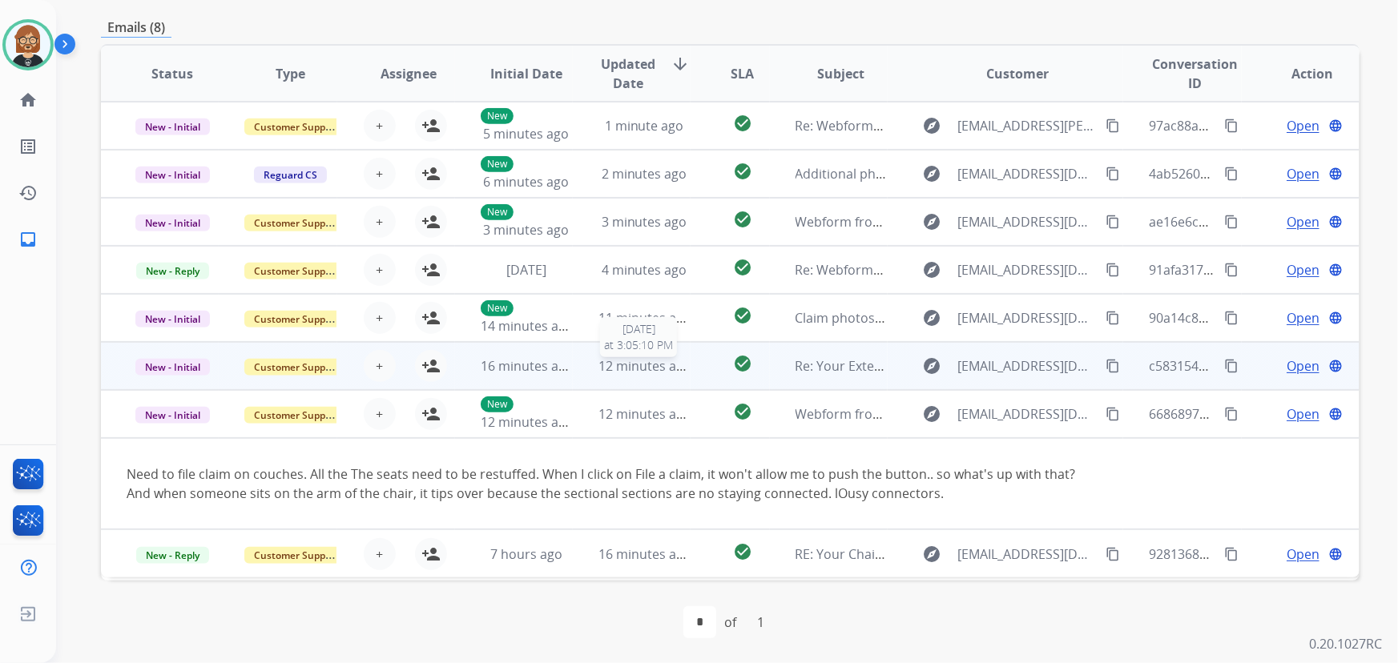
click at [624, 372] on span "12 minutes ago" at bounding box center [644, 366] width 93 height 18
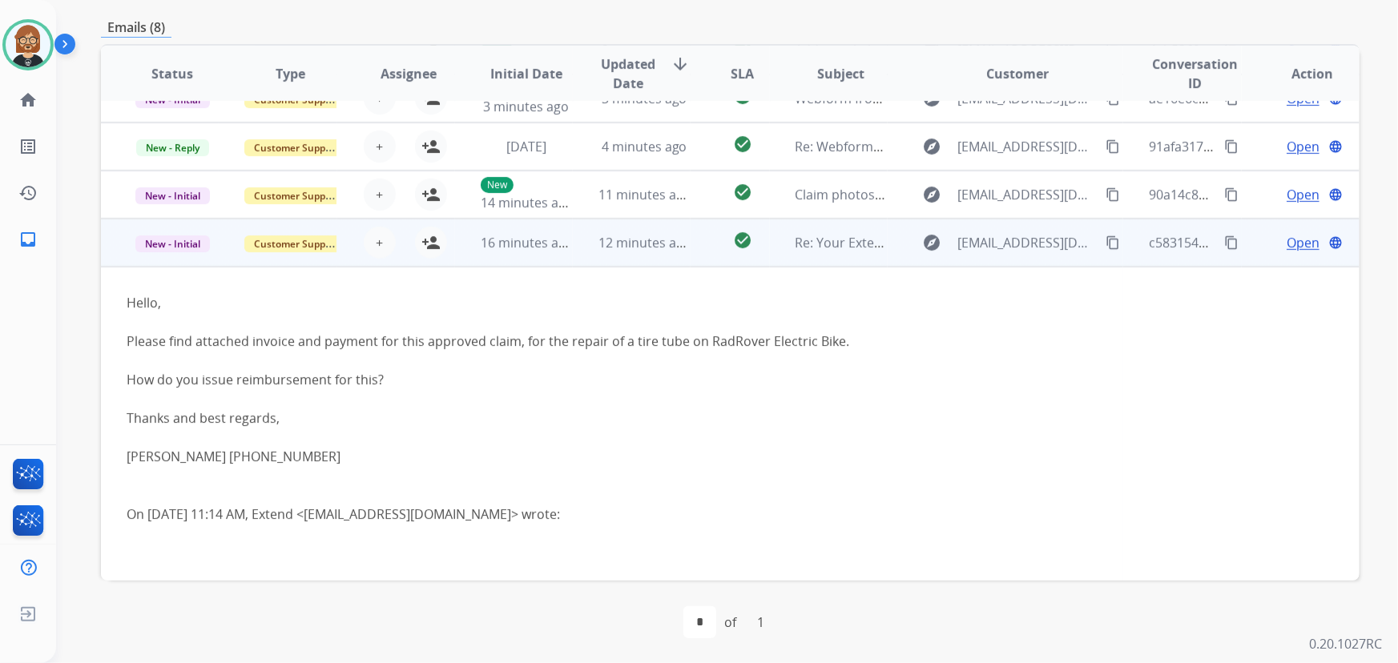
scroll to position [95, 0]
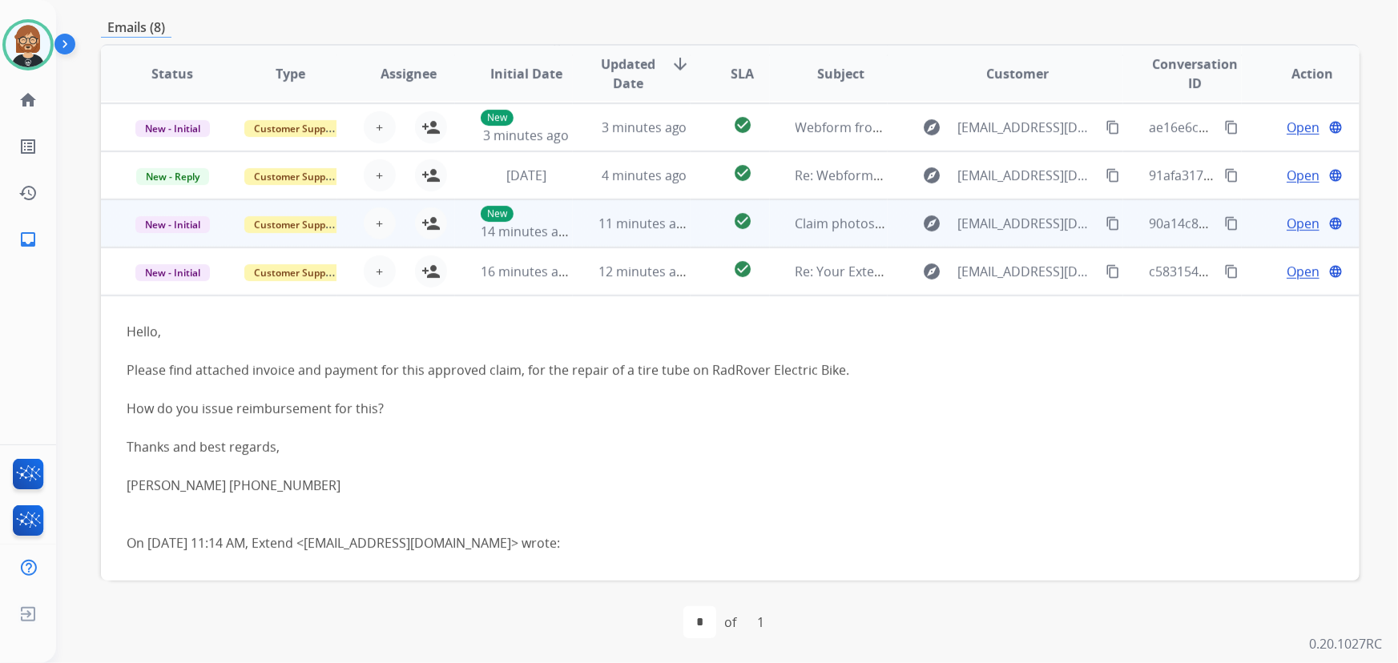
click at [613, 235] on td "11 minutes ago" at bounding box center [632, 223] width 118 height 48
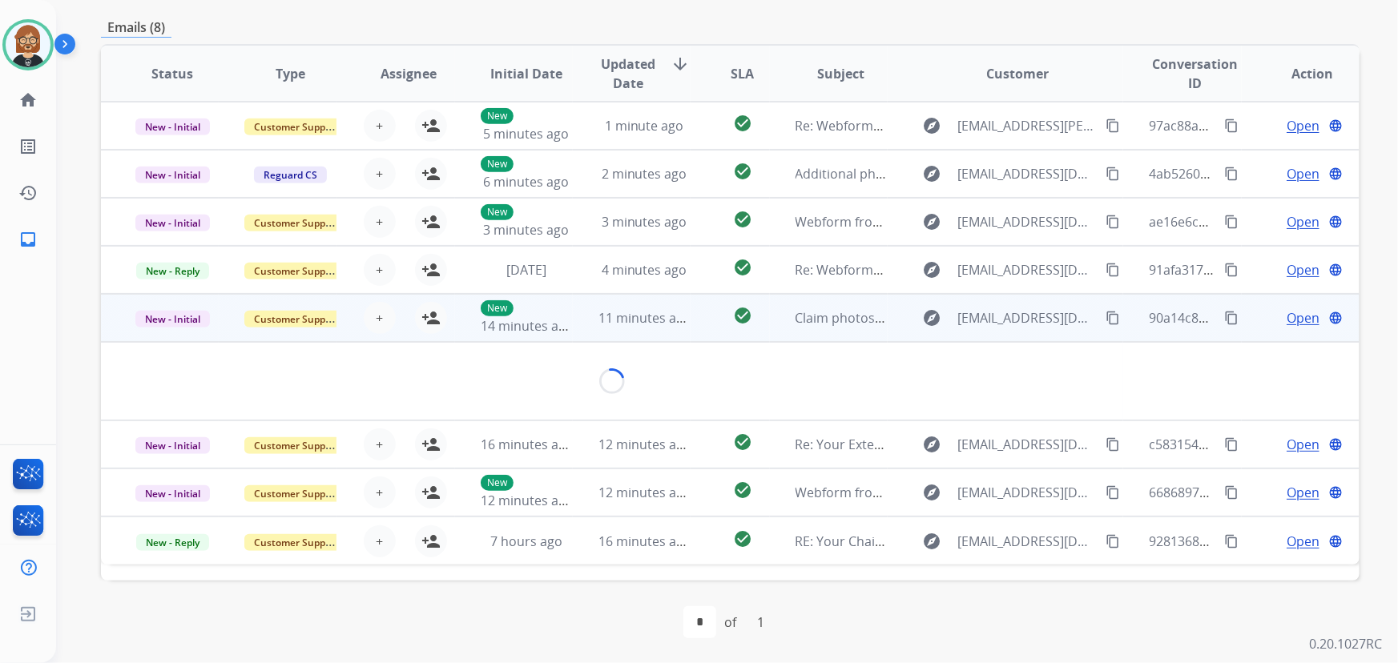
scroll to position [0, 0]
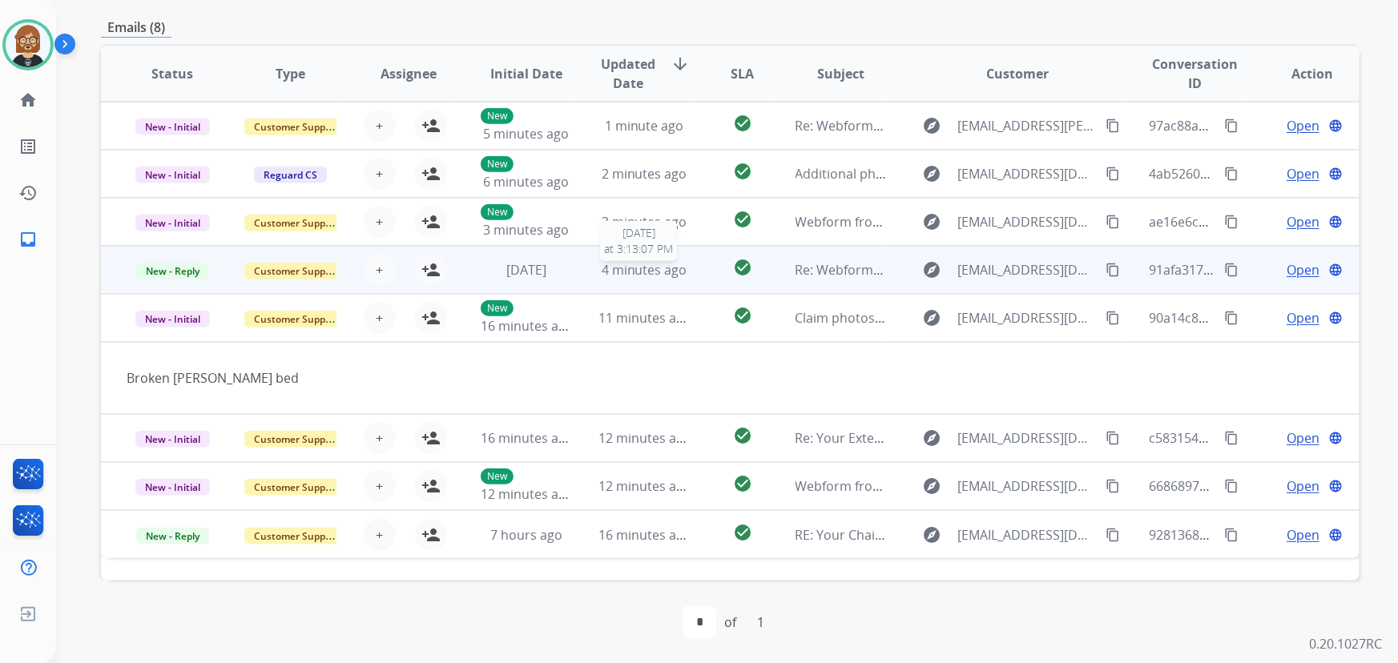
click at [621, 272] on span "4 minutes ago" at bounding box center [645, 270] width 86 height 18
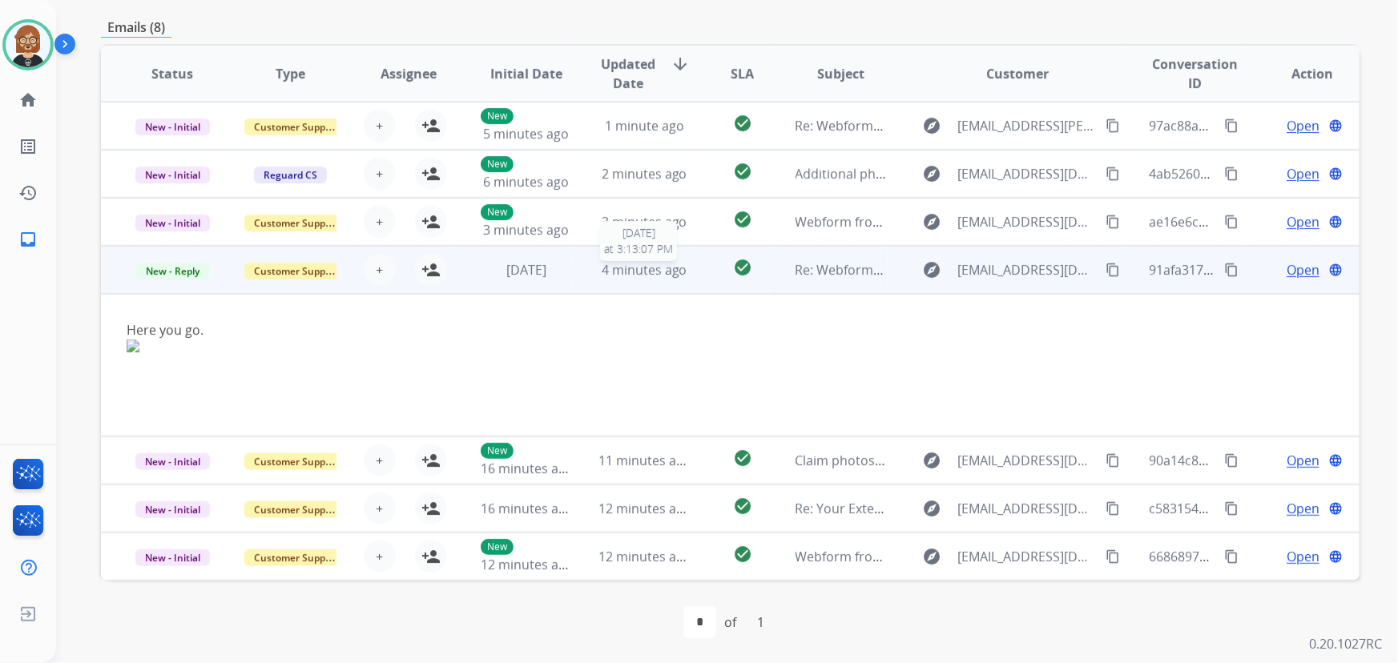
scroll to position [47, 0]
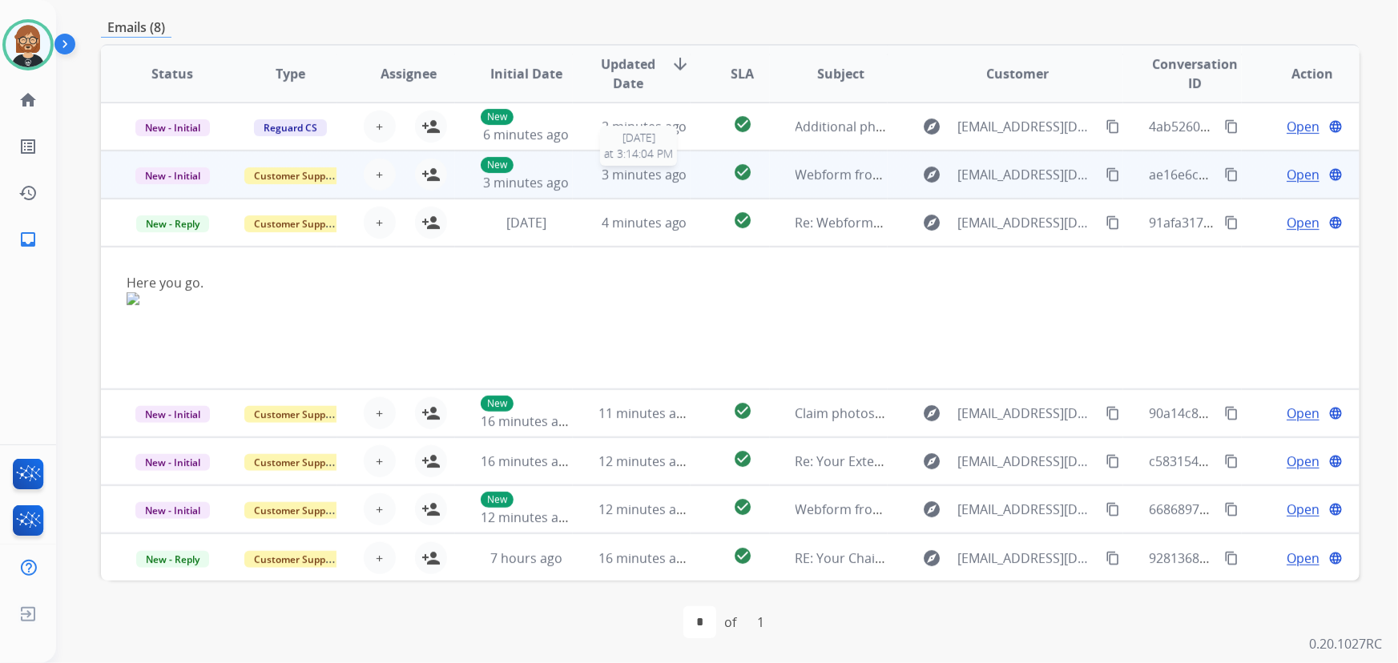
click at [622, 177] on span "3 minutes ago" at bounding box center [645, 175] width 86 height 18
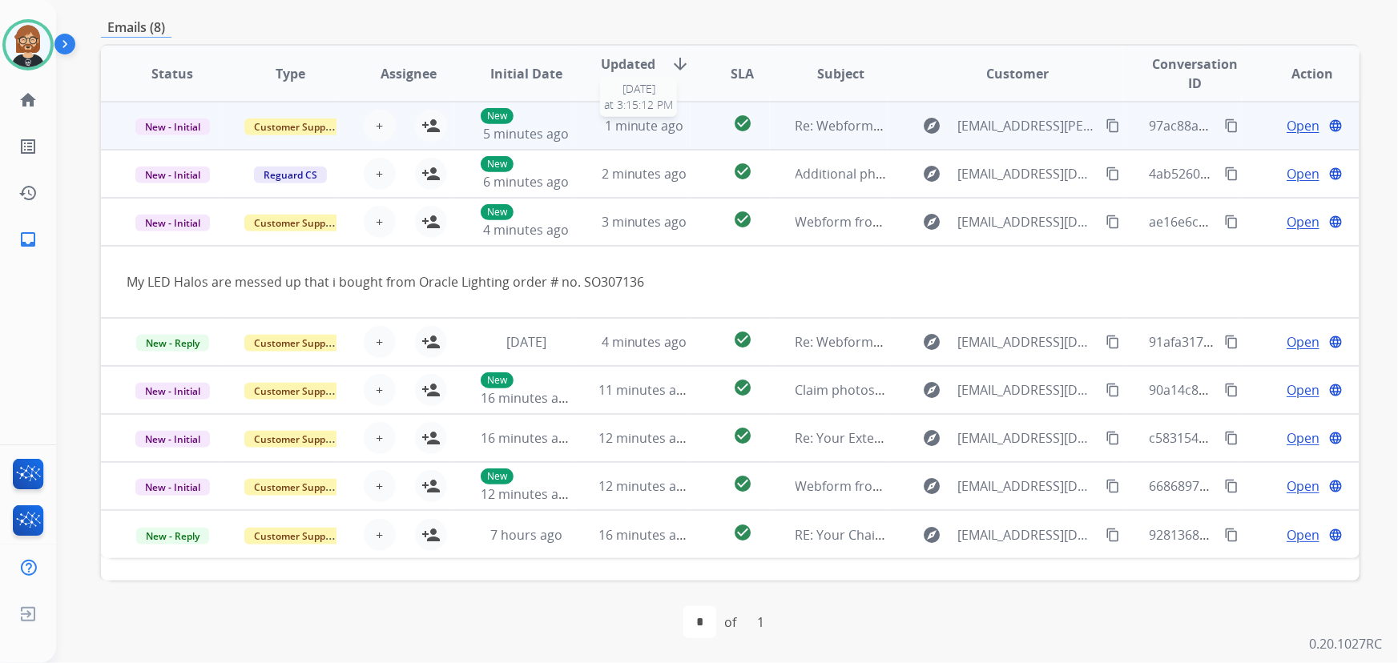
click at [634, 118] on span "1 minute ago" at bounding box center [644, 126] width 79 height 18
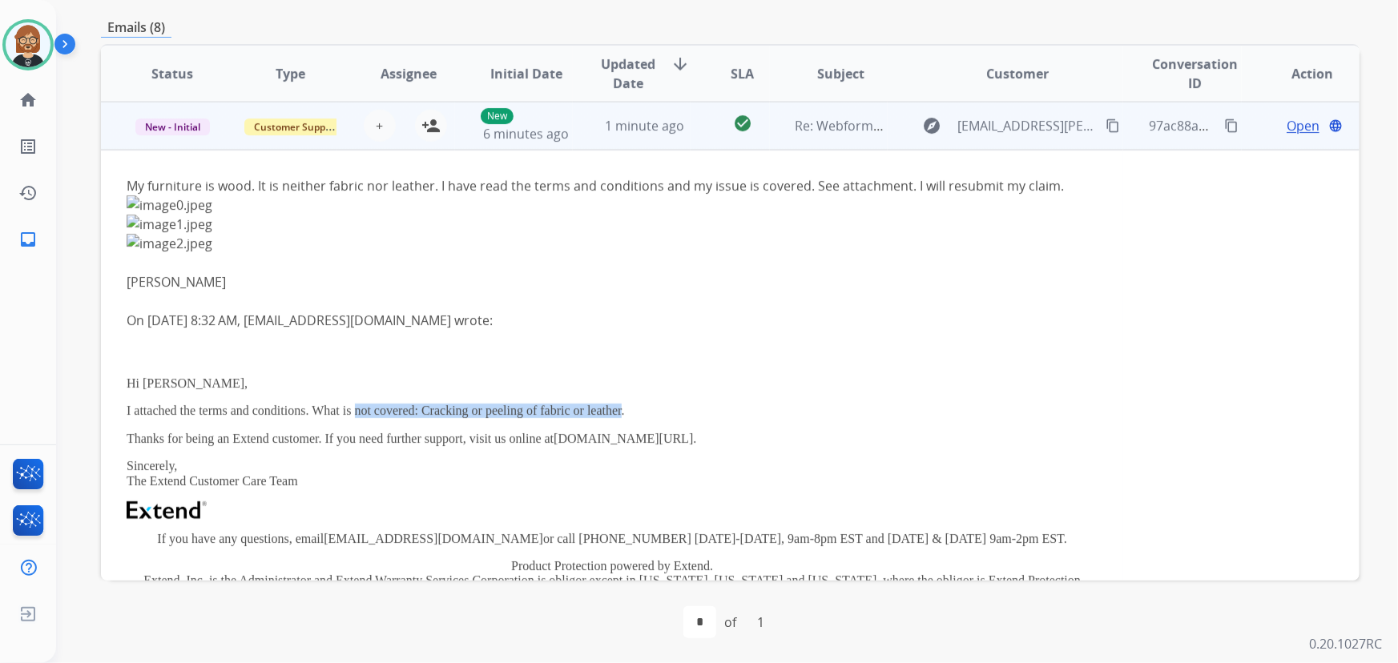
drag, startPoint x: 356, startPoint y: 410, endPoint x: 622, endPoint y: 399, distance: 266.2
click at [622, 399] on div "Hi [PERSON_NAME], I attached the terms and conditions. What is not covered: Cra…" at bounding box center [612, 537] width 971 height 321
click at [1106, 125] on mat-icon "content_copy" at bounding box center [1113, 126] width 14 height 14
click at [1287, 128] on span "Open" at bounding box center [1303, 125] width 33 height 19
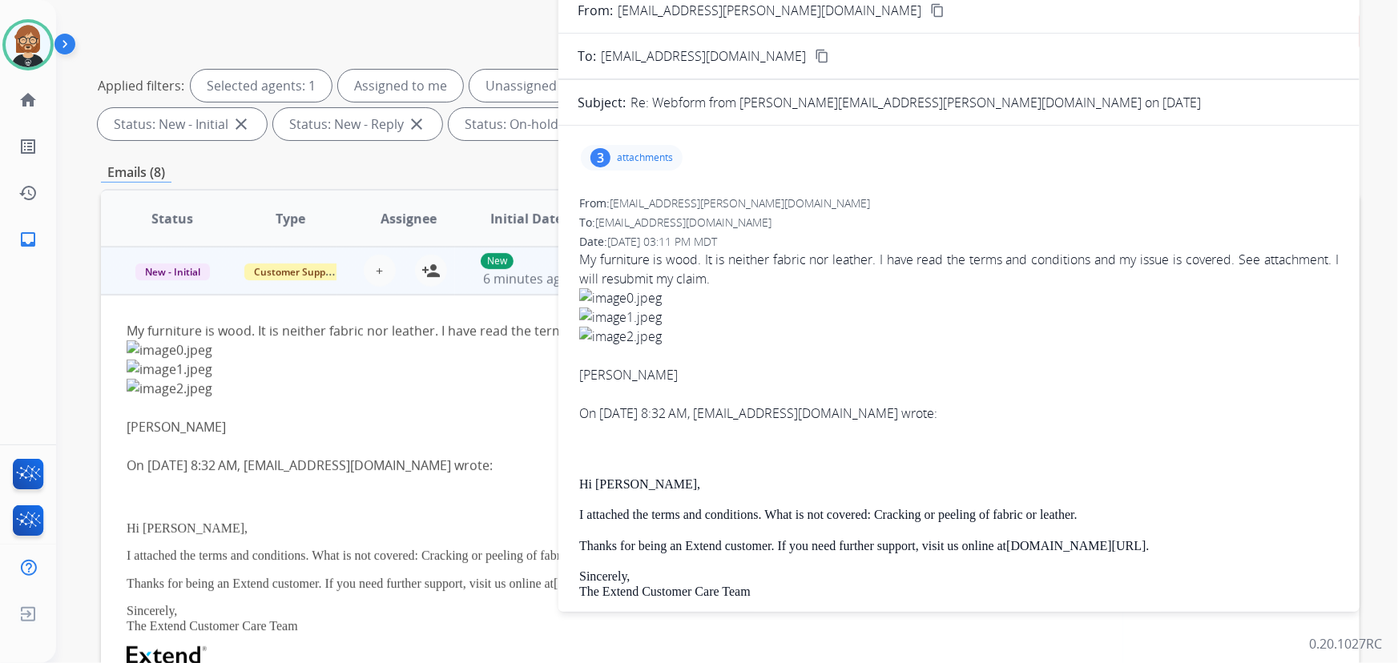
scroll to position [179, 0]
click at [655, 143] on div "3 attachments" at bounding box center [959, 158] width 763 height 38
click at [642, 153] on p "attachments" at bounding box center [645, 158] width 56 height 13
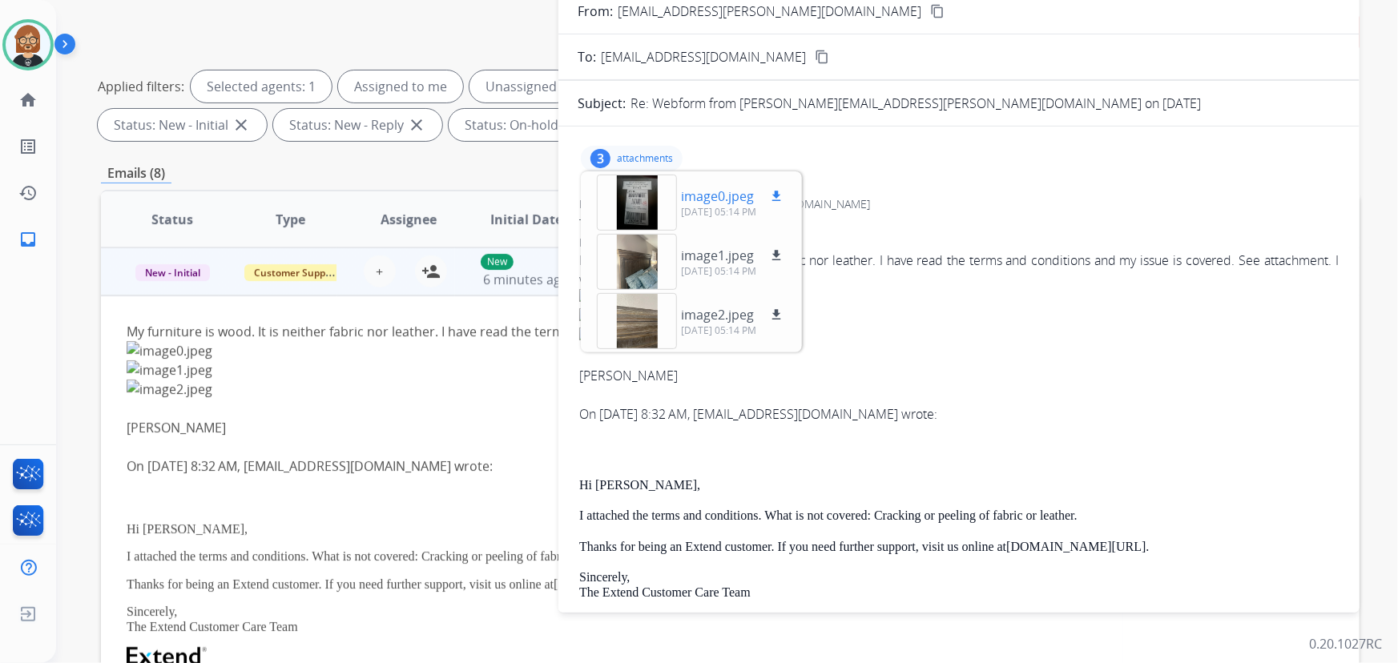
click at [630, 187] on div at bounding box center [637, 203] width 80 height 56
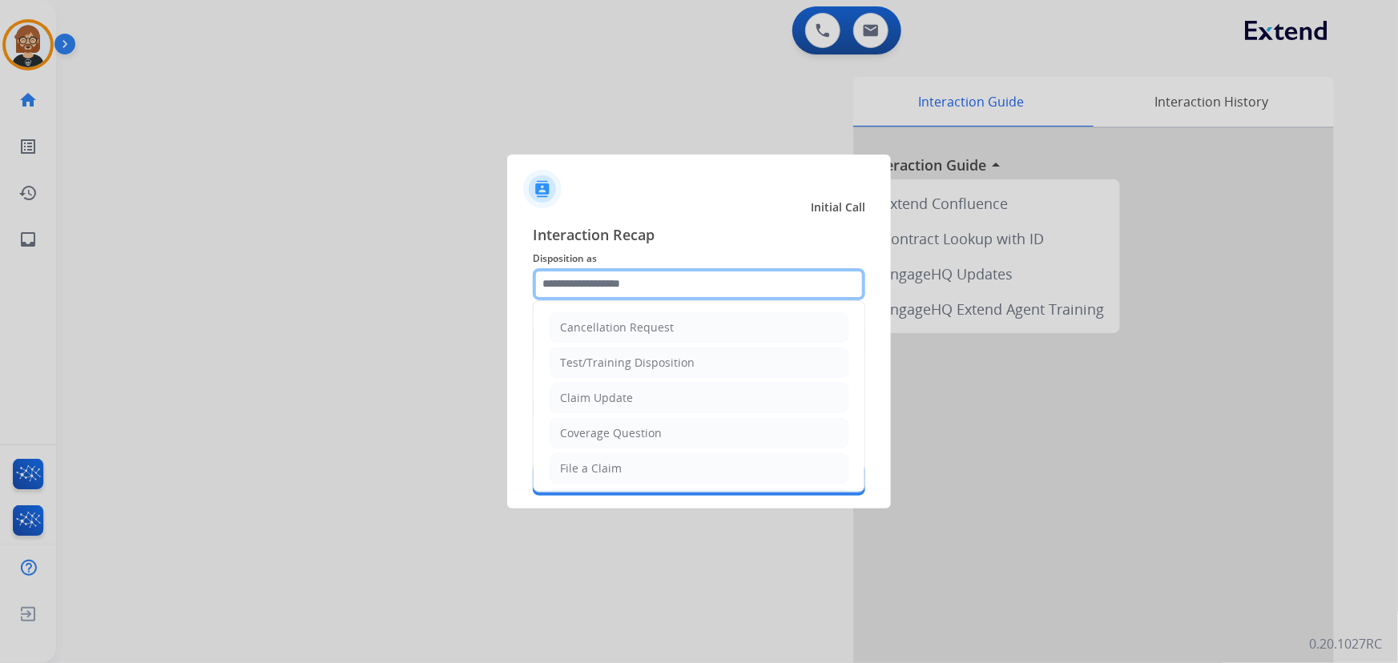
click at [665, 288] on input "text" at bounding box center [699, 284] width 332 height 32
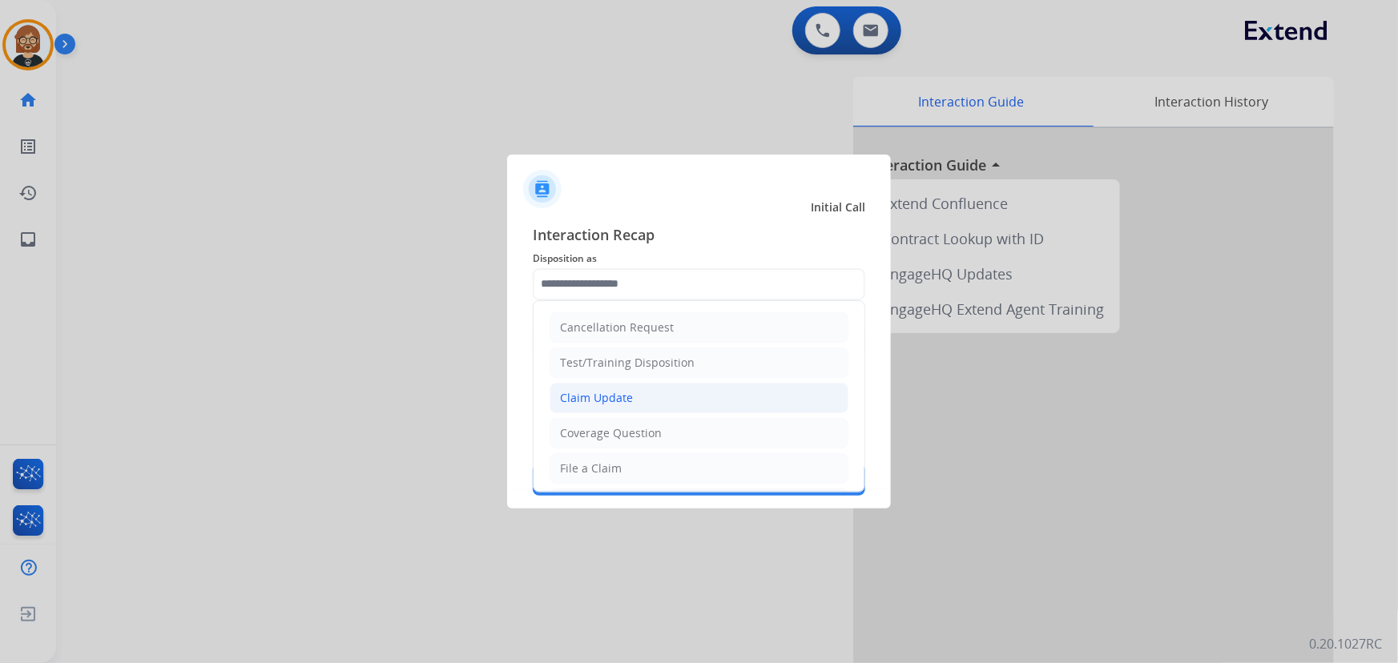
click at [658, 401] on li "Claim Update" at bounding box center [699, 398] width 299 height 30
type input "**********"
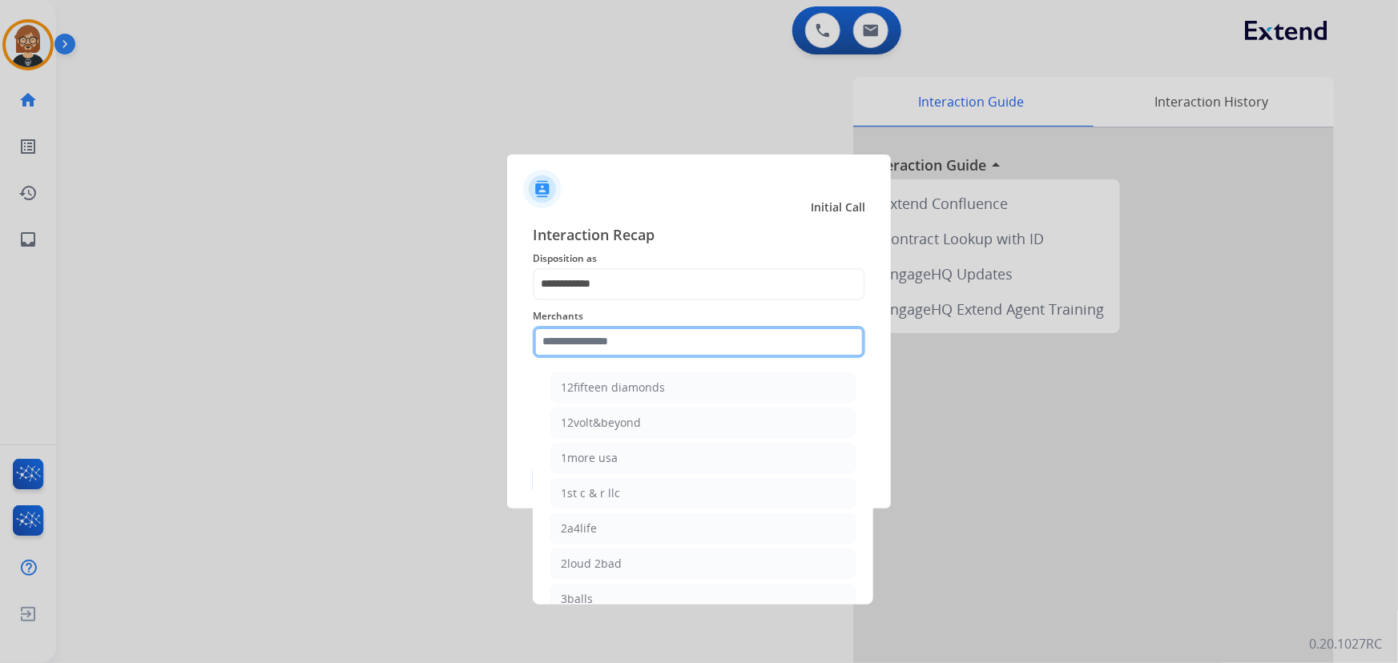
click at [675, 341] on input "text" at bounding box center [699, 342] width 332 height 32
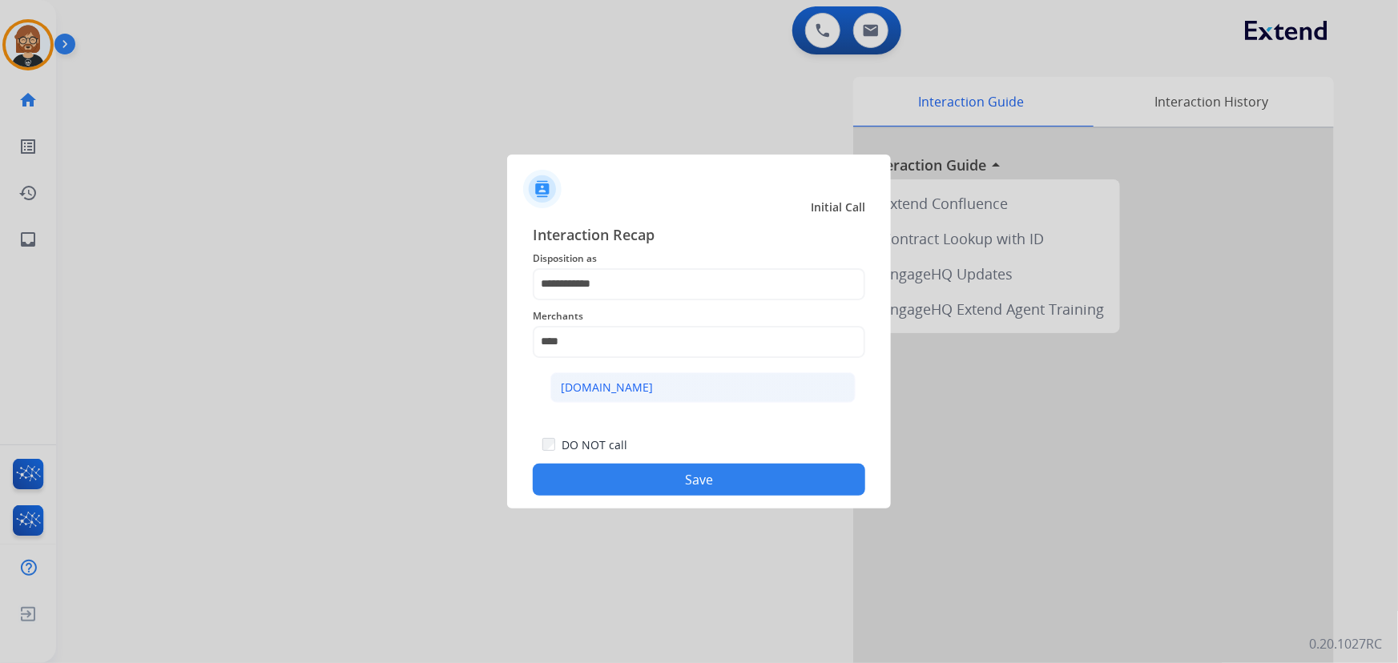
click at [720, 377] on li "[DOMAIN_NAME]" at bounding box center [702, 388] width 305 height 30
type input "**********"
click at [707, 497] on div "**********" at bounding box center [699, 360] width 384 height 299
click at [722, 476] on button "Save" at bounding box center [699, 480] width 332 height 32
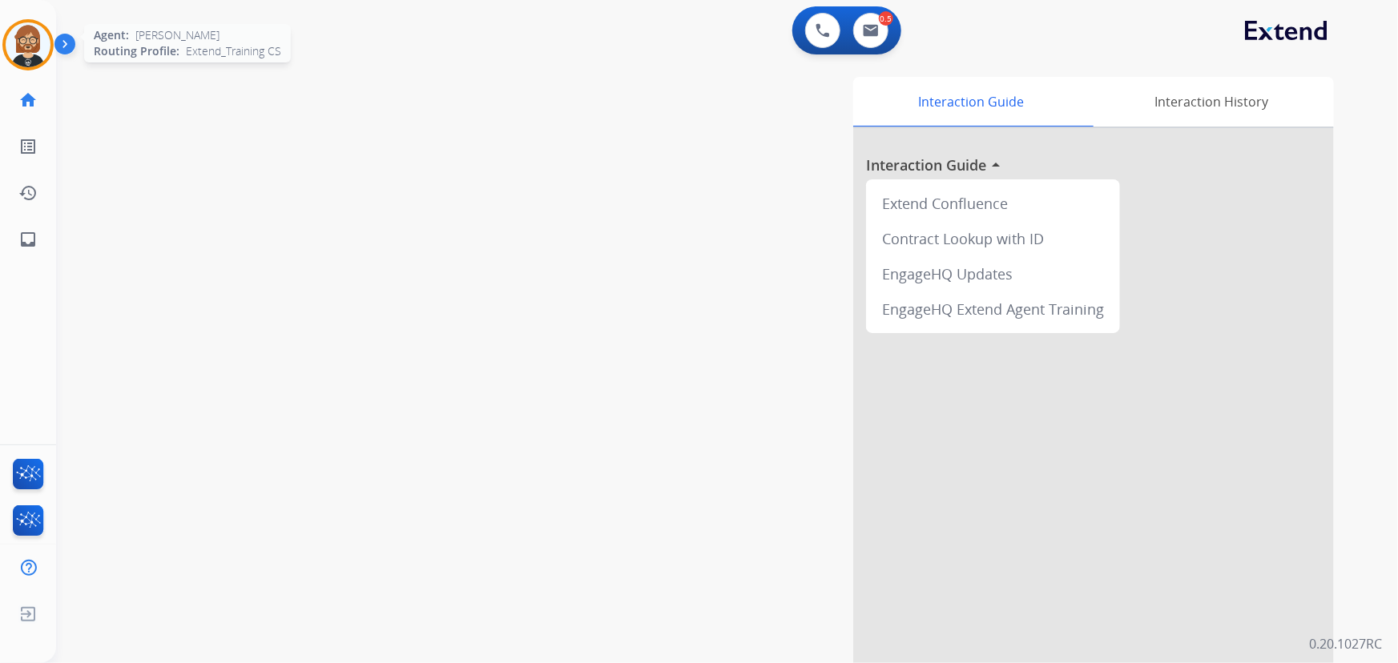
click at [38, 33] on img at bounding box center [28, 44] width 45 height 45
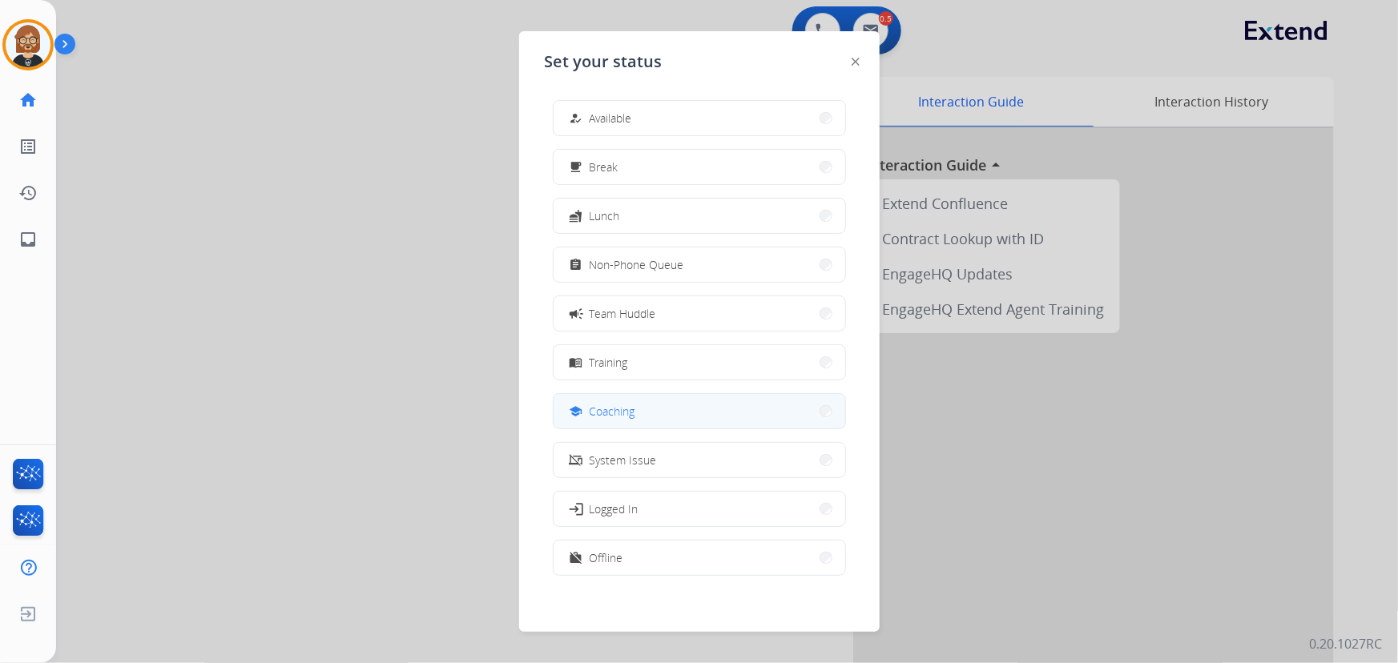
click at [658, 416] on button "school Coaching" at bounding box center [700, 411] width 292 height 34
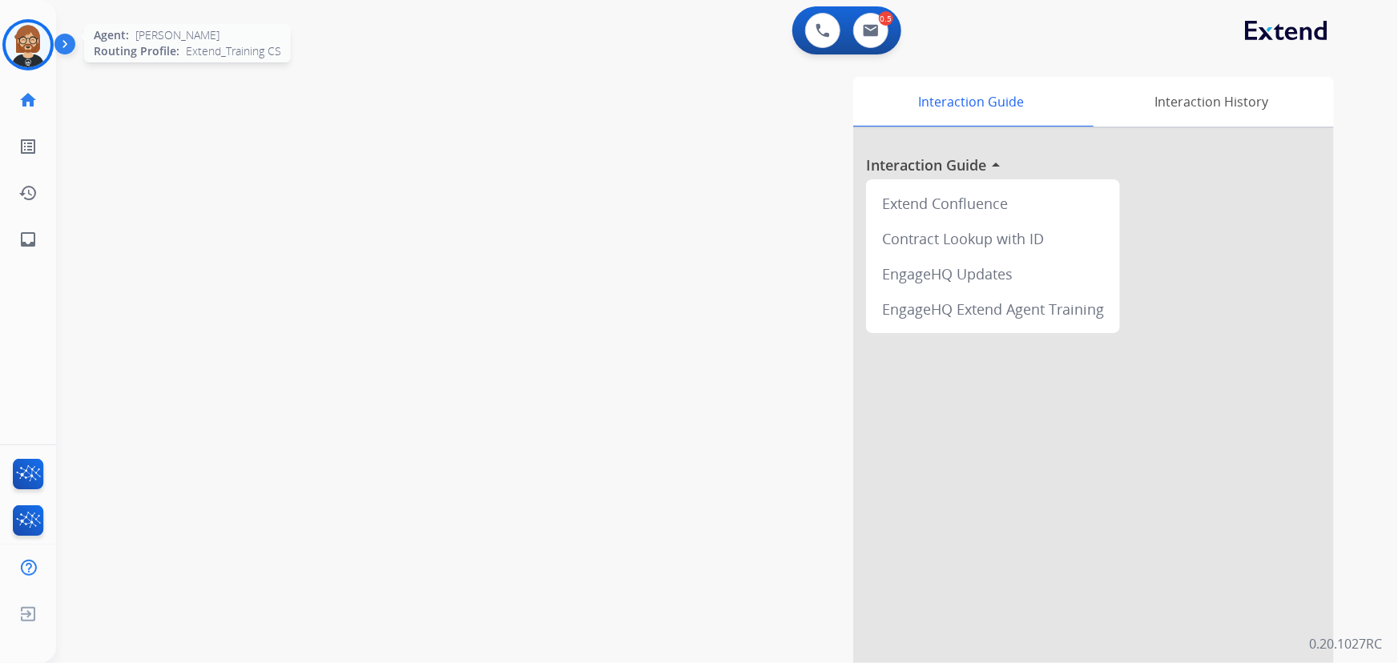
click at [34, 40] on img at bounding box center [28, 44] width 45 height 45
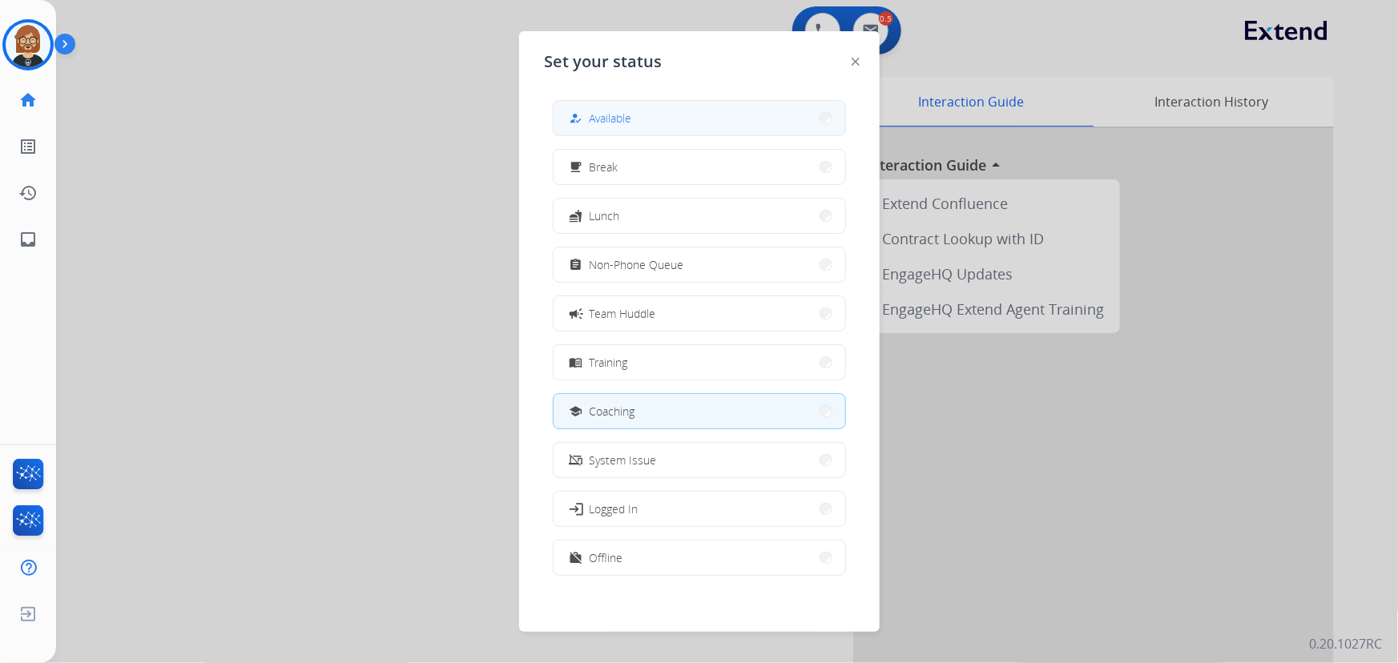
click at [675, 127] on button "how_to_reg Available" at bounding box center [700, 118] width 292 height 34
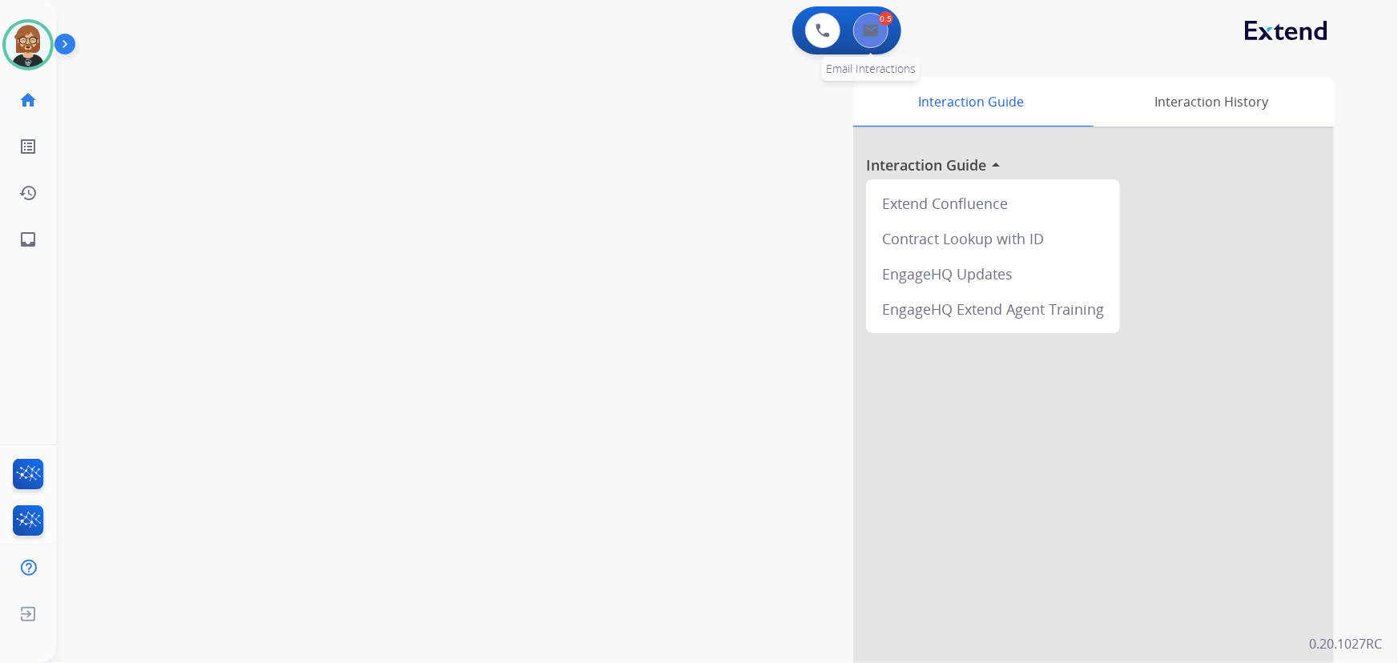
click at [857, 21] on button at bounding box center [870, 30] width 35 height 35
select select "**********"
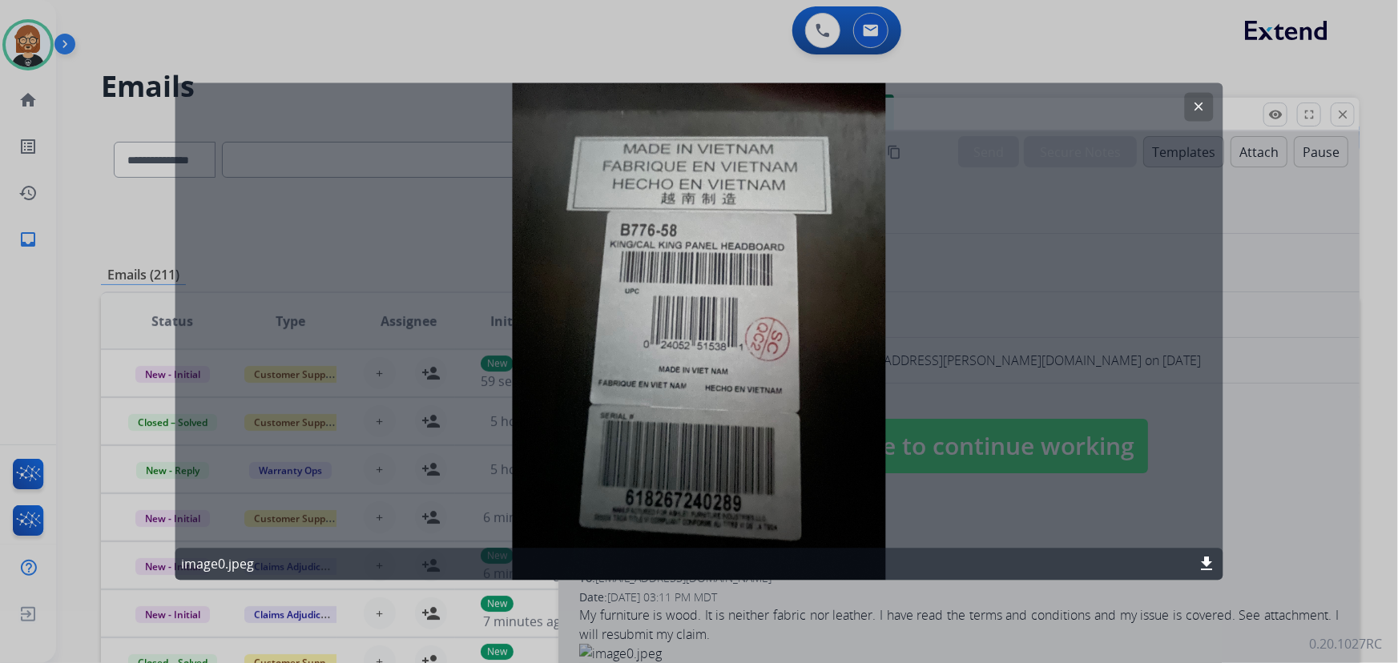
click at [1200, 108] on mat-icon "clear" at bounding box center [1199, 107] width 14 height 14
select select "**********"
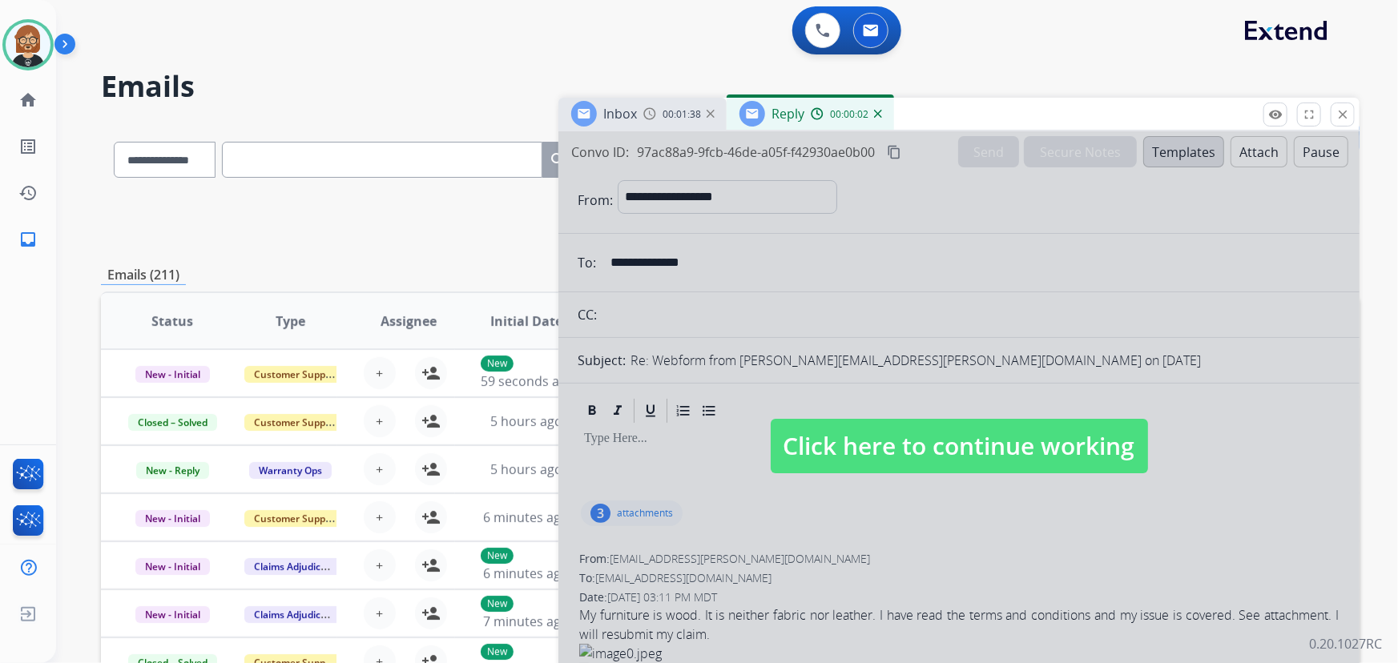
click at [1024, 461] on span "Click here to continue working" at bounding box center [959, 446] width 377 height 54
select select
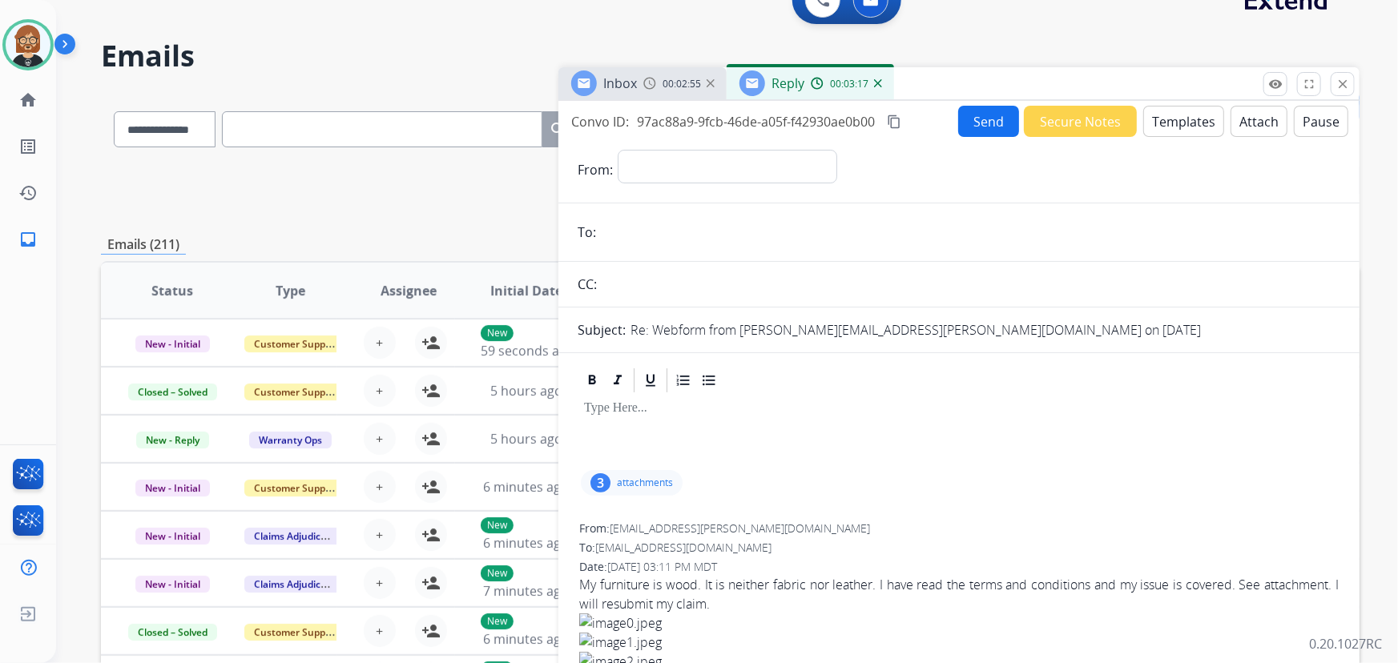
scroll to position [30, 0]
click at [879, 82] on img at bounding box center [878, 84] width 8 height 8
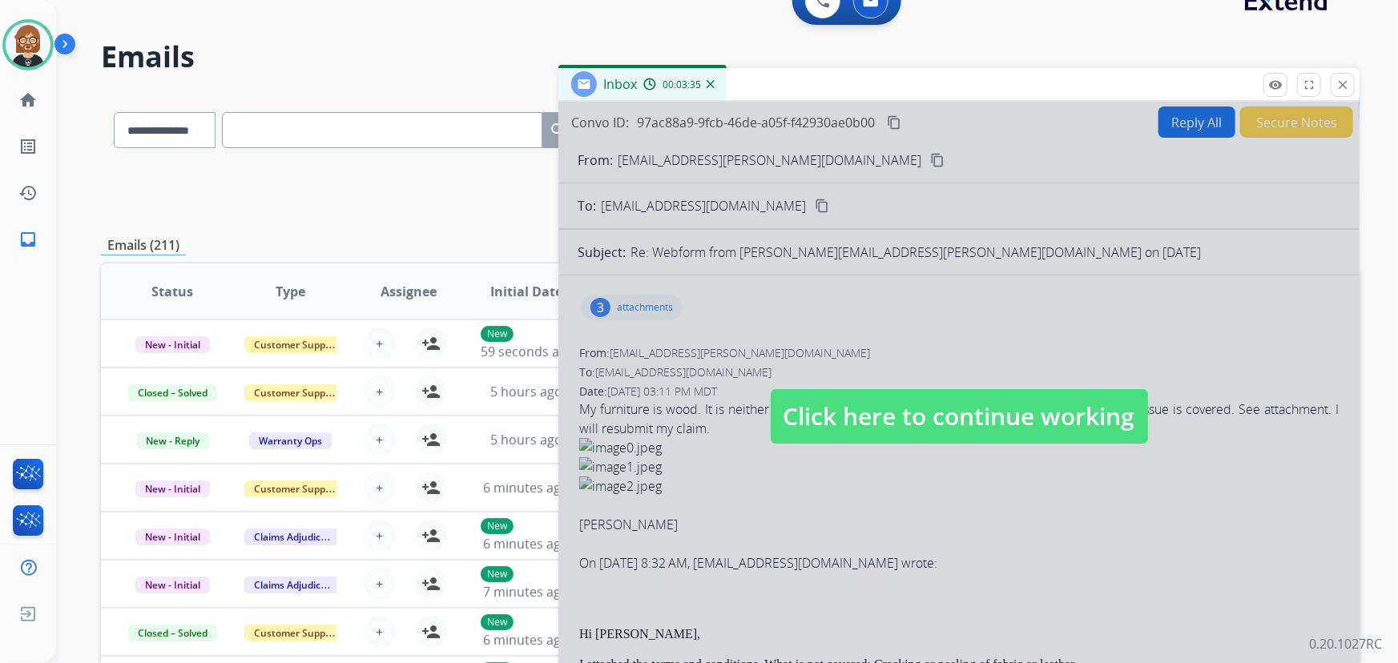
click at [717, 159] on div at bounding box center [958, 401] width 801 height 598
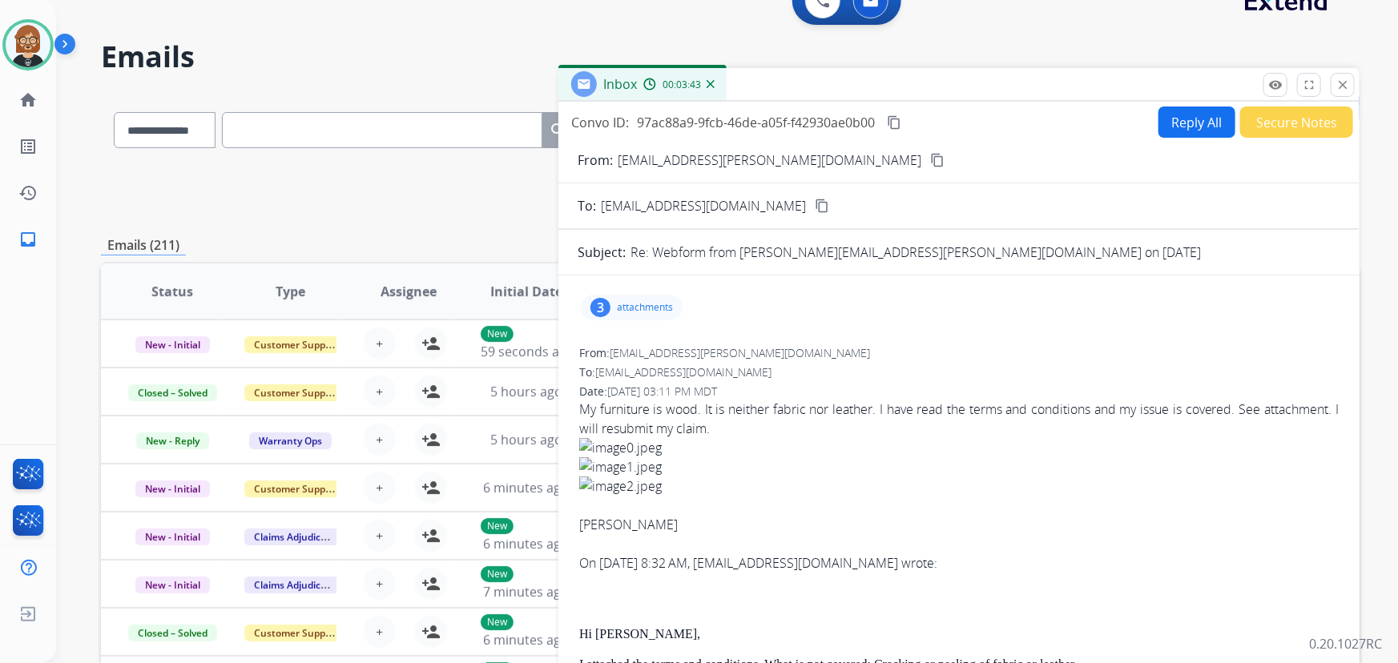
click at [930, 160] on mat-icon "content_copy" at bounding box center [937, 160] width 14 height 14
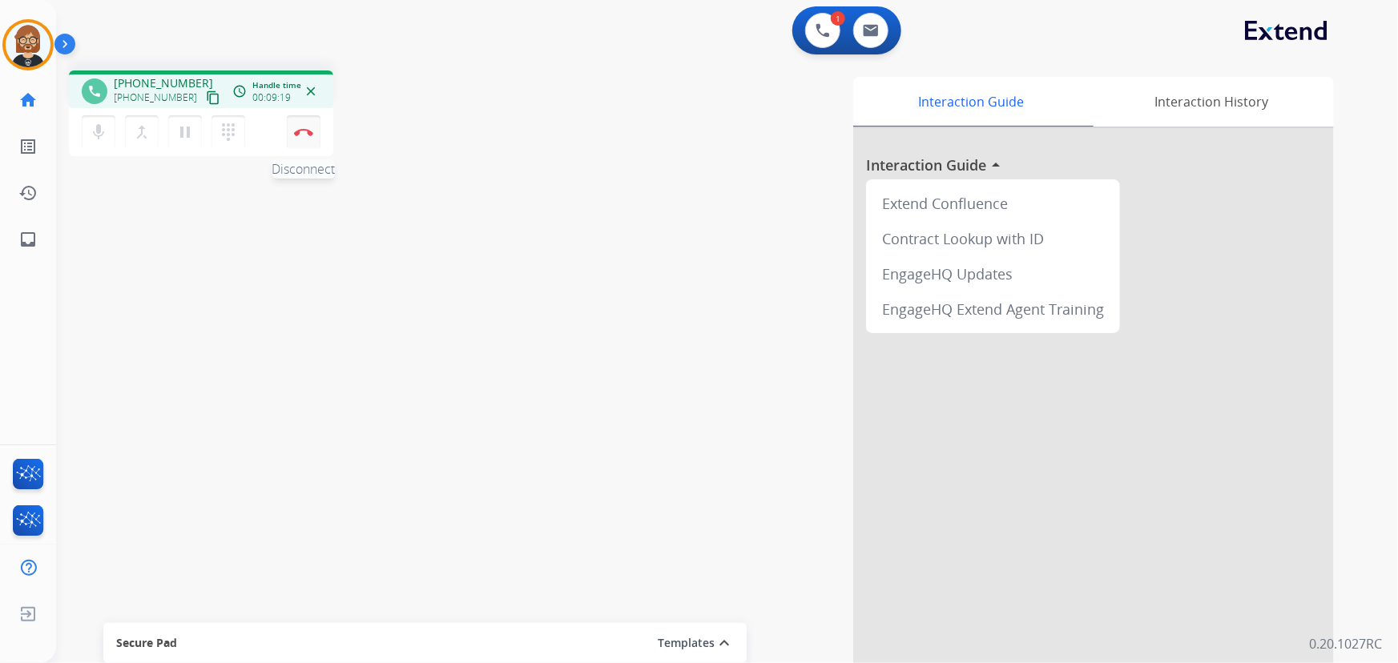
click at [305, 133] on img at bounding box center [303, 132] width 19 height 8
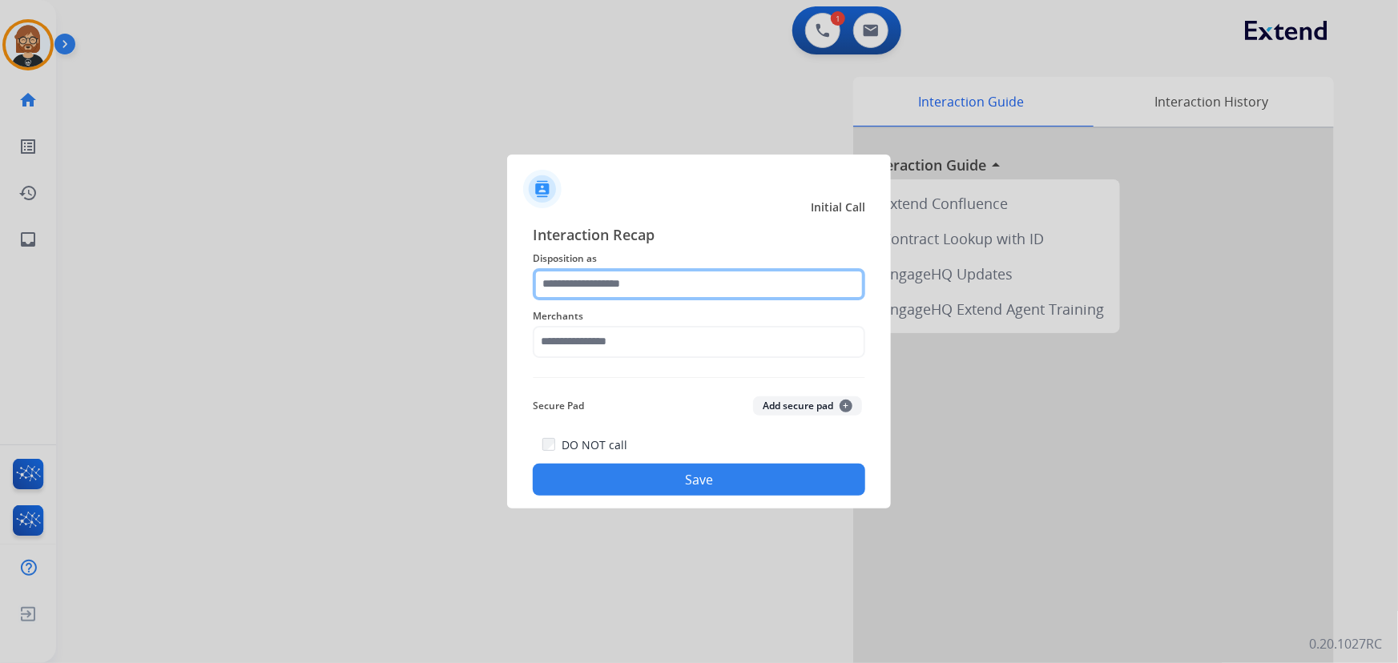
click at [728, 280] on input "text" at bounding box center [699, 284] width 332 height 32
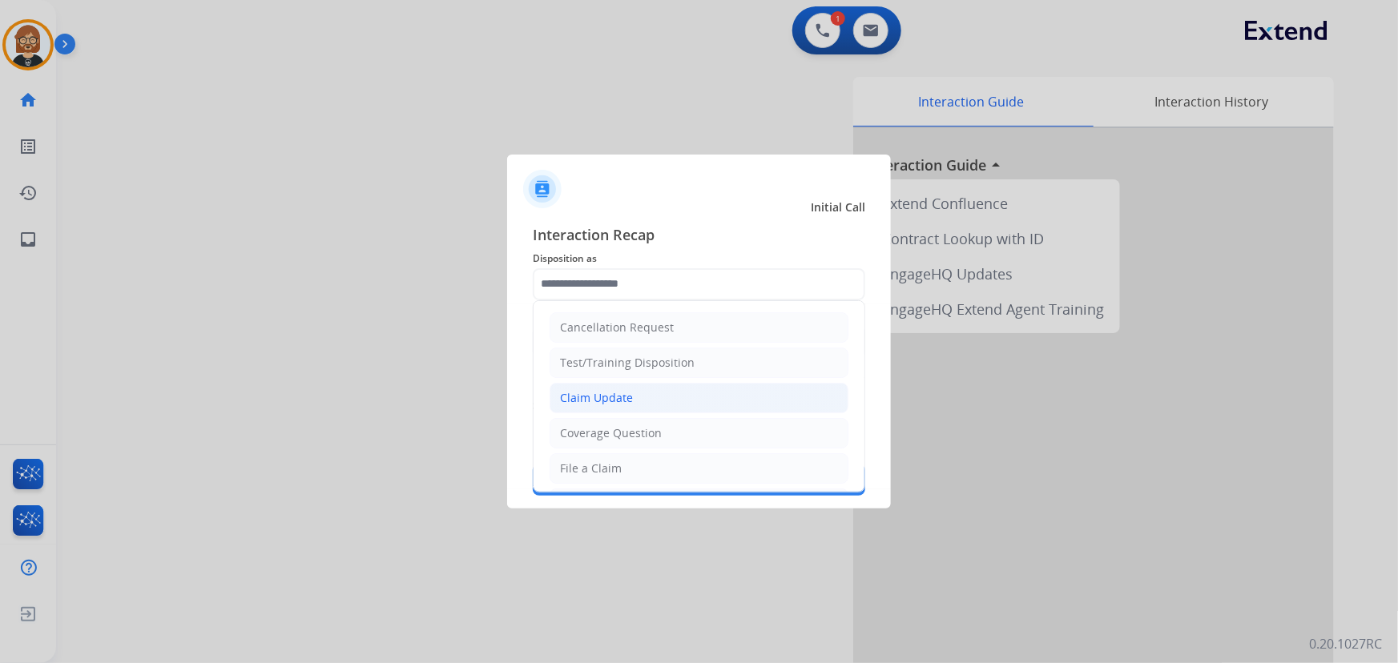
click at [689, 405] on li "Claim Update" at bounding box center [699, 398] width 299 height 30
type input "**********"
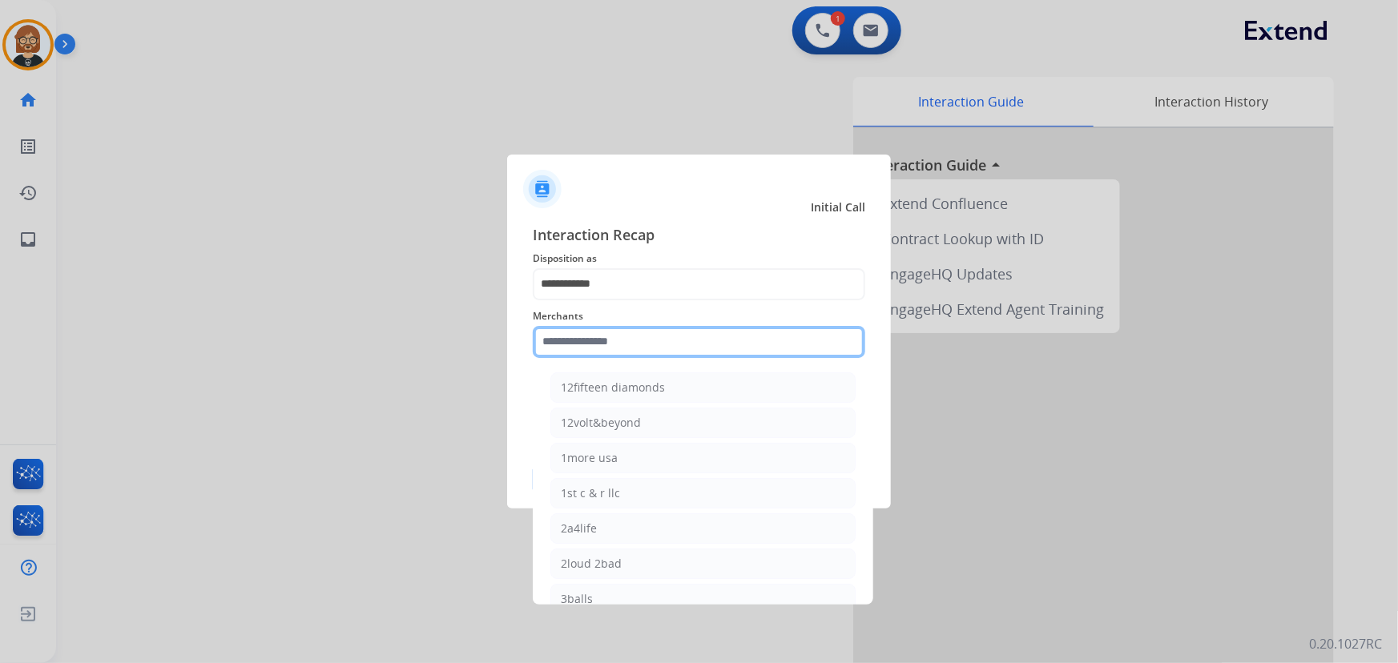
click at [698, 354] on input "text" at bounding box center [699, 342] width 332 height 32
click at [657, 338] on input "text" at bounding box center [699, 342] width 332 height 32
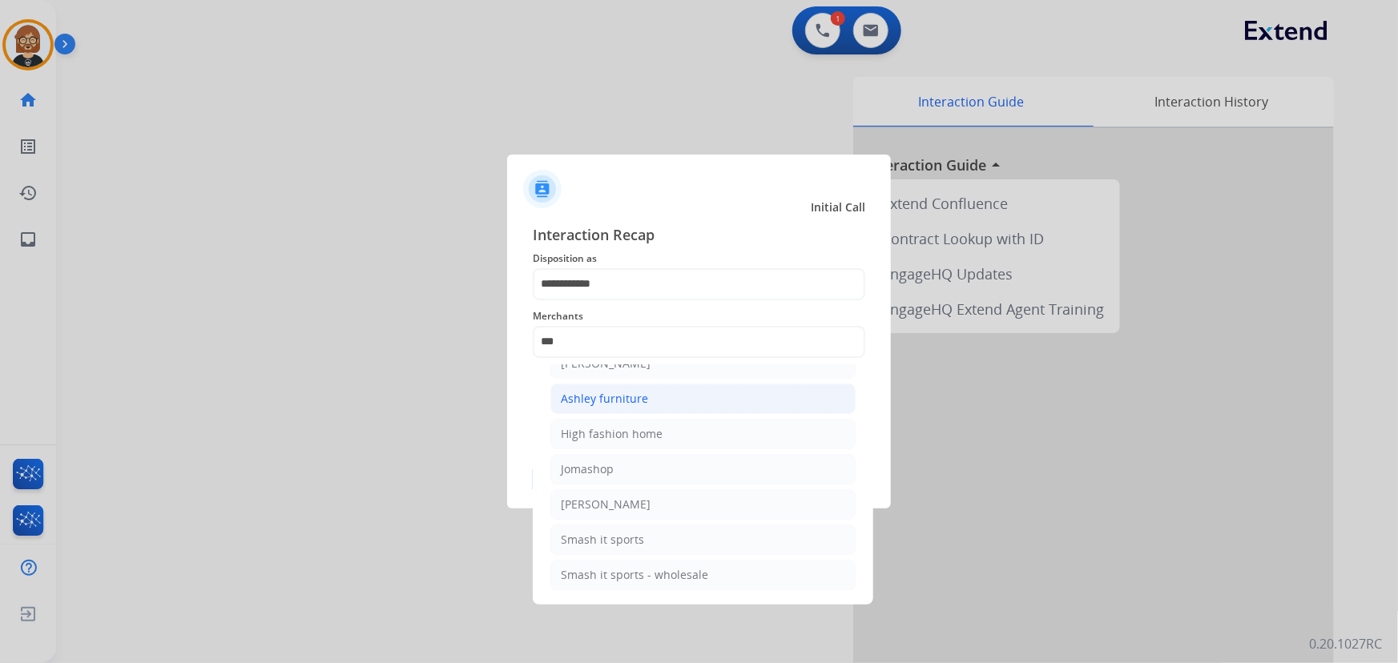
click at [696, 401] on li "Ashley furniture" at bounding box center [702, 399] width 305 height 30
type input "**********"
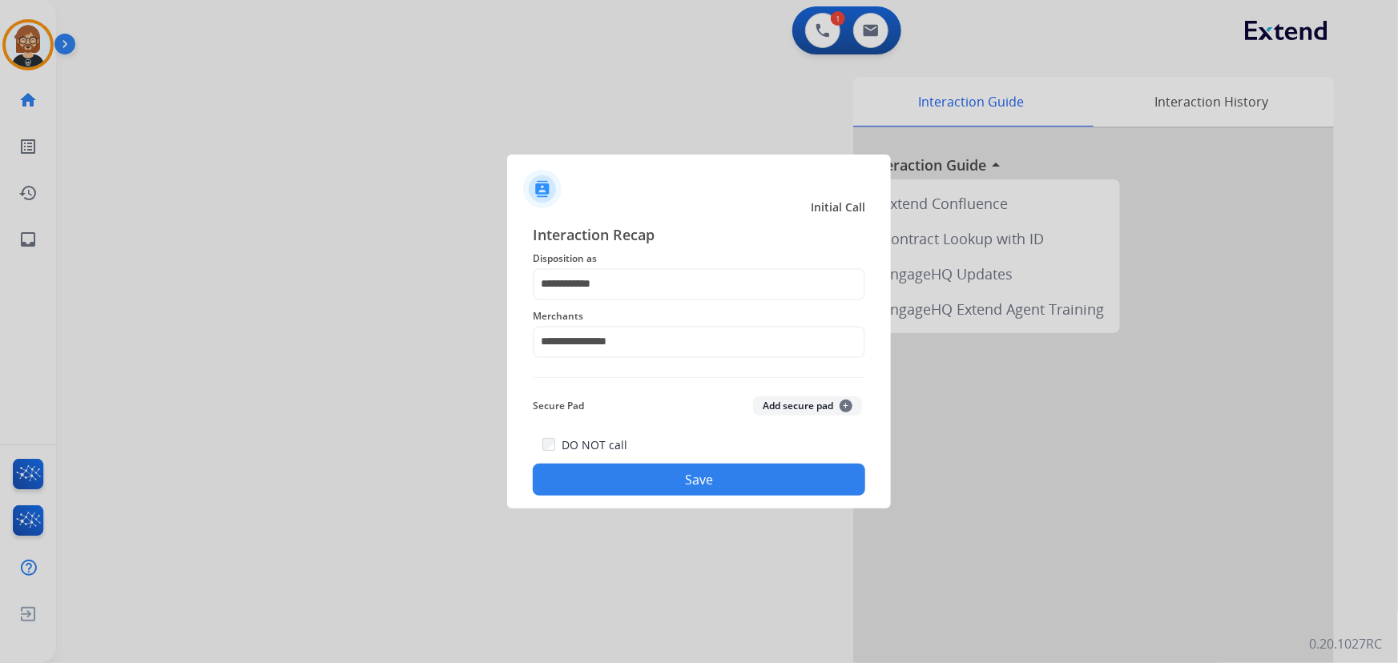
click at [720, 489] on button "Save" at bounding box center [699, 480] width 332 height 32
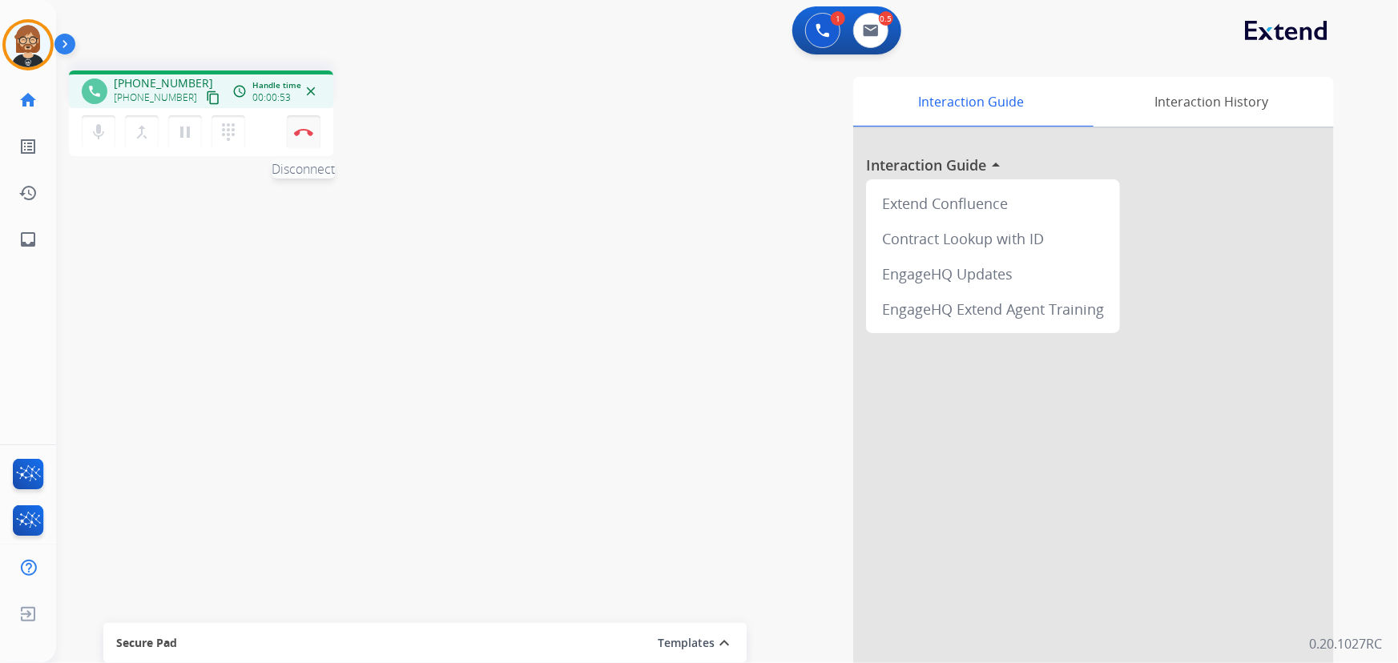
click at [309, 131] on img at bounding box center [303, 132] width 19 height 8
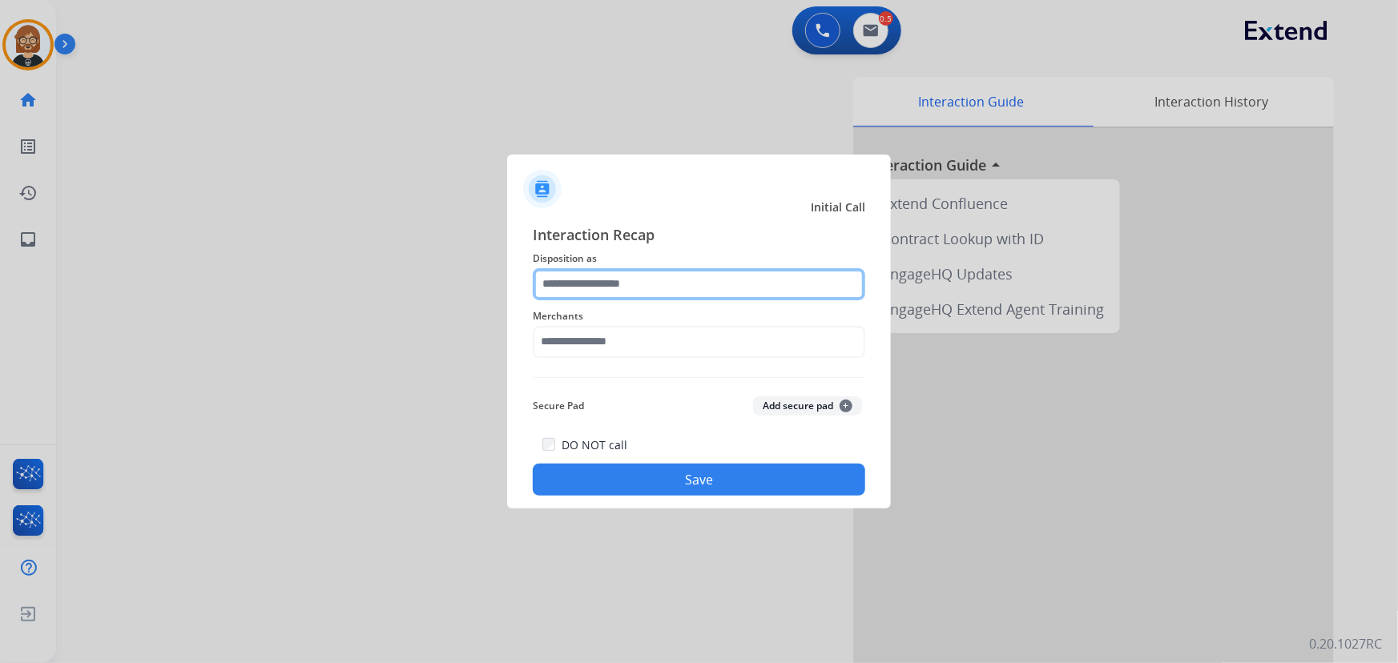
click at [675, 278] on input "text" at bounding box center [699, 284] width 332 height 32
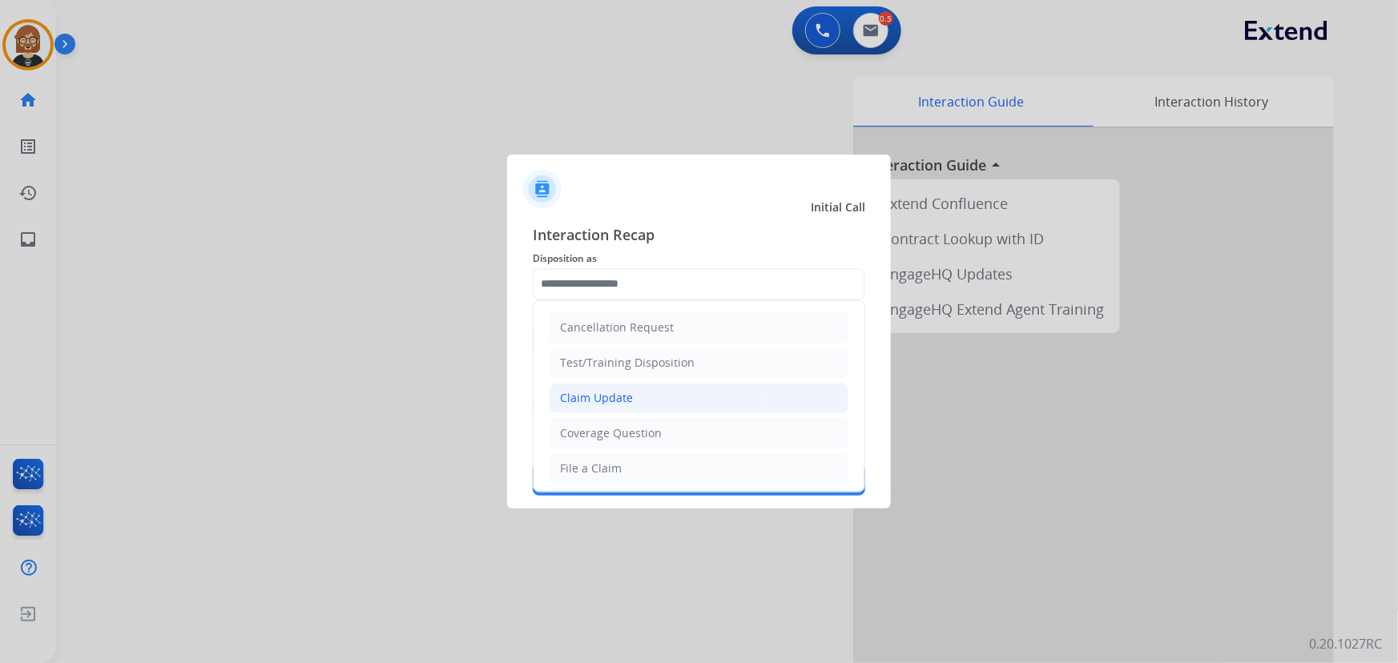
click at [658, 403] on li "Claim Update" at bounding box center [699, 398] width 299 height 30
type input "**********"
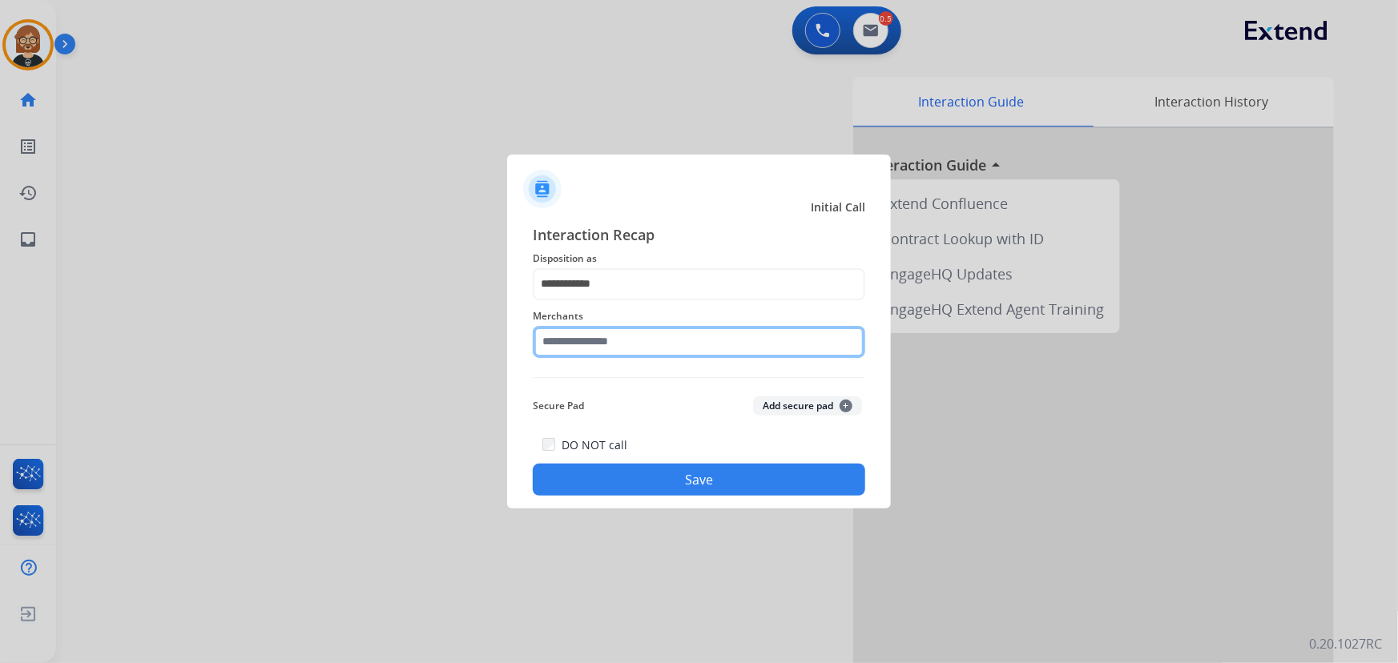
click at [703, 341] on input "text" at bounding box center [699, 342] width 332 height 32
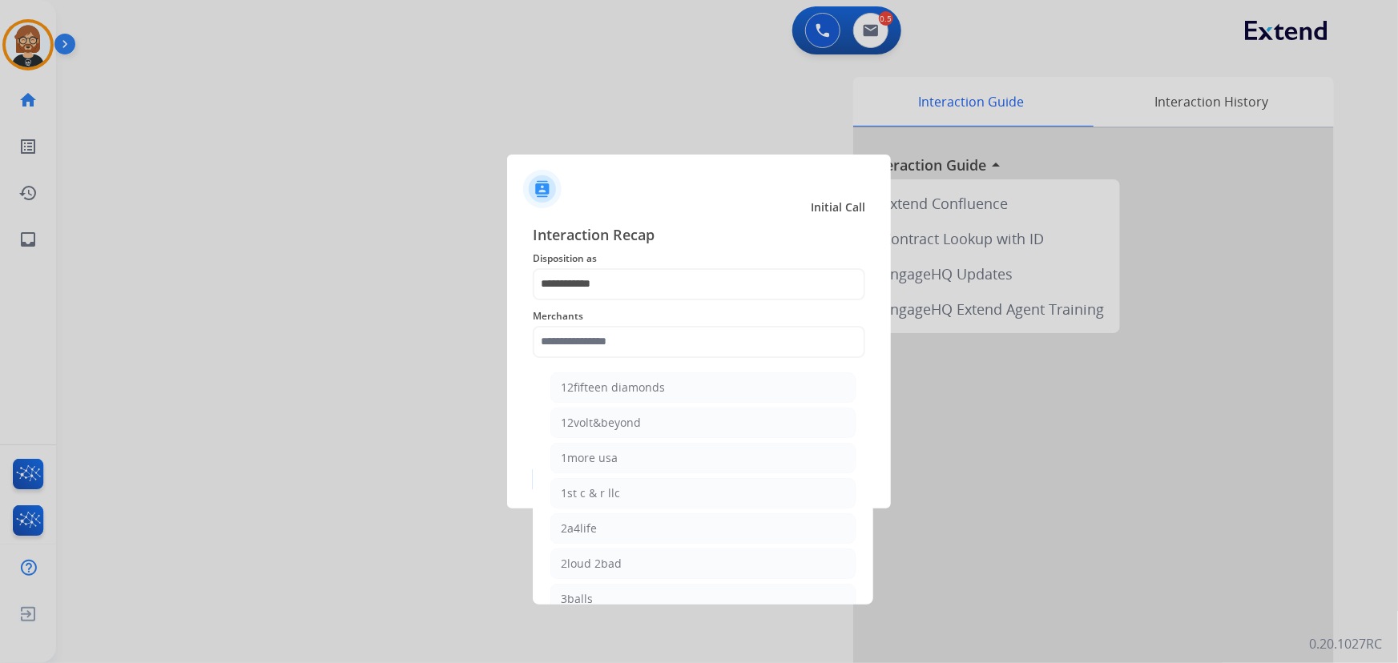
drag, startPoint x: 709, startPoint y: 300, endPoint x: 706, endPoint y: 312, distance: 12.4
click at [707, 308] on div "Merchants 12fifteen diamonds 12volt&beyond 1more usa 1st c & r llc 2a4life 2lou…" at bounding box center [699, 332] width 332 height 64
click at [706, 312] on span "Merchants" at bounding box center [699, 316] width 332 height 19
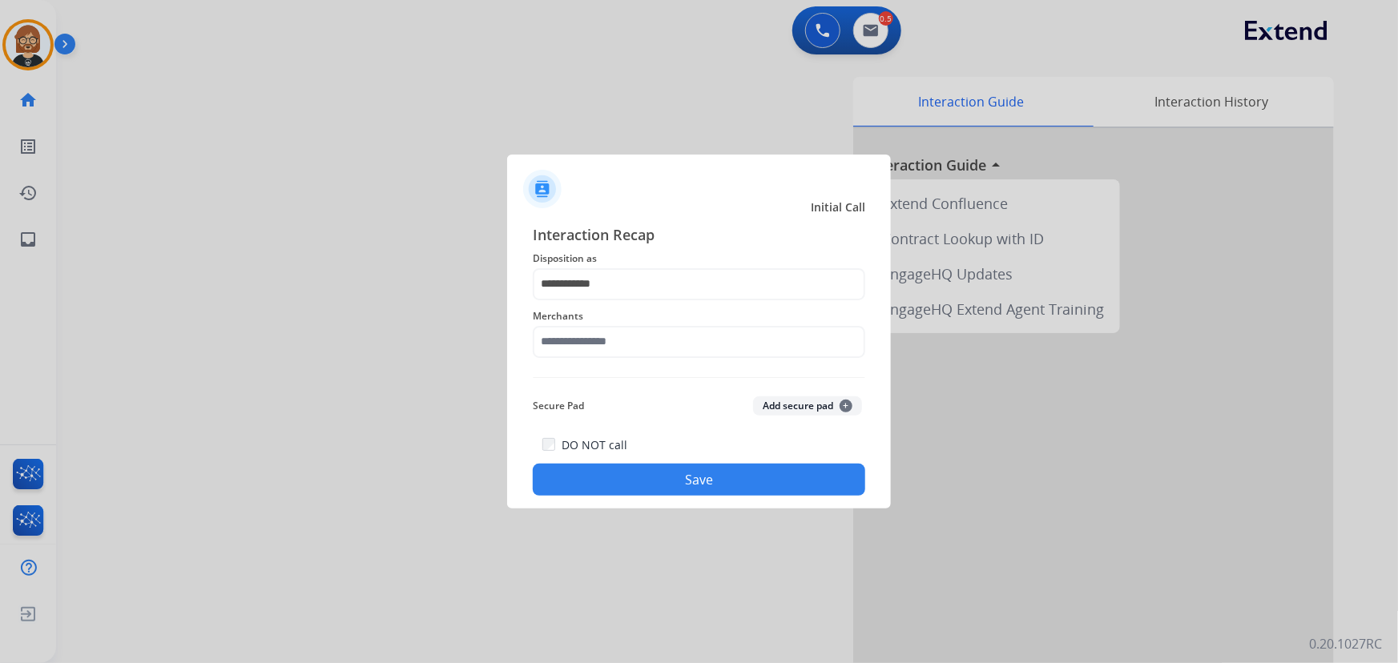
click at [660, 360] on div "Merchants" at bounding box center [699, 332] width 332 height 64
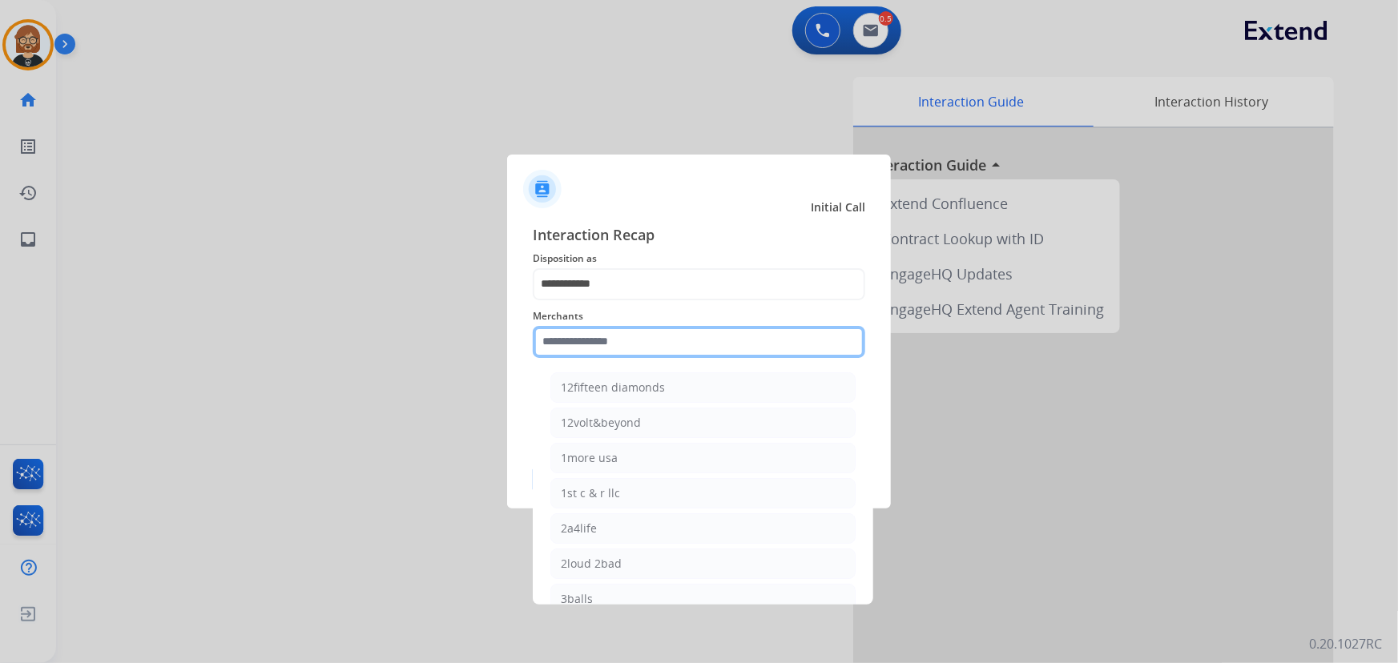
click at [663, 354] on input "text" at bounding box center [699, 342] width 332 height 32
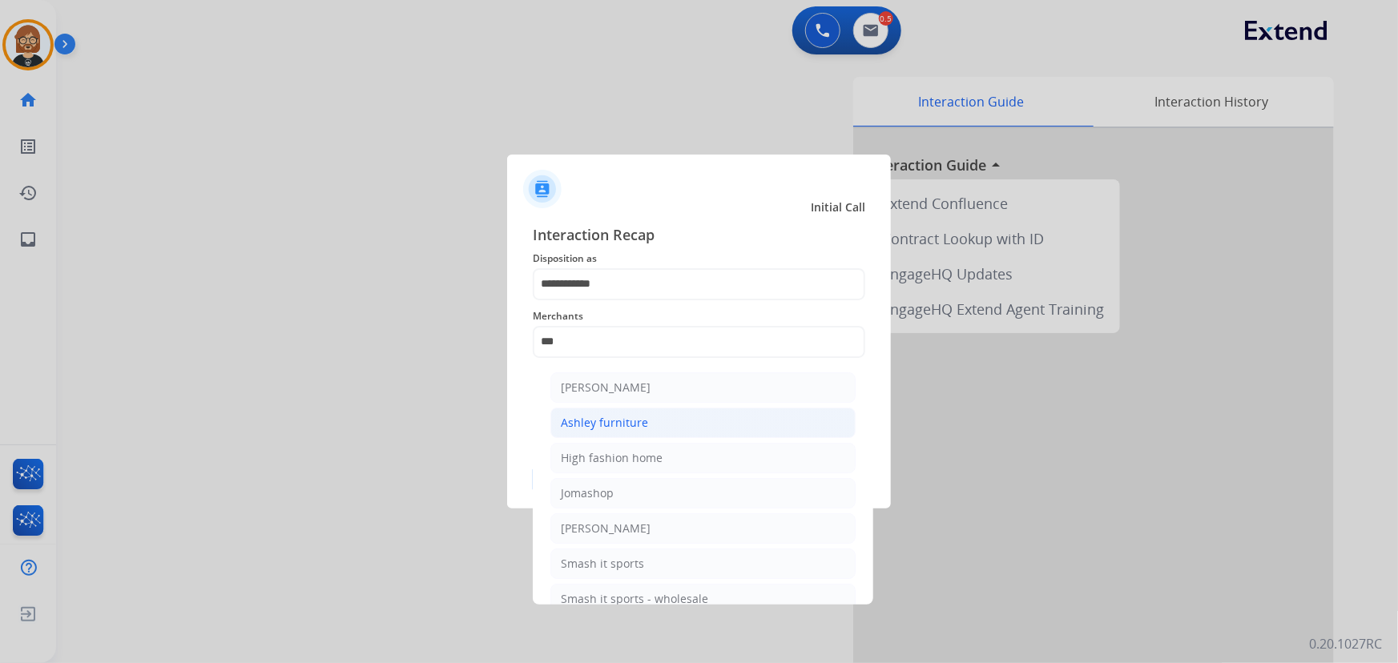
click at [652, 437] on li "Ashley furniture" at bounding box center [702, 423] width 305 height 30
type input "**********"
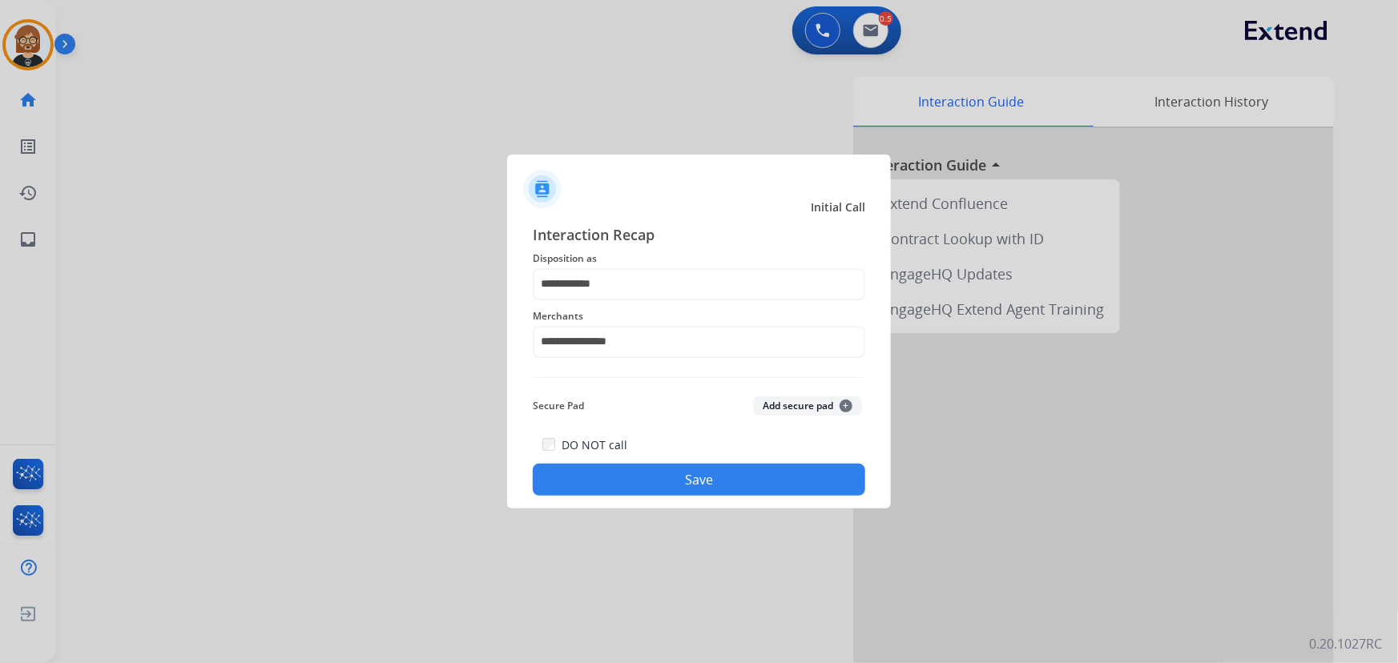
click at [681, 480] on button "Save" at bounding box center [699, 480] width 332 height 32
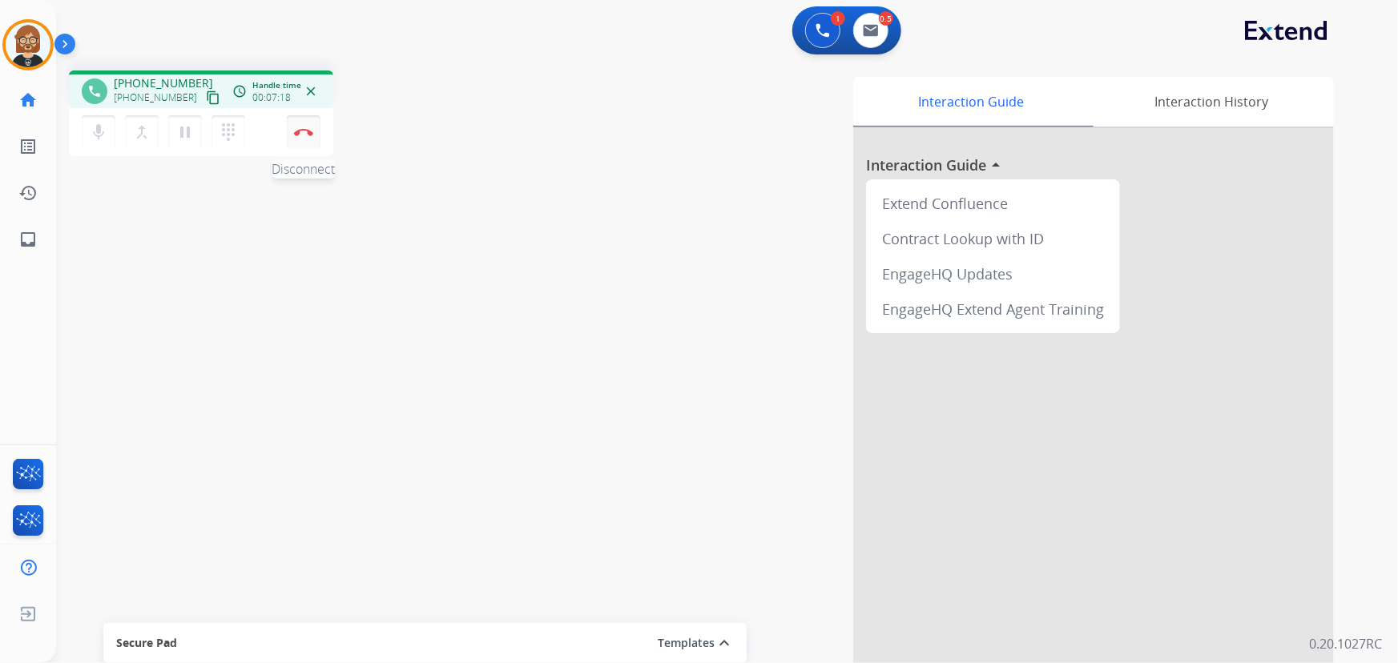
click at [300, 131] on img at bounding box center [303, 132] width 19 height 8
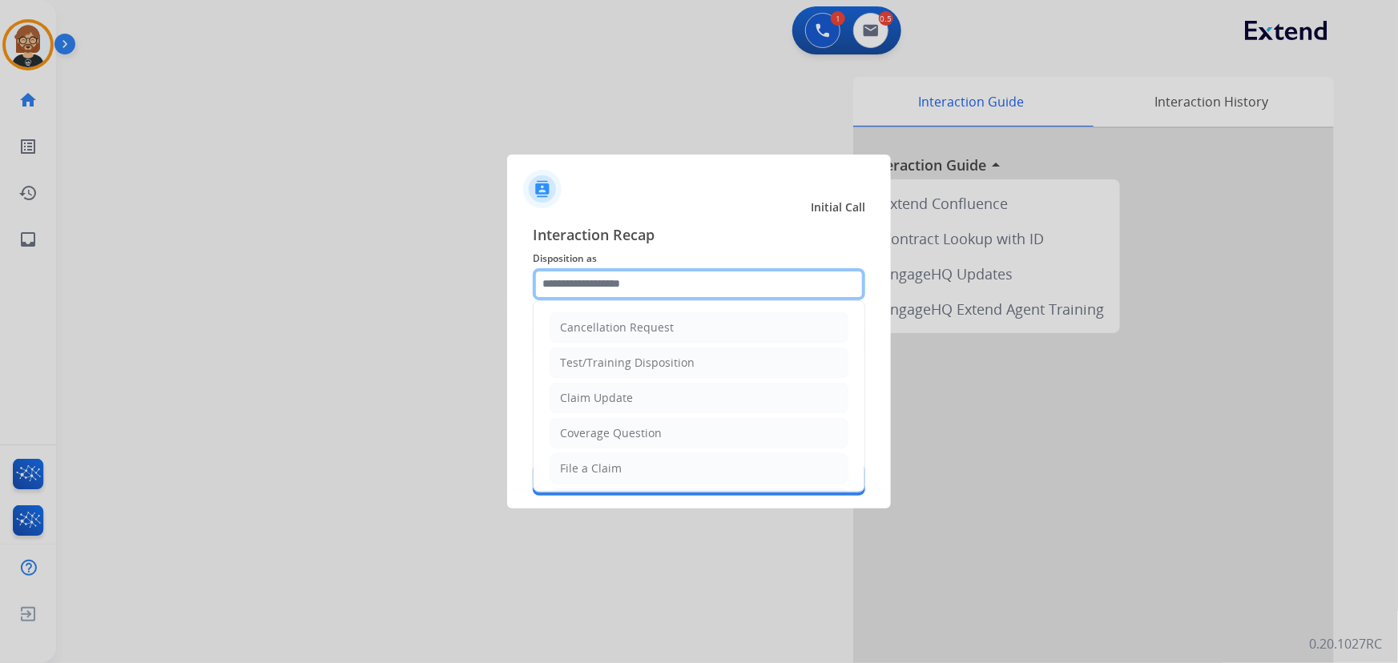
click at [720, 296] on input "text" at bounding box center [699, 284] width 332 height 32
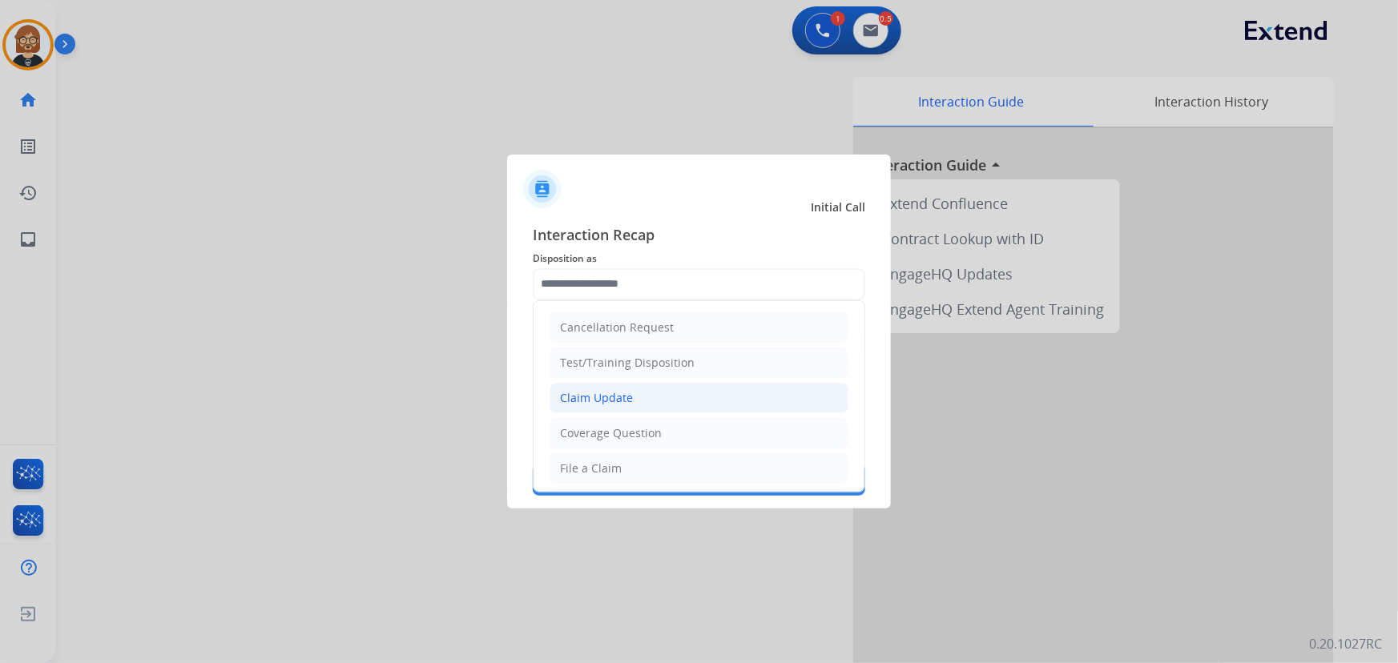
click at [712, 404] on li "Claim Update" at bounding box center [699, 398] width 299 height 30
type input "**********"
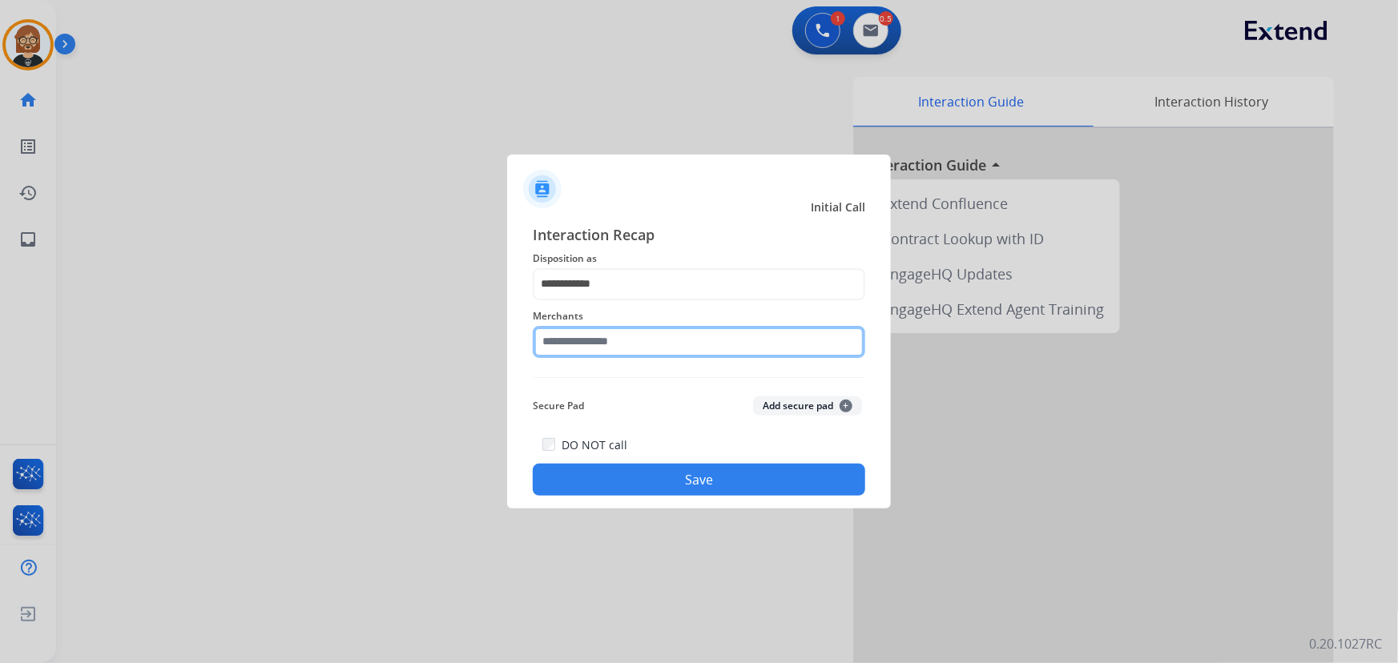
click at [690, 328] on input "text" at bounding box center [699, 342] width 332 height 32
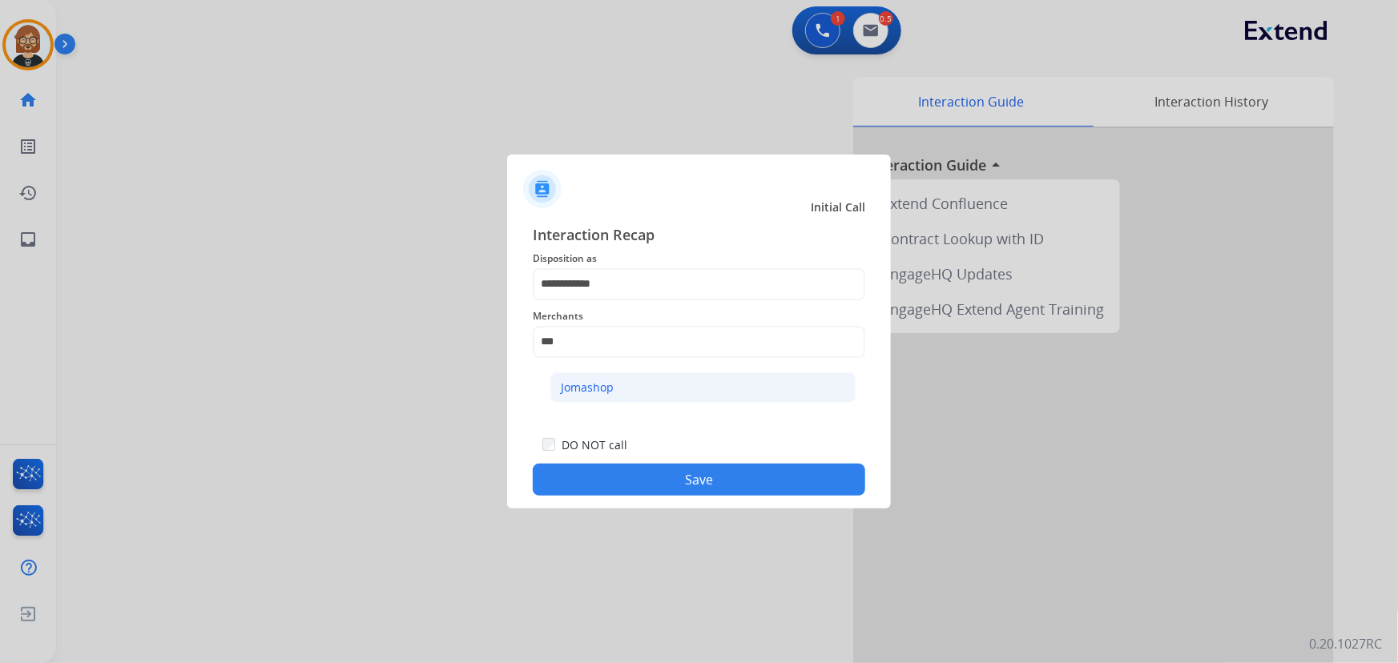
click at [674, 384] on li "Jomashop" at bounding box center [702, 388] width 305 height 30
type input "********"
click at [706, 489] on button "Save" at bounding box center [699, 480] width 332 height 32
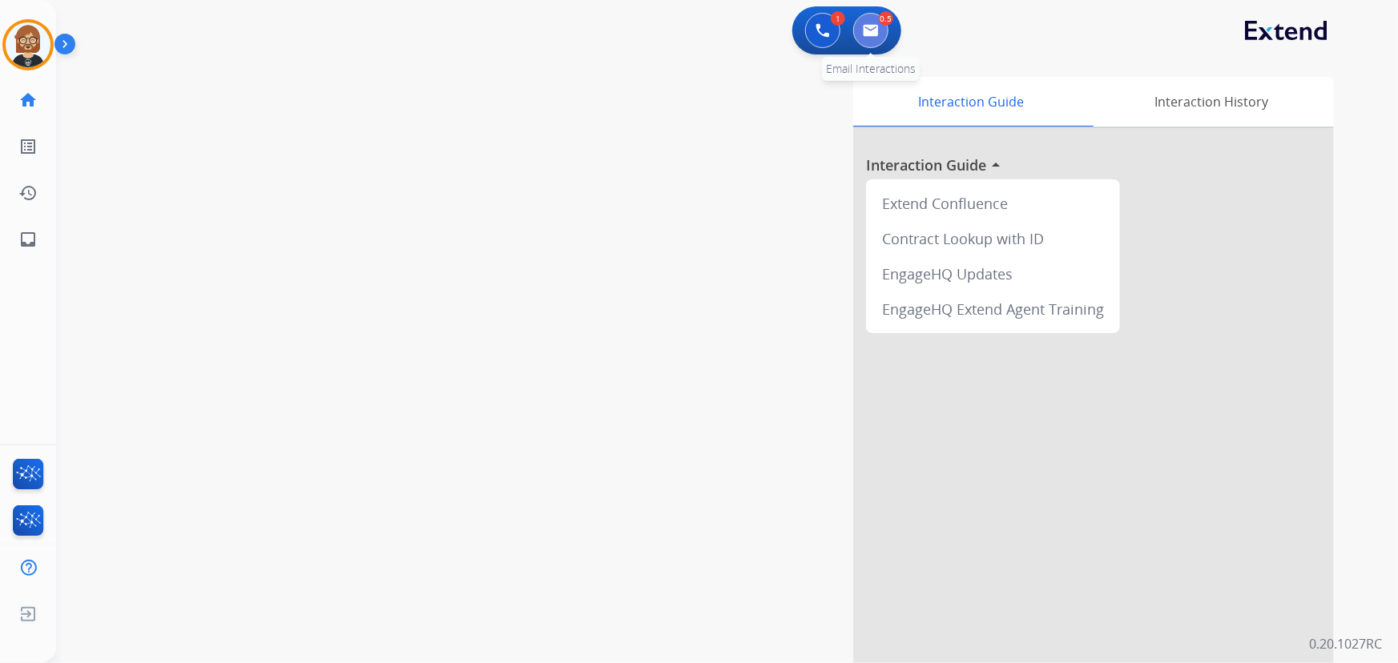
click at [869, 19] on button at bounding box center [870, 30] width 35 height 35
select select "**********"
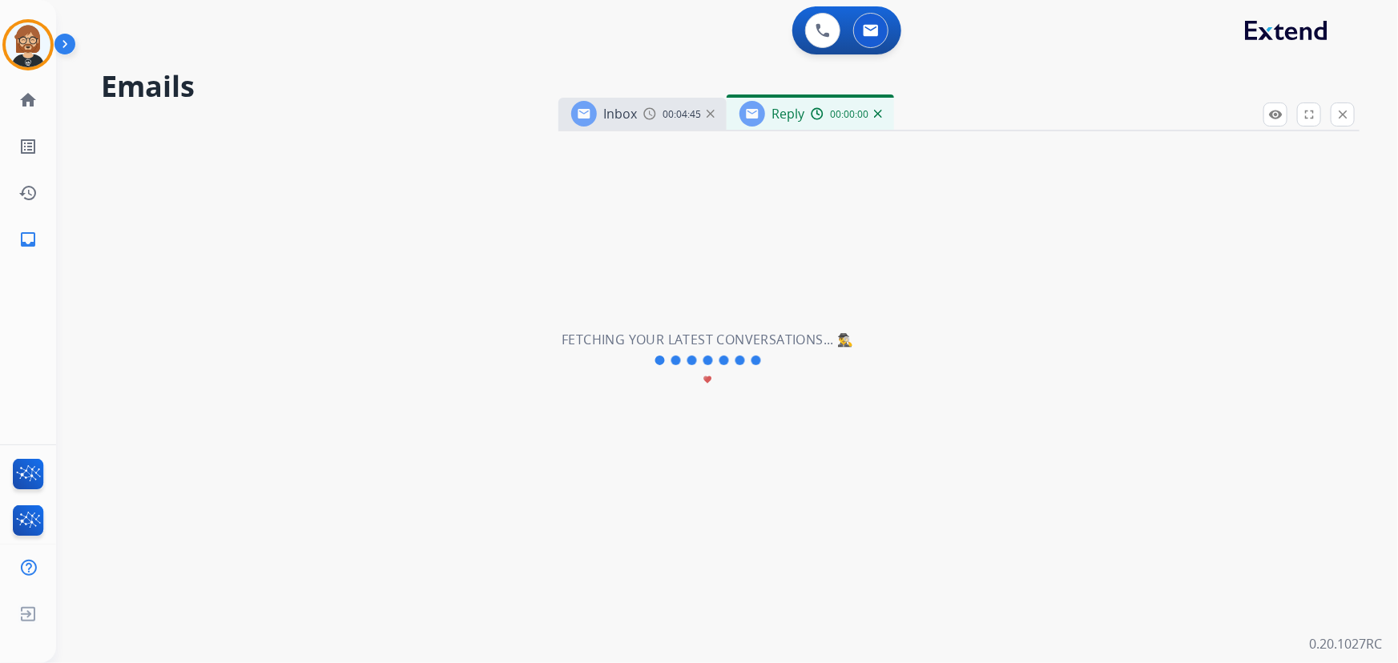
select select "**********"
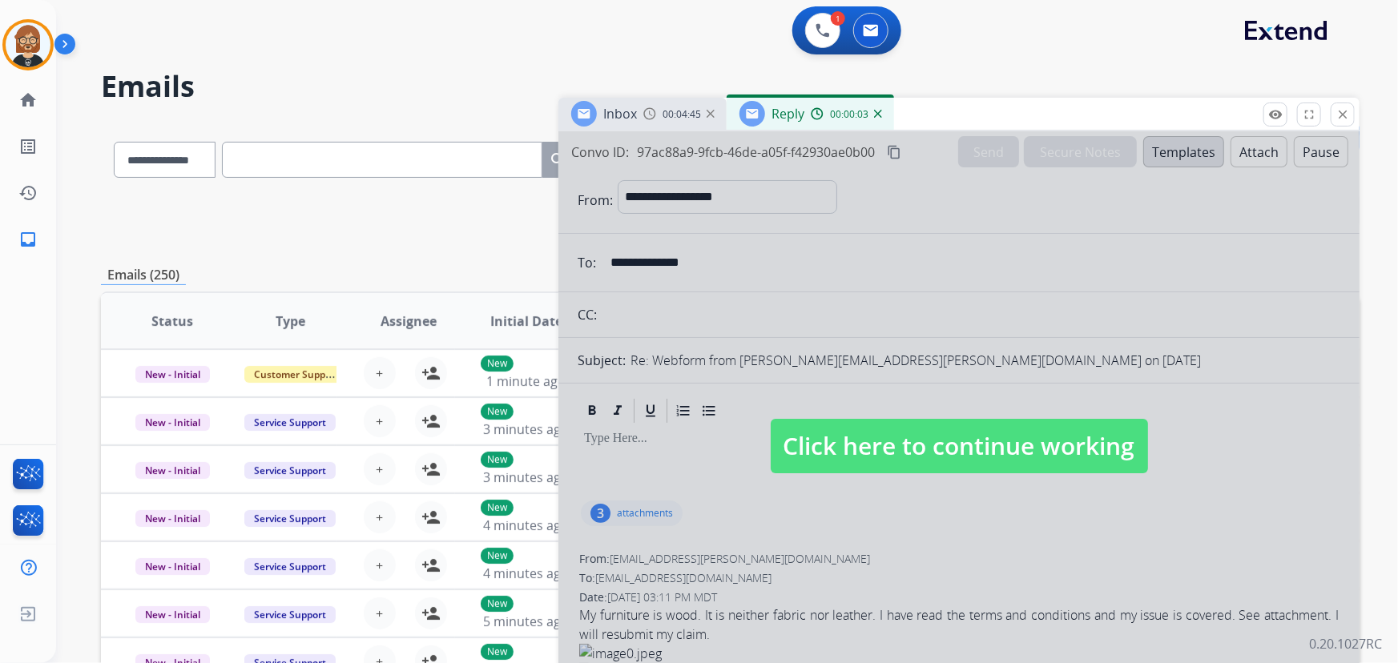
click at [881, 114] on div "Reply 00:00:03" at bounding box center [810, 114] width 167 height 32
click at [877, 114] on img at bounding box center [878, 114] width 8 height 8
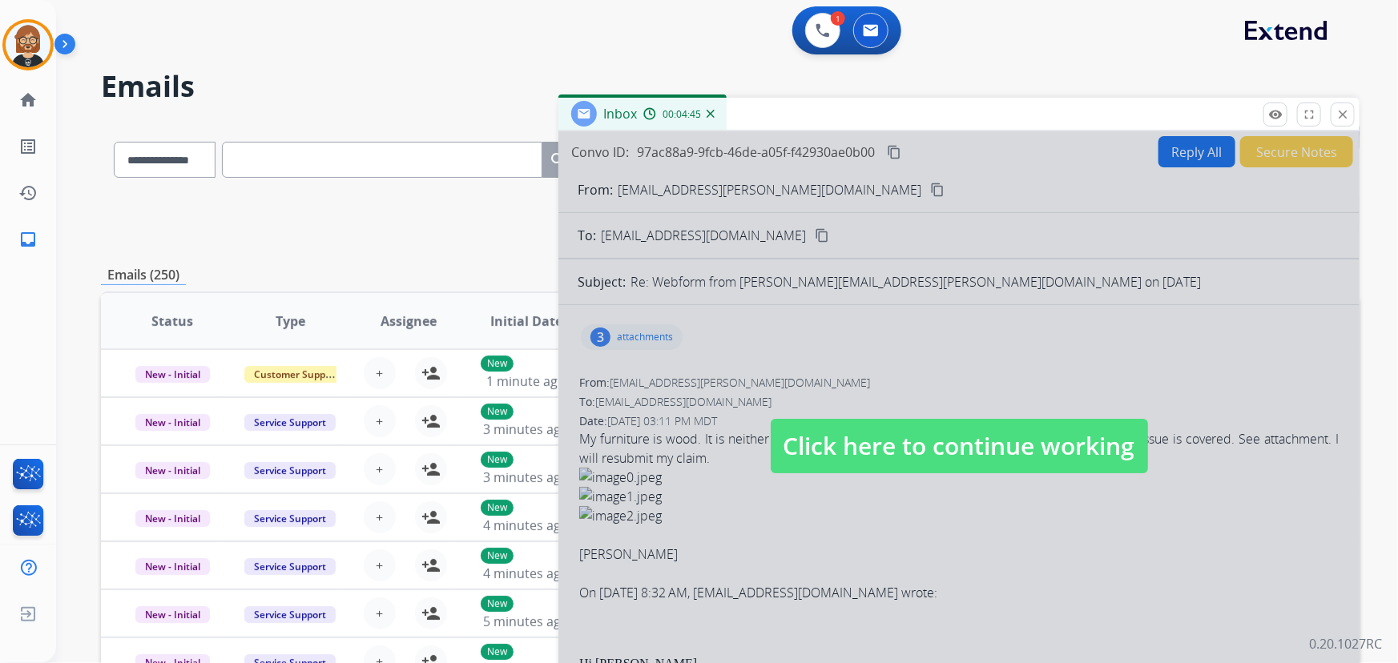
click at [711, 112] on img at bounding box center [711, 114] width 8 height 8
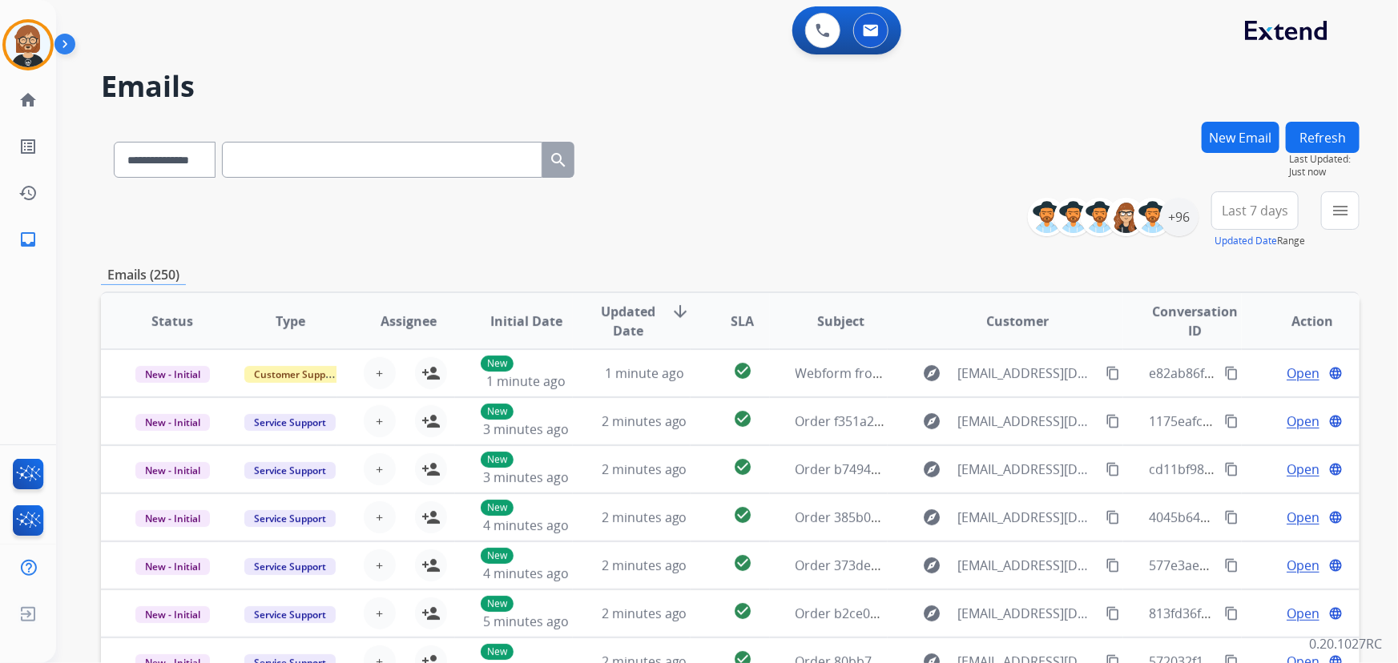
click at [1308, 125] on button "Refresh" at bounding box center [1323, 137] width 74 height 31
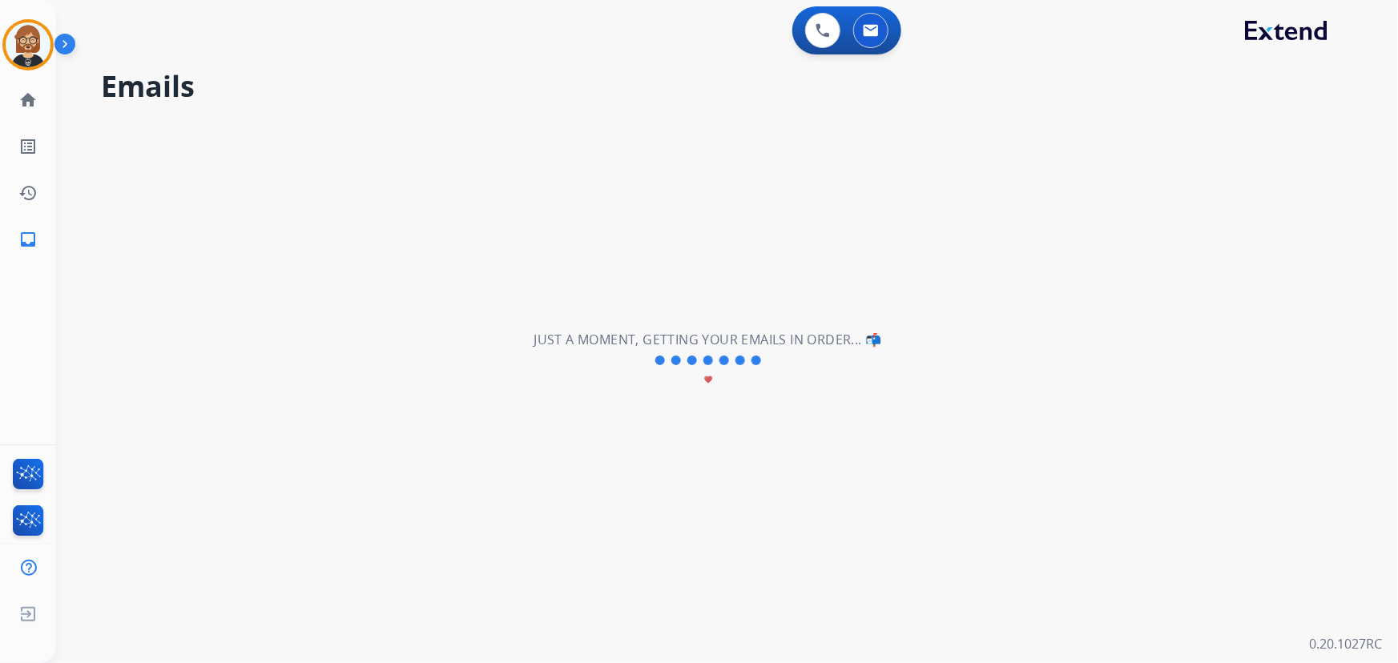
click at [1309, 127] on div "**********" at bounding box center [707, 361] width 1303 height 606
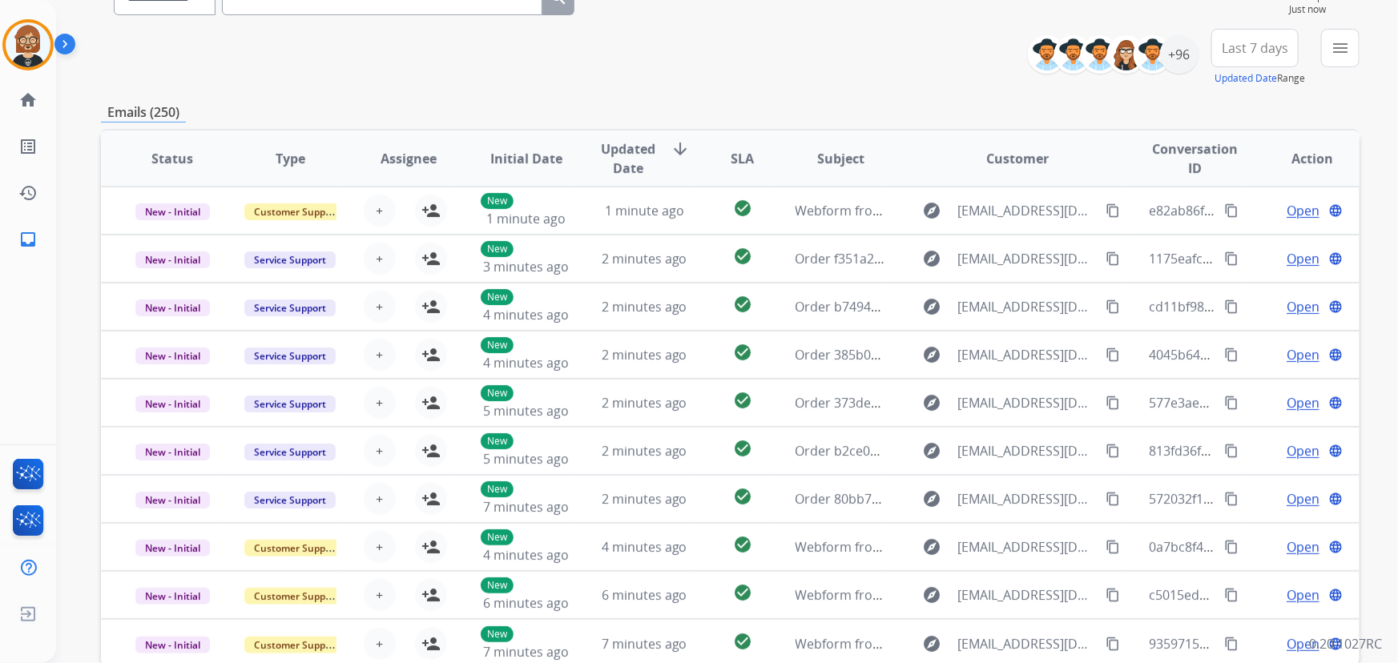
scroll to position [30, 0]
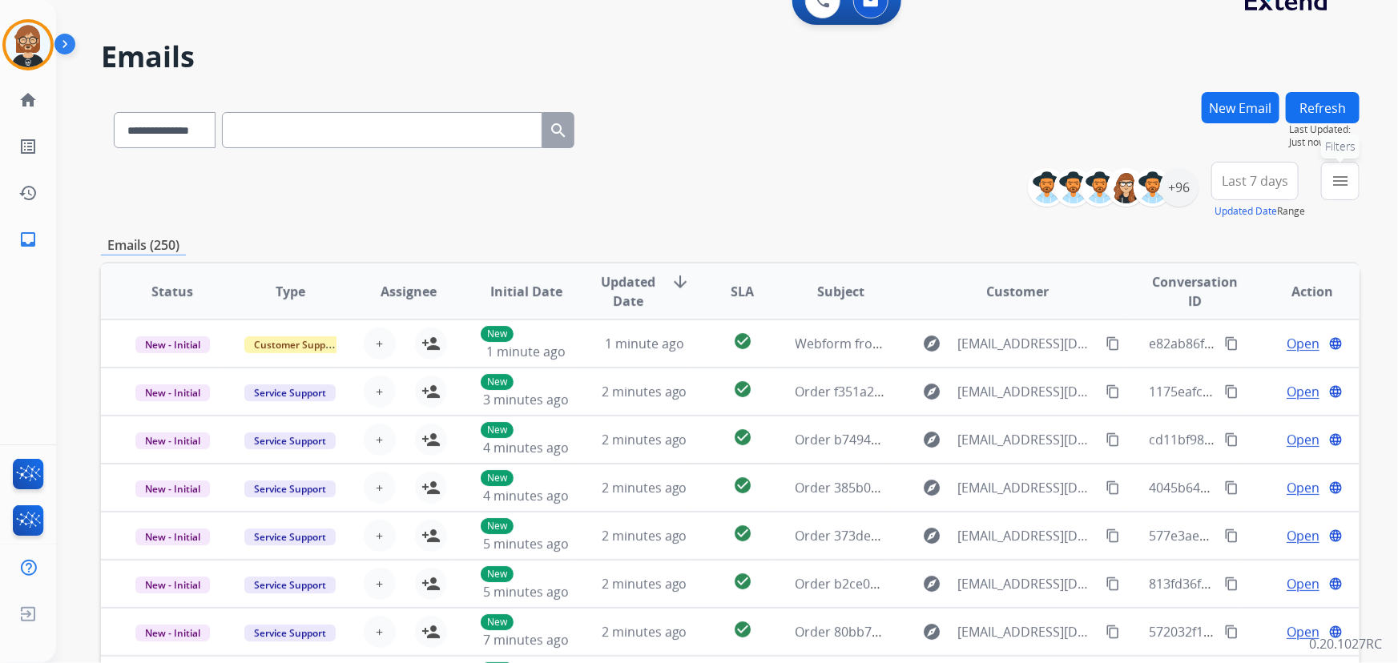
click at [1339, 174] on mat-icon "menu" at bounding box center [1340, 180] width 19 height 19
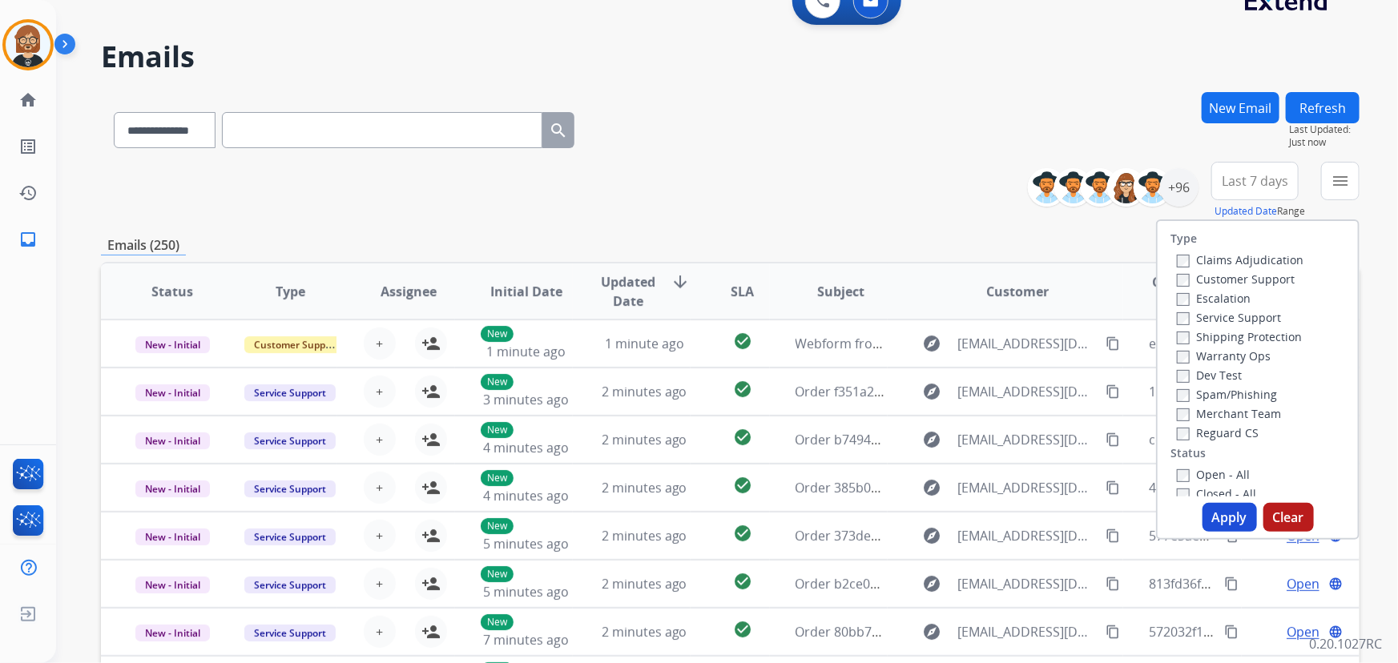
click at [1223, 437] on label "Reguard CS" at bounding box center [1218, 432] width 82 height 15
click at [1212, 280] on label "Customer Support" at bounding box center [1236, 279] width 118 height 15
click at [1222, 336] on label "Shipping Protection" at bounding box center [1239, 336] width 125 height 15
click at [1214, 474] on label "Open - All" at bounding box center [1213, 474] width 73 height 15
click at [1223, 518] on button "Apply" at bounding box center [1229, 517] width 54 height 29
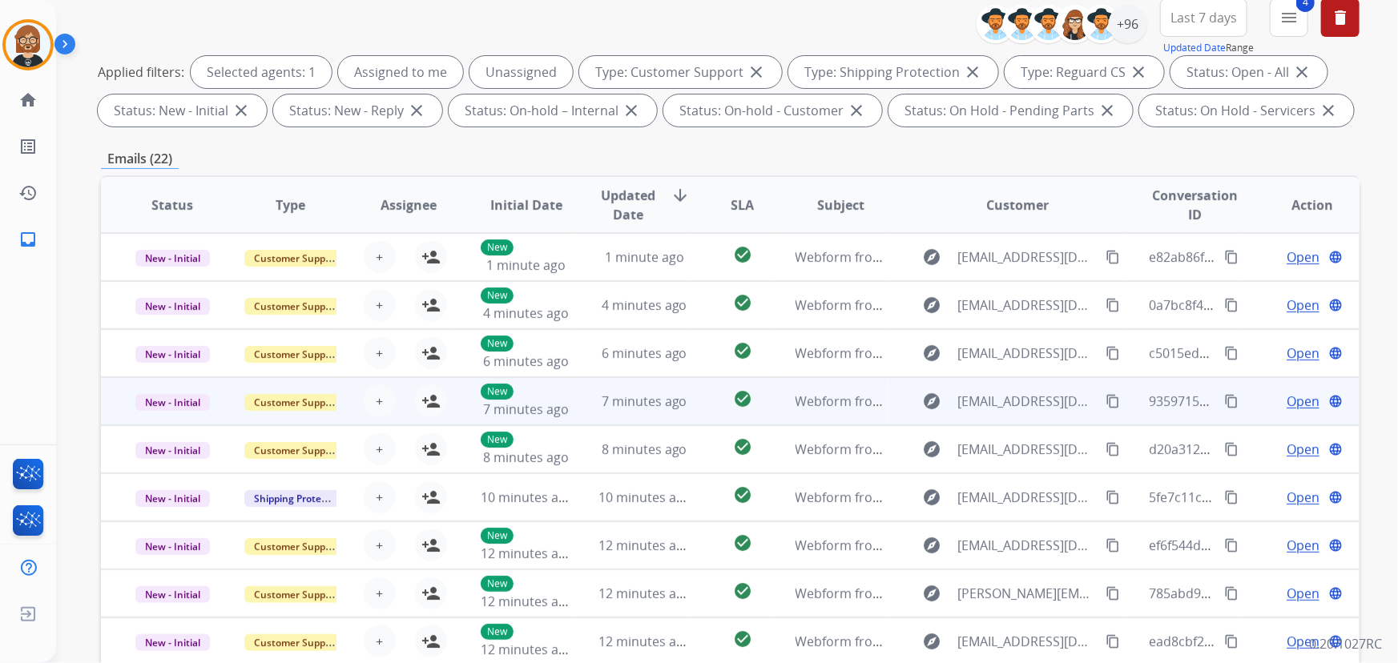
scroll to position [0, 0]
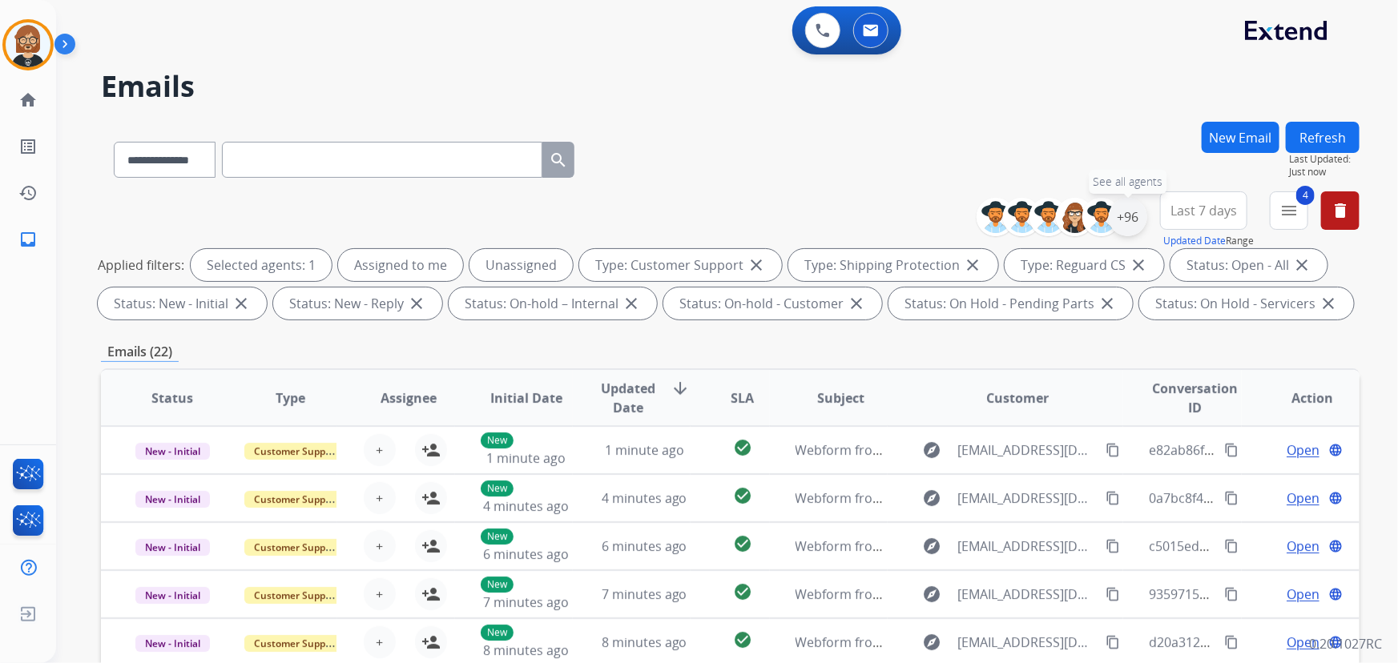
click at [1126, 216] on div "+96" at bounding box center [1128, 217] width 38 height 38
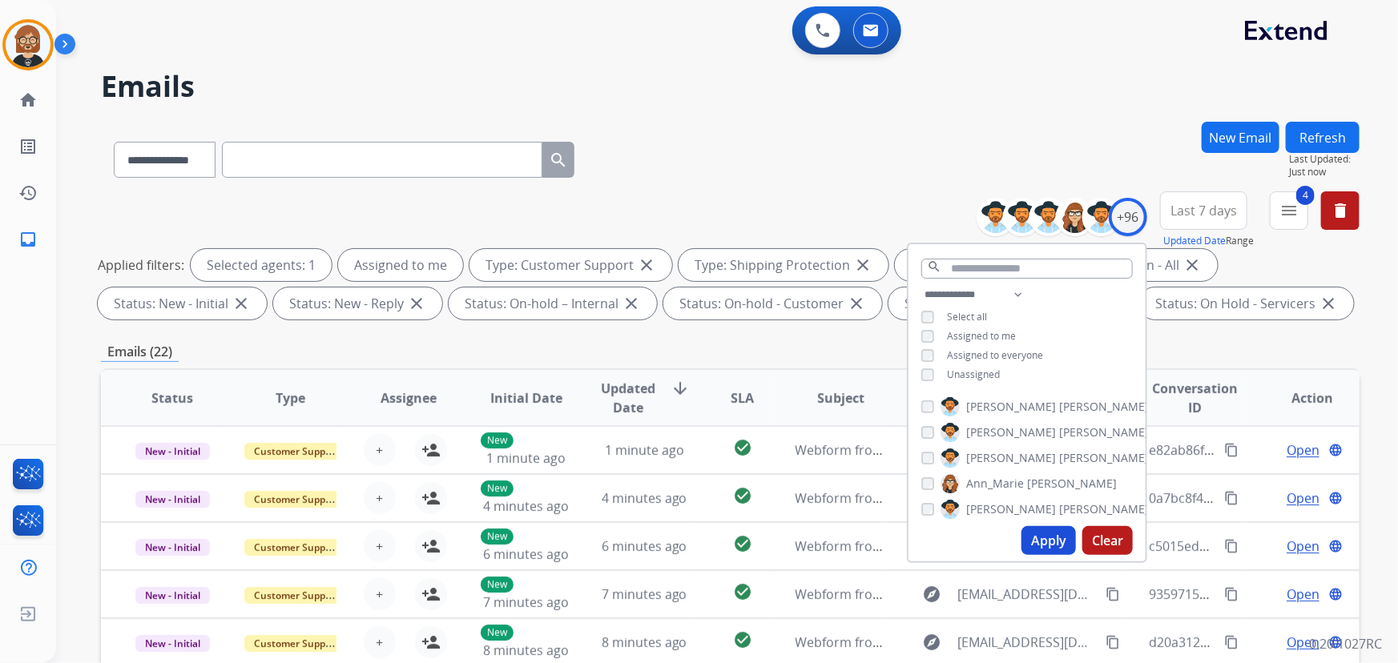
click at [1031, 534] on button "Apply" at bounding box center [1048, 540] width 54 height 29
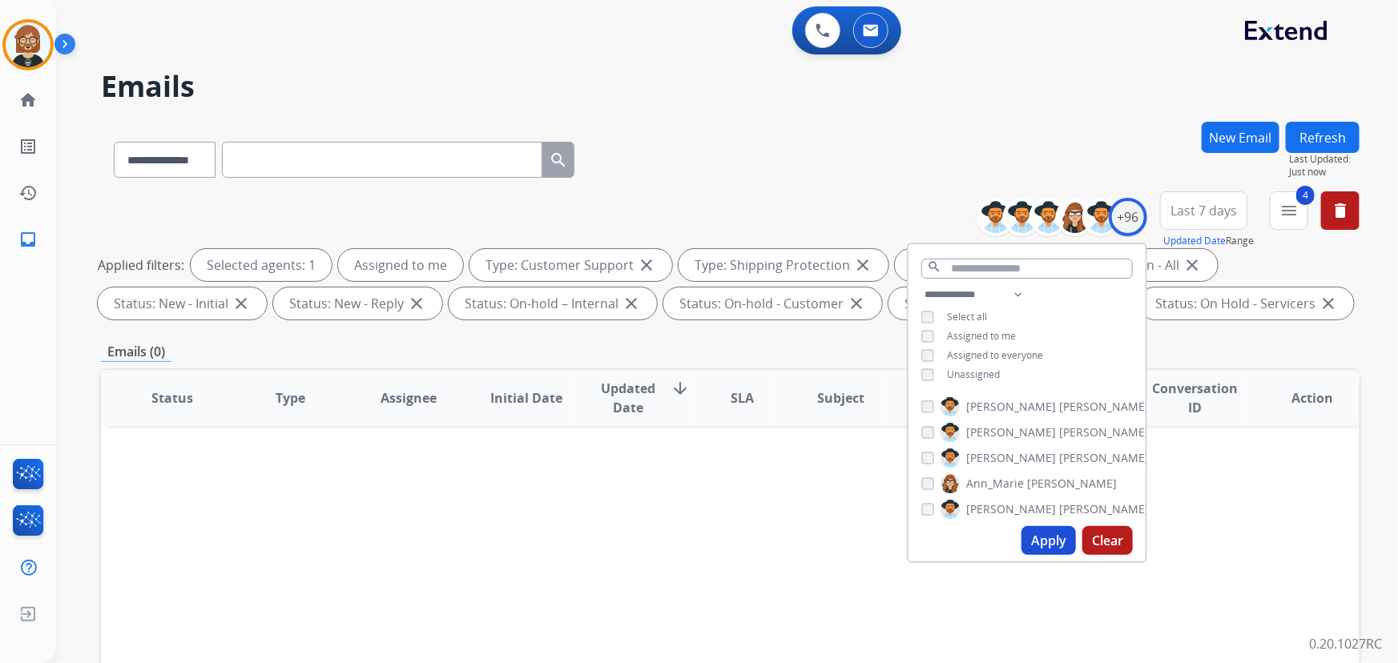
click at [775, 561] on div "Status Type Assignee Initial Date Updated Date arrow_downward SLA Subject Custo…" at bounding box center [730, 637] width 1259 height 537
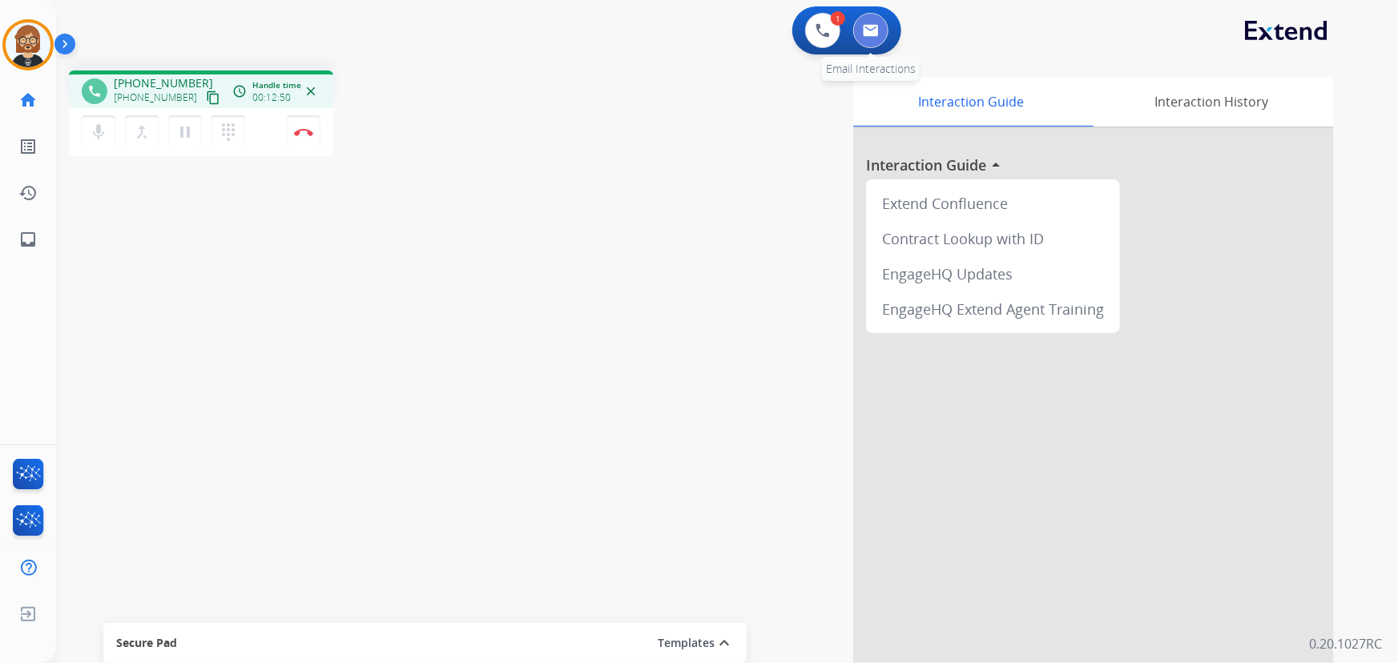
click at [867, 32] on img at bounding box center [871, 30] width 16 height 13
select select "**********"
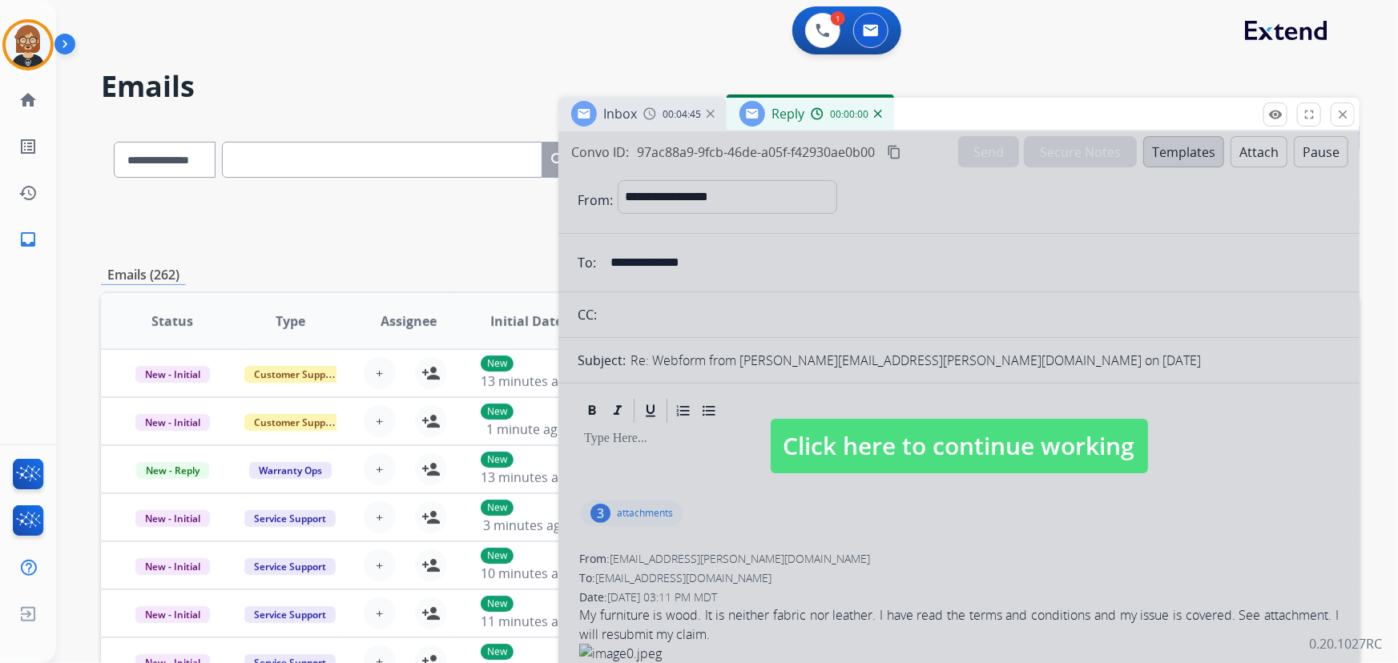
select select "**********"
click at [1028, 441] on span "Click here to continue working" at bounding box center [959, 446] width 377 height 54
select select
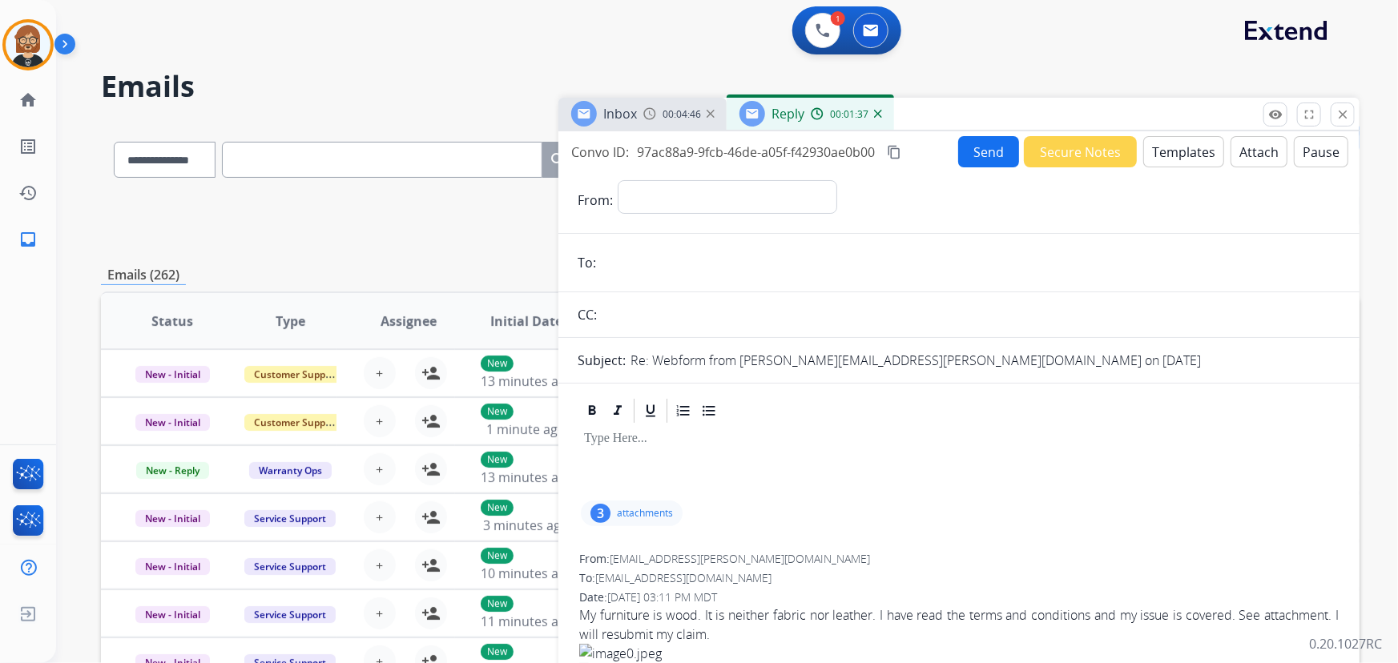
click at [876, 109] on div "Reply 00:01:37" at bounding box center [810, 114] width 167 height 32
click at [876, 113] on img at bounding box center [878, 114] width 8 height 8
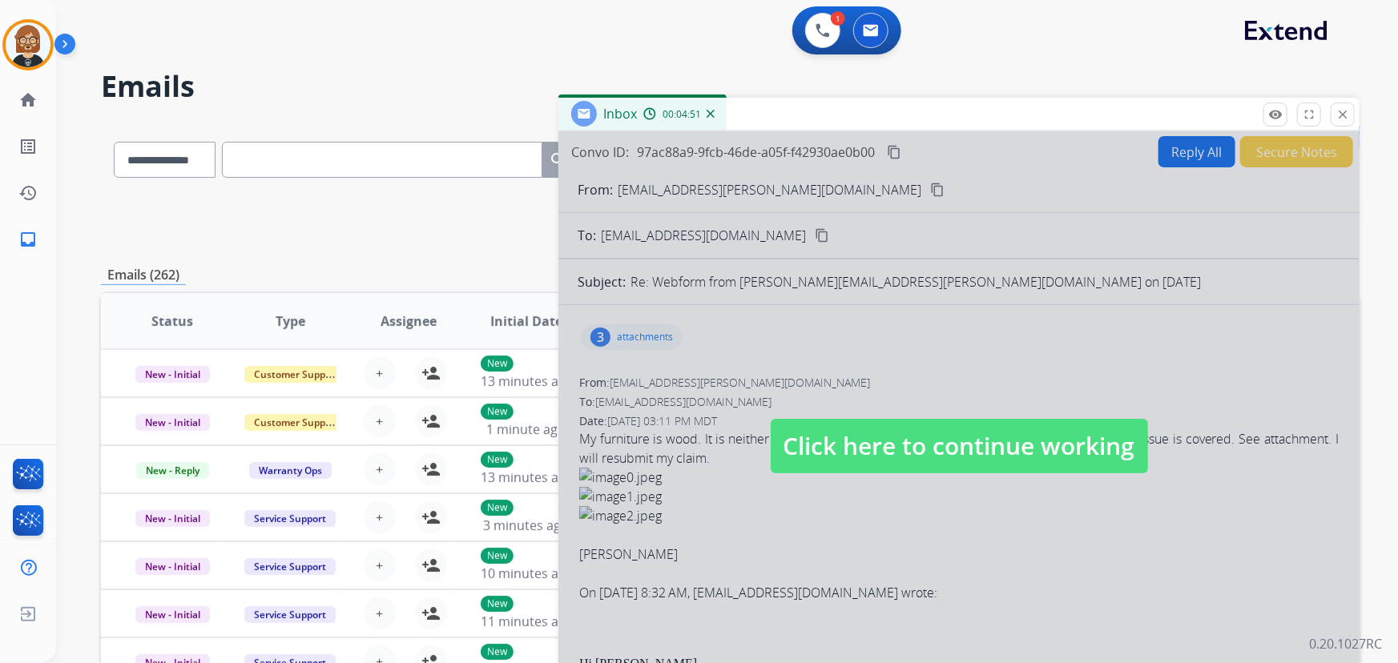
click at [711, 109] on div "Inbox 00:04:51" at bounding box center [642, 114] width 168 height 32
click at [716, 119] on div "Inbox 00:04:52" at bounding box center [642, 114] width 168 height 32
click at [709, 114] on img at bounding box center [711, 114] width 8 height 8
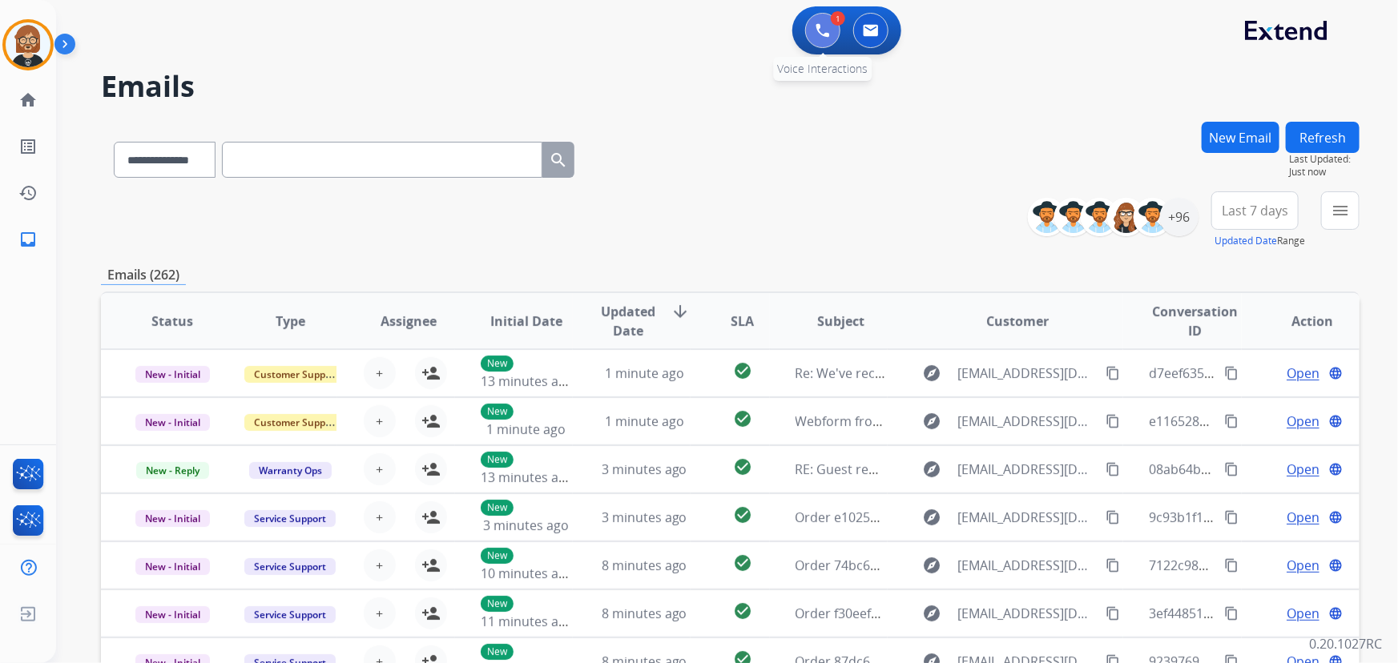
click at [819, 39] on button at bounding box center [822, 30] width 35 height 35
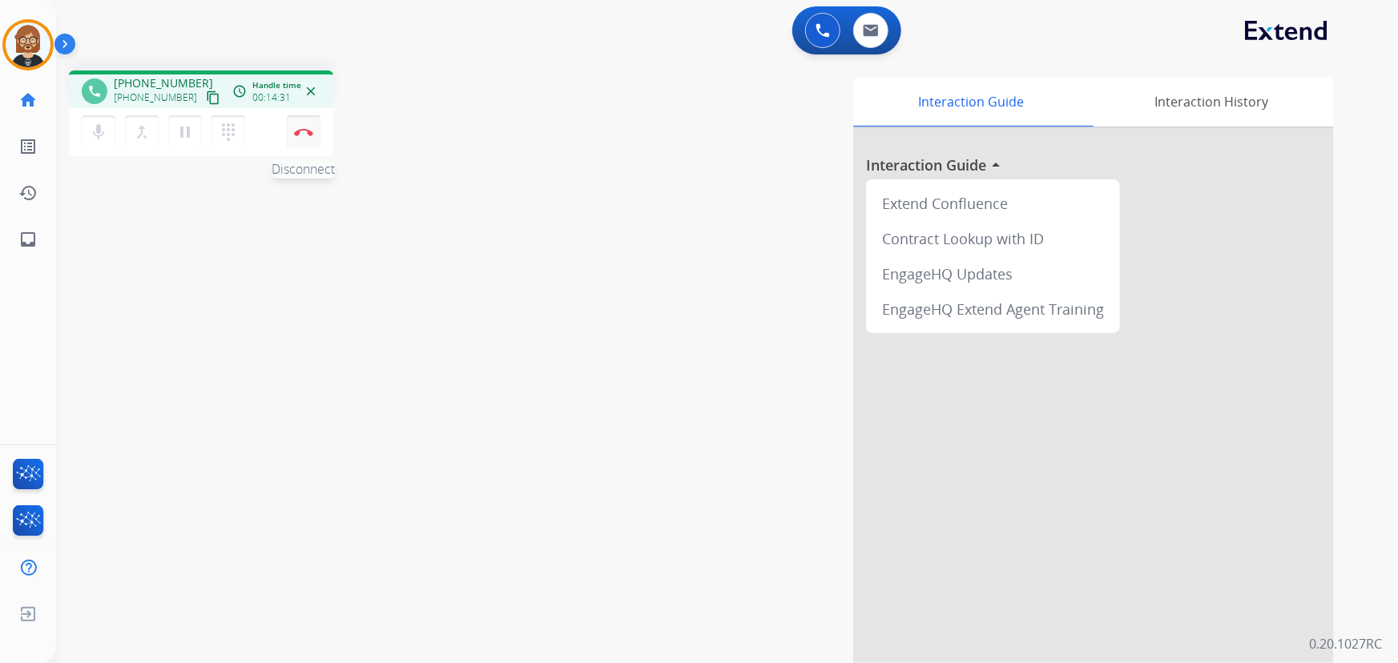
click at [310, 132] on img at bounding box center [303, 132] width 19 height 8
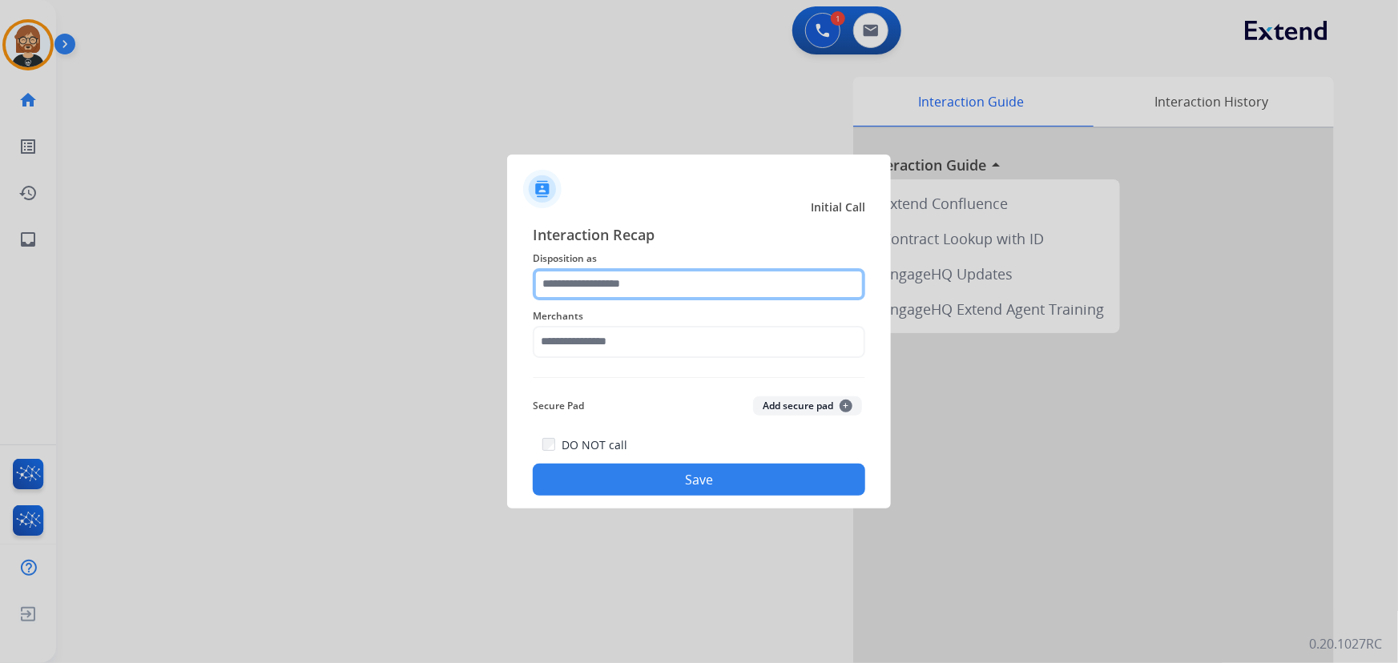
click at [600, 288] on input "text" at bounding box center [699, 284] width 332 height 32
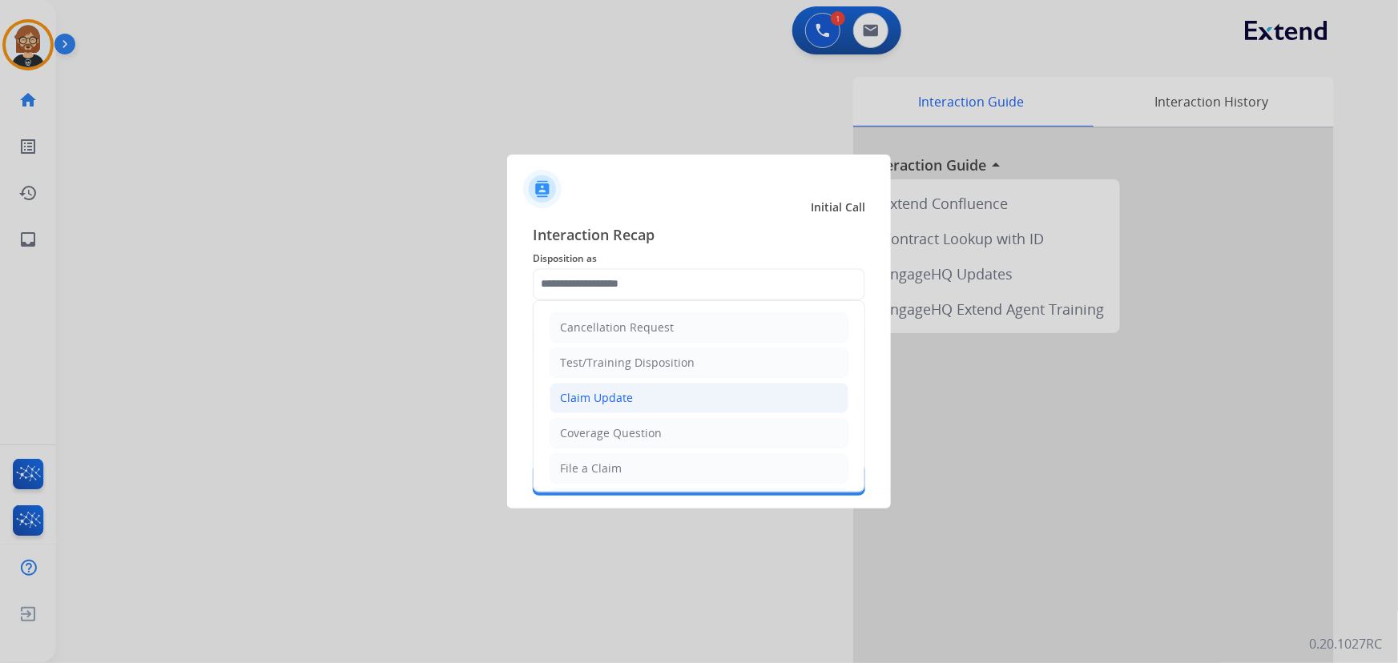
click at [613, 392] on div "Claim Update" at bounding box center [596, 398] width 73 height 16
type input "**********"
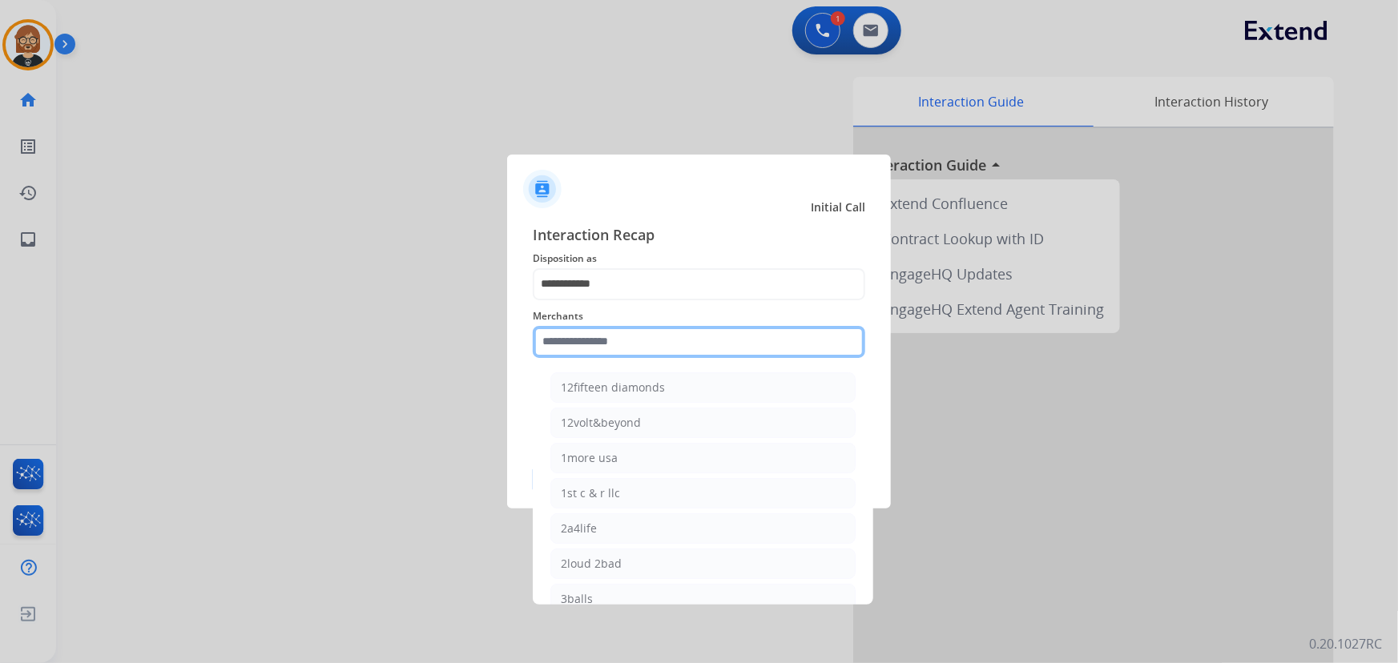
click at [640, 330] on input "text" at bounding box center [699, 342] width 332 height 32
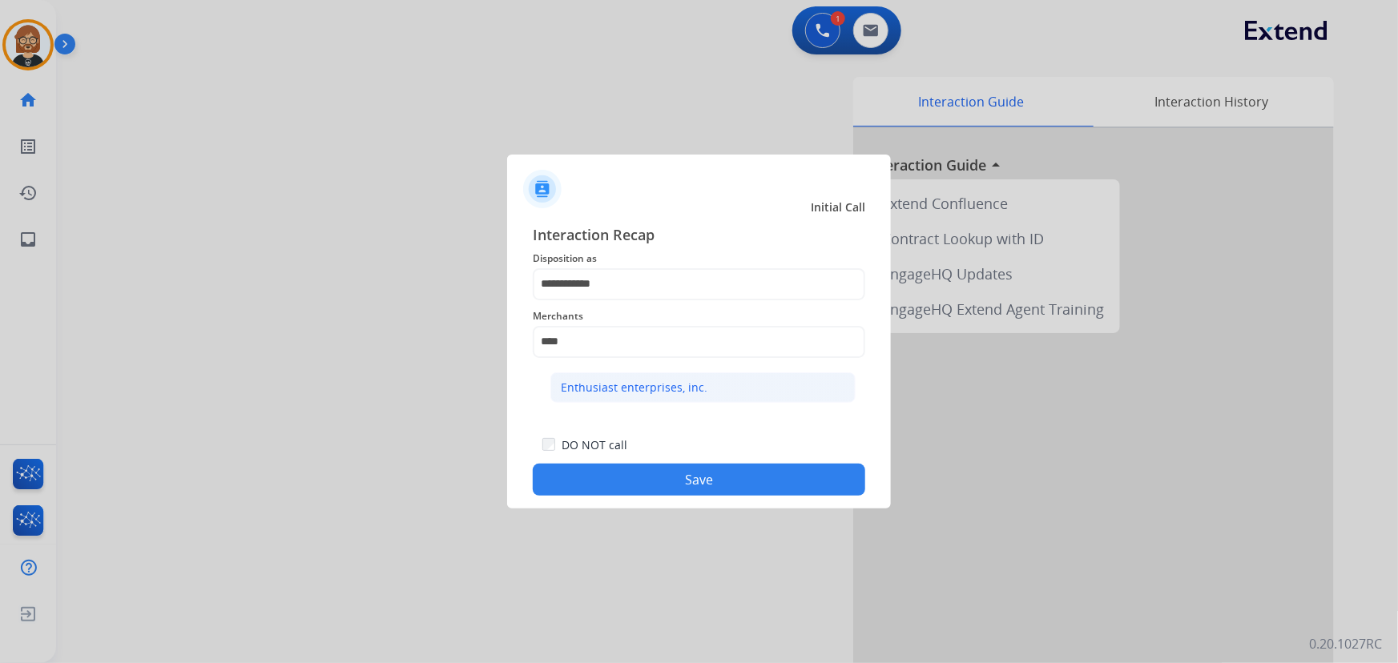
click at [623, 396] on li "Enthusiast enterprises, inc." at bounding box center [702, 388] width 305 height 30
type input "**********"
drag, startPoint x: 687, startPoint y: 497, endPoint x: 678, endPoint y: 484, distance: 16.0
click at [685, 495] on div "**********" at bounding box center [699, 360] width 384 height 299
click at [679, 477] on button "Save" at bounding box center [699, 480] width 332 height 32
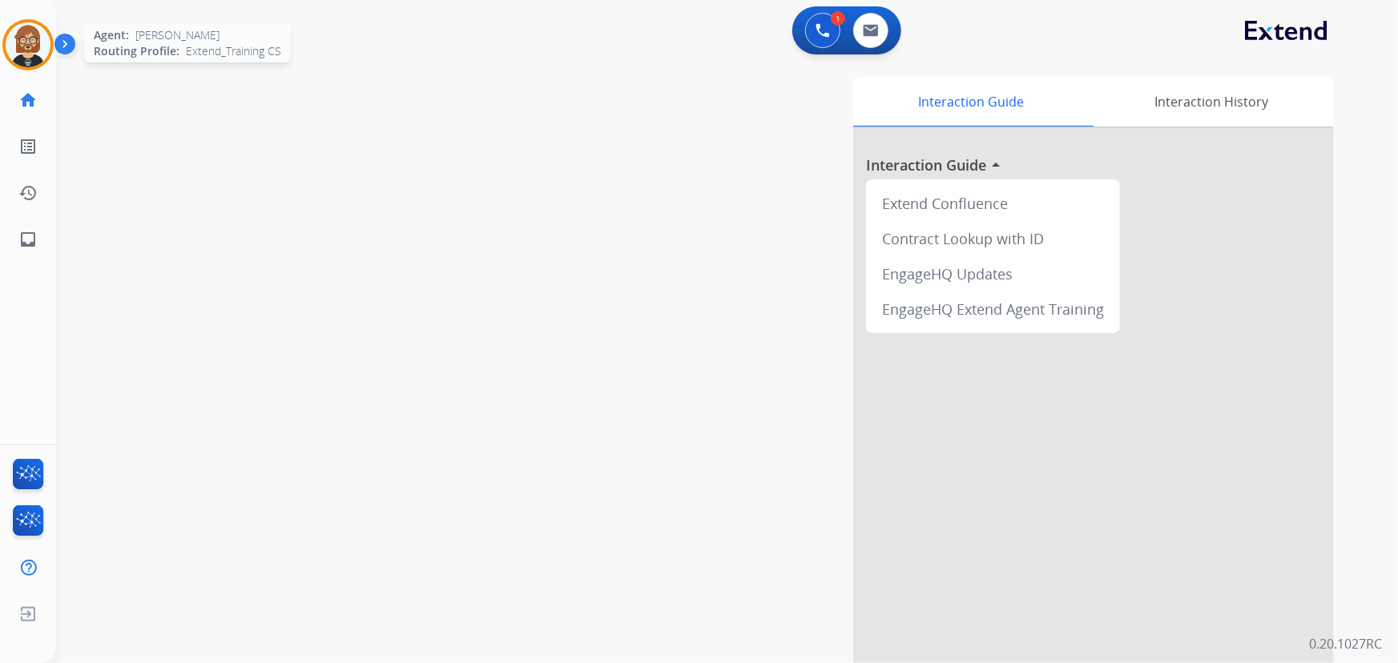
click at [33, 47] on img at bounding box center [28, 44] width 45 height 45
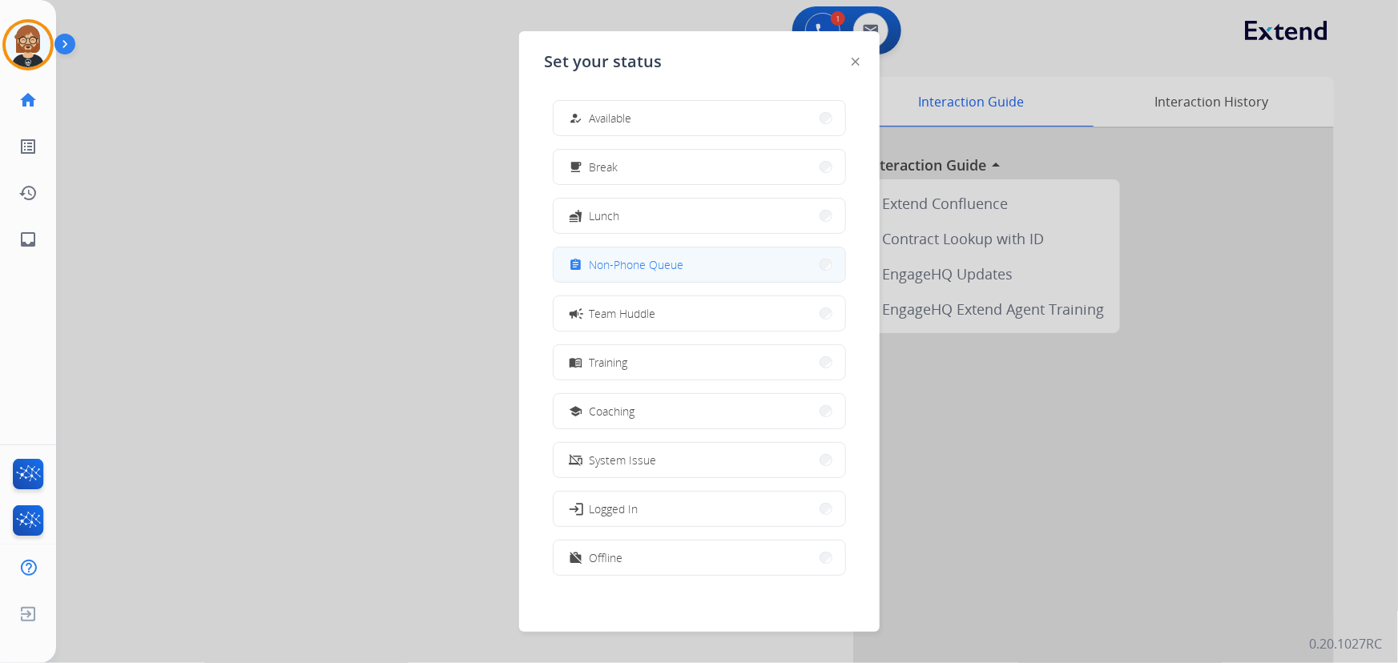
click at [653, 268] on span "Non-Phone Queue" at bounding box center [637, 264] width 95 height 17
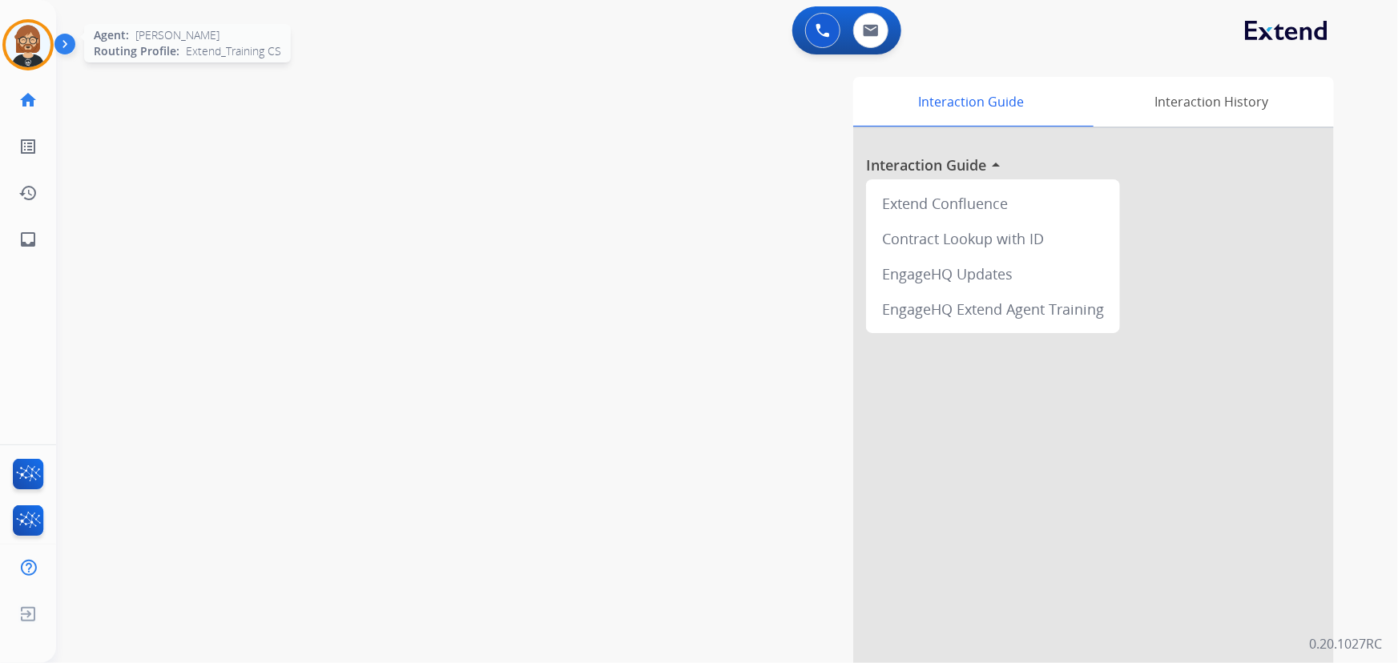
click at [38, 46] on img at bounding box center [28, 44] width 45 height 45
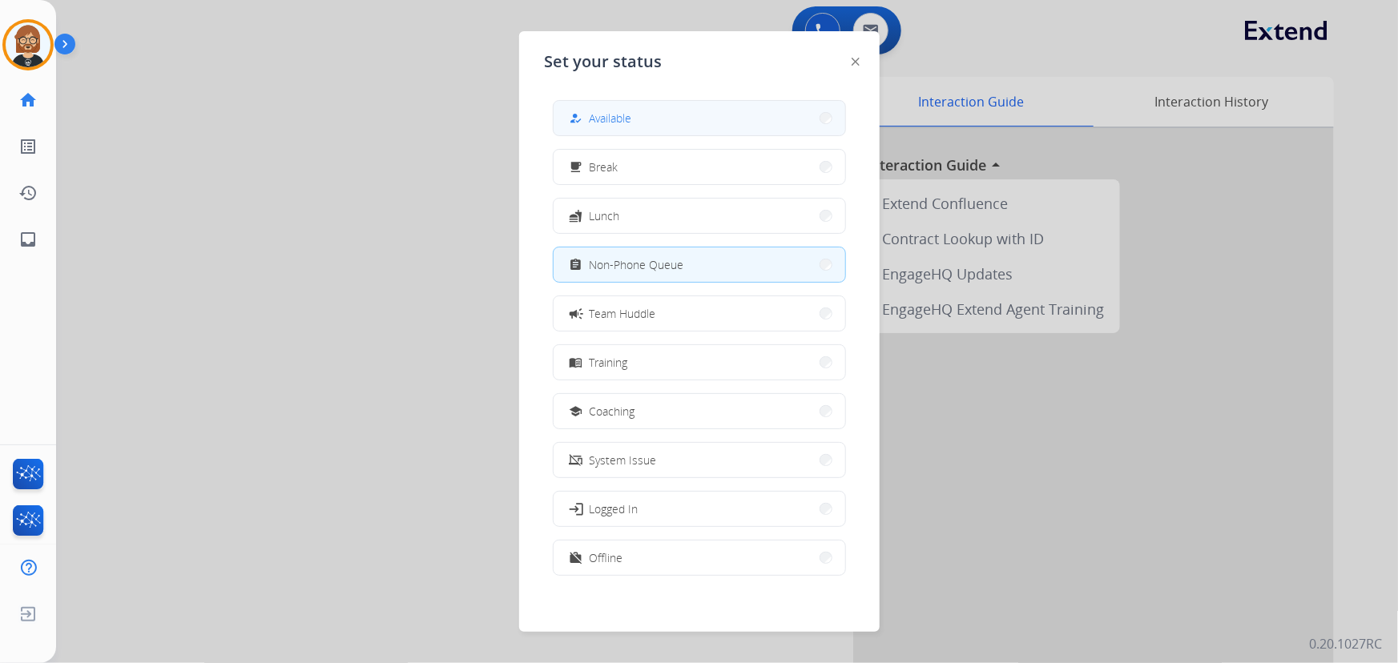
click at [613, 107] on button "how_to_reg Available" at bounding box center [700, 118] width 292 height 34
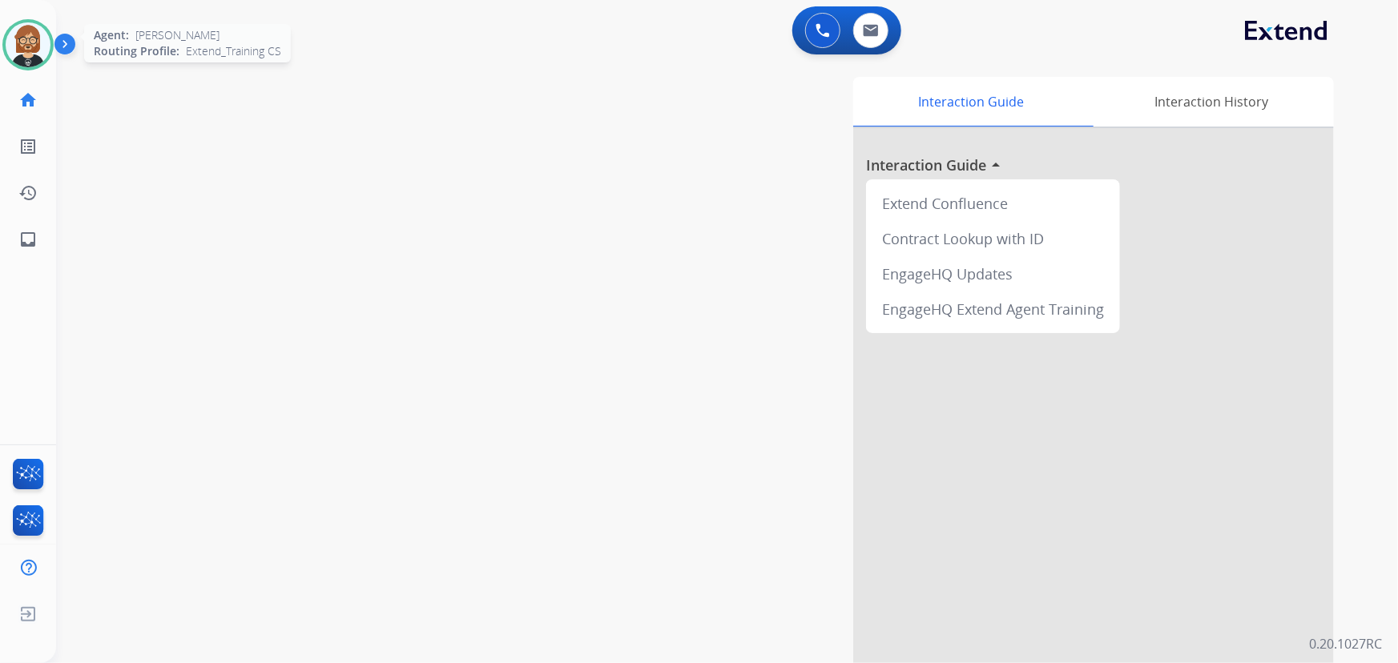
click at [31, 56] on img at bounding box center [28, 44] width 45 height 45
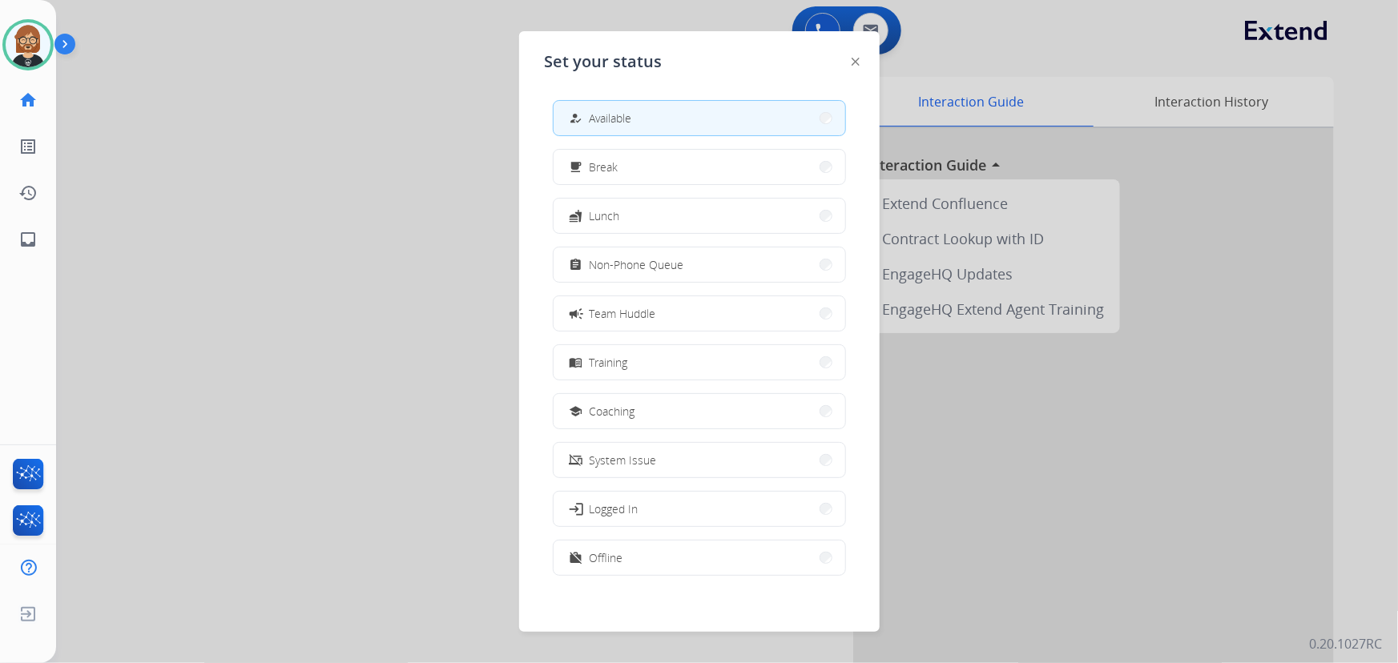
click at [368, 119] on div at bounding box center [699, 331] width 1398 height 663
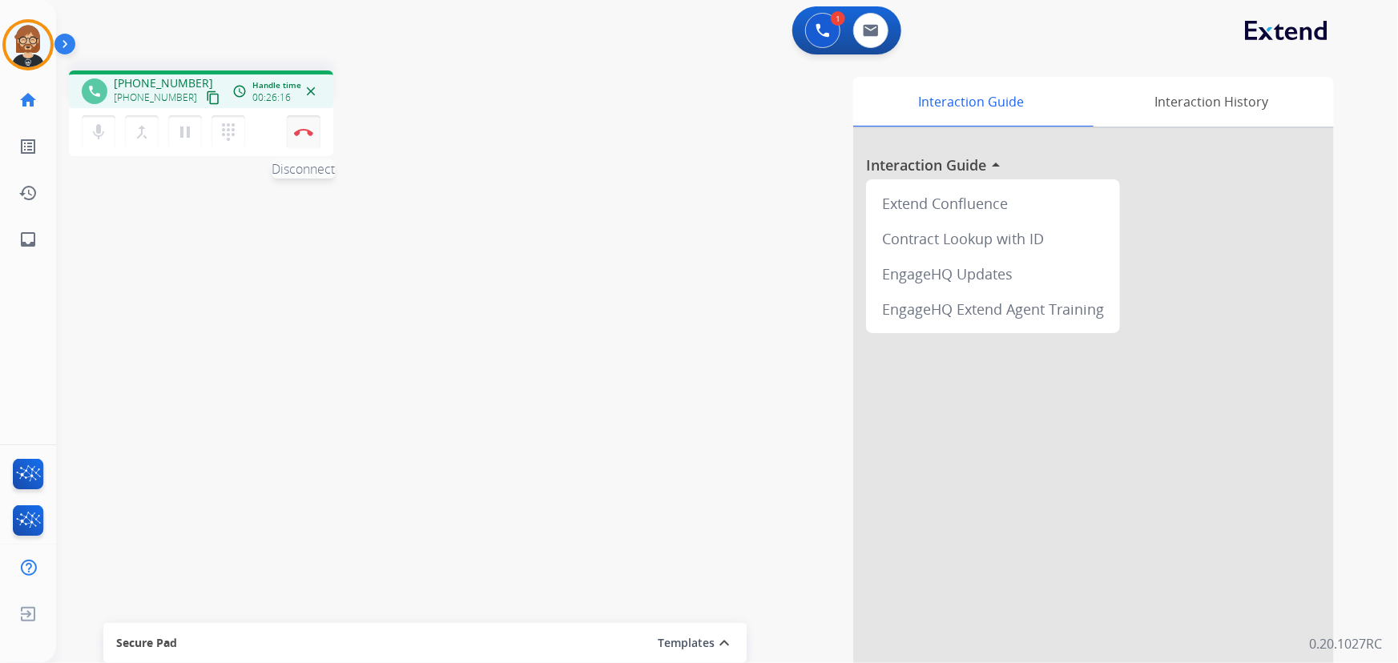
click at [301, 131] on img at bounding box center [303, 132] width 19 height 8
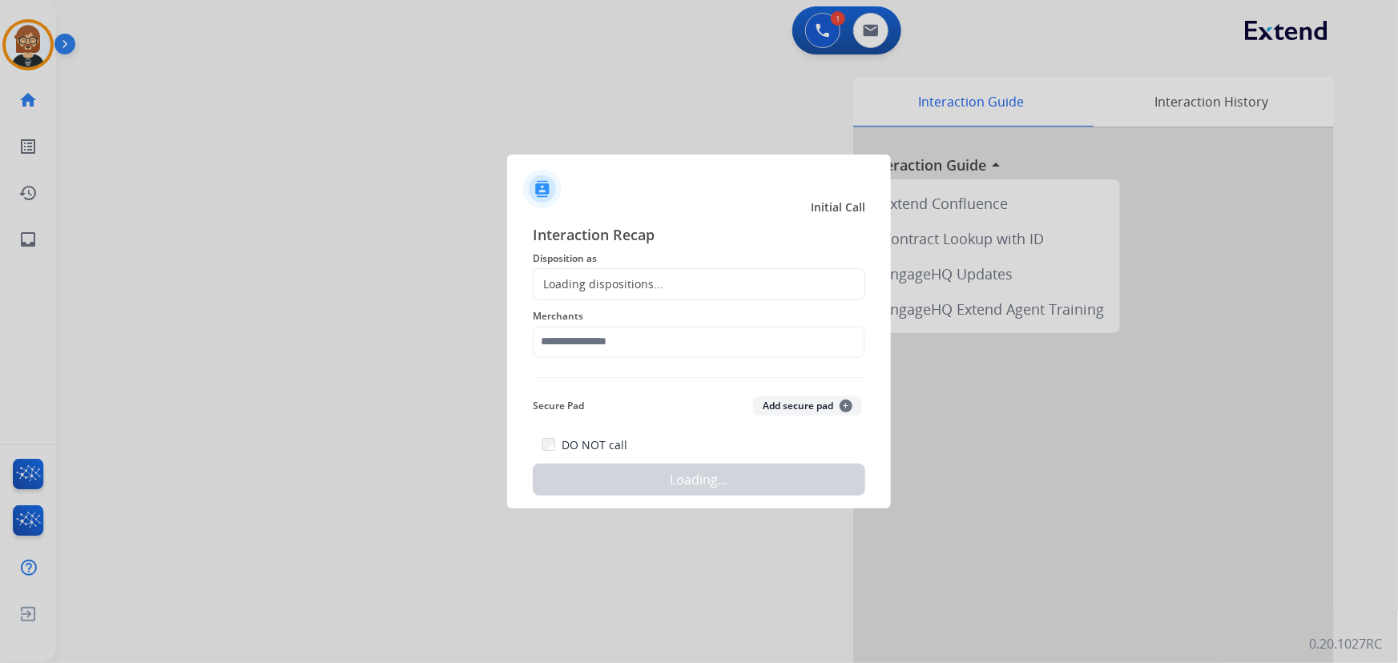
click at [653, 284] on div "Loading dispositions..." at bounding box center [599, 284] width 130 height 16
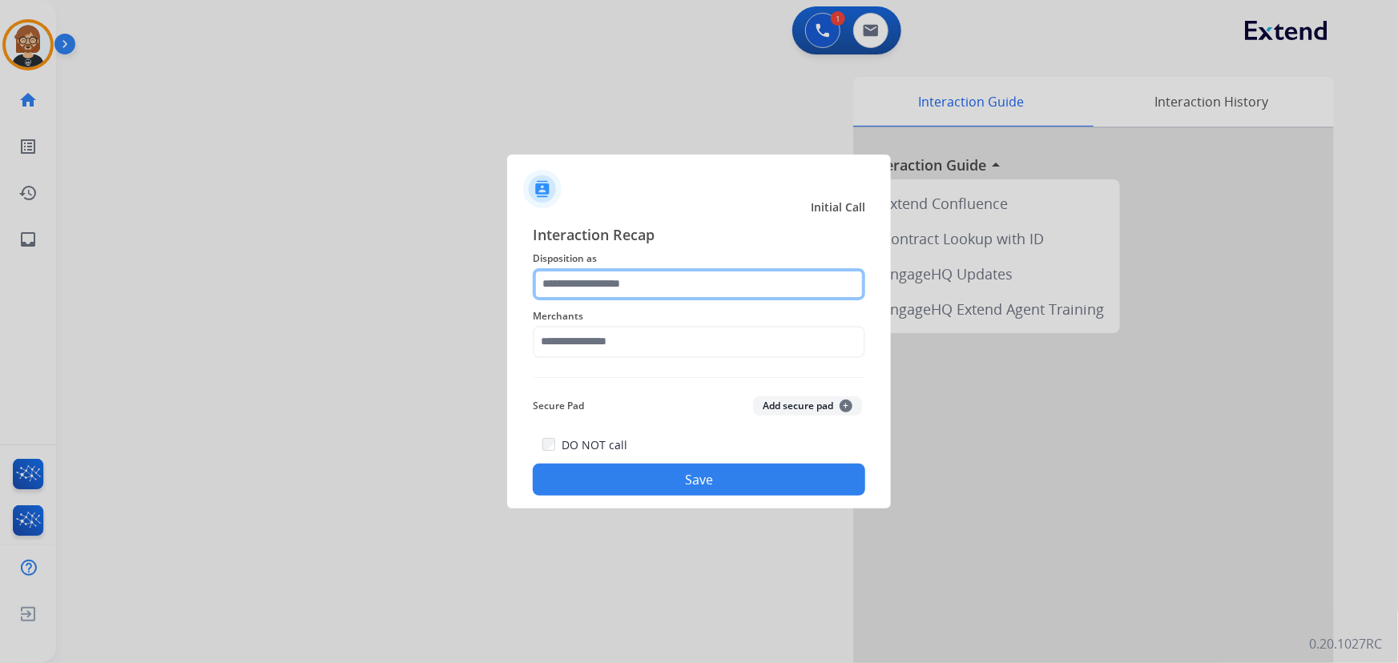
click at [642, 284] on input "text" at bounding box center [699, 284] width 332 height 32
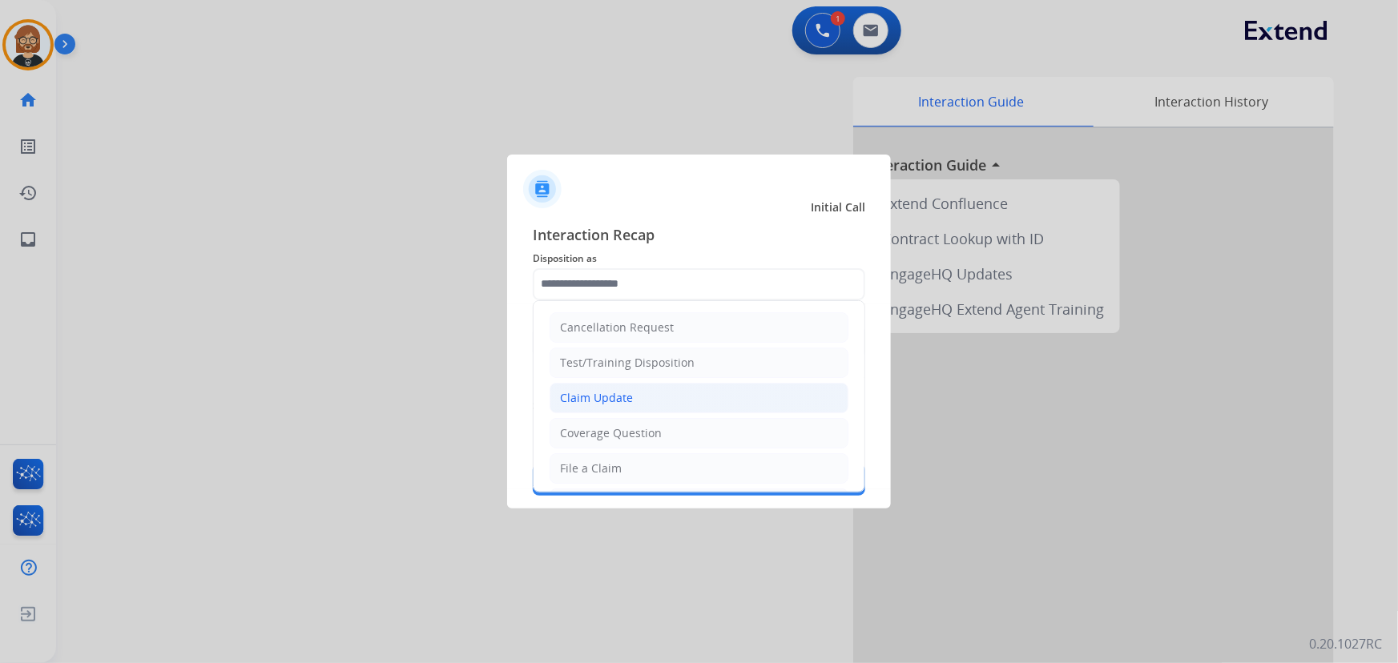
click at [633, 384] on li "Claim Update" at bounding box center [699, 398] width 299 height 30
type input "**********"
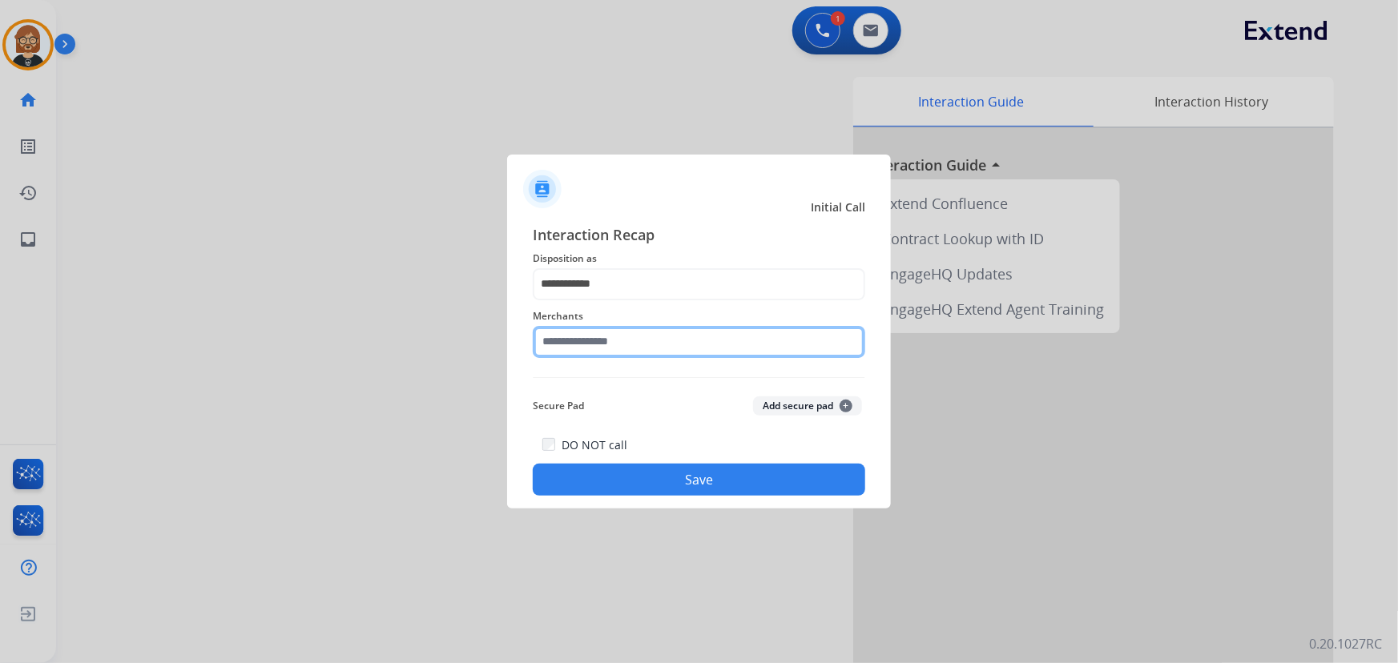
click at [642, 344] on input "text" at bounding box center [699, 342] width 332 height 32
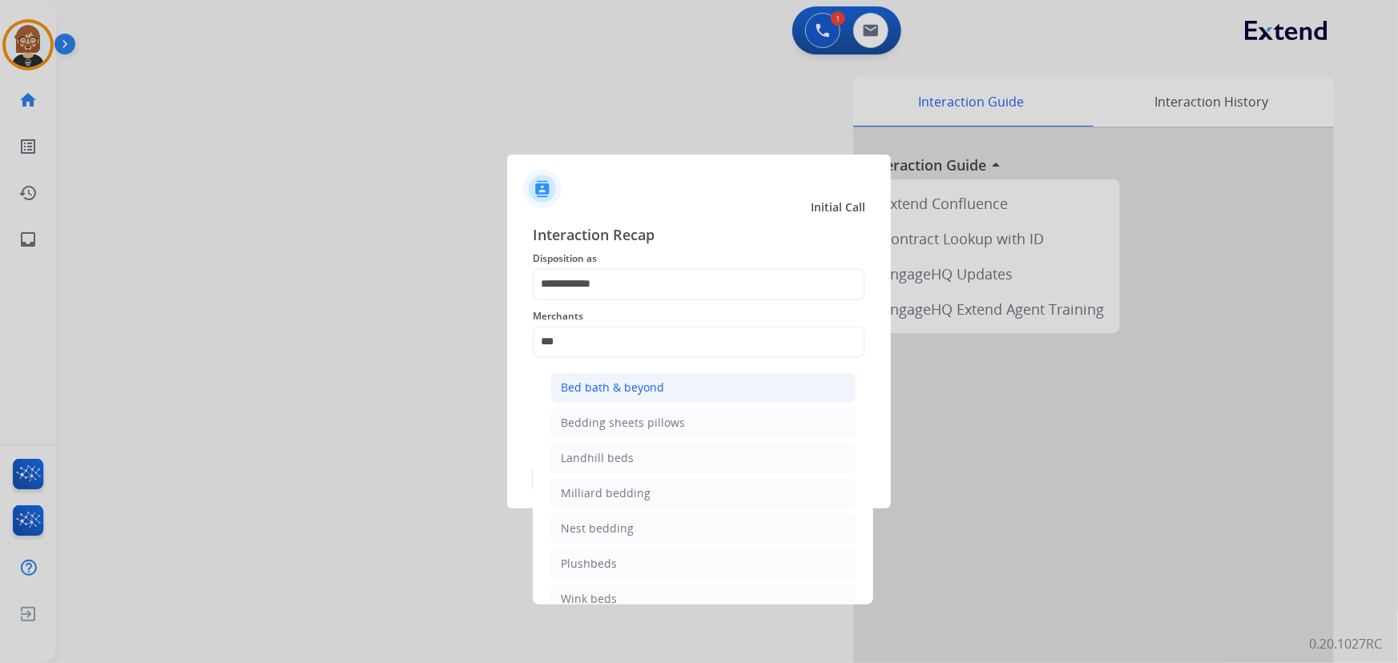
click at [671, 391] on li "Bed bath & beyond" at bounding box center [702, 388] width 305 height 30
type input "**********"
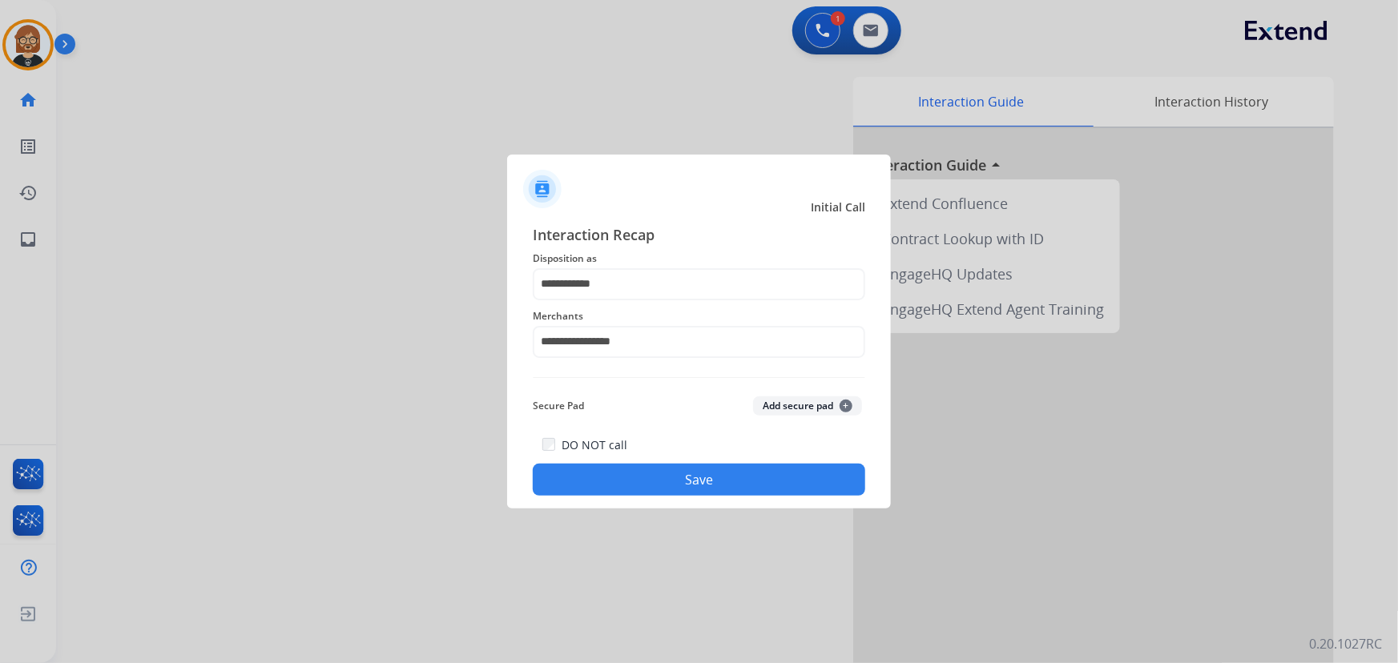
click at [697, 486] on button "Save" at bounding box center [699, 480] width 332 height 32
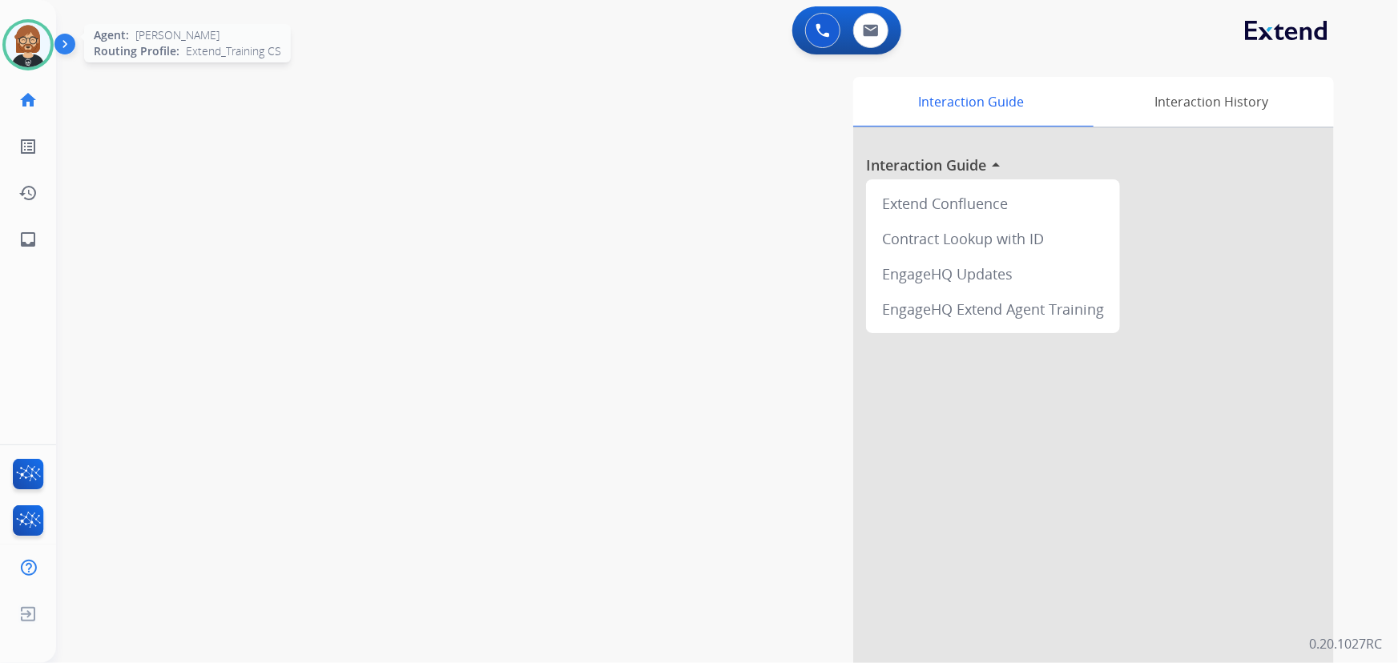
click at [20, 30] on img at bounding box center [28, 44] width 45 height 45
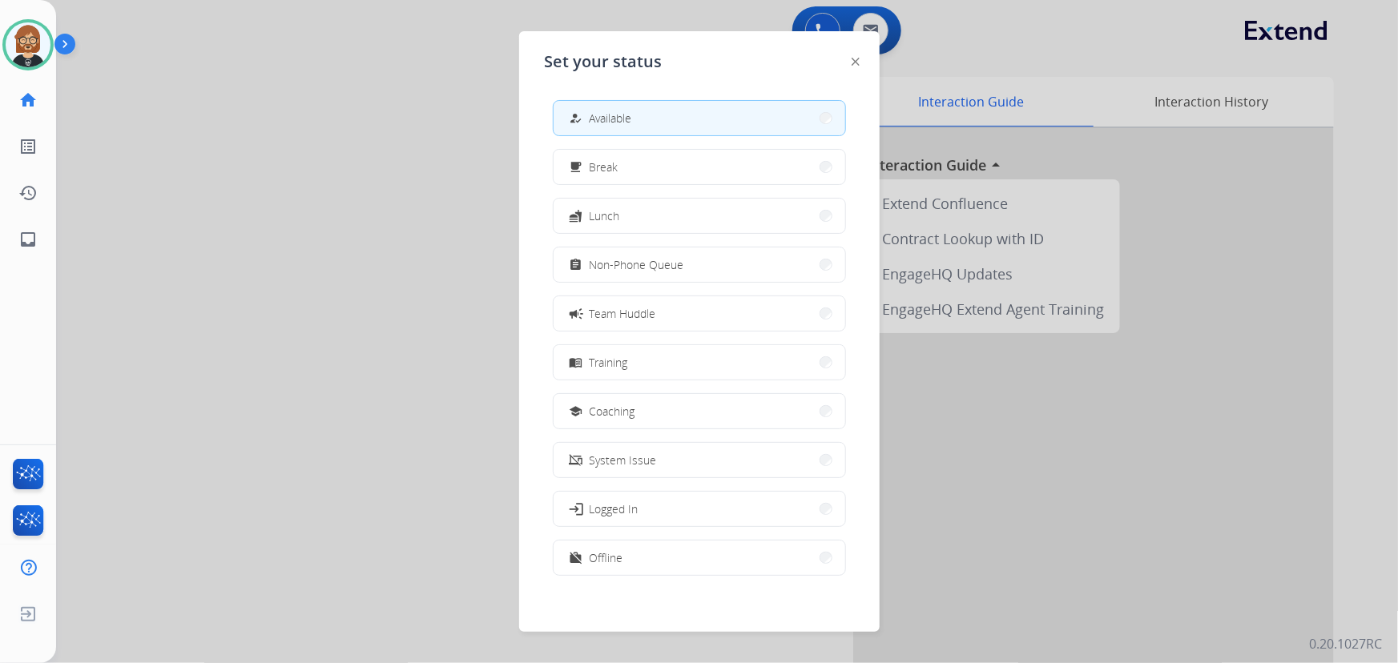
click at [204, 195] on div at bounding box center [699, 331] width 1398 height 663
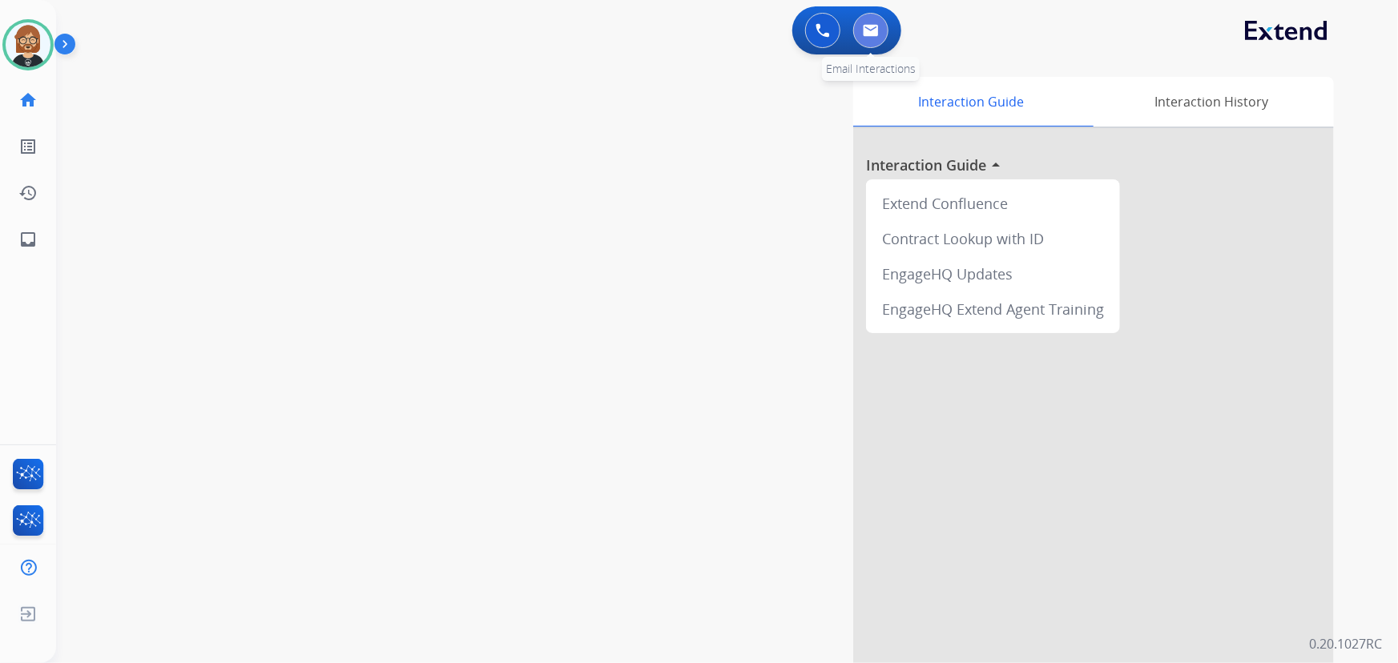
click at [859, 31] on button at bounding box center [870, 30] width 35 height 35
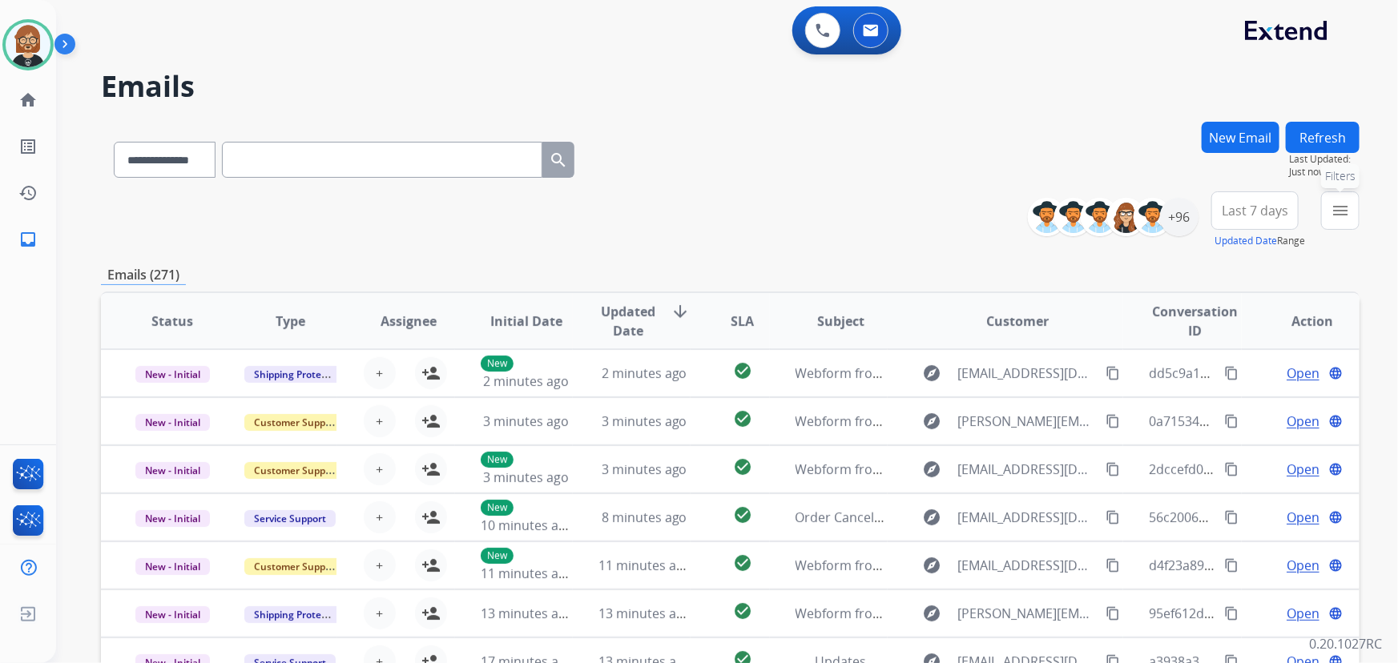
click at [1345, 208] on mat-icon "menu" at bounding box center [1340, 210] width 19 height 19
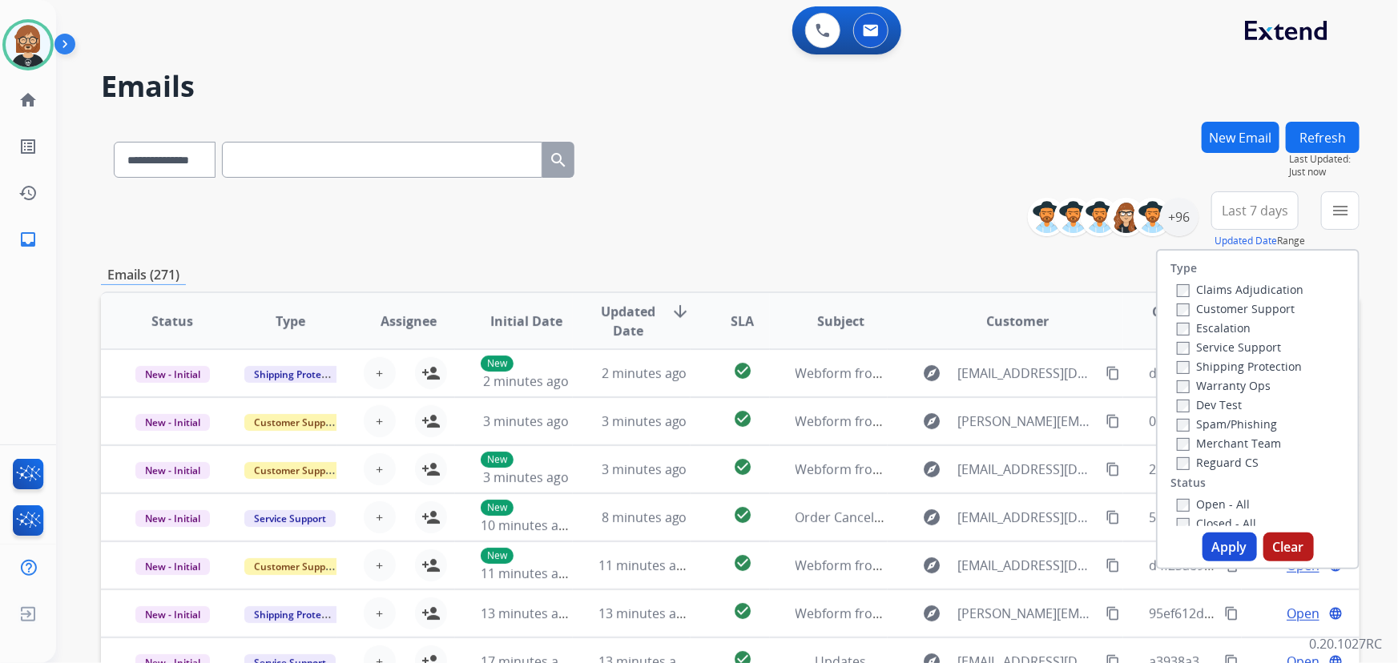
click at [1198, 469] on label "Reguard CS" at bounding box center [1218, 462] width 82 height 15
click at [1210, 307] on label "Customer Support" at bounding box center [1236, 308] width 118 height 15
click at [1206, 365] on label "Shipping Protection" at bounding box center [1239, 366] width 125 height 15
click at [1228, 497] on label "Open - All" at bounding box center [1213, 504] width 73 height 15
click at [1226, 555] on button "Apply" at bounding box center [1229, 547] width 54 height 29
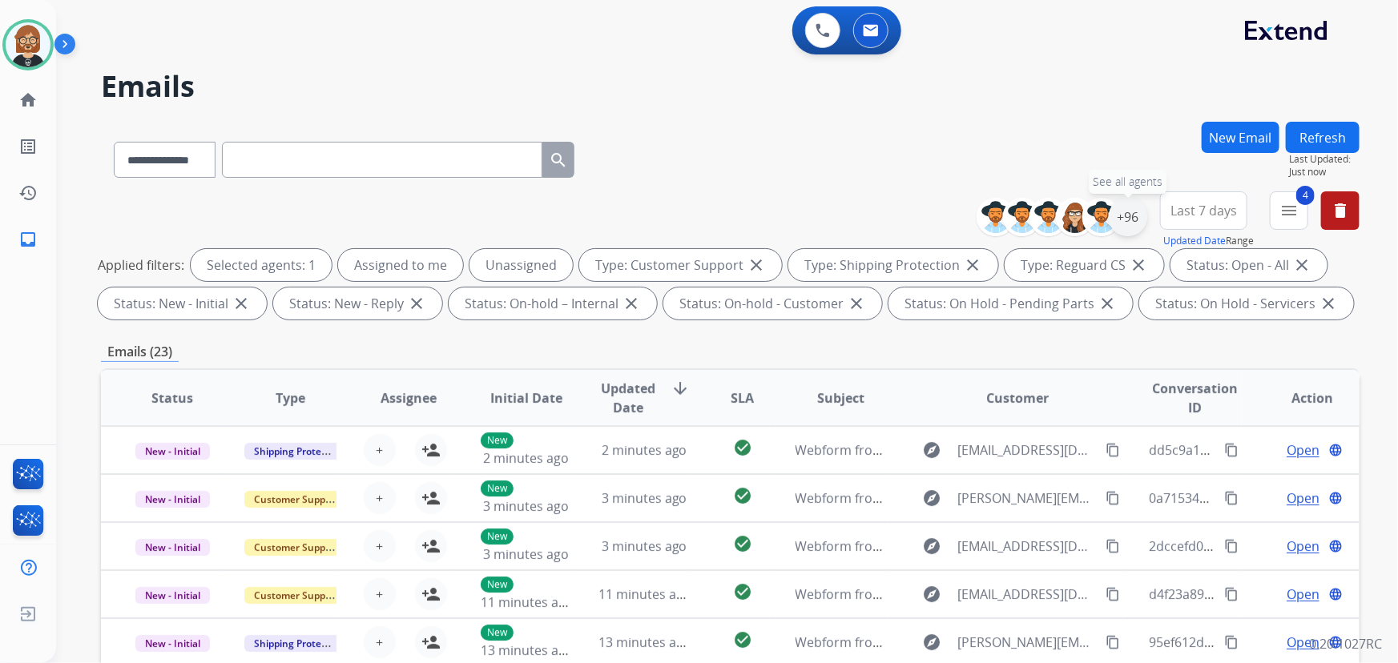
click at [1138, 222] on div "+96" at bounding box center [1128, 217] width 38 height 38
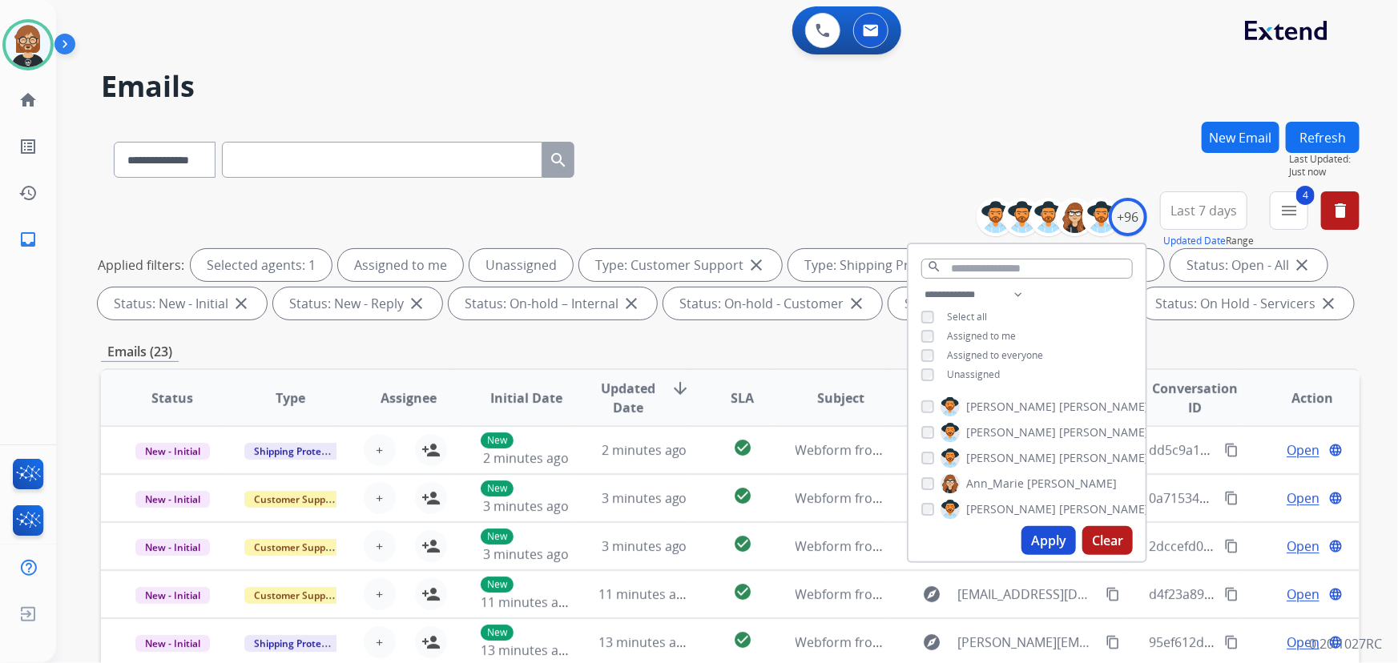
click at [984, 373] on span "Unassigned" at bounding box center [973, 375] width 53 height 14
click at [1046, 534] on button "Apply" at bounding box center [1048, 540] width 54 height 29
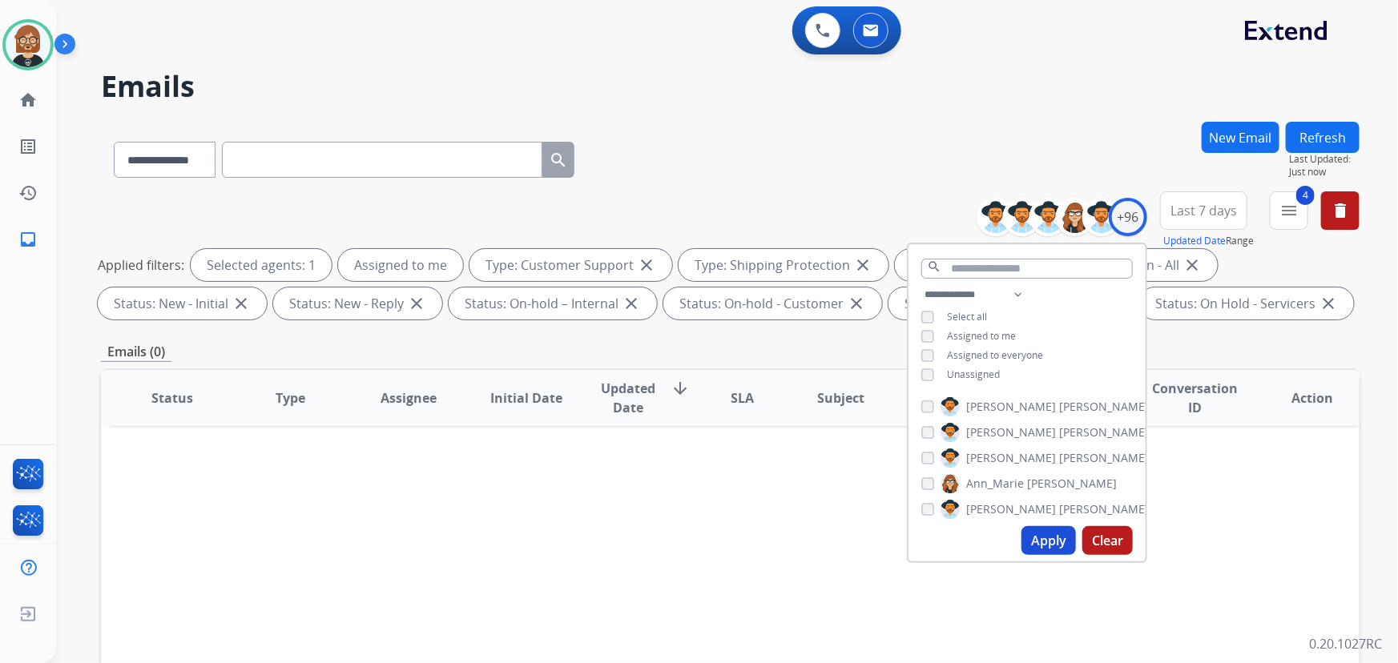
click at [915, 376] on div "**********" at bounding box center [1026, 336] width 237 height 103
click at [1025, 530] on button "Apply" at bounding box center [1048, 540] width 54 height 29
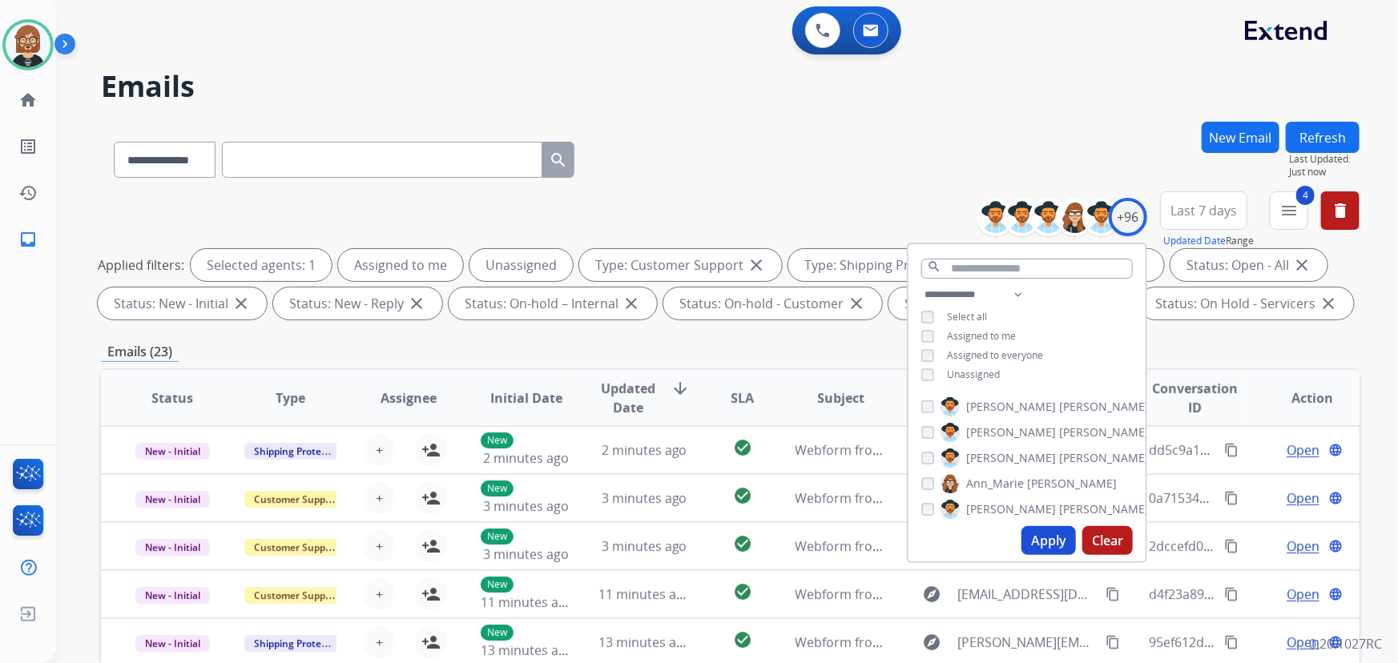
click at [855, 349] on div "Emails (23)" at bounding box center [730, 352] width 1259 height 20
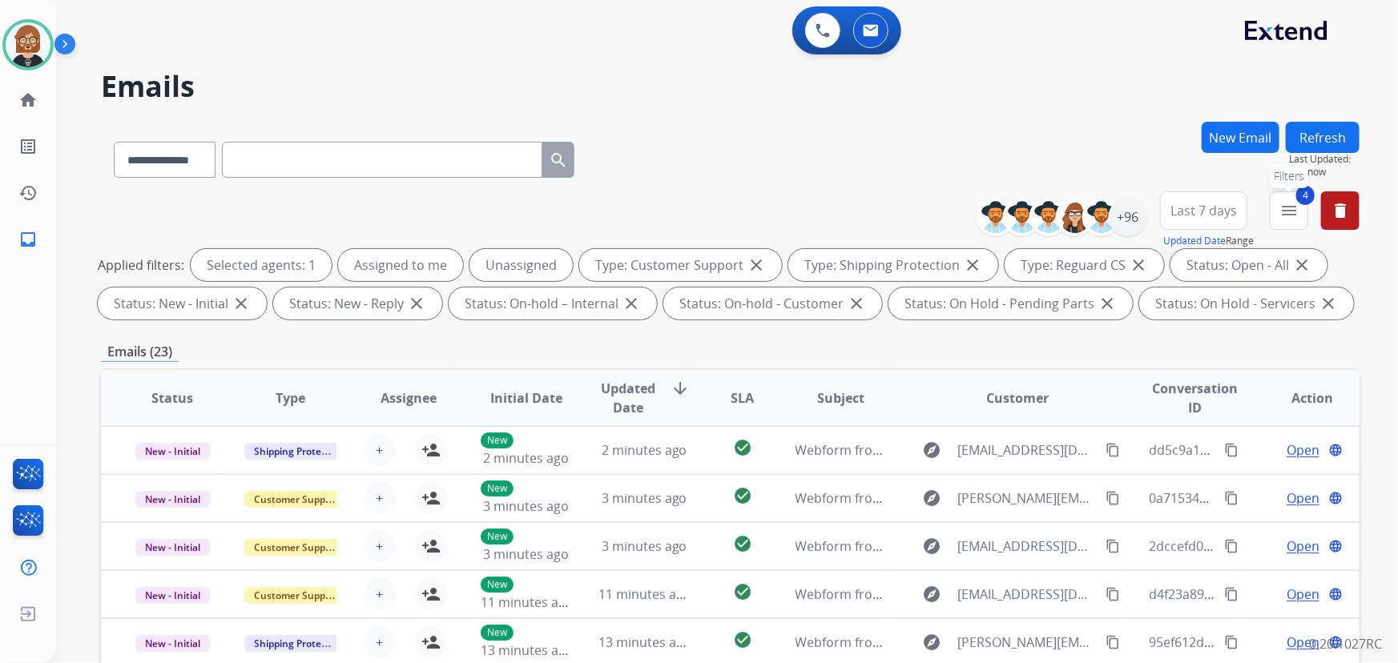
click at [1295, 211] on mat-icon "menu" at bounding box center [1288, 210] width 19 height 19
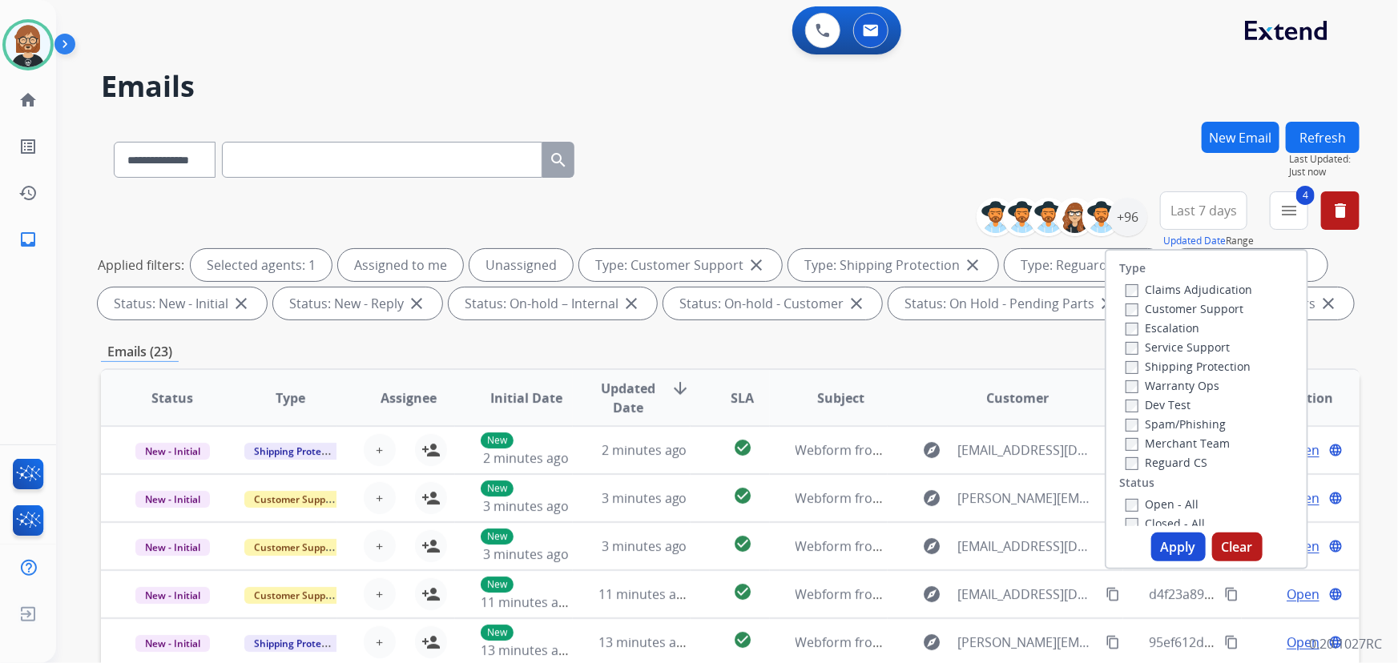
click at [884, 340] on div "**********" at bounding box center [730, 555] width 1259 height 867
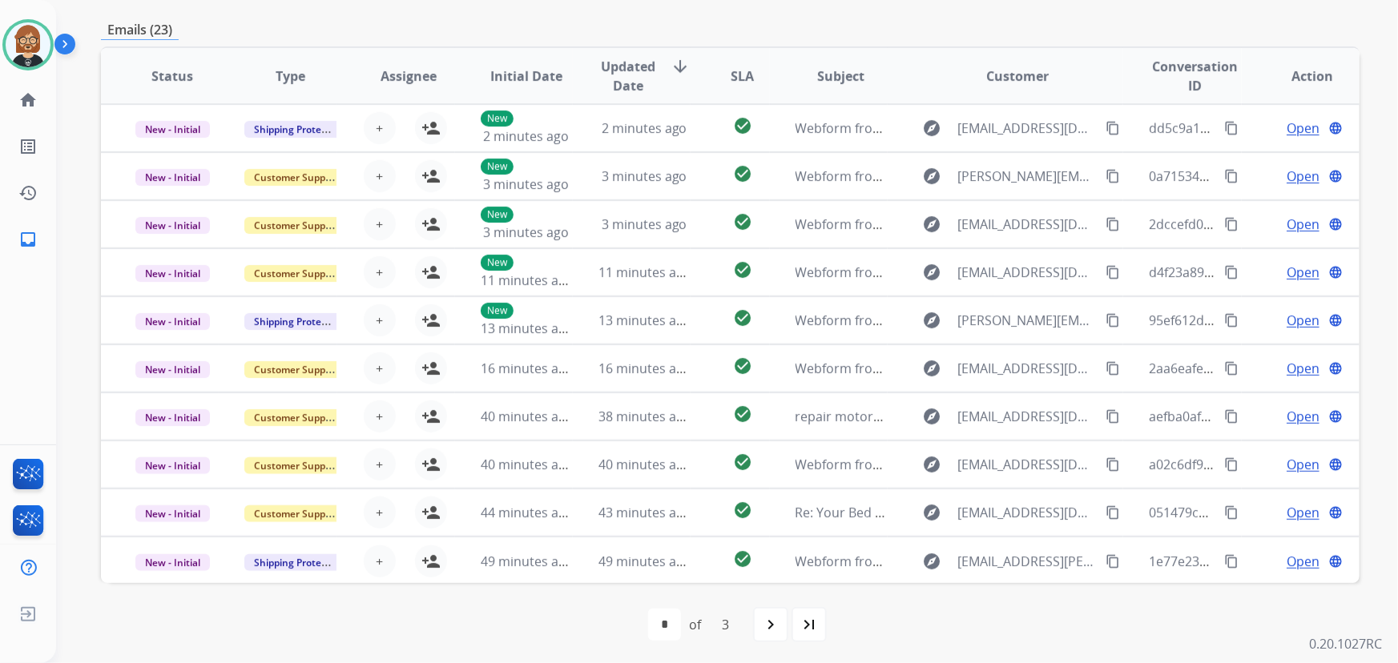
scroll to position [324, 0]
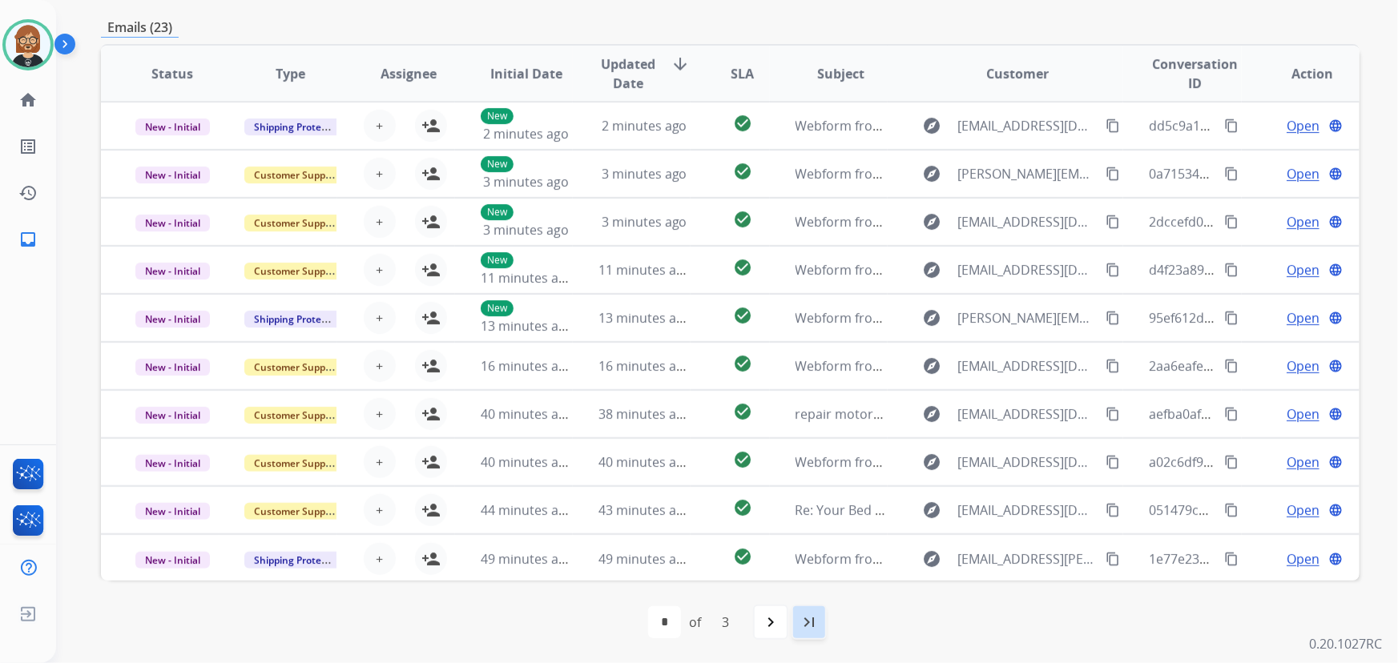
click at [808, 623] on mat-icon "last_page" at bounding box center [808, 622] width 19 height 19
select select "*"
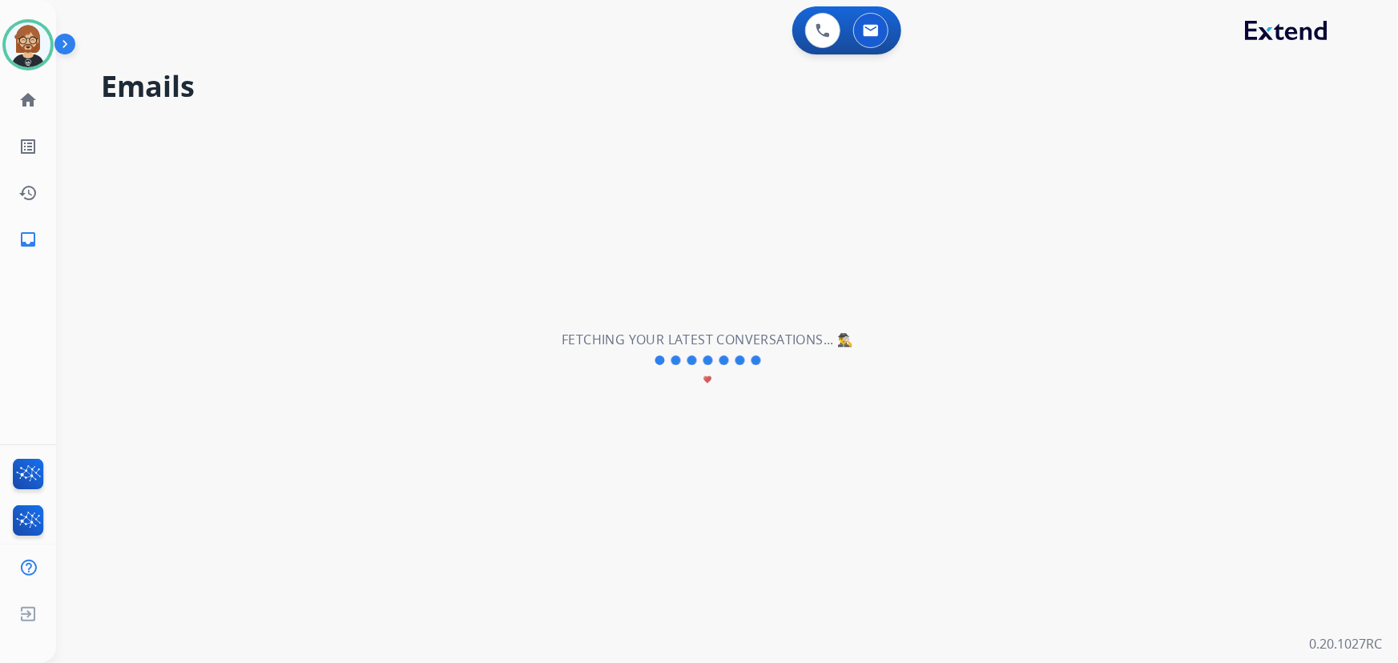
scroll to position [0, 0]
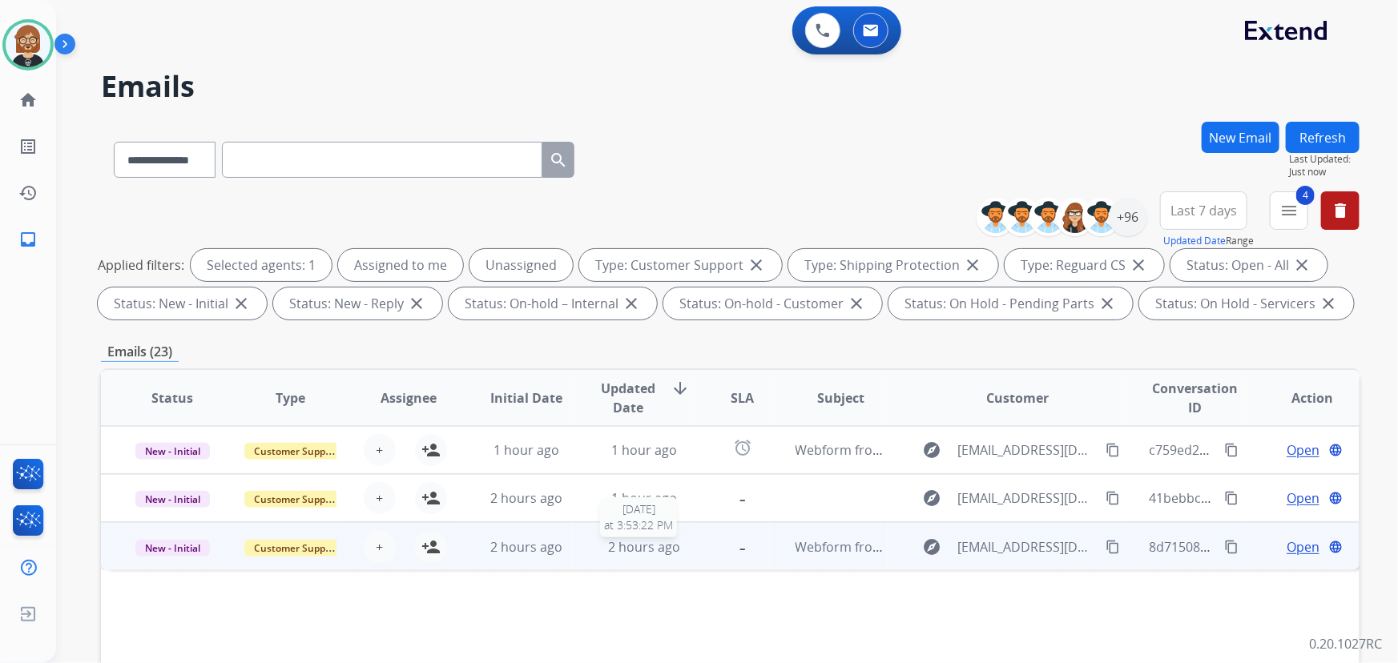
click at [674, 552] on span "2 hours ago" at bounding box center [644, 547] width 72 height 18
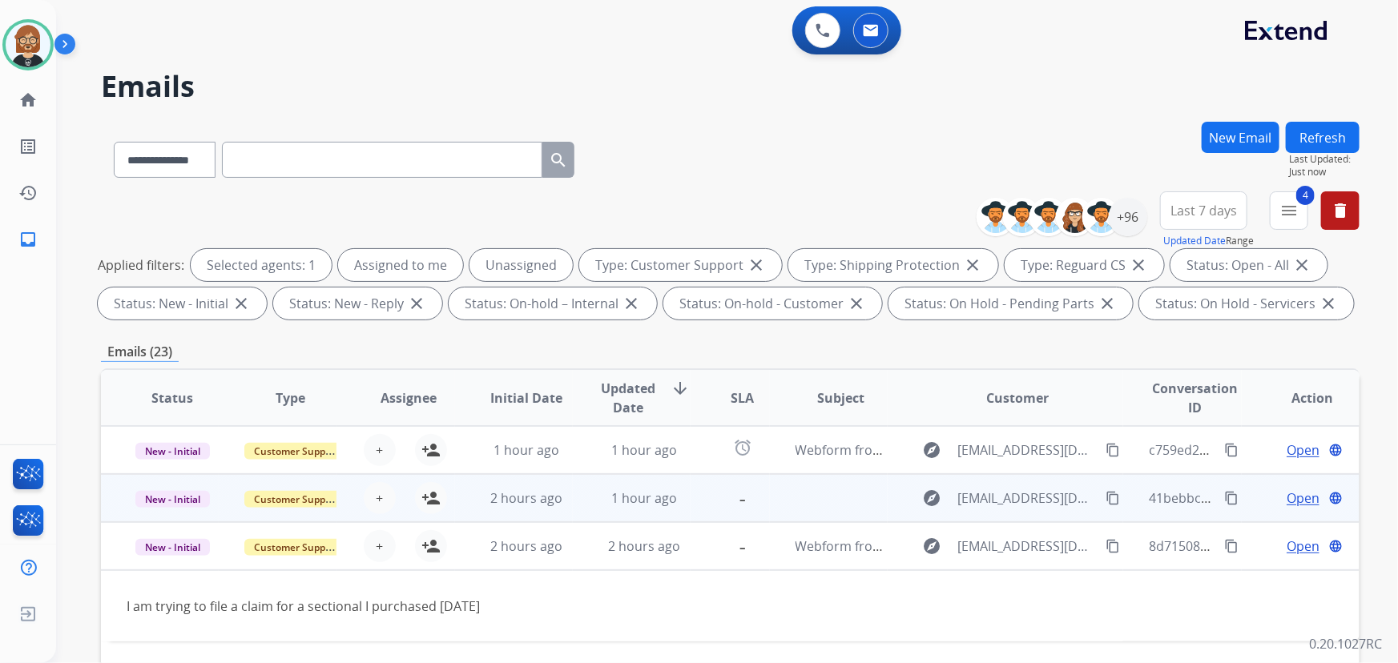
click at [698, 501] on td "-" at bounding box center [730, 498] width 79 height 48
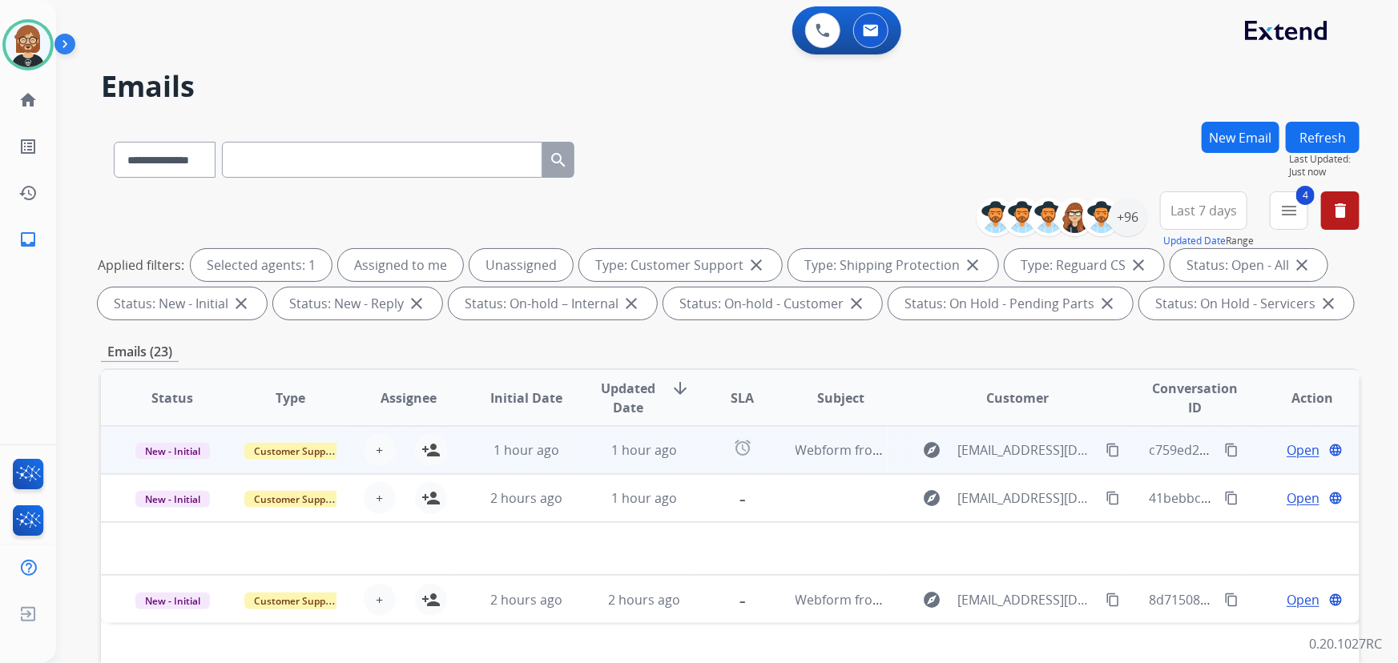
click at [709, 457] on td "alarm" at bounding box center [730, 450] width 79 height 48
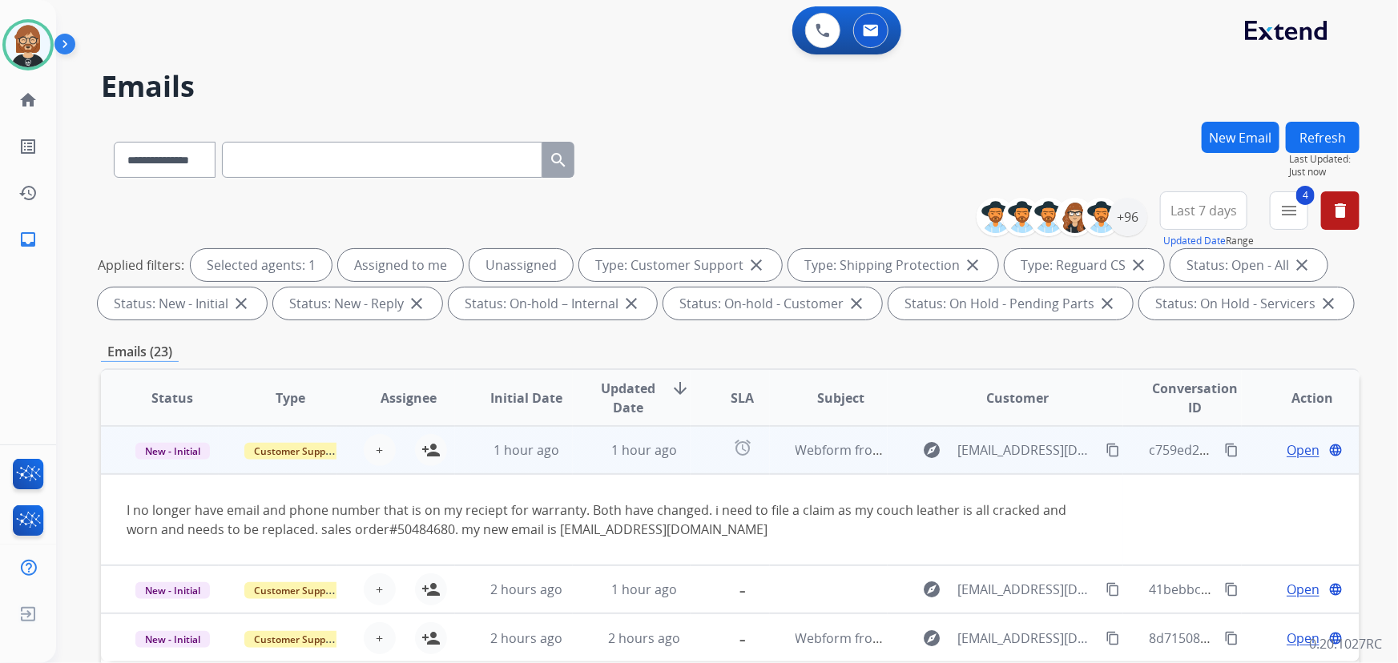
click at [586, 524] on div "I no longer have email and phone number that is on my reciept for warranty. Bot…" at bounding box center [612, 520] width 971 height 38
drag, startPoint x: 449, startPoint y: 530, endPoint x: 402, endPoint y: 535, distance: 46.7
click at [393, 538] on div "I no longer have email and phone number that is on my reciept for warranty. Bot…" at bounding box center [612, 520] width 971 height 38
copy div "50484680"
click at [1106, 450] on mat-icon "content_copy" at bounding box center [1113, 450] width 14 height 14
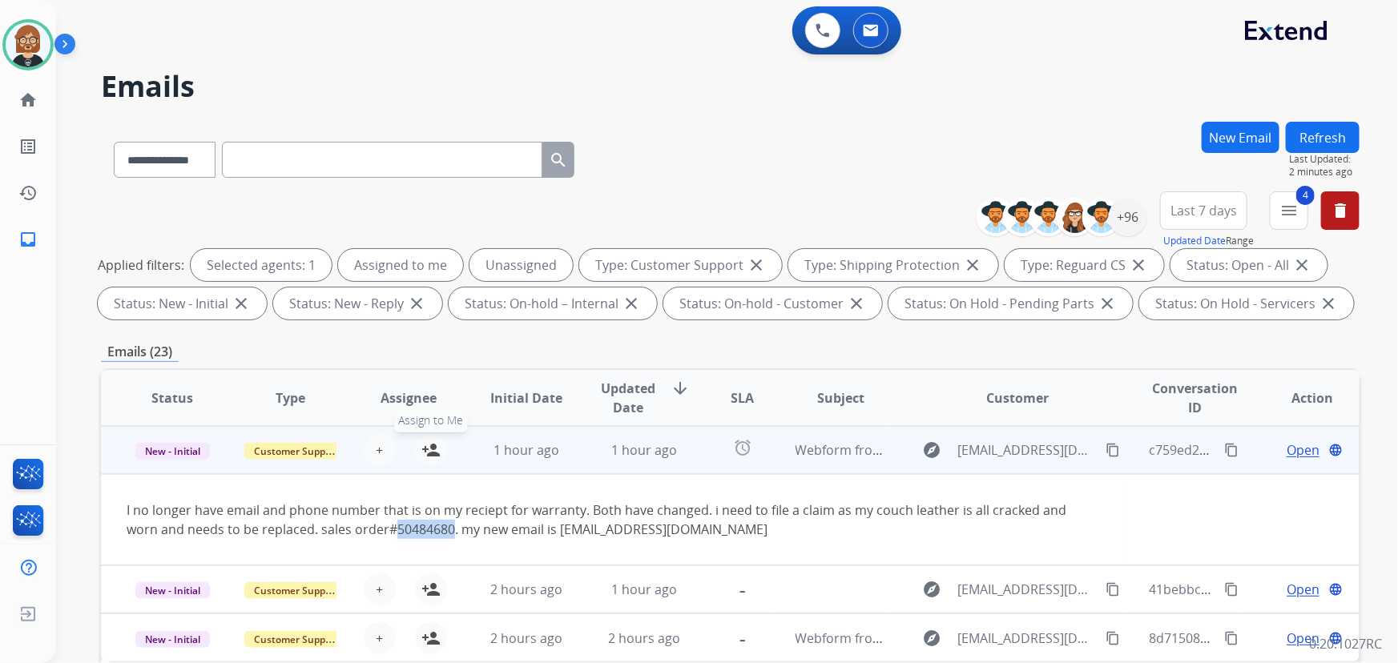
click at [427, 456] on mat-icon "person_add" at bounding box center [430, 450] width 19 height 19
click at [1292, 447] on span "Open" at bounding box center [1303, 450] width 33 height 19
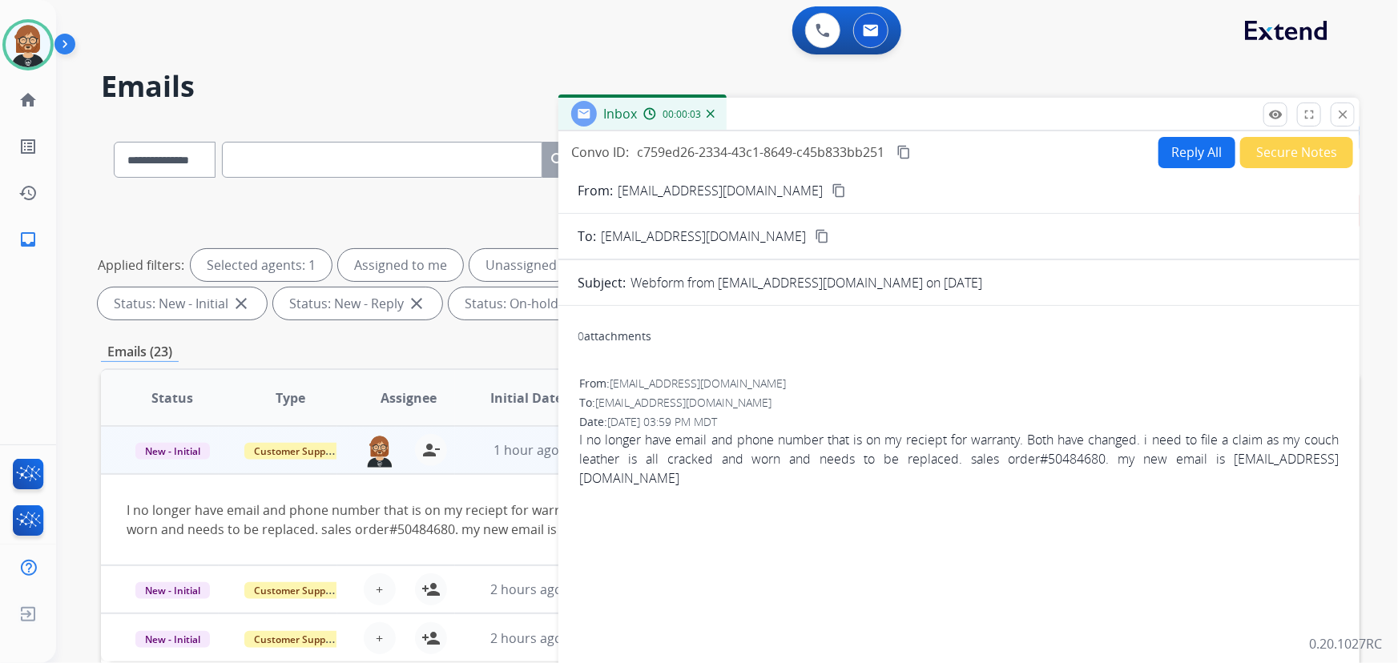
click at [1179, 147] on button "Reply All" at bounding box center [1196, 152] width 77 height 31
select select "**********"
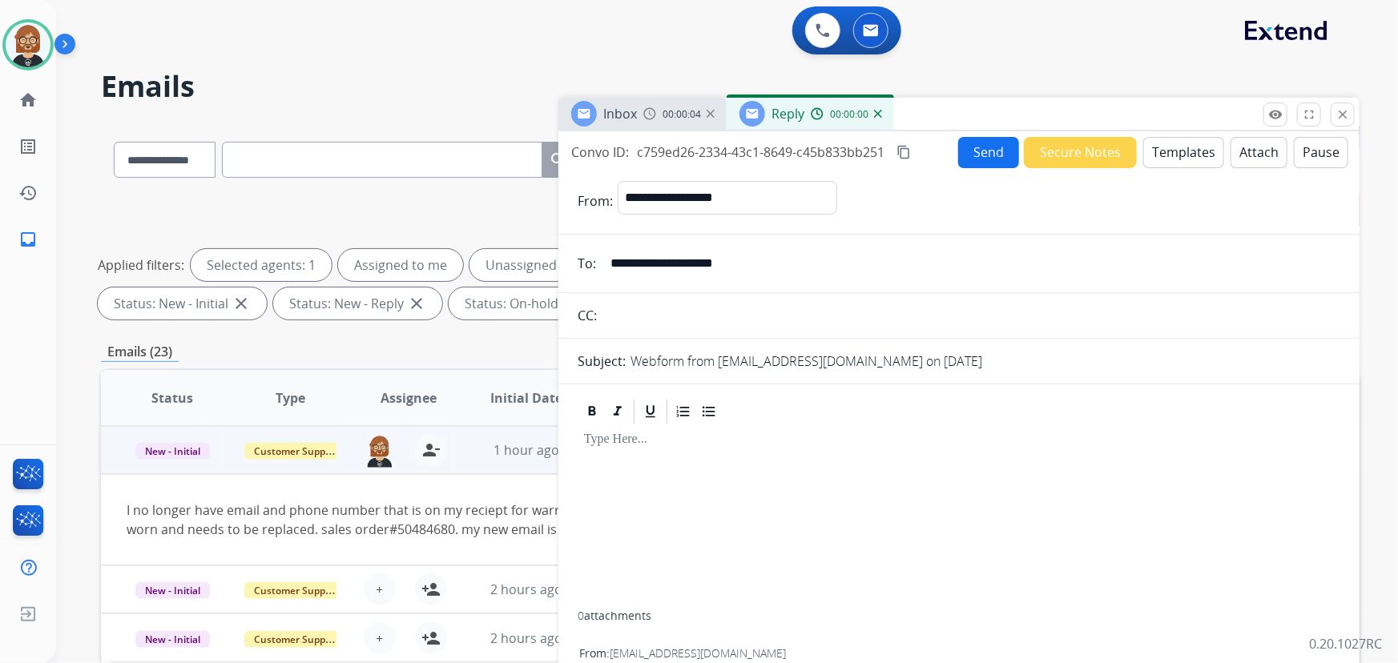
click at [1182, 148] on button "Templates" at bounding box center [1183, 152] width 81 height 31
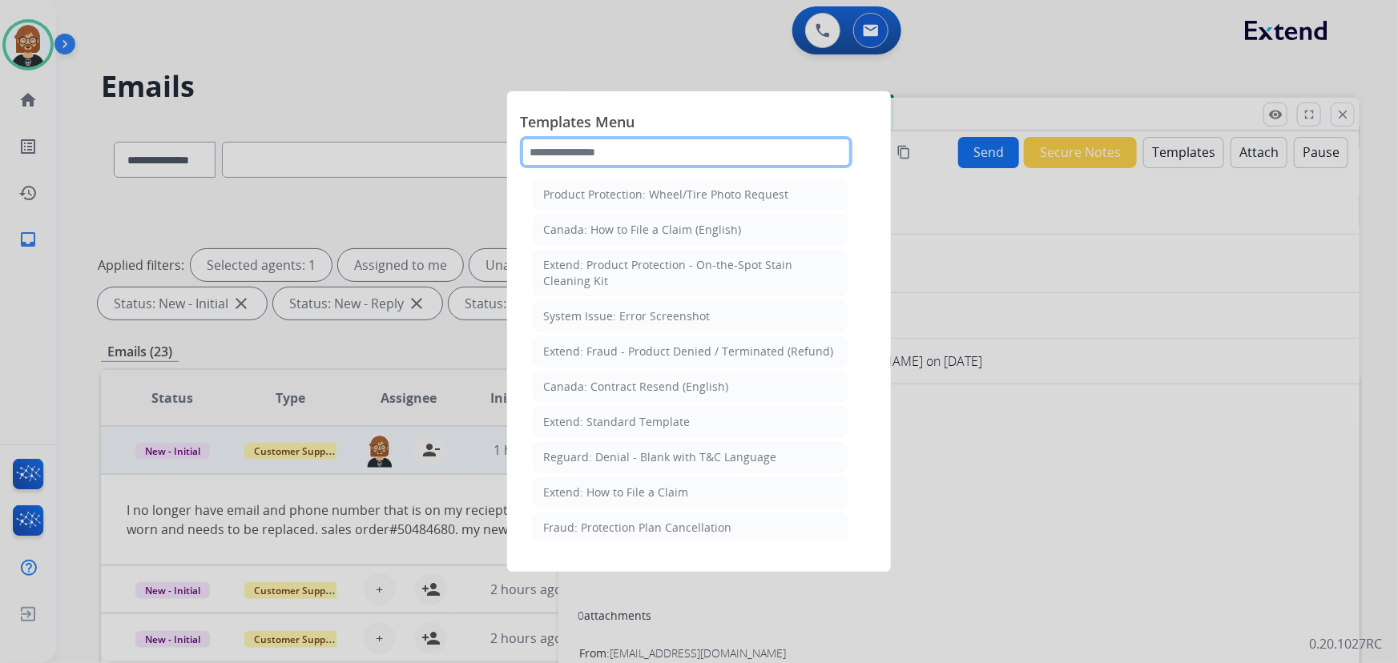
drag, startPoint x: 701, startPoint y: 160, endPoint x: 679, endPoint y: 170, distance: 24.4
click at [693, 165] on input "text" at bounding box center [686, 152] width 332 height 32
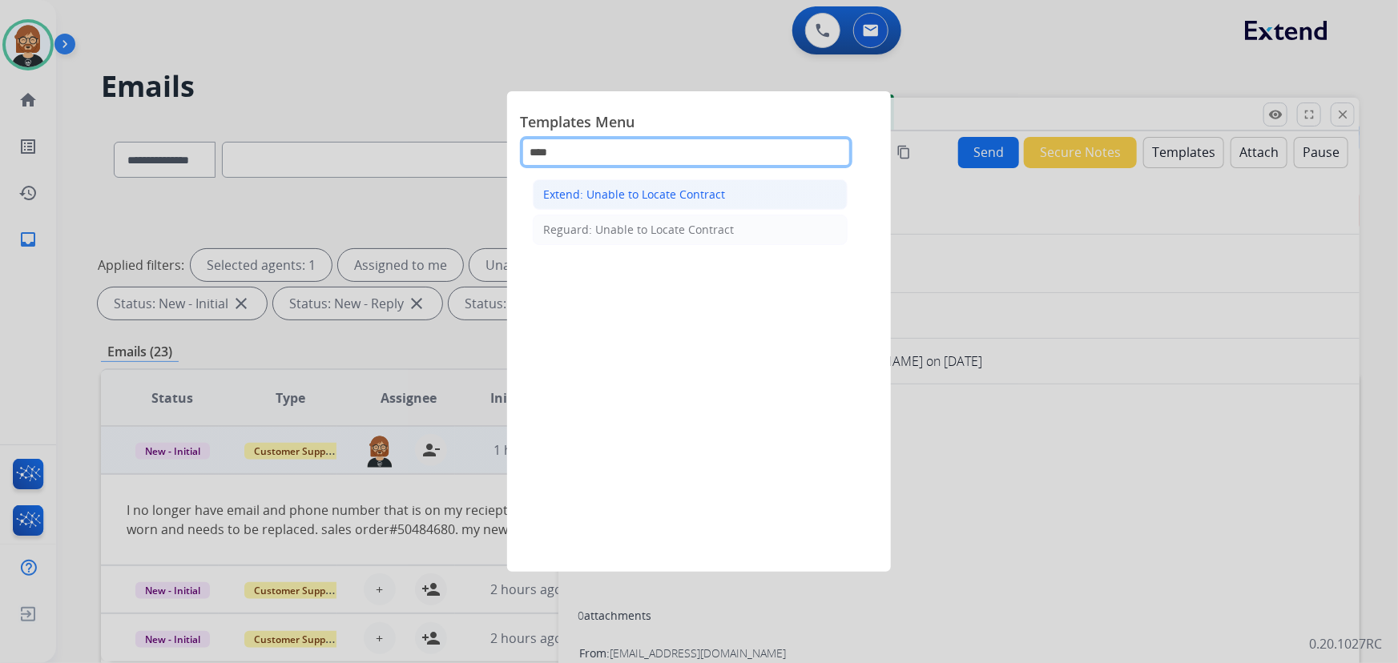
type input "****"
click at [718, 198] on div "Extend: Unable to Locate Contract" at bounding box center [634, 195] width 182 height 16
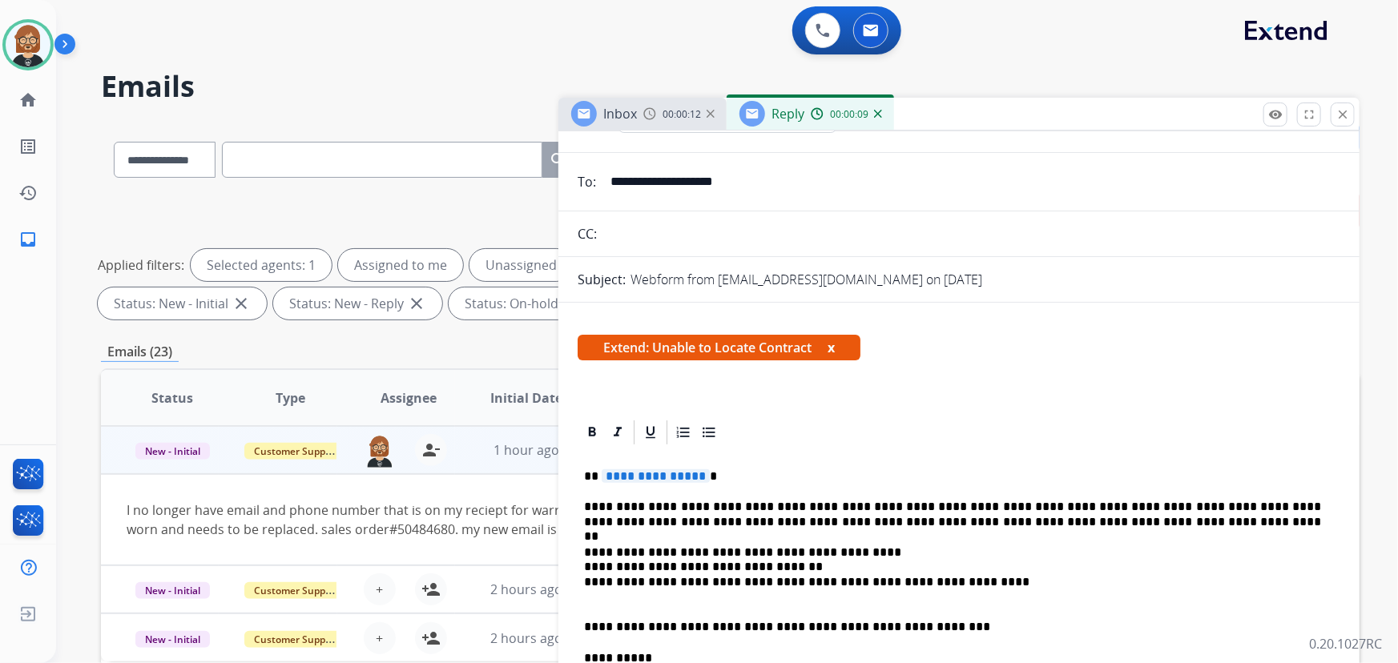
scroll to position [145, 0]
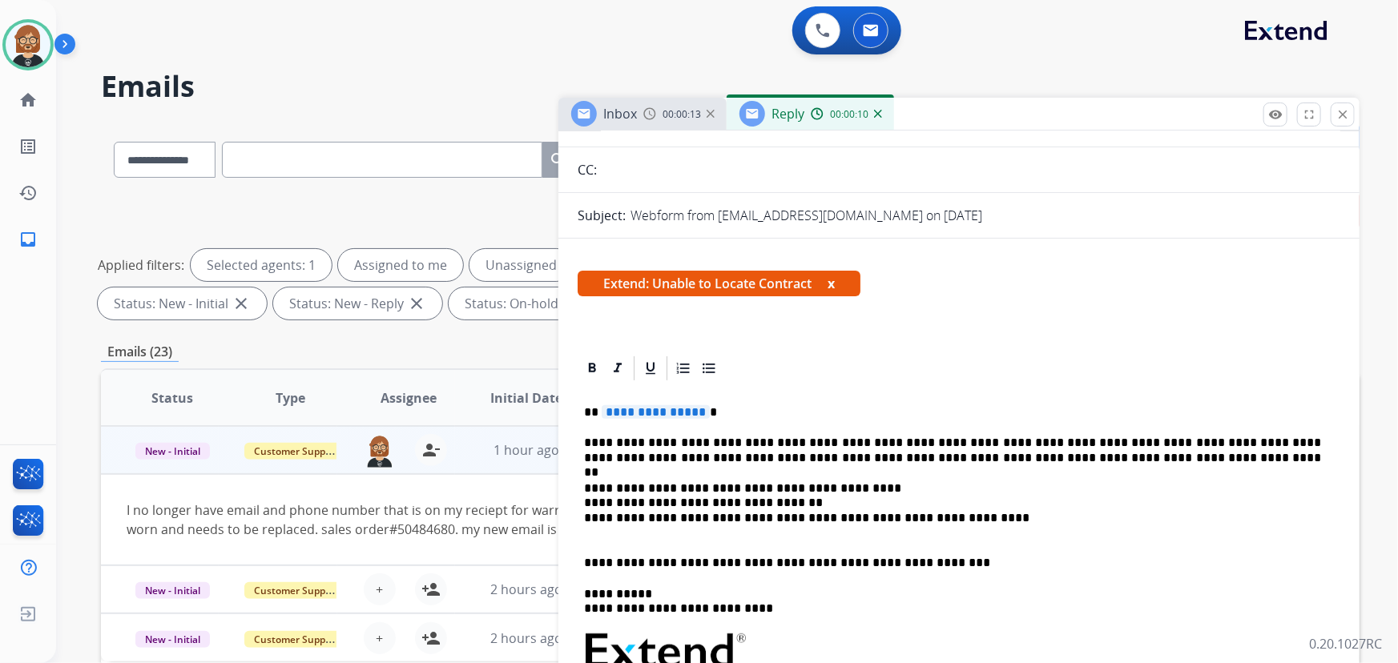
click at [671, 412] on span "**********" at bounding box center [656, 412] width 108 height 14
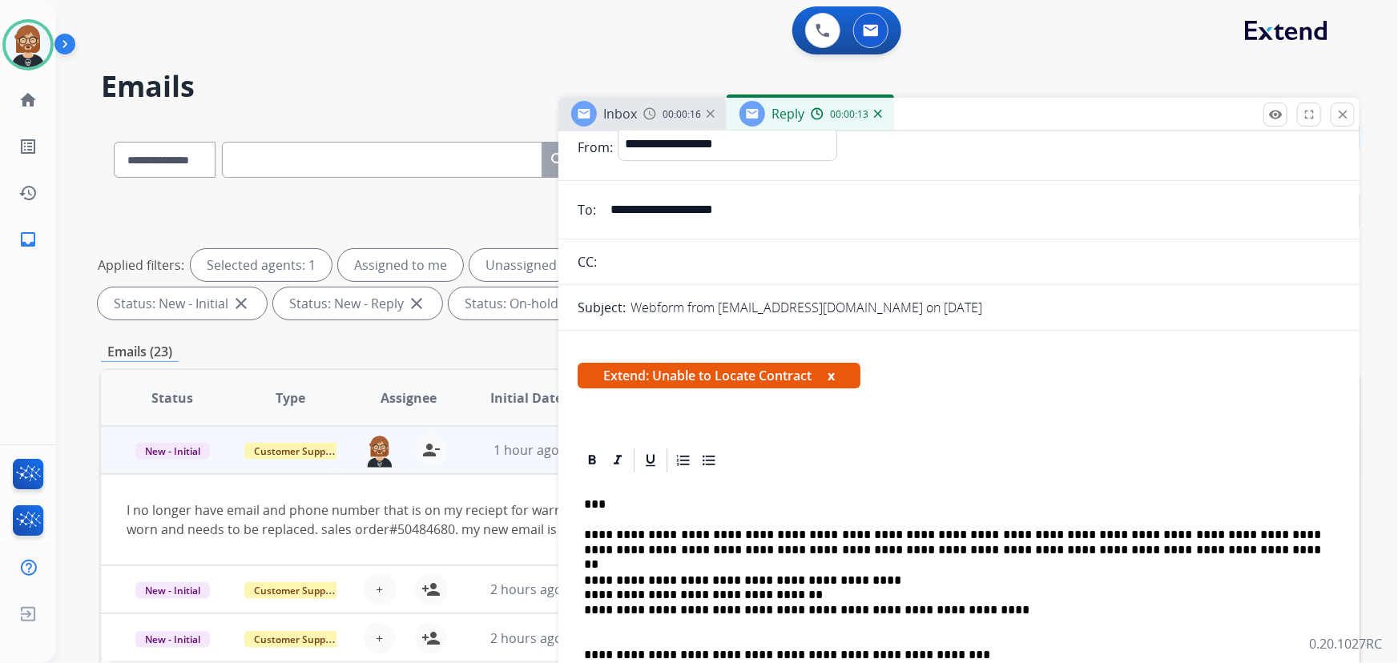
scroll to position [0, 0]
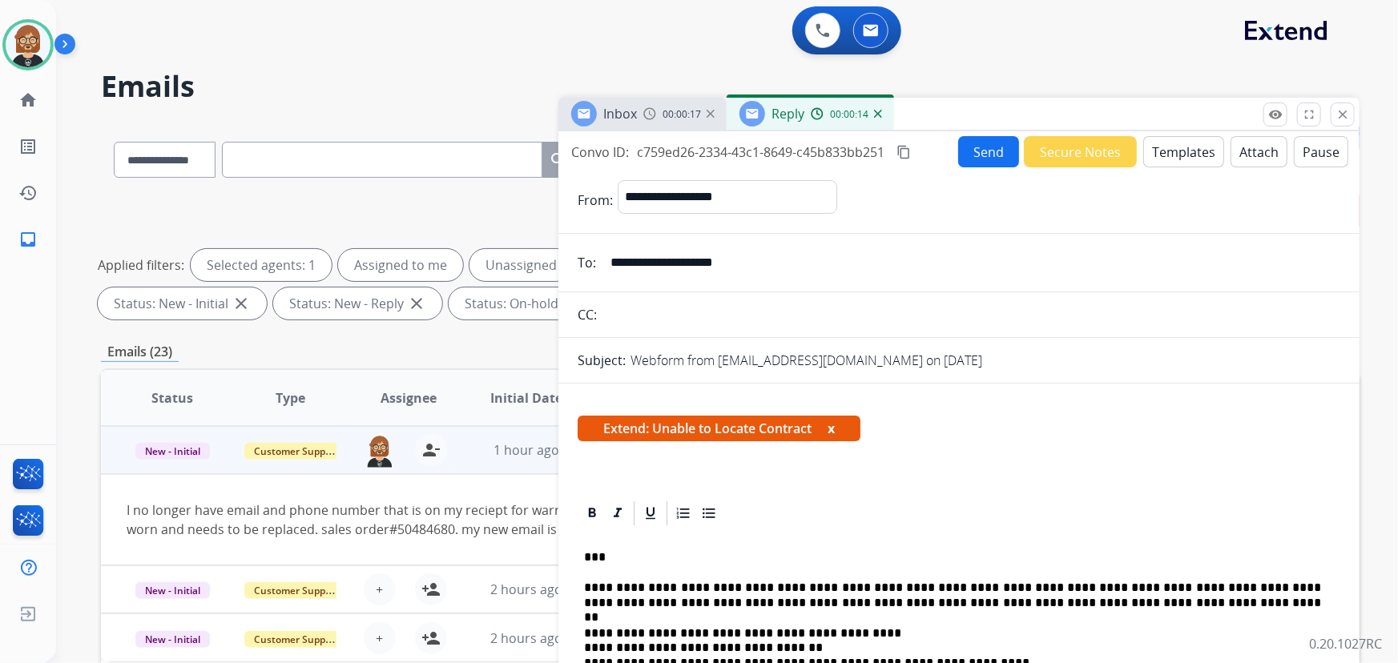
click at [986, 156] on button "Send" at bounding box center [988, 151] width 61 height 31
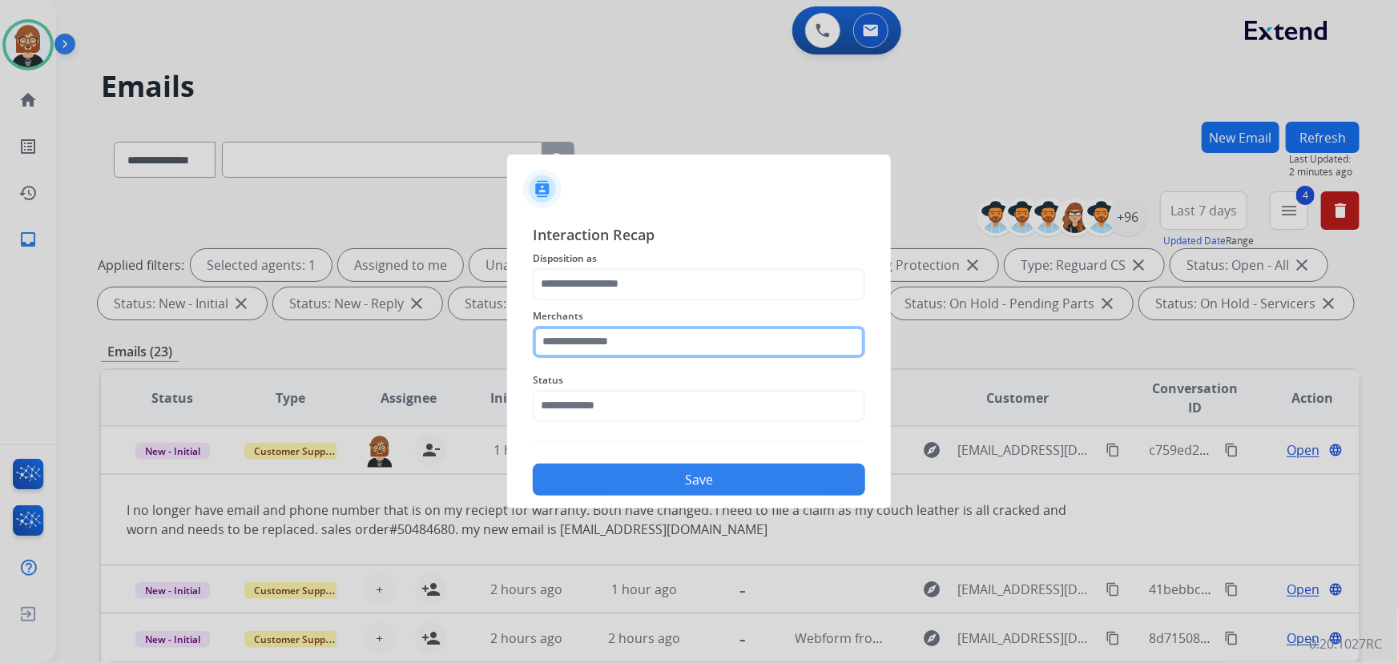
click at [584, 343] on input "text" at bounding box center [699, 342] width 332 height 32
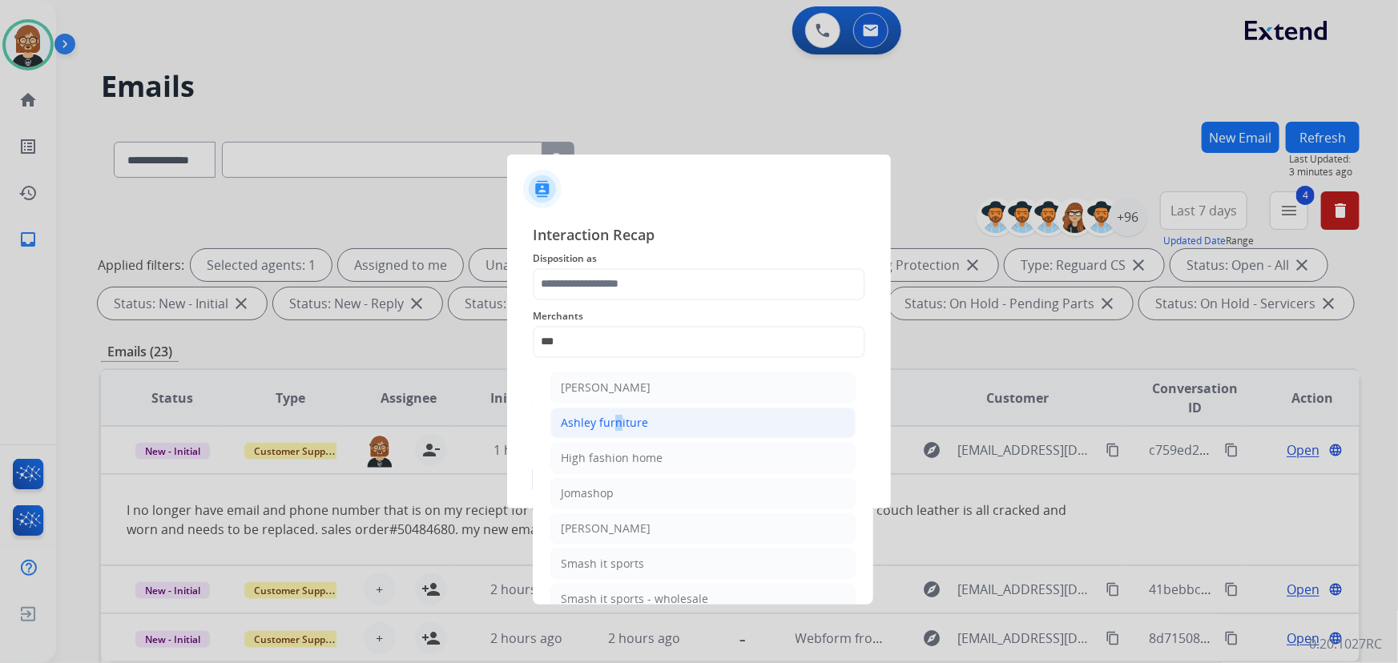
click at [610, 429] on div "Ashley furniture" at bounding box center [604, 423] width 87 height 16
type input "**********"
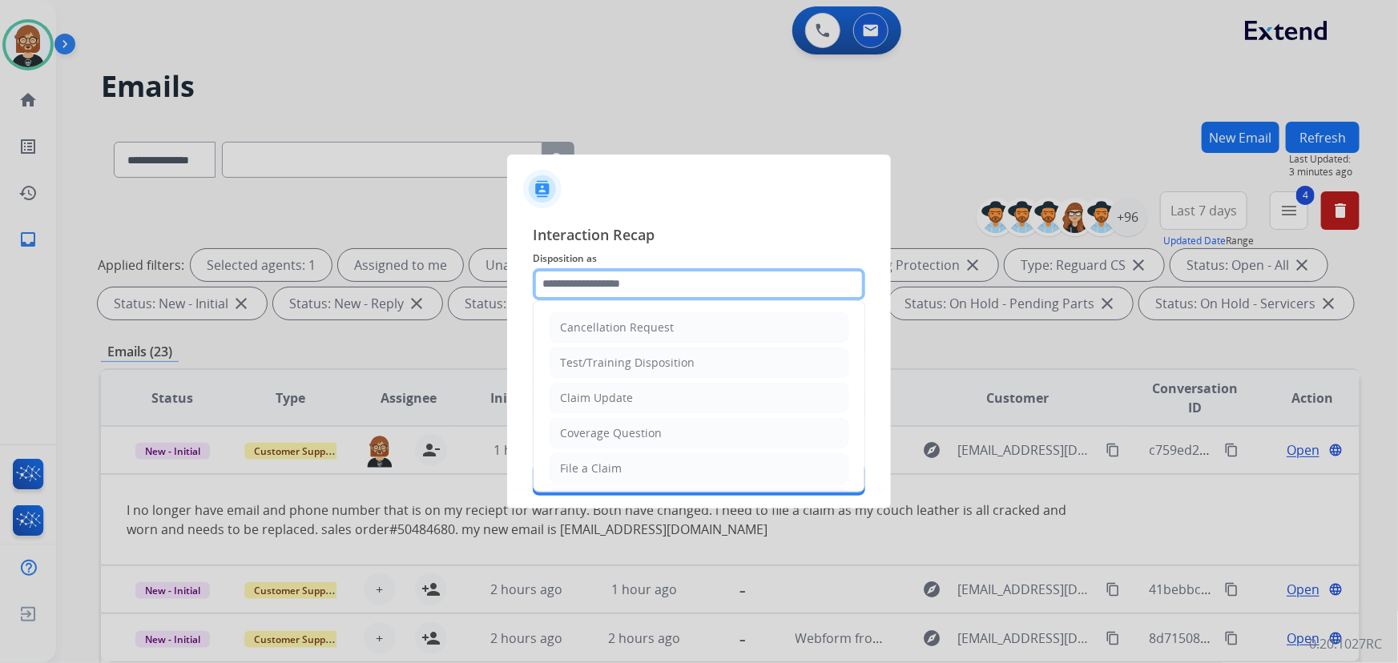
click at [616, 280] on input "text" at bounding box center [699, 284] width 332 height 32
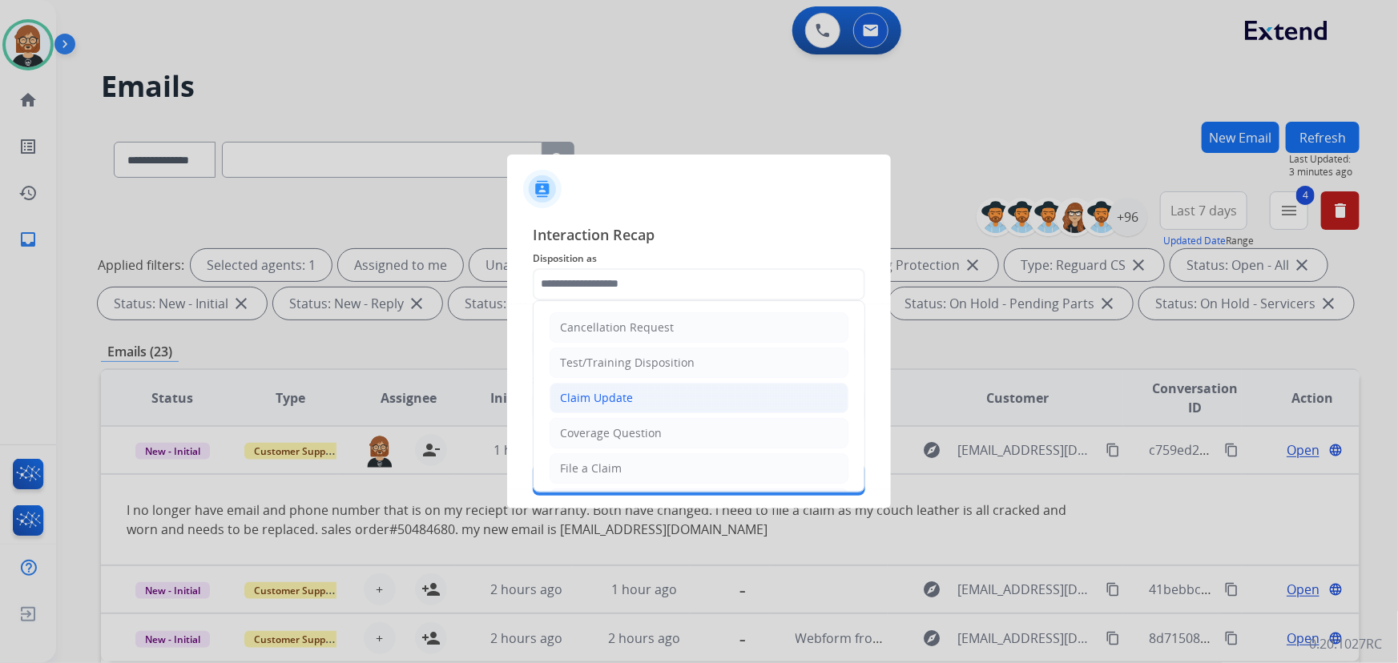
click at [622, 403] on div "Claim Update" at bounding box center [596, 398] width 73 height 16
type input "**********"
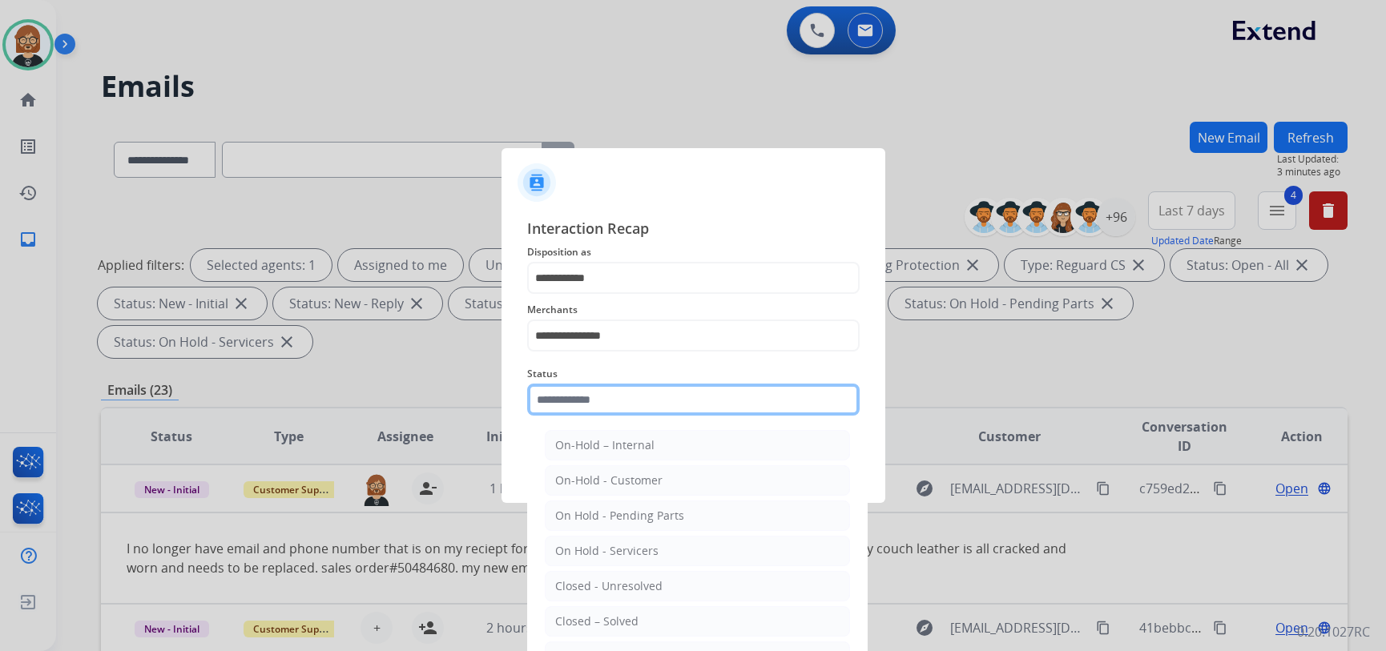
click at [618, 404] on input "text" at bounding box center [693, 400] width 332 height 32
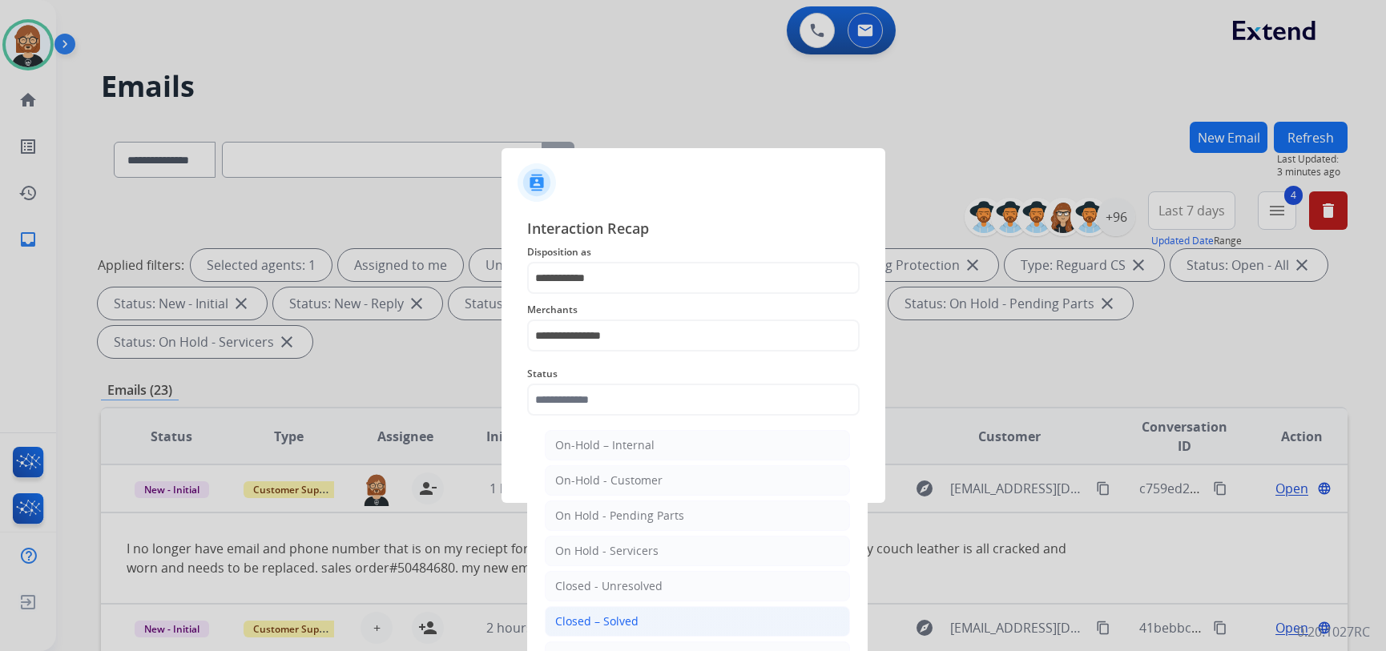
click at [641, 625] on li "Closed – Solved" at bounding box center [697, 621] width 305 height 30
type input "**********"
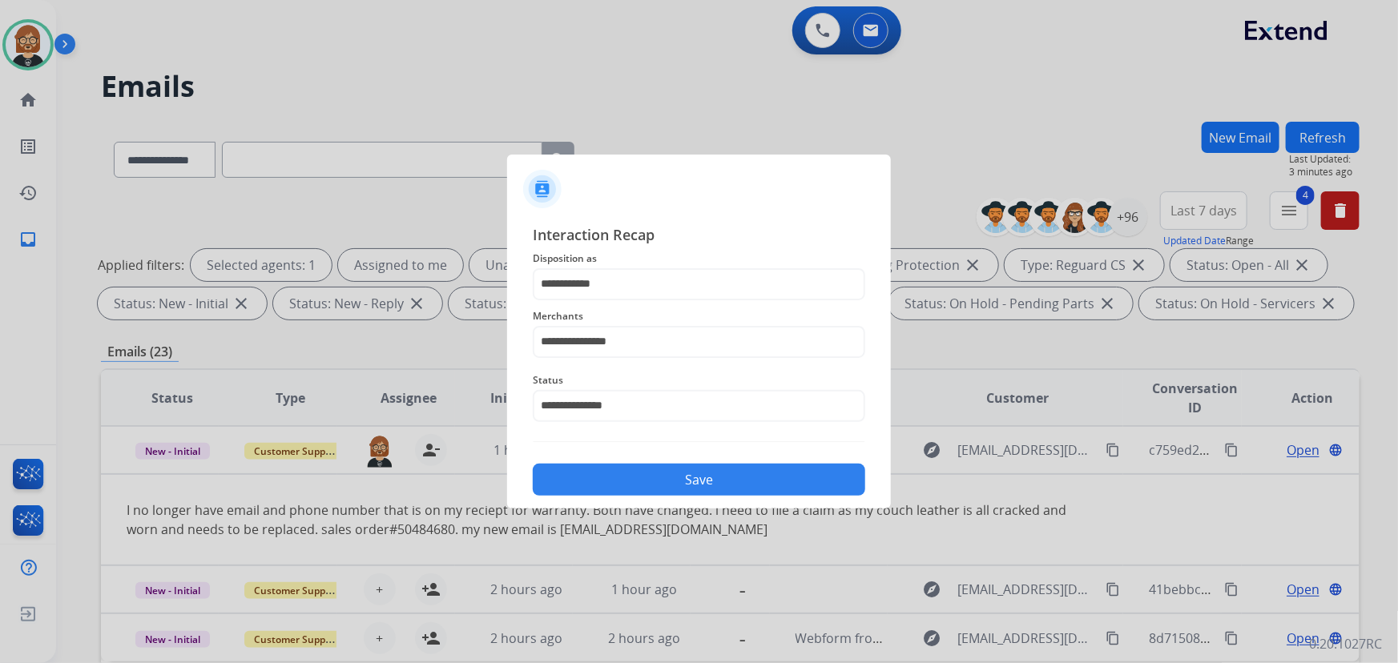
click at [688, 483] on button "Save" at bounding box center [699, 480] width 332 height 32
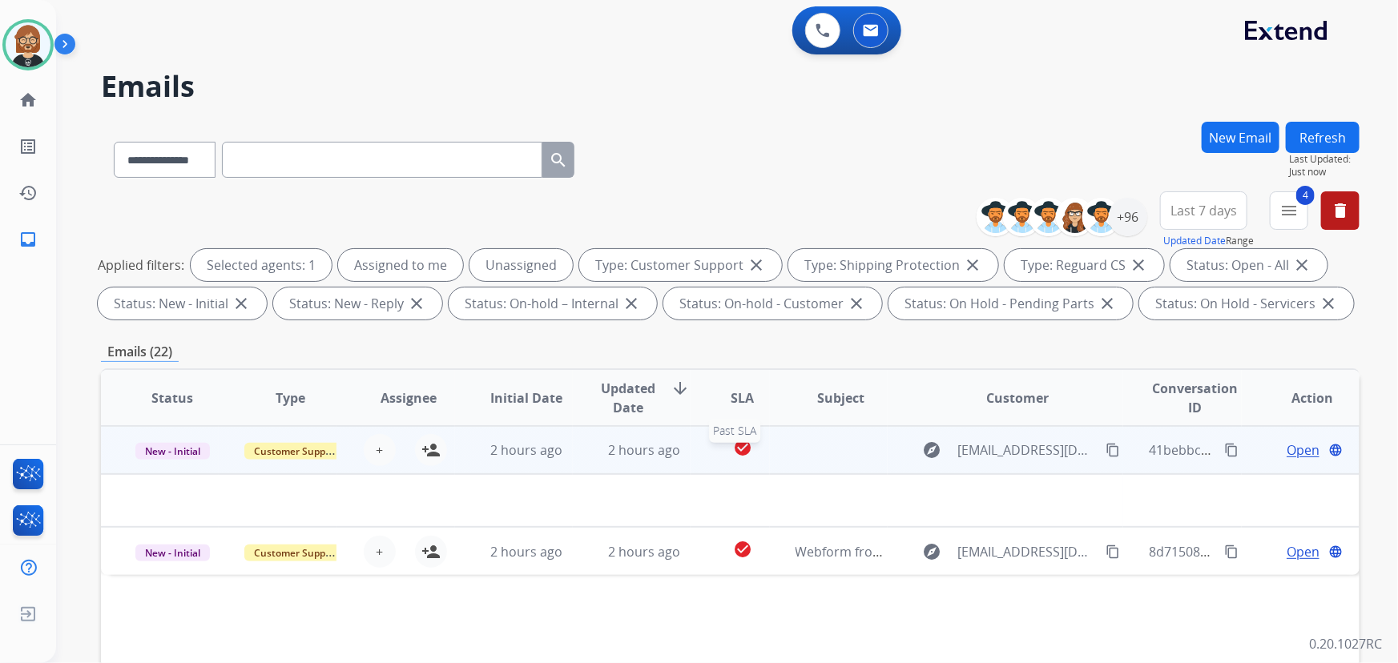
click at [752, 458] on div "check_circle" at bounding box center [742, 450] width 52 height 24
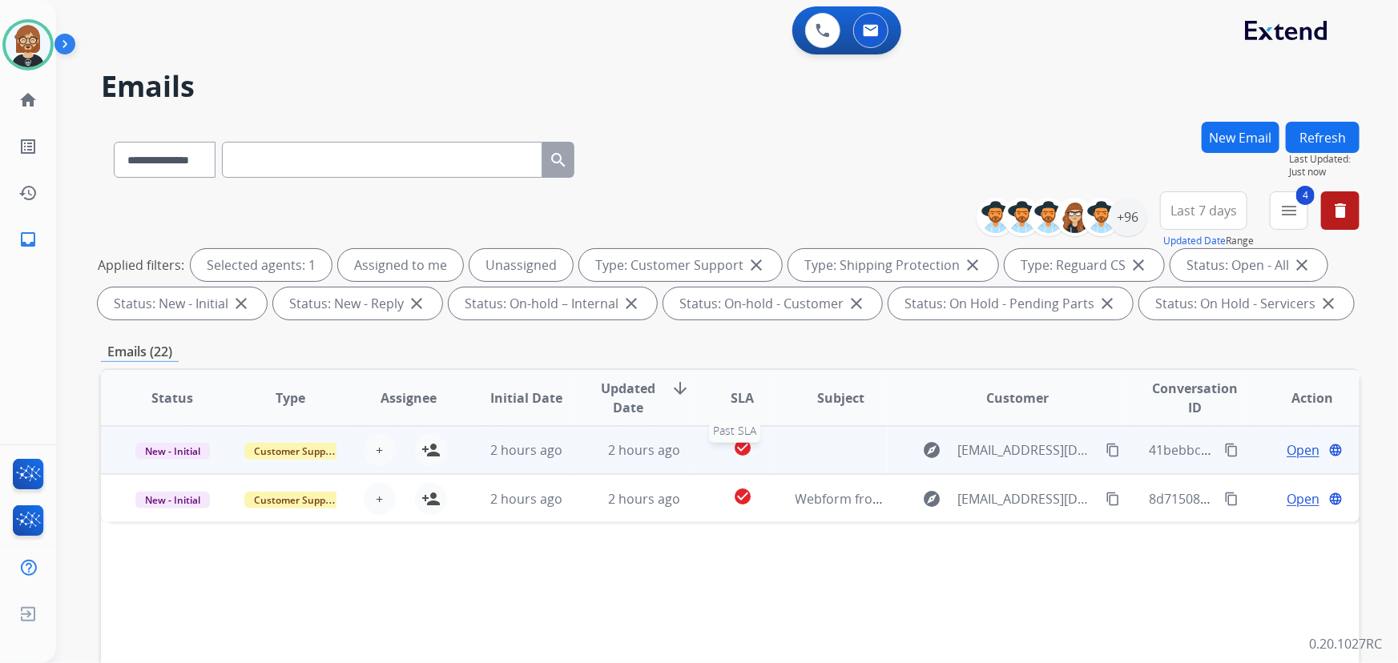
click at [751, 457] on div "check_circle" at bounding box center [742, 450] width 52 height 24
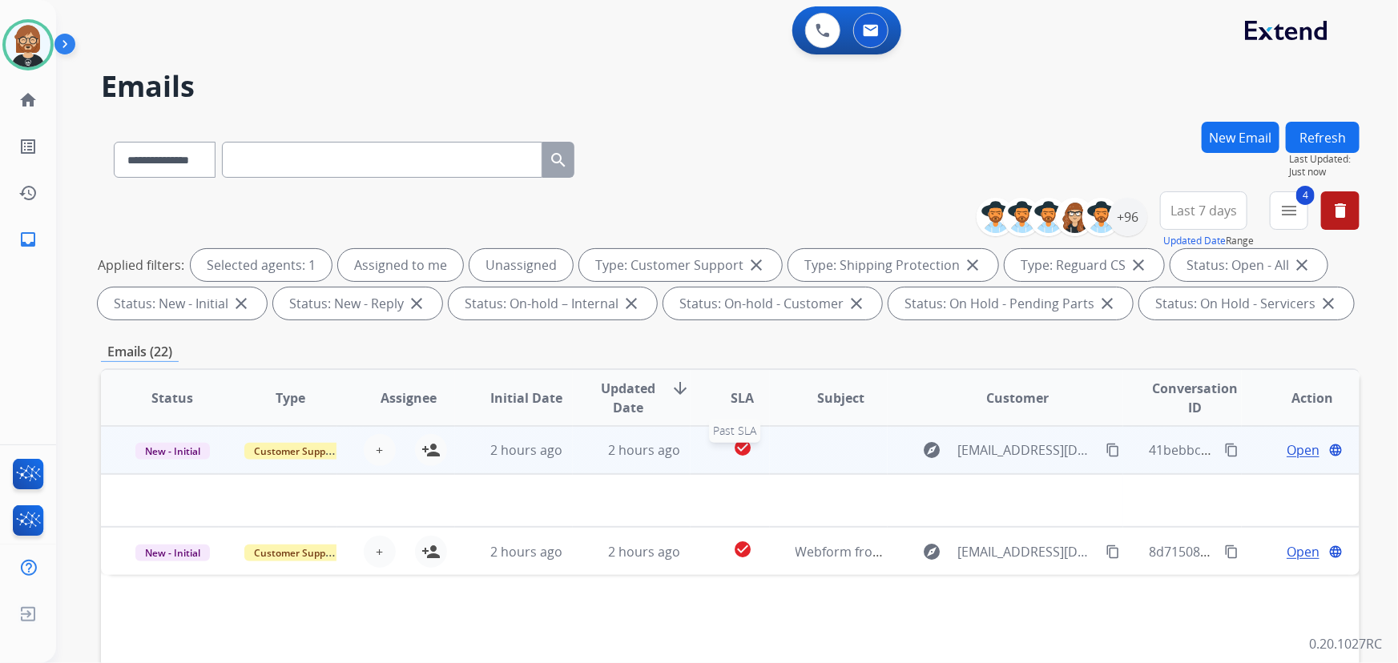
click at [739, 449] on mat-icon "check_circle" at bounding box center [742, 447] width 19 height 19
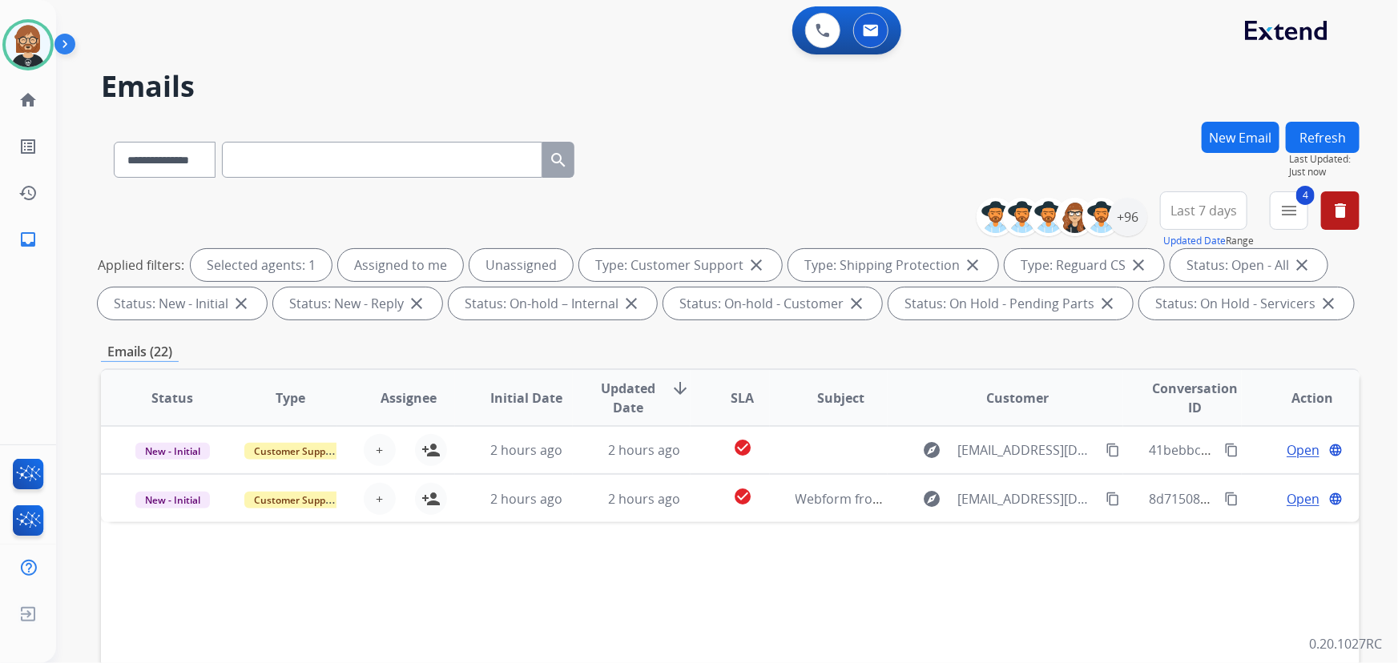
scroll to position [324, 0]
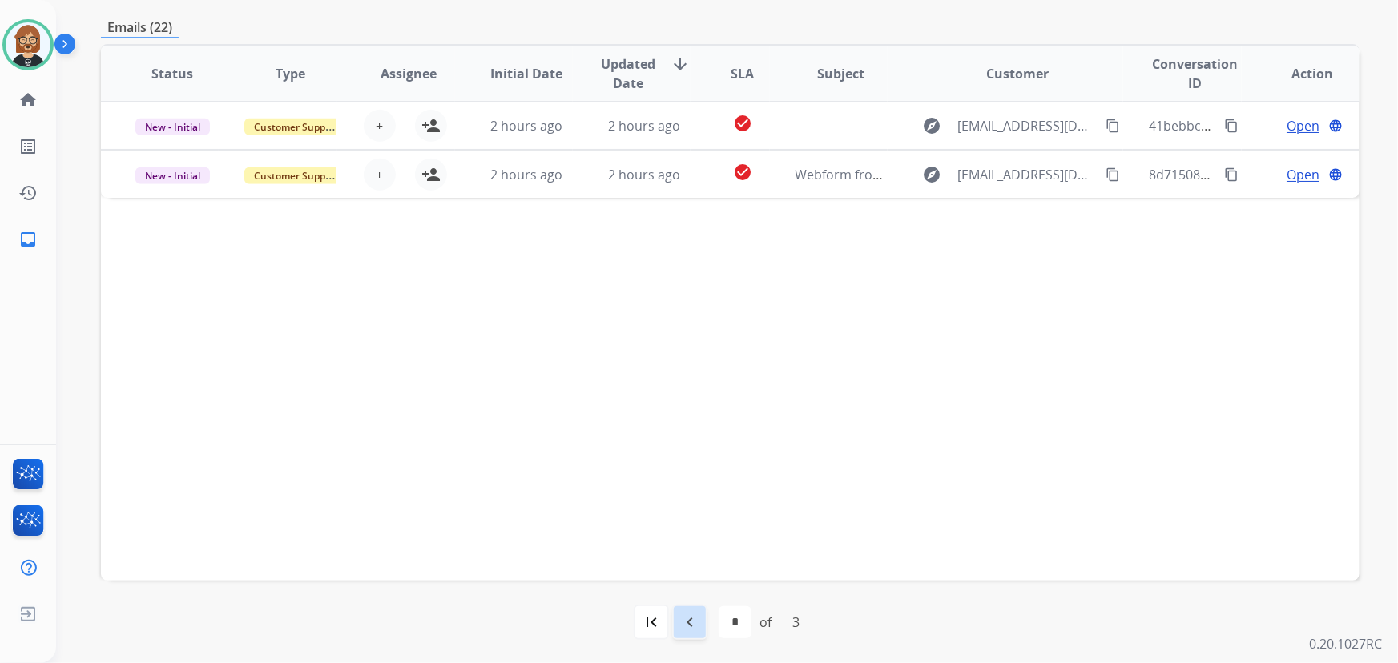
click at [682, 618] on mat-icon "navigate_before" at bounding box center [689, 622] width 19 height 19
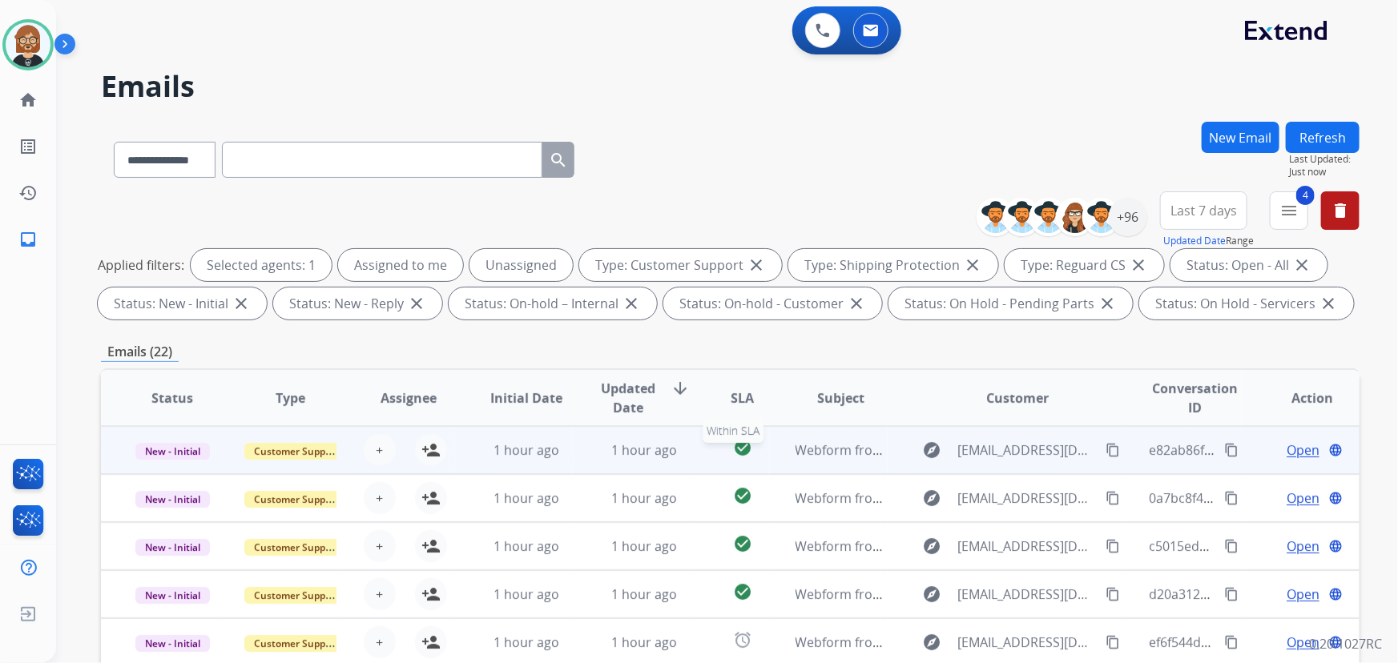
scroll to position [1, 0]
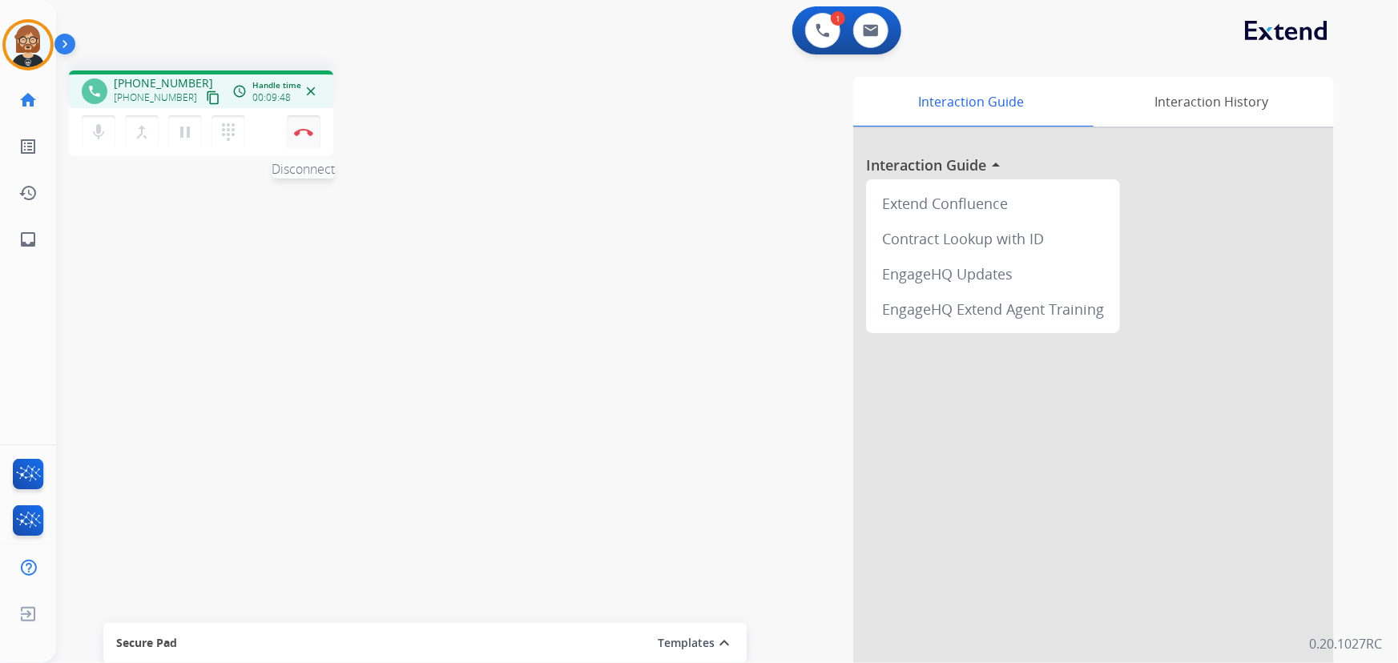
click at [309, 128] on img at bounding box center [303, 132] width 19 height 8
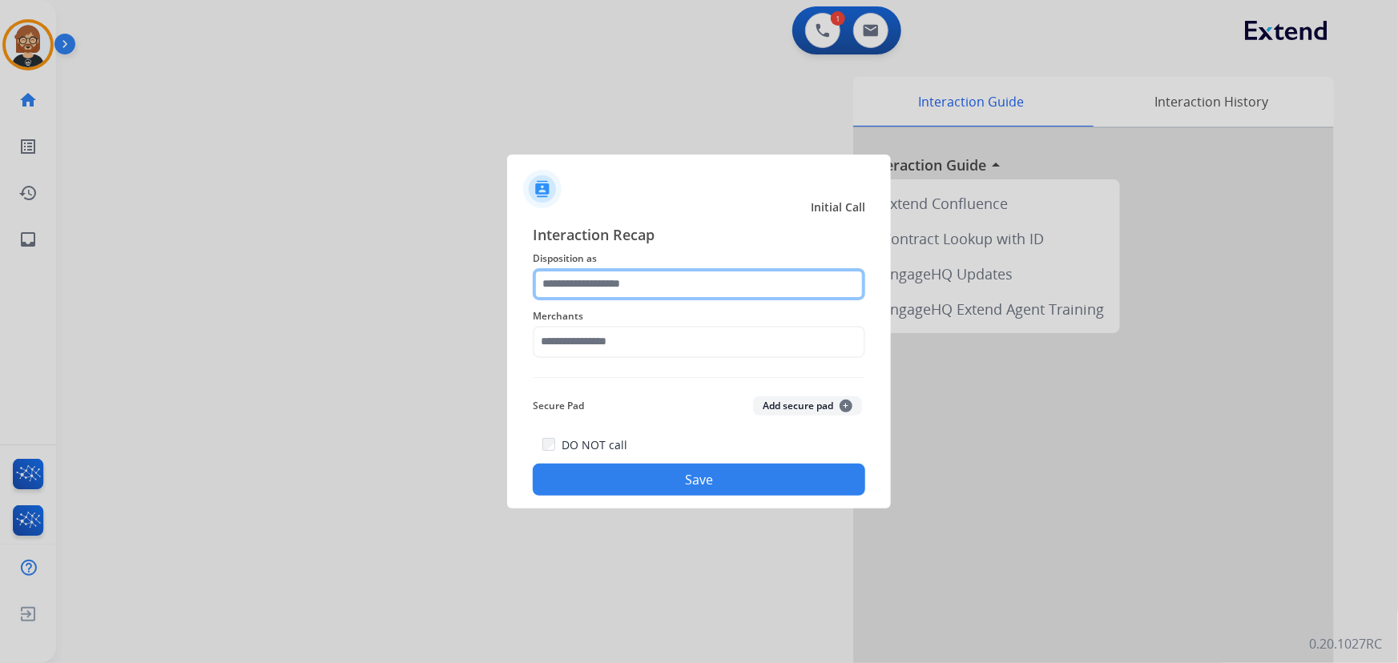
click at [651, 283] on input "text" at bounding box center [699, 284] width 332 height 32
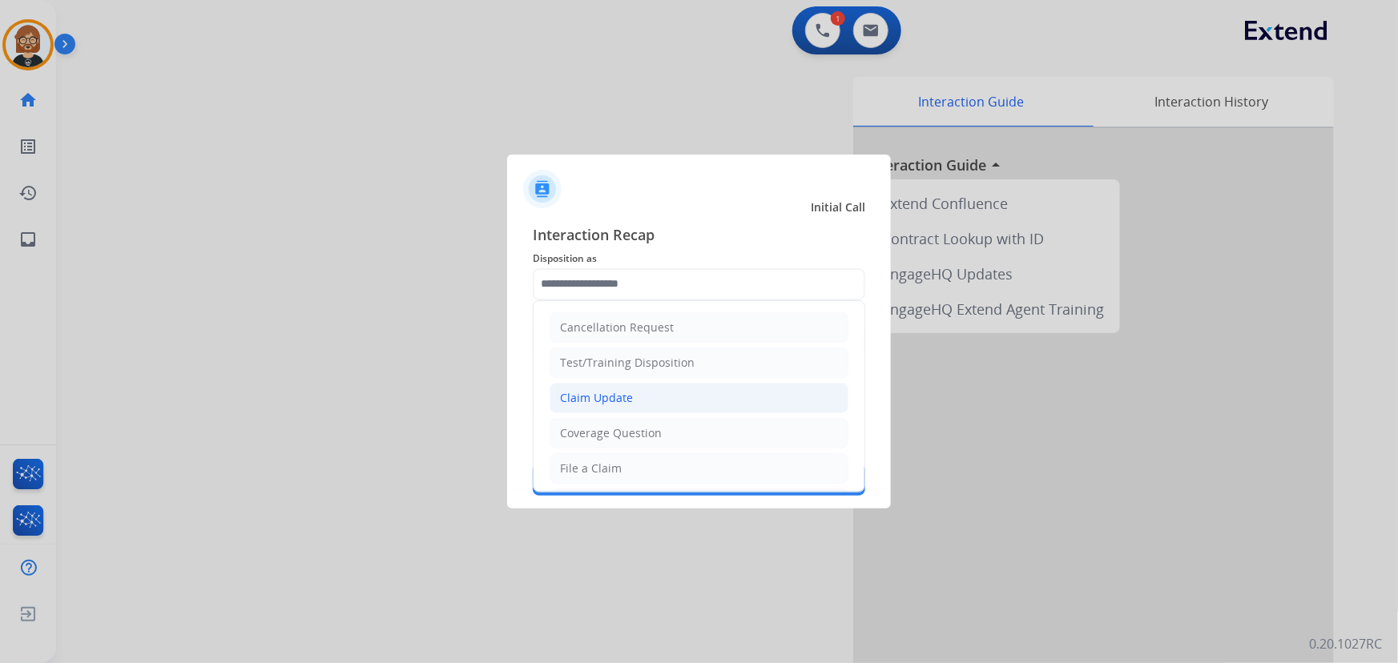
click at [671, 383] on li "Claim Update" at bounding box center [699, 398] width 299 height 30
type input "**********"
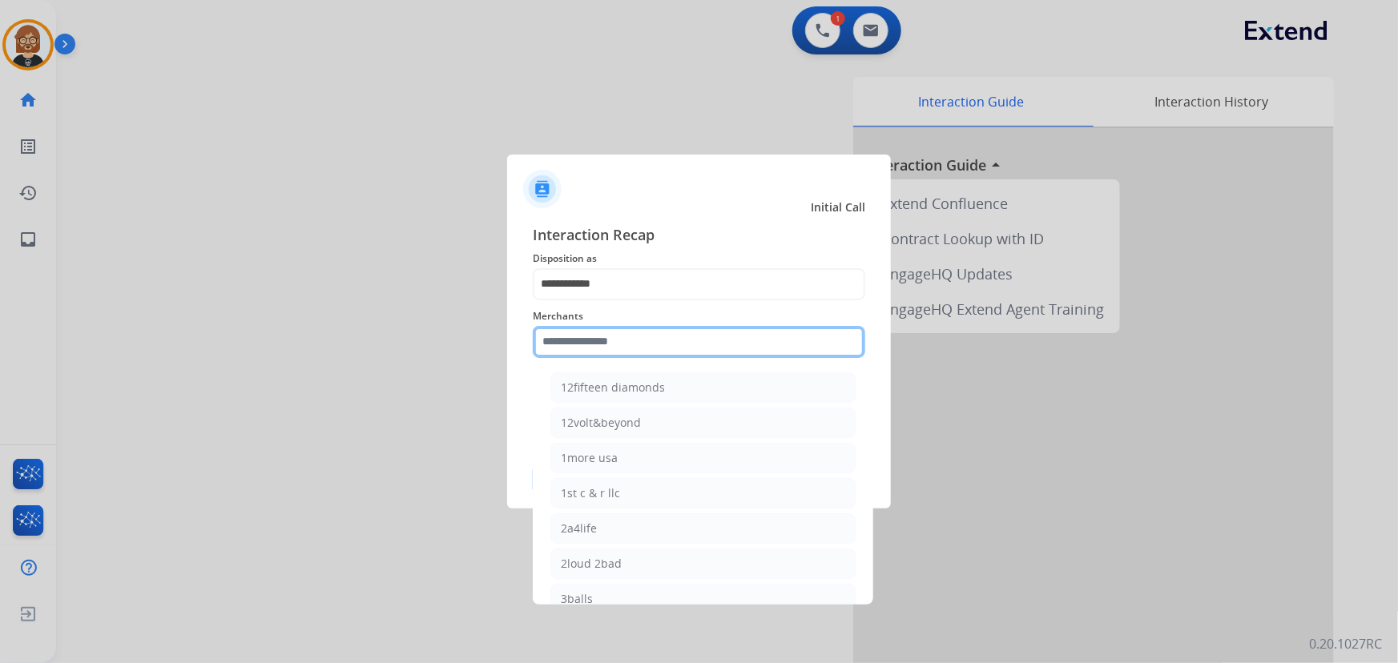
click at [667, 336] on input "text" at bounding box center [699, 342] width 332 height 32
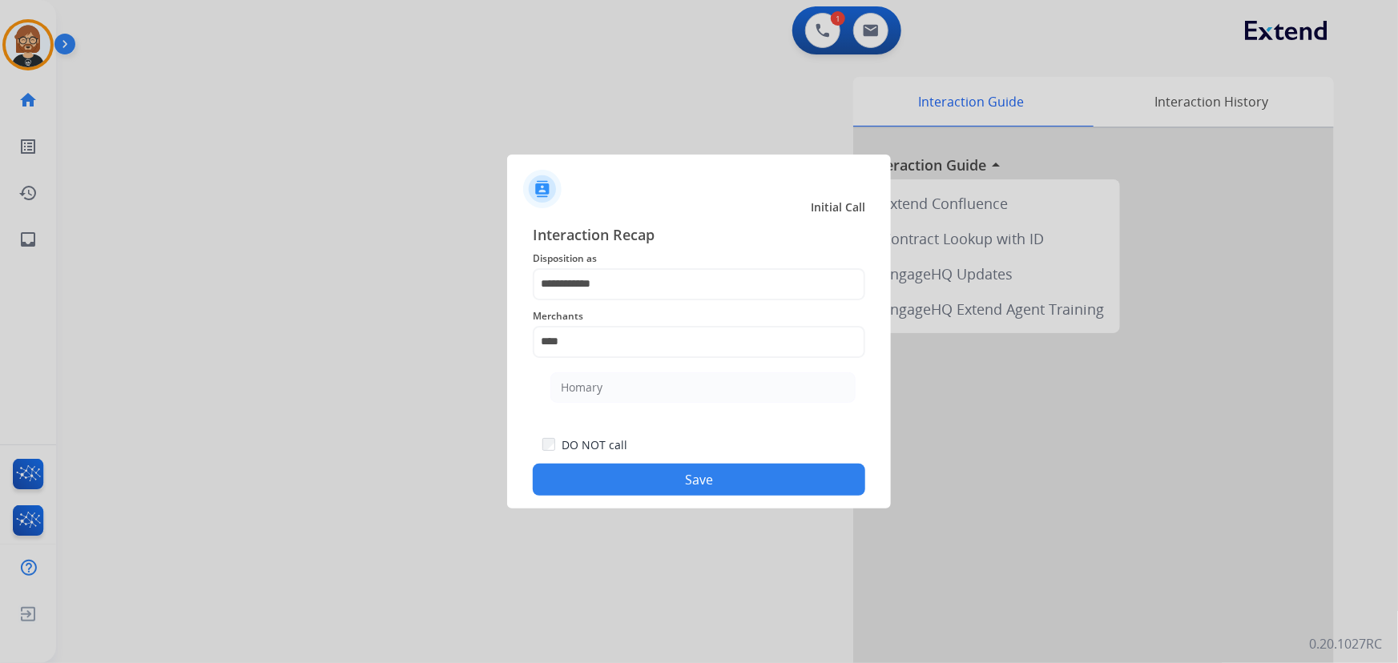
click at [735, 366] on ul "Homary" at bounding box center [703, 391] width 315 height 54
click at [731, 377] on div "**********" at bounding box center [699, 360] width 332 height 273
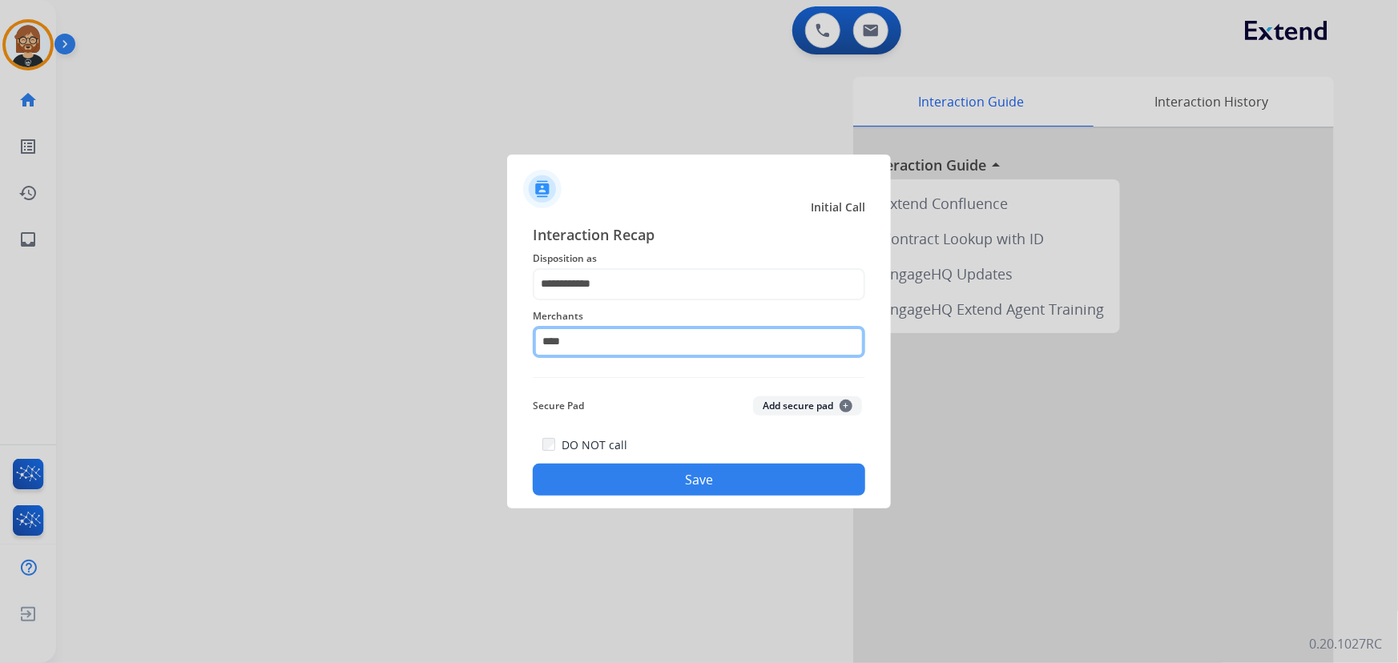
click at [699, 345] on input "****" at bounding box center [699, 342] width 332 height 32
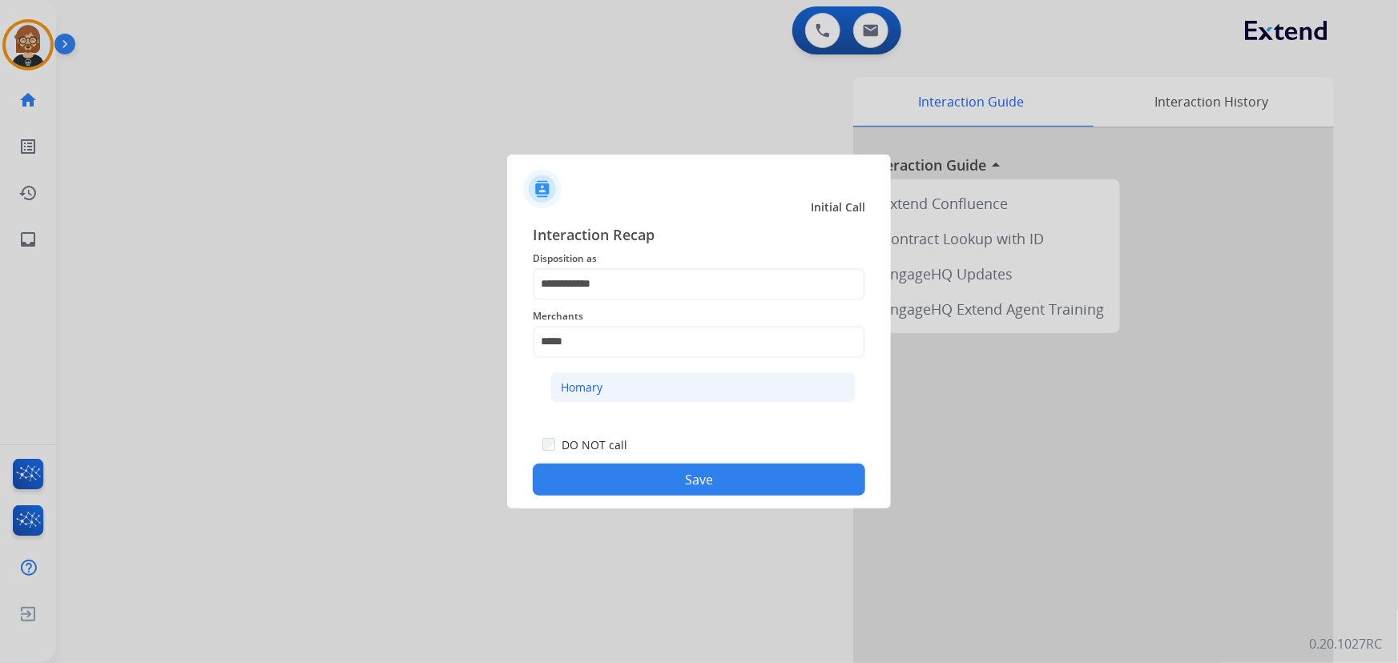
click at [685, 384] on li "Homary" at bounding box center [702, 388] width 305 height 30
type input "******"
click at [674, 487] on button "Save" at bounding box center [699, 480] width 332 height 32
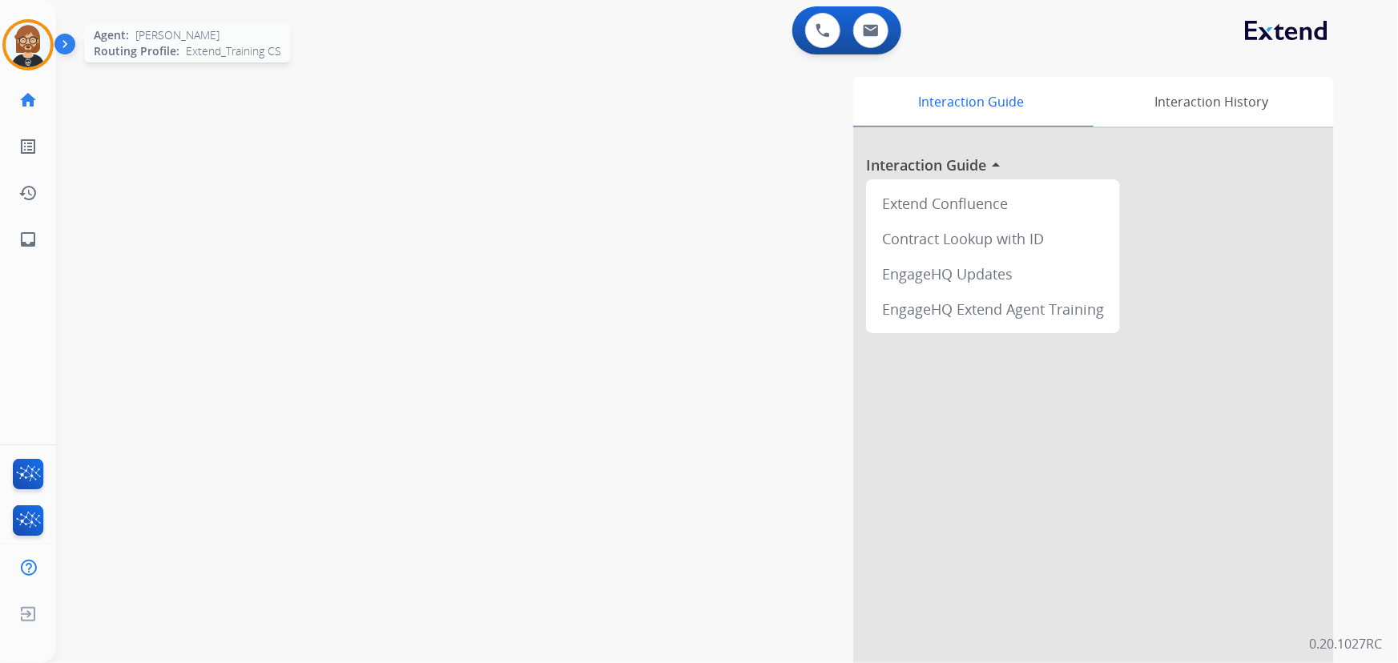
click at [29, 56] on img at bounding box center [28, 44] width 45 height 45
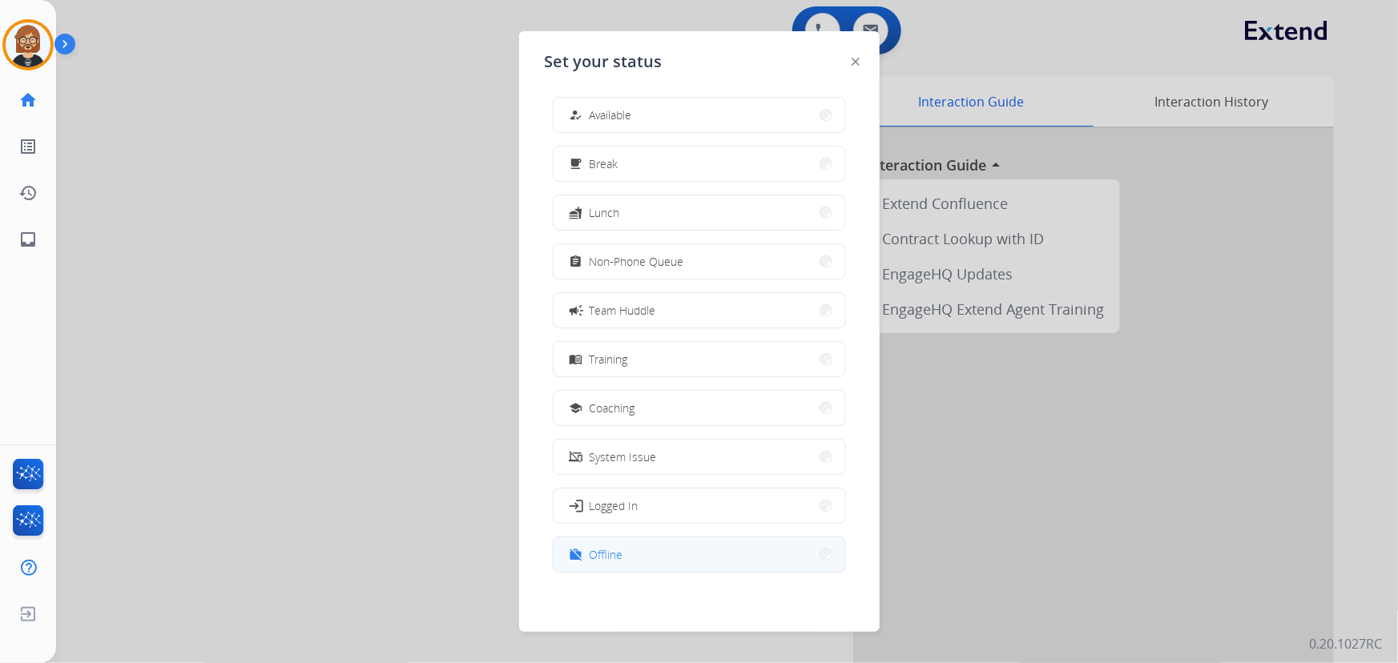
scroll to position [4, 0]
click at [630, 560] on button "work_off Offline" at bounding box center [700, 554] width 292 height 34
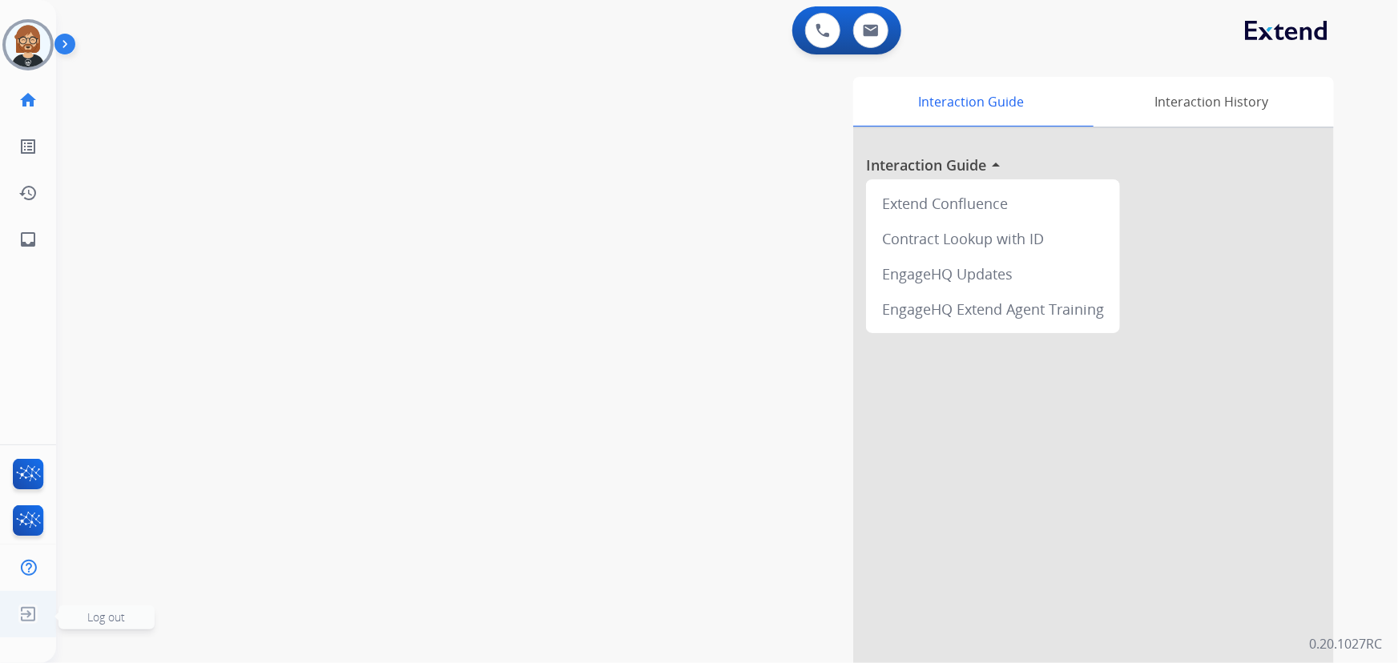
click at [34, 611] on img at bounding box center [28, 614] width 29 height 30
